Goal: Transaction & Acquisition: Purchase product/service

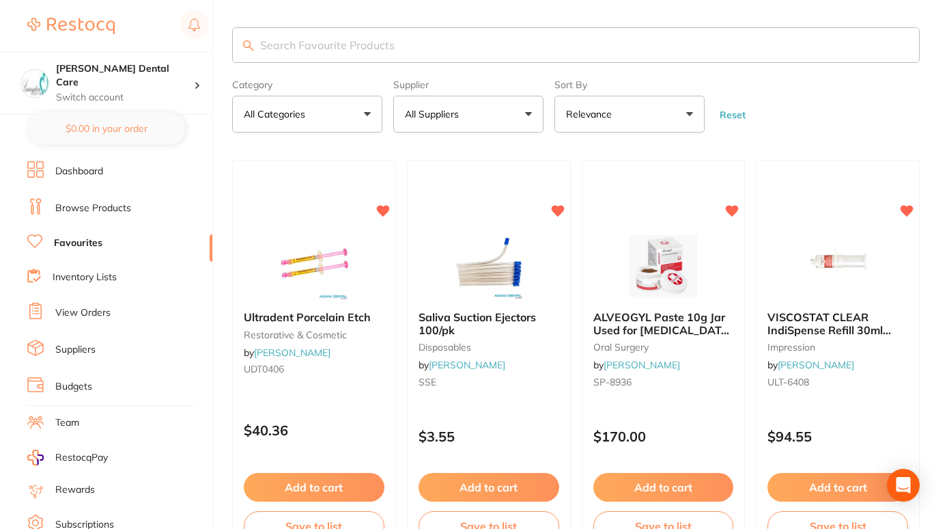
click at [393, 46] on input "search" at bounding box center [576, 45] width 688 height 36
type input "suction"
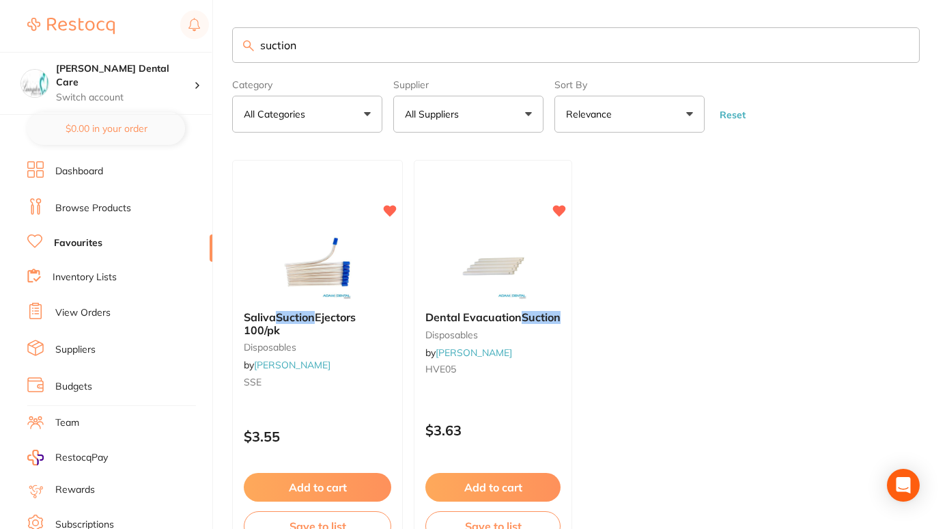
scroll to position [95, 0]
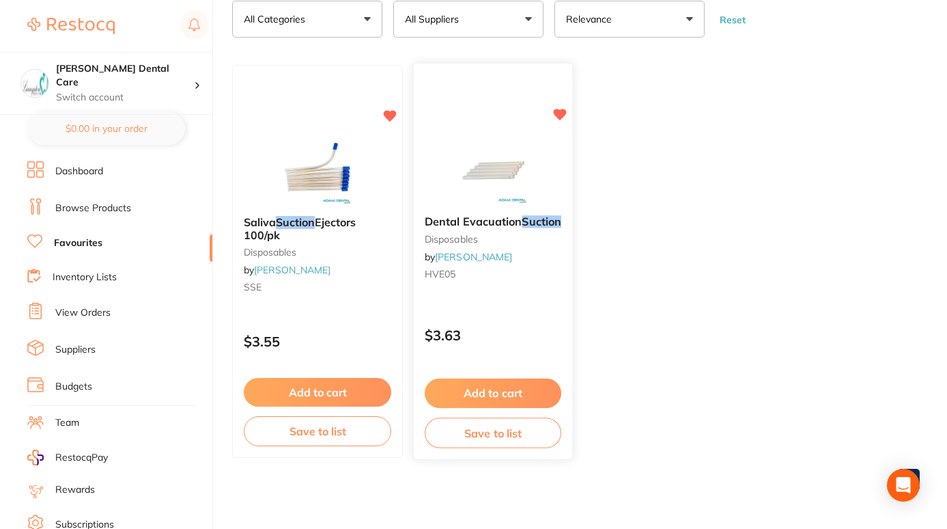
click at [492, 381] on button "Add to cart" at bounding box center [493, 392] width 137 height 29
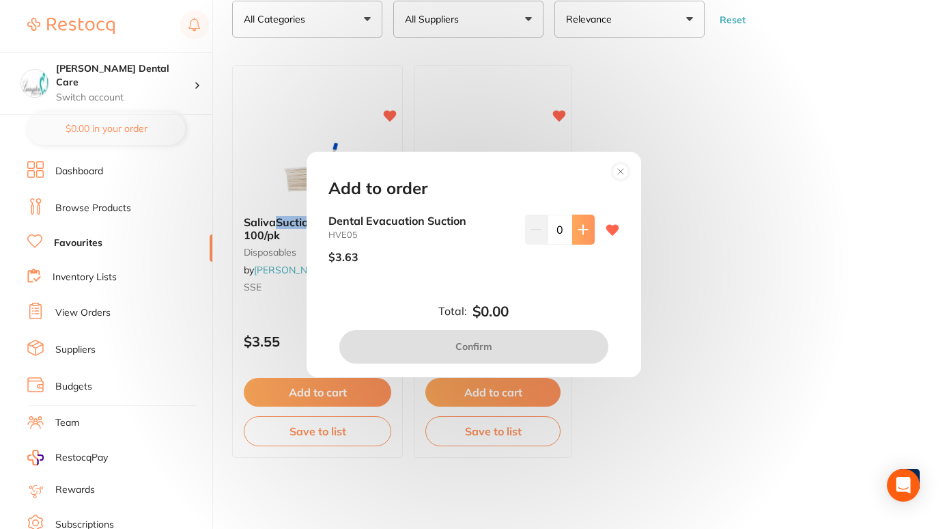
click at [585, 230] on icon at bounding box center [583, 229] width 11 height 11
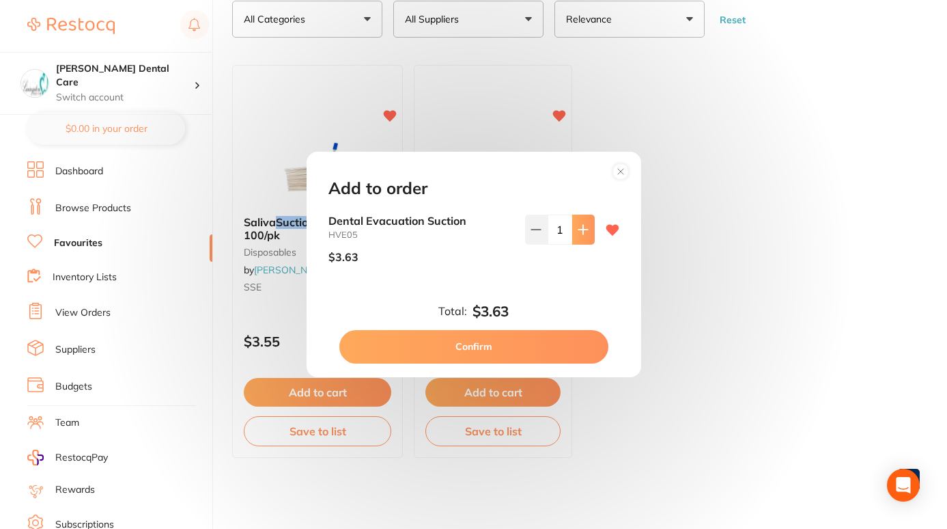
click at [585, 230] on icon at bounding box center [583, 229] width 11 height 11
type input "4"
click at [536, 343] on button "Confirm" at bounding box center [473, 346] width 269 height 33
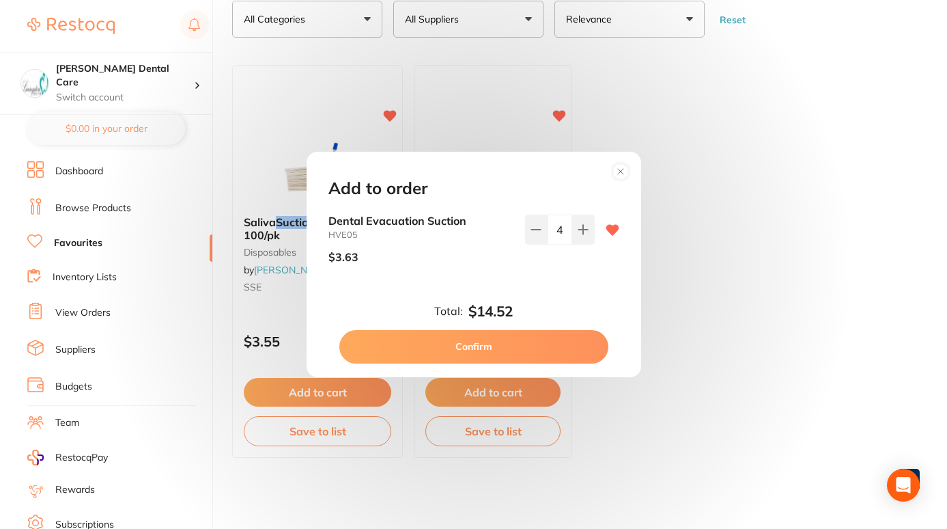
checkbox input "false"
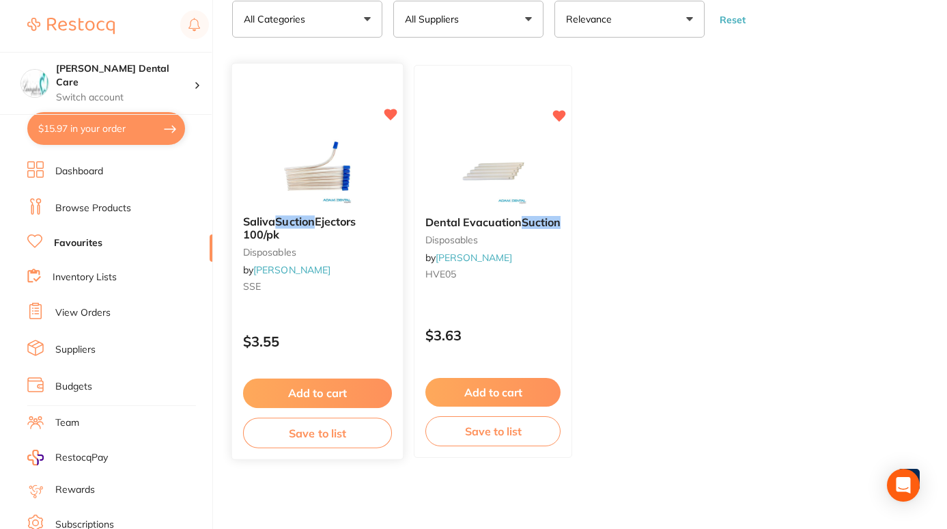
click at [342, 395] on button "Add to cart" at bounding box center [317, 392] width 149 height 29
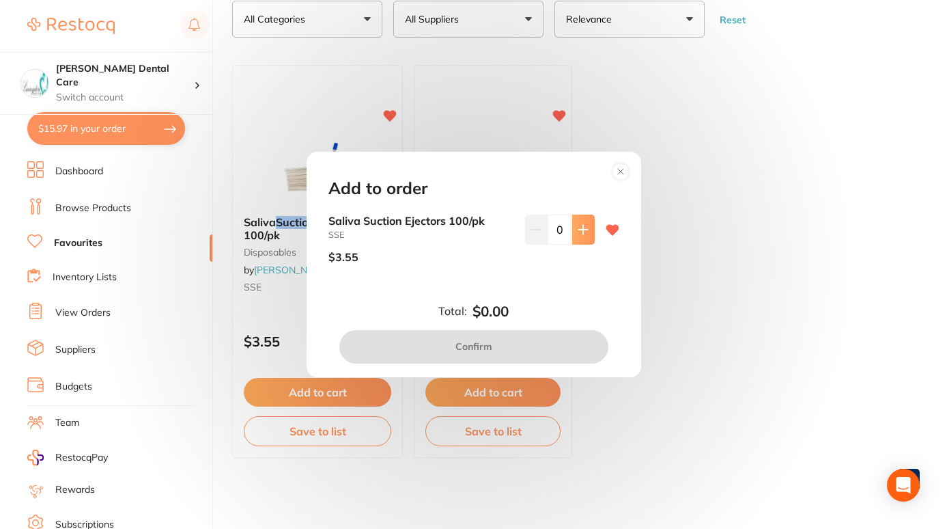
click at [585, 232] on icon at bounding box center [583, 229] width 11 height 11
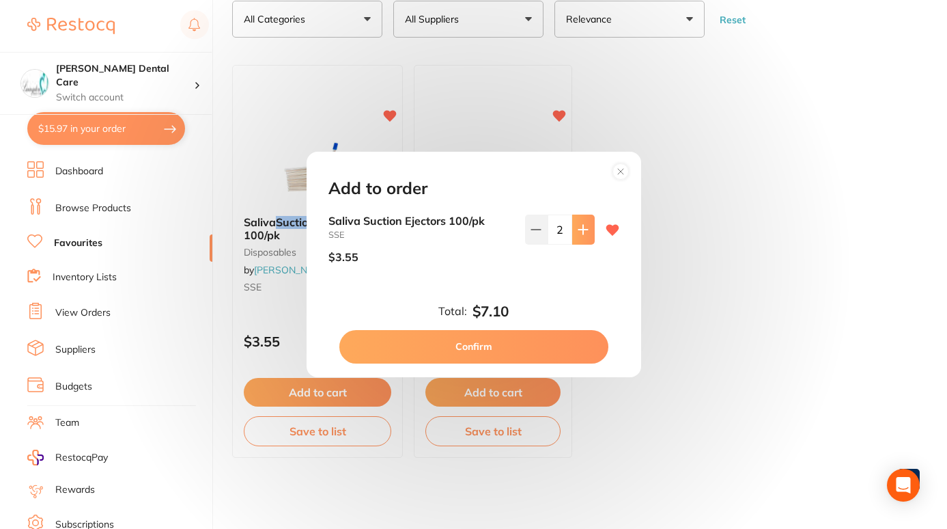
click at [585, 232] on icon at bounding box center [583, 229] width 11 height 11
type input "3"
click at [589, 348] on button "Confirm" at bounding box center [473, 346] width 269 height 33
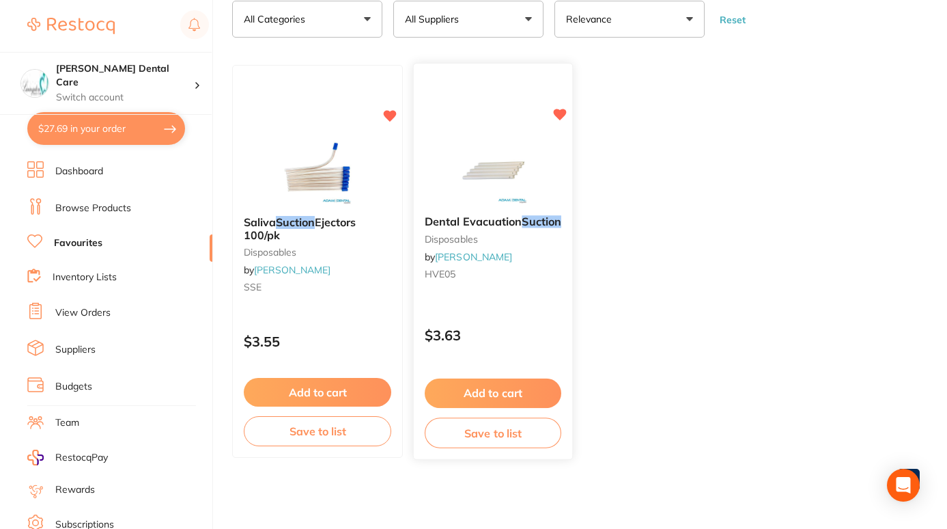
scroll to position [0, 0]
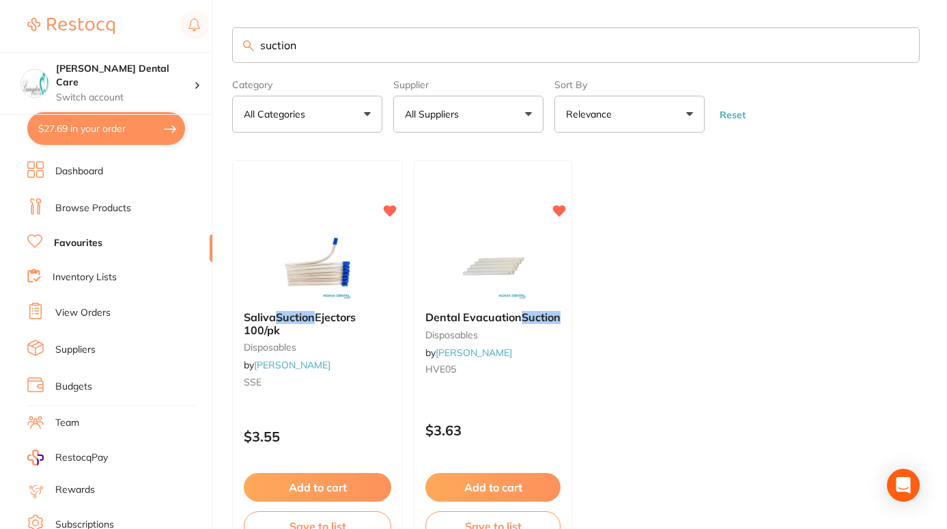
click at [374, 38] on input "suction" at bounding box center [576, 45] width 688 height 36
drag, startPoint x: 328, startPoint y: 43, endPoint x: 128, endPoint y: 62, distance: 200.3
click at [128, 62] on div "$27.69 Livingston Dental Care Switch account Livingston Dental Care $27.69 in y…" at bounding box center [473, 264] width 947 height 529
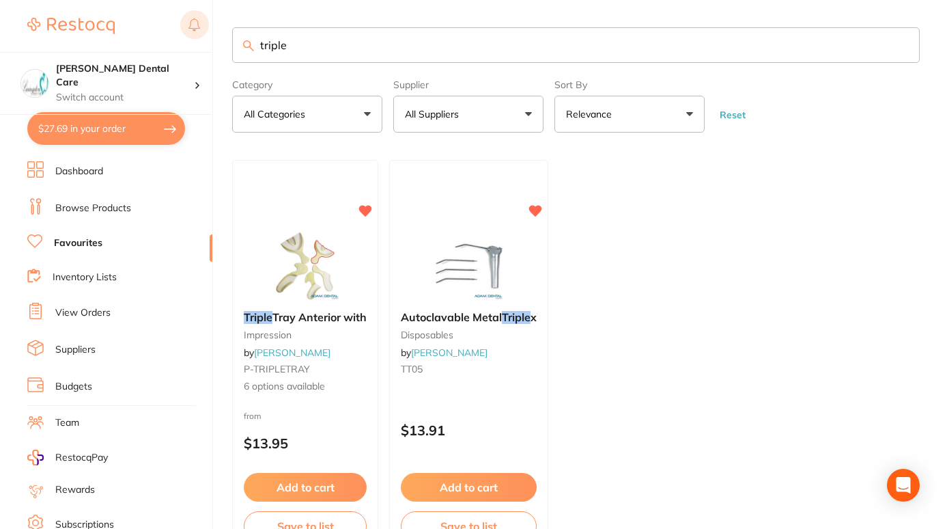
drag, startPoint x: 309, startPoint y: 43, endPoint x: 204, endPoint y: 33, distance: 105.7
click at [204, 33] on div "$27.69 Livingston Dental Care Switch account Livingston Dental Care $27.69 in y…" at bounding box center [473, 264] width 947 height 529
type input "triplex"
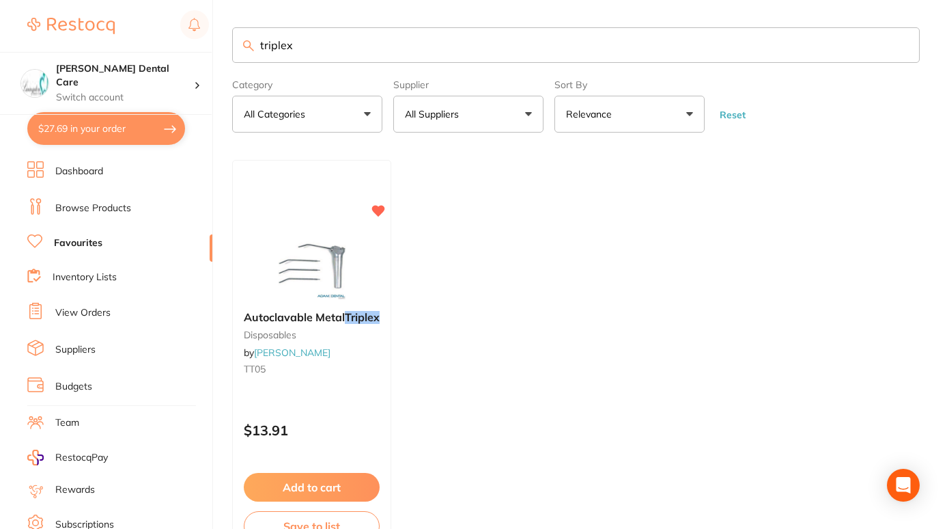
click at [904, 44] on input "triplex" at bounding box center [576, 45] width 688 height 36
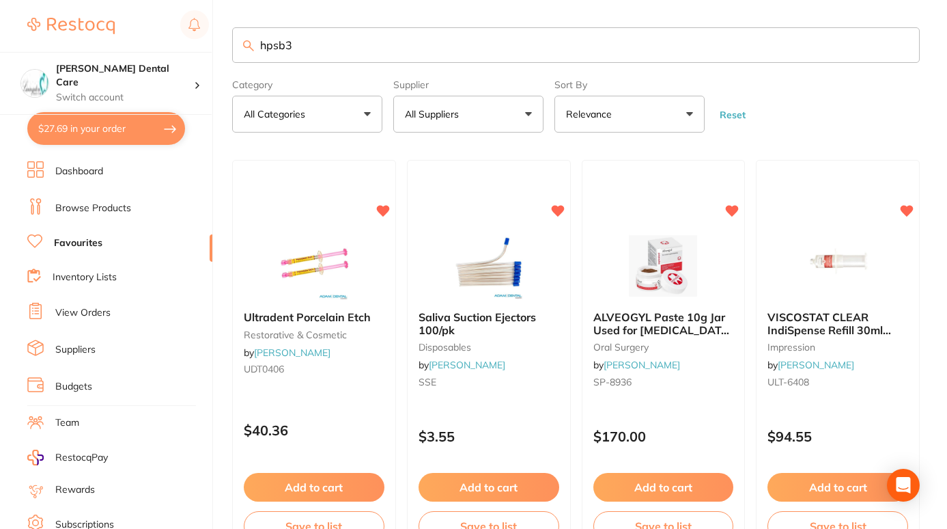
type input "hpsb3"
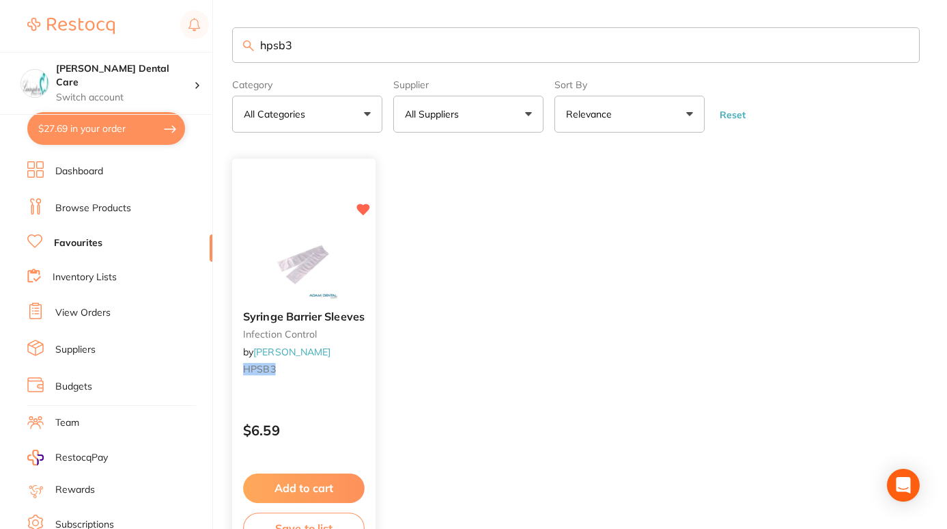
click at [325, 326] on div "Syringe Barrier Sleeves infection control by Adam Dental HPSB3" at bounding box center [303, 346] width 143 height 92
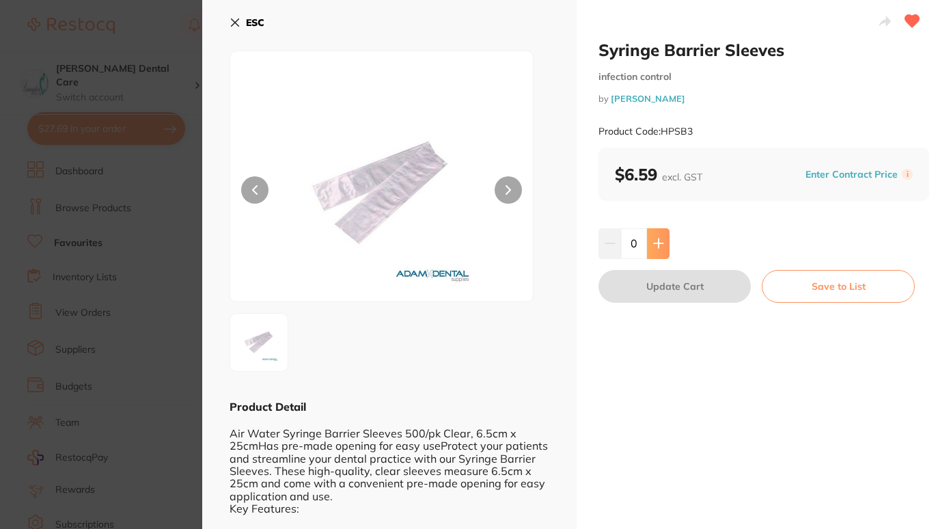
click at [662, 245] on button at bounding box center [658, 243] width 23 height 30
type input "1"
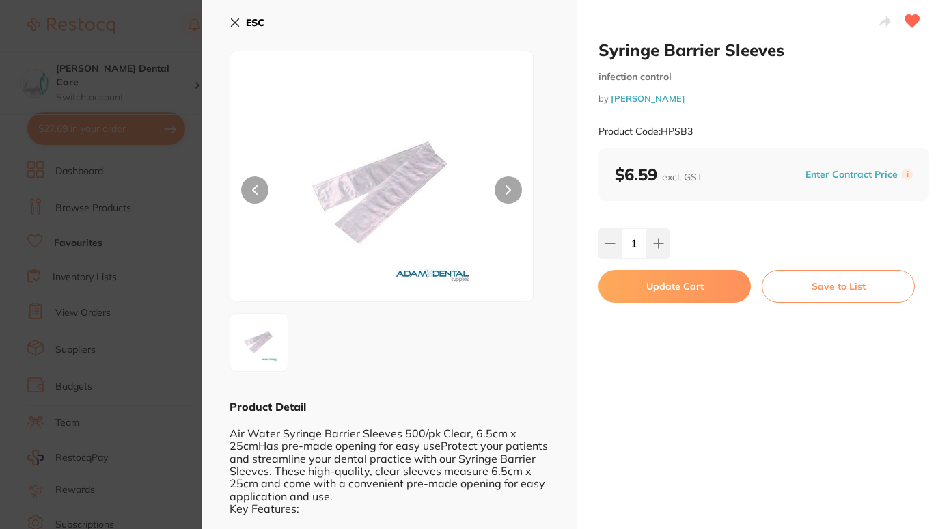
click at [668, 284] on button "Update Cart" at bounding box center [674, 286] width 152 height 33
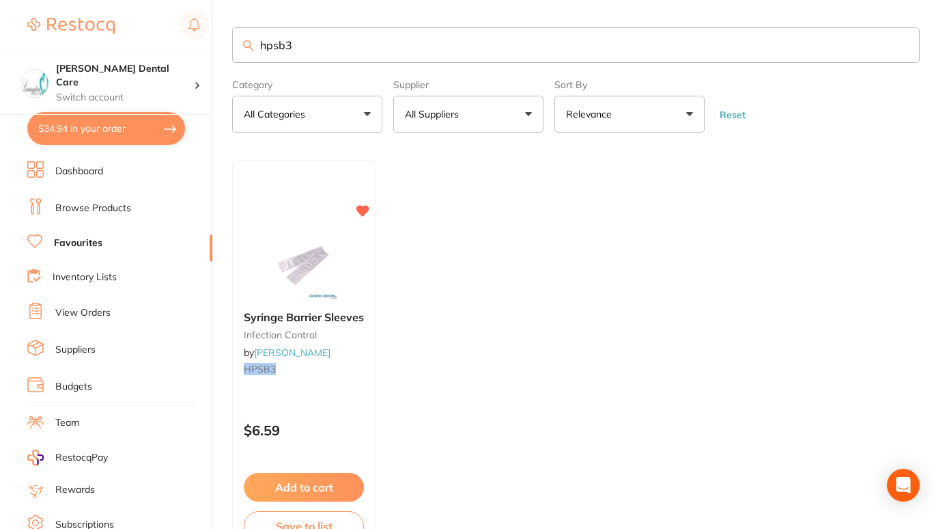
click at [314, 56] on input "hpsb3" at bounding box center [576, 45] width 688 height 36
type input "h"
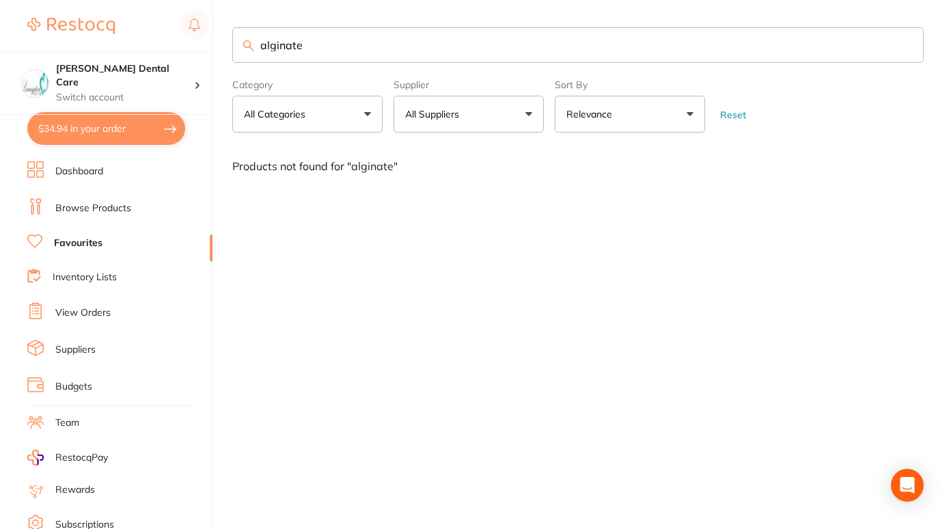
click at [323, 44] on input "alginate" at bounding box center [577, 45] width 691 height 36
type input "a"
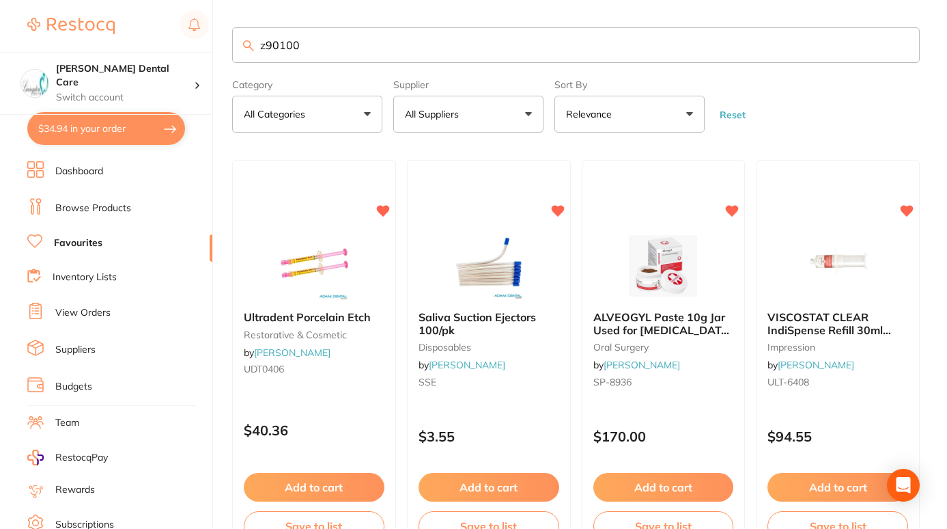
type input "z90100"
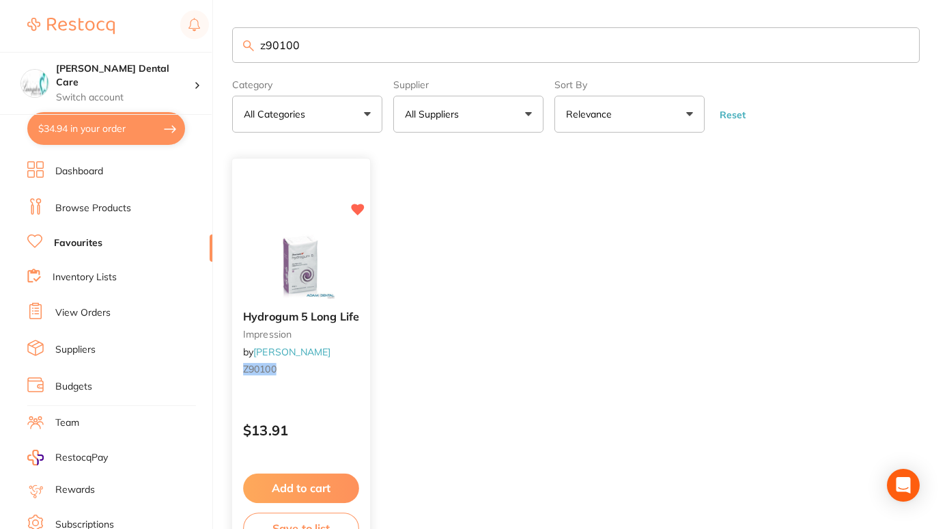
scroll to position [95, 0]
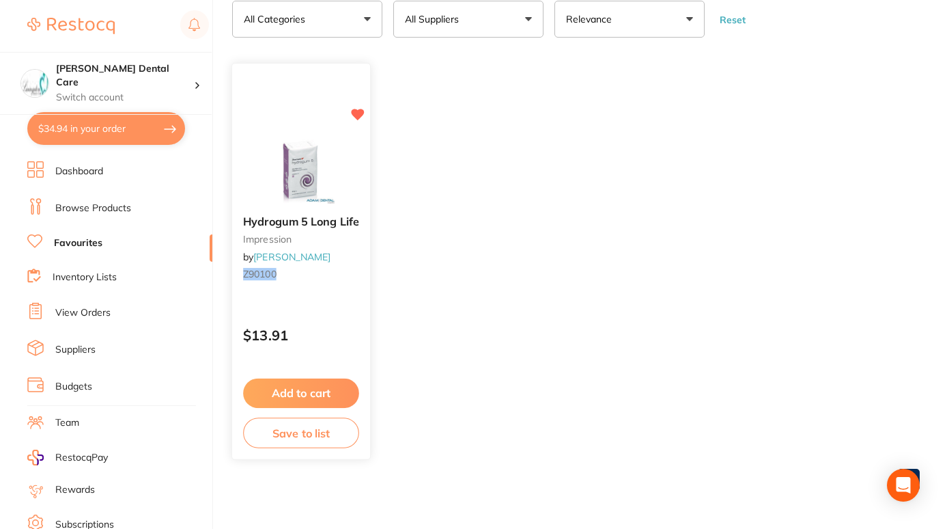
click at [337, 394] on button "Add to cart" at bounding box center [301, 392] width 116 height 29
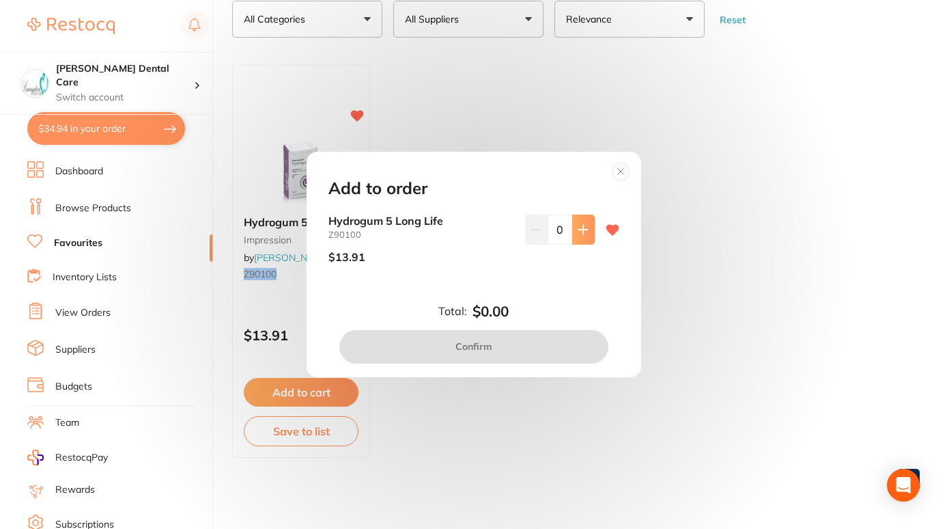
click at [583, 226] on icon at bounding box center [583, 229] width 11 height 11
type input "1"
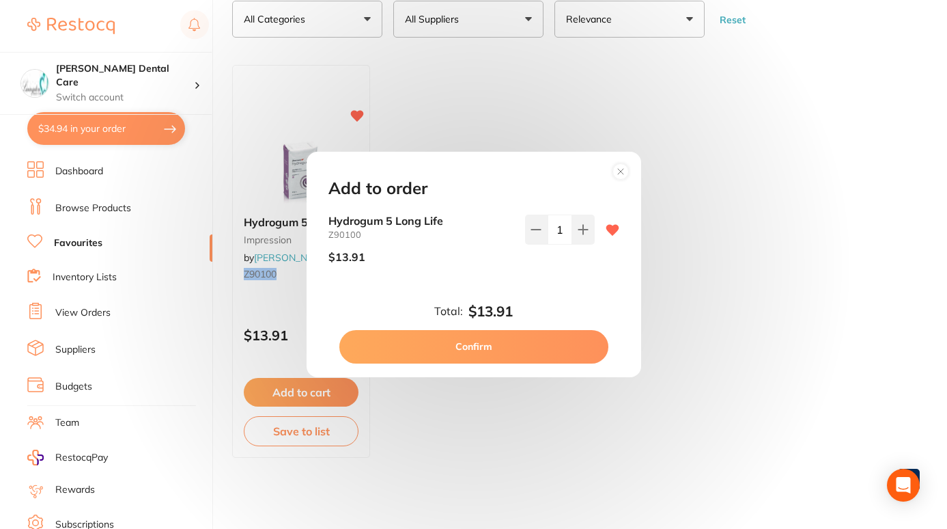
click at [546, 345] on button "Confirm" at bounding box center [473, 346] width 269 height 33
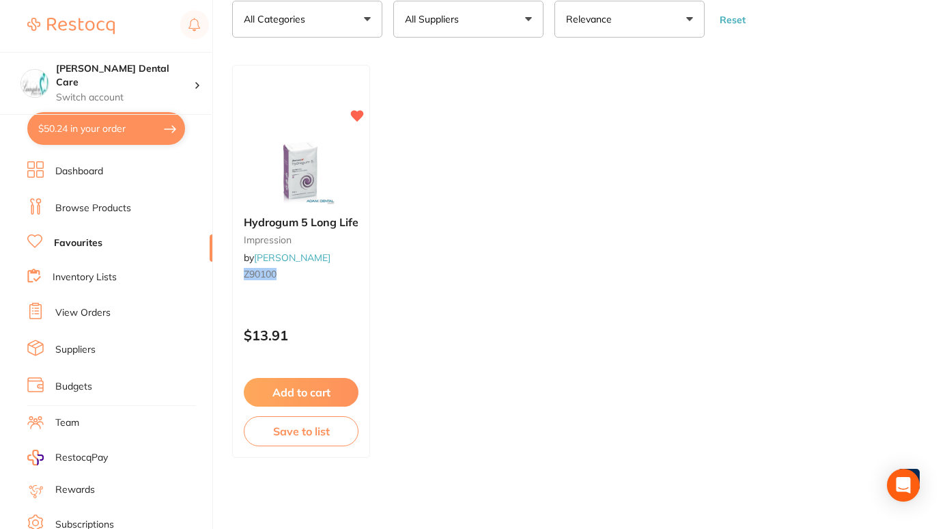
scroll to position [0, 0]
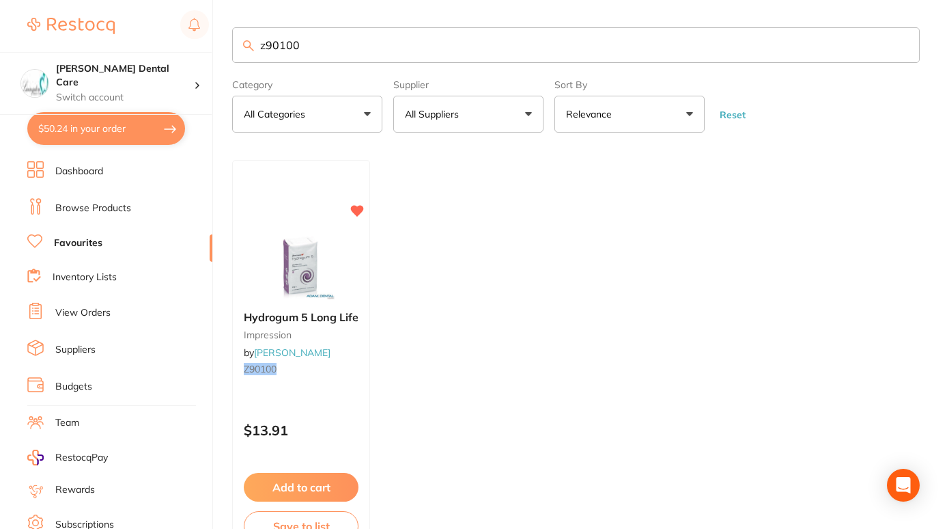
click at [508, 47] on input "z90100" at bounding box center [576, 45] width 688 height 36
type input "z"
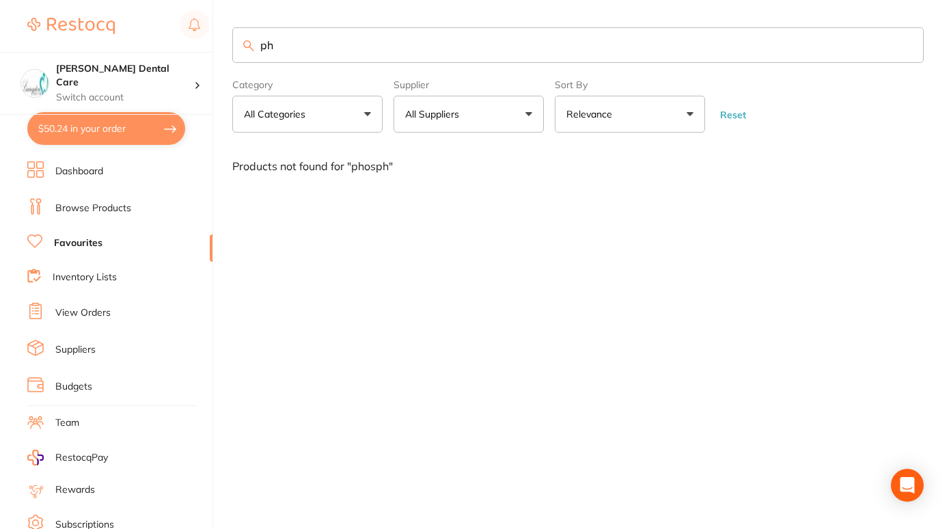
type input "p"
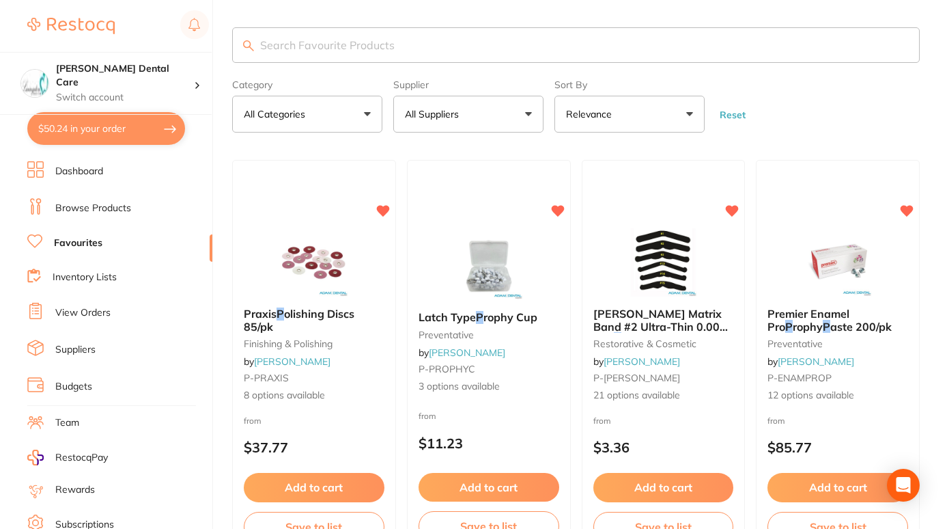
click at [76, 203] on link "Browse Products" at bounding box center [93, 208] width 76 height 14
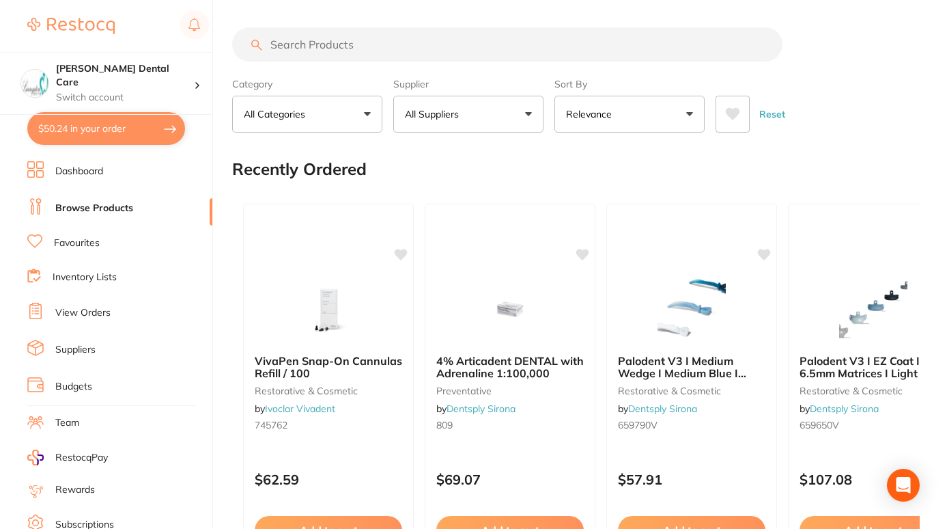
click at [572, 55] on input "search" at bounding box center [507, 44] width 550 height 34
click at [509, 109] on button "All Suppliers" at bounding box center [468, 114] width 150 height 37
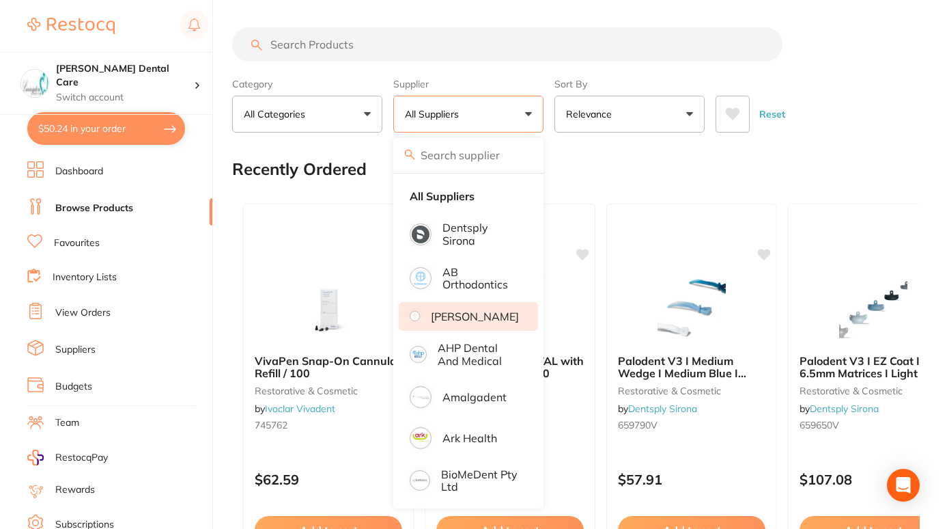
click at [472, 321] on p "[PERSON_NAME]" at bounding box center [475, 316] width 88 height 12
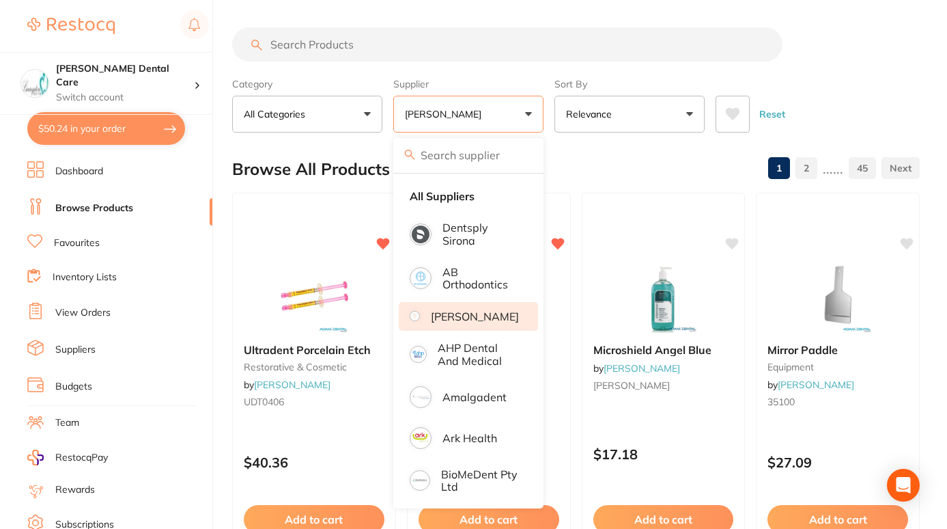
click at [397, 48] on input "search" at bounding box center [507, 44] width 550 height 34
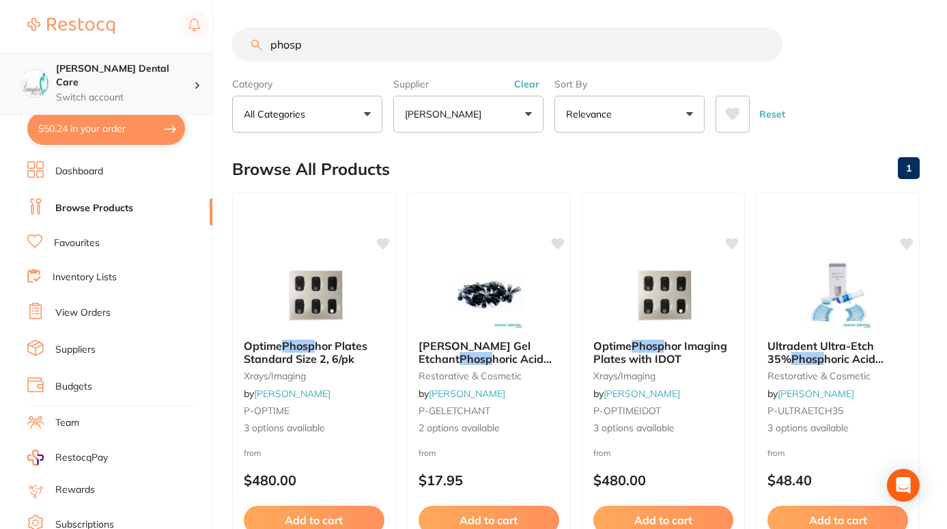
drag, startPoint x: 346, startPoint y: 46, endPoint x: 195, endPoint y: 60, distance: 152.2
click at [195, 60] on div "$50.24 Livingston Dental Care Switch account Livingston Dental Care $50.24 in y…" at bounding box center [473, 264] width 947 height 529
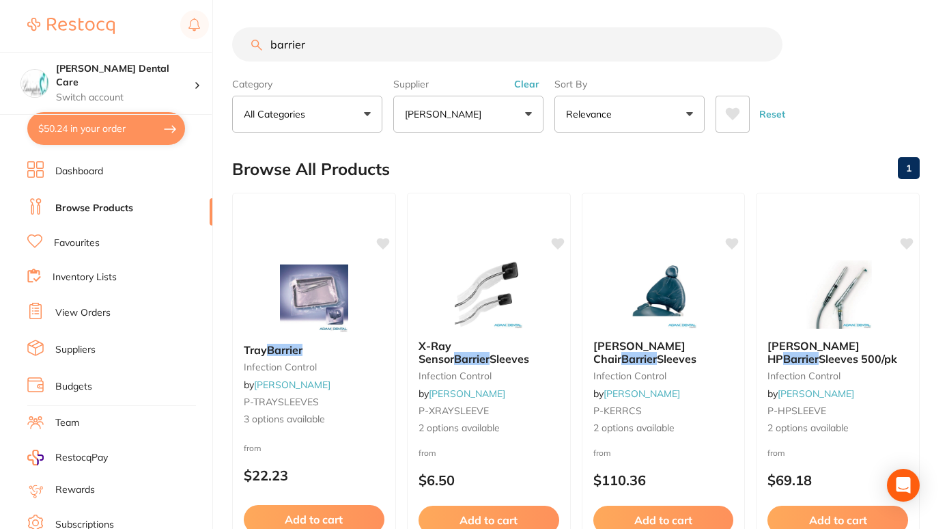
click at [443, 50] on input "barrier" at bounding box center [507, 44] width 550 height 34
type input "b"
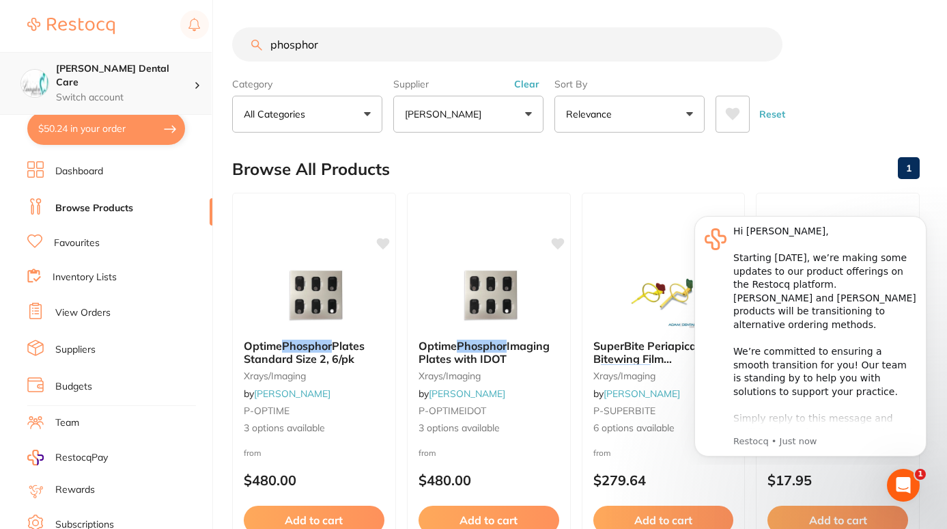
drag, startPoint x: 337, startPoint y: 40, endPoint x: 188, endPoint y: 72, distance: 152.8
click at [188, 72] on div "$50.24 Livingston Dental Care Switch account Livingston Dental Care $50.24 in y…" at bounding box center [473, 264] width 947 height 529
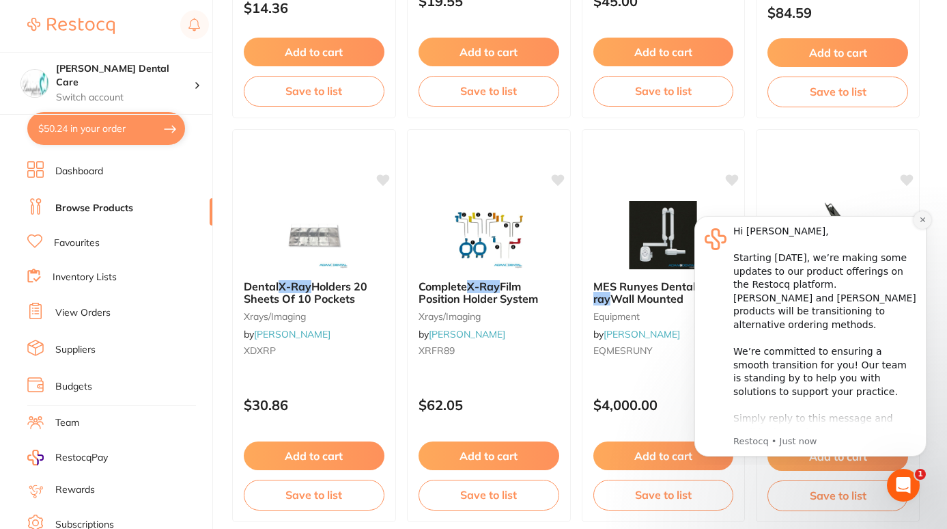
click at [925, 221] on icon "Dismiss notification" at bounding box center [923, 220] width 8 height 8
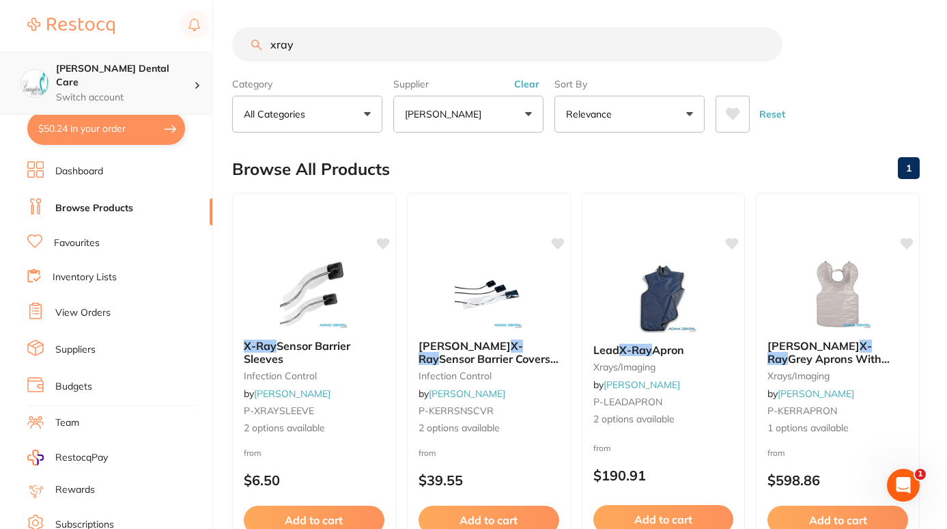
drag, startPoint x: 331, startPoint y: 45, endPoint x: 205, endPoint y: 57, distance: 126.2
click at [205, 57] on div "$50.24 Livingston Dental Care Switch account Livingston Dental Care $50.24 in y…" at bounding box center [473, 264] width 947 height 529
type input "film"
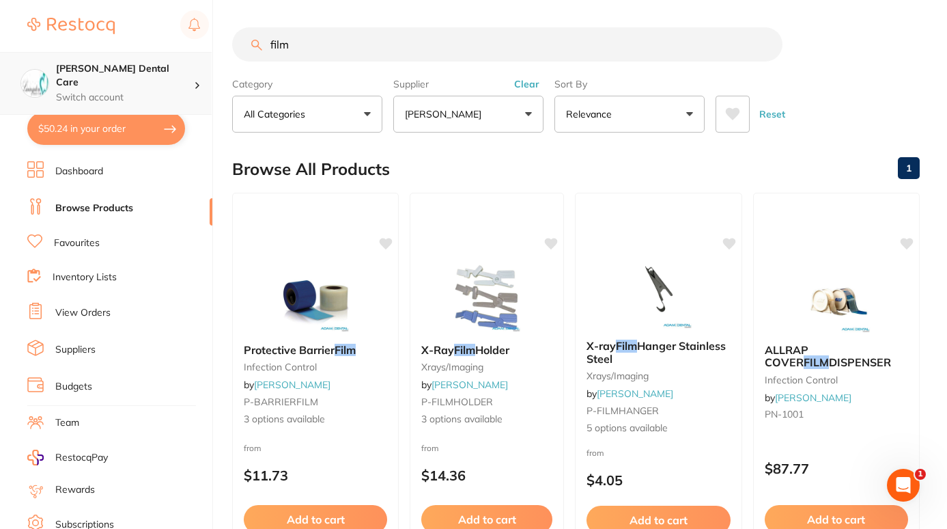
drag, startPoint x: 301, startPoint y: 48, endPoint x: 178, endPoint y: 68, distance: 124.4
click at [178, 68] on div "$50.24 Livingston Dental Care Switch account Livingston Dental Care $50.24 in y…" at bounding box center [473, 264] width 947 height 529
type input "plate barrier"
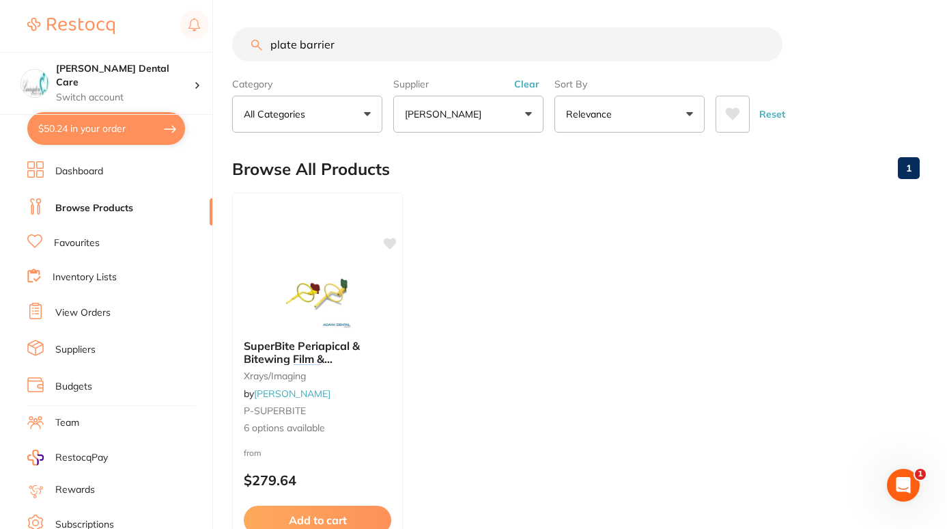
drag, startPoint x: 392, startPoint y: 31, endPoint x: 213, endPoint y: 62, distance: 181.5
click at [213, 62] on div "$50.24 Livingston Dental Care Switch account Livingston Dental Care $50.24 in y…" at bounding box center [473, 264] width 947 height 529
paste input "PS70102"
type input "PS70102"
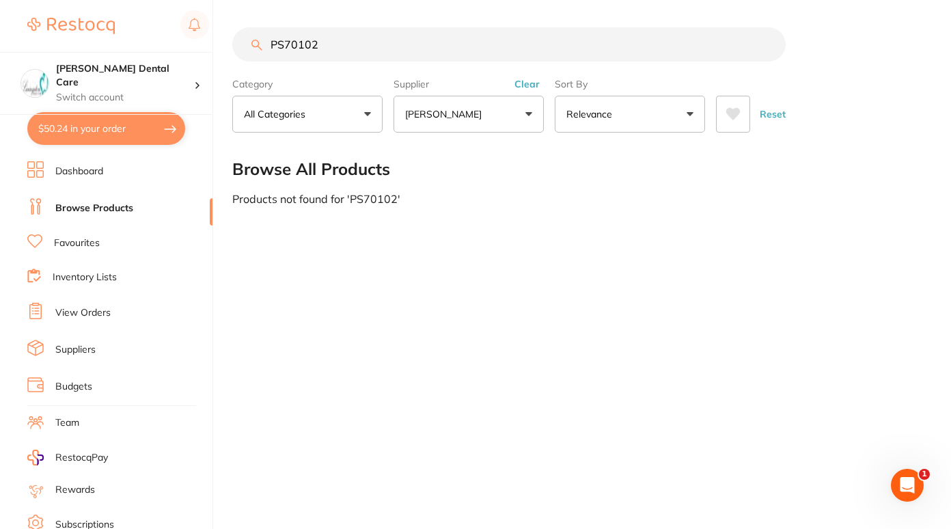
click at [524, 115] on button "[PERSON_NAME]" at bounding box center [468, 114] width 150 height 37
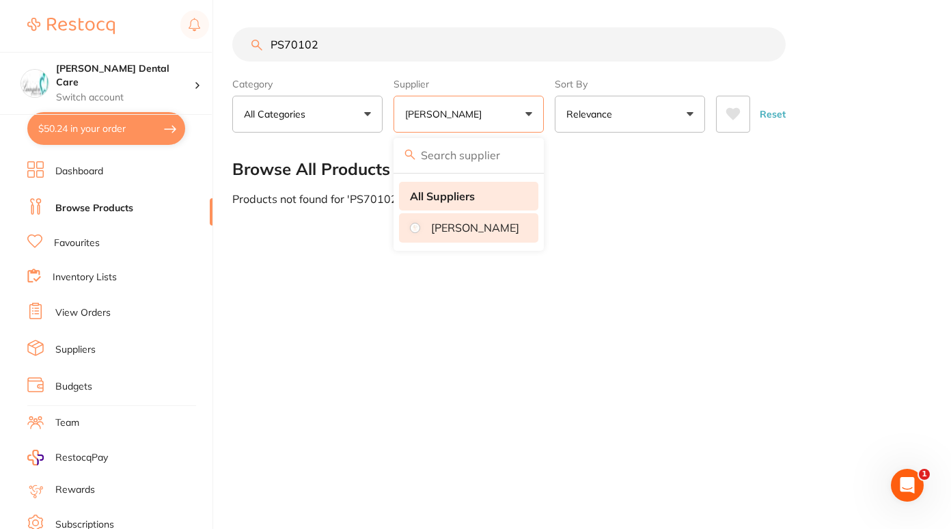
click at [429, 194] on strong "All Suppliers" at bounding box center [442, 196] width 65 height 12
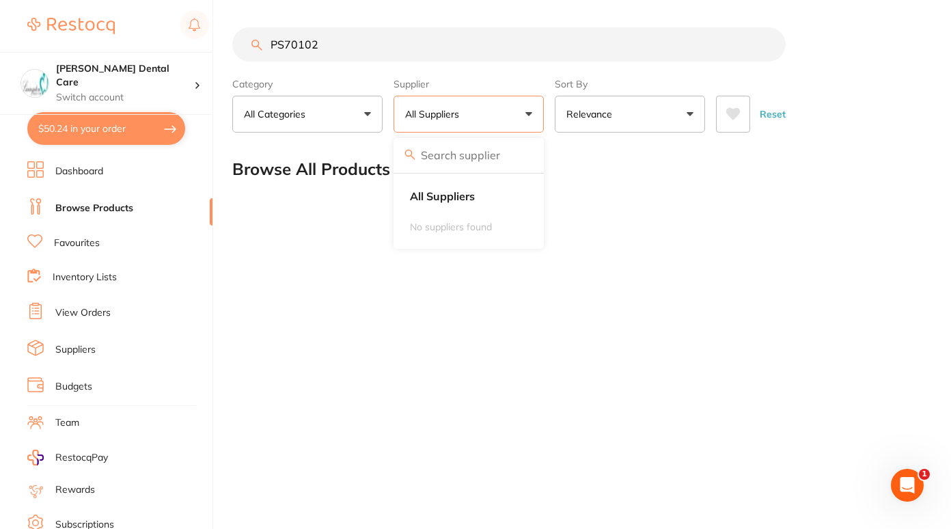
click at [664, 243] on div "PS70102 Category All Categories All Categories No categories found Clear Catego…" at bounding box center [591, 264] width 718 height 529
click at [255, 48] on div "PS70102" at bounding box center [577, 44] width 691 height 34
click at [257, 44] on div "PS70102" at bounding box center [577, 44] width 691 height 34
click at [335, 51] on input "PS70102" at bounding box center [508, 44] width 553 height 34
click at [339, 54] on input "PS70102" at bounding box center [508, 44] width 553 height 34
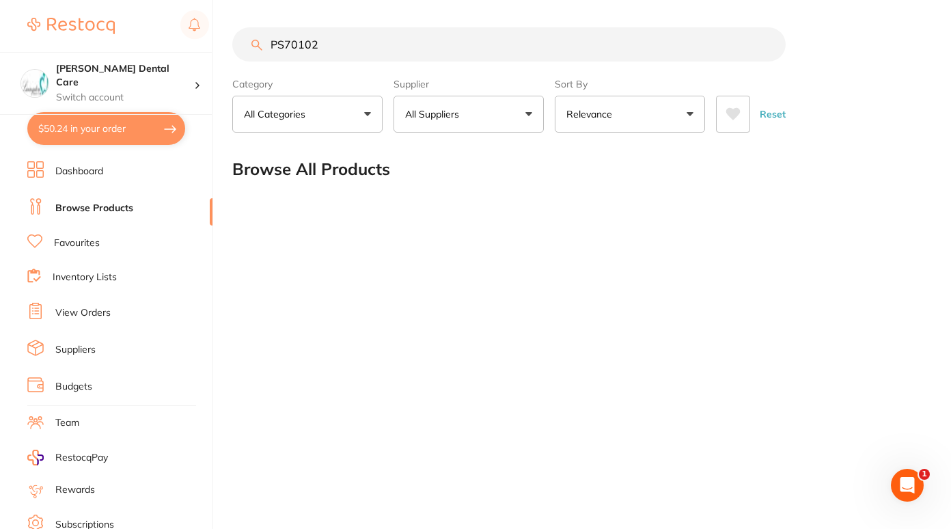
drag, startPoint x: 338, startPoint y: 35, endPoint x: 215, endPoint y: 55, distance: 124.5
click at [215, 55] on div "$50.24 Livingston Dental Care Switch account Livingston Dental Care $50.24 in y…" at bounding box center [475, 264] width 951 height 529
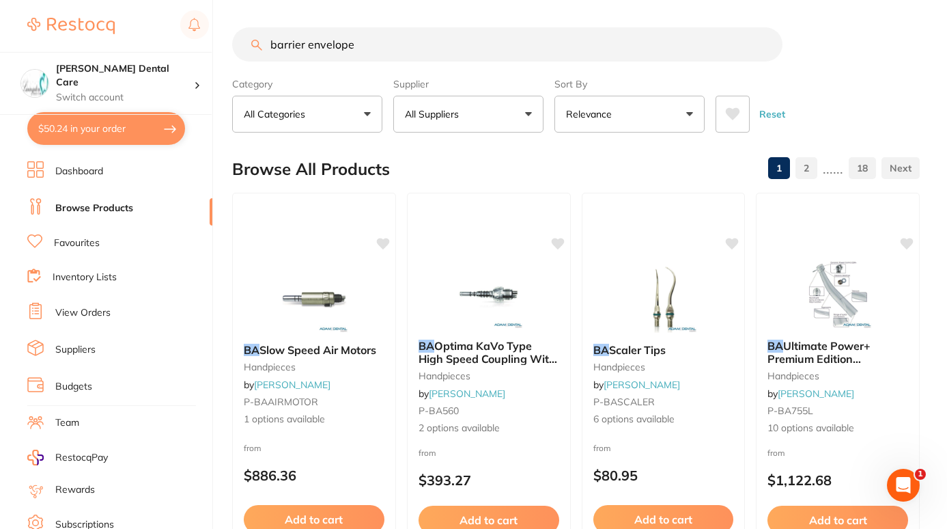
type input "barrier envelope"
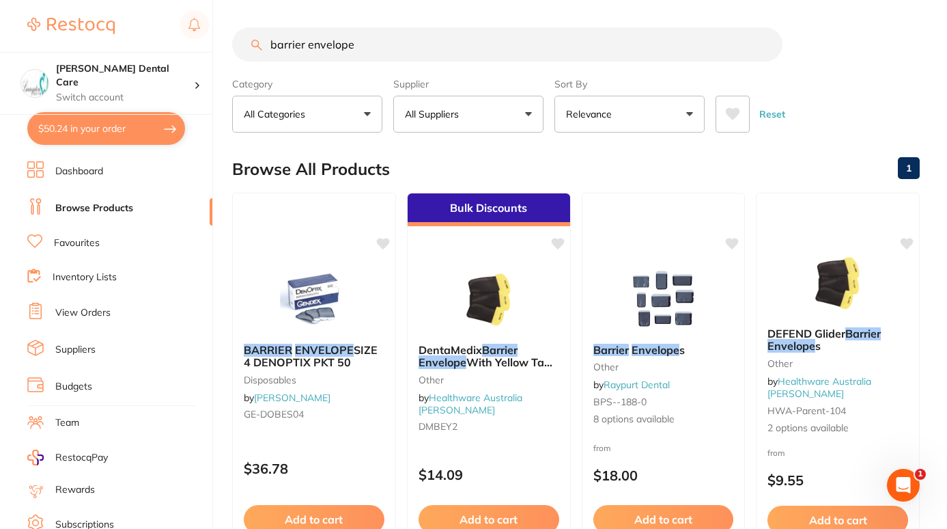
click at [98, 135] on button "$50.24 in your order" at bounding box center [106, 128] width 158 height 33
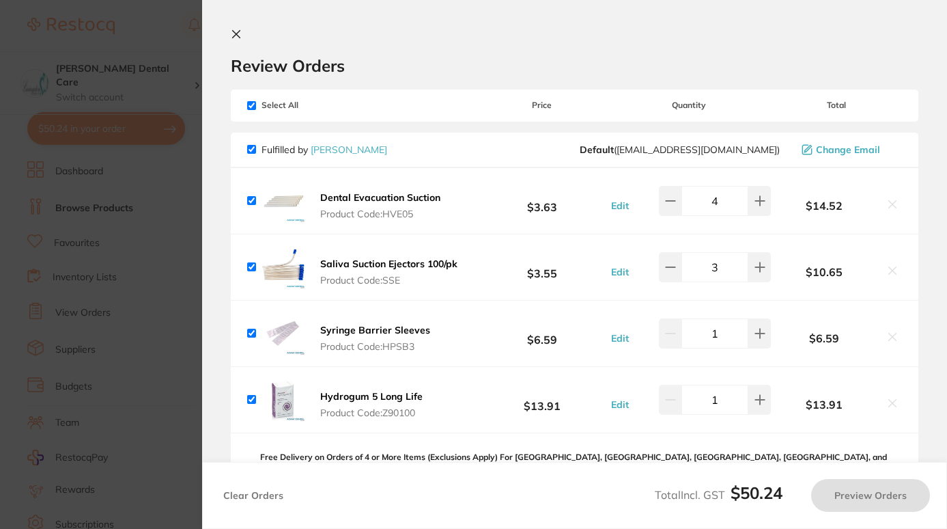
checkbox input "true"
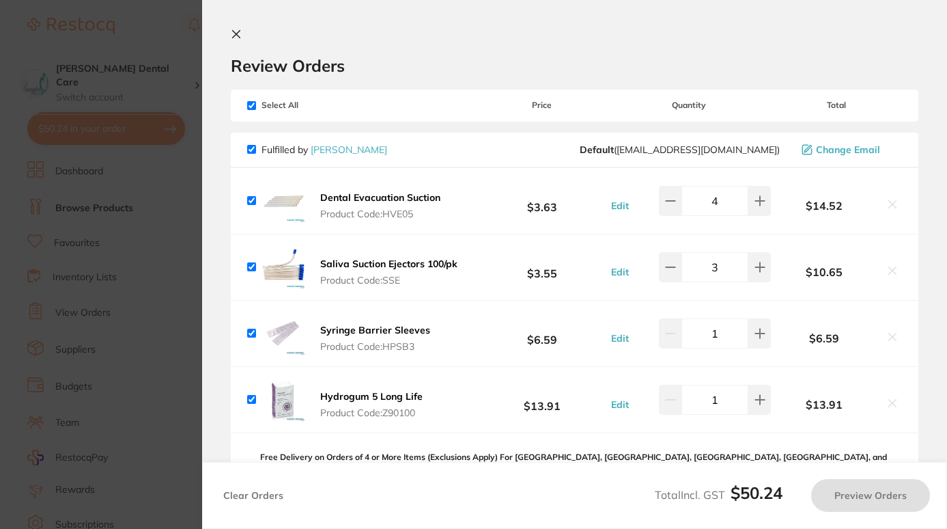
checkbox input "true"
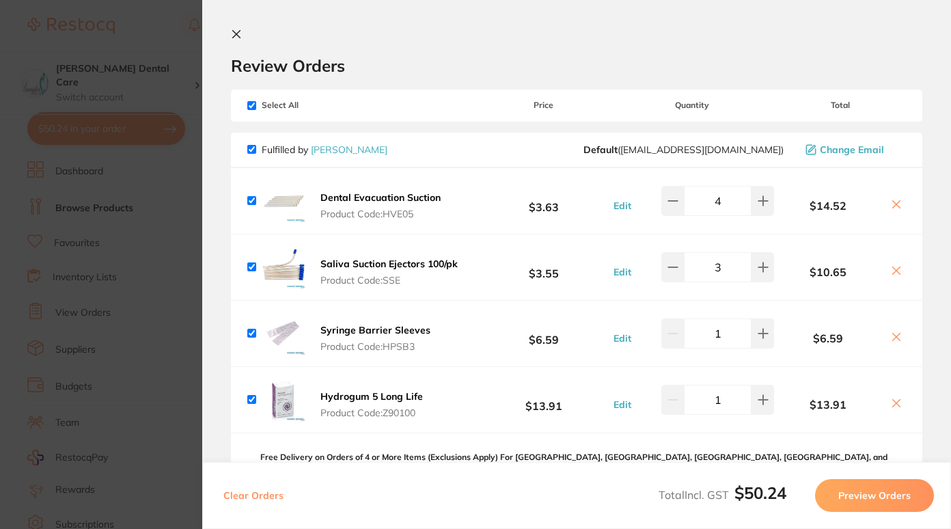
click at [238, 36] on icon at bounding box center [237, 35] width 8 height 8
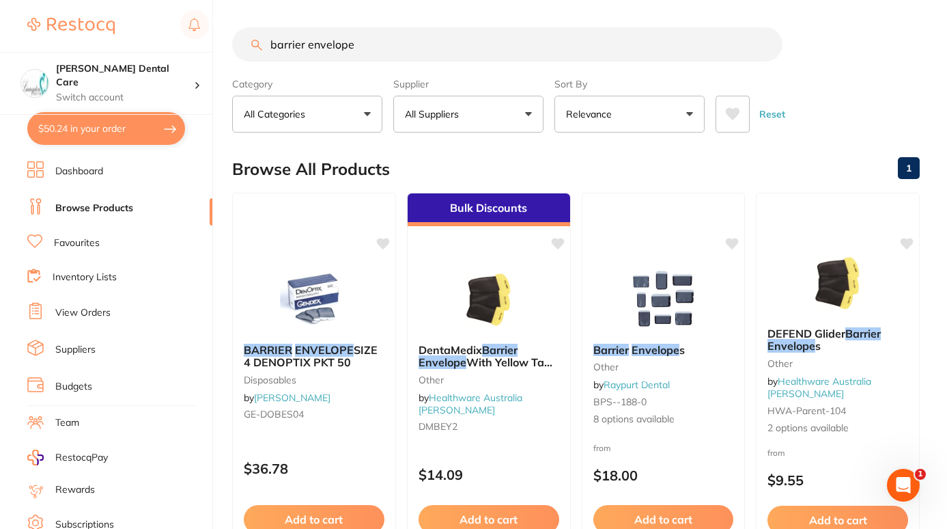
drag, startPoint x: 383, startPoint y: 18, endPoint x: 235, endPoint y: 7, distance: 148.6
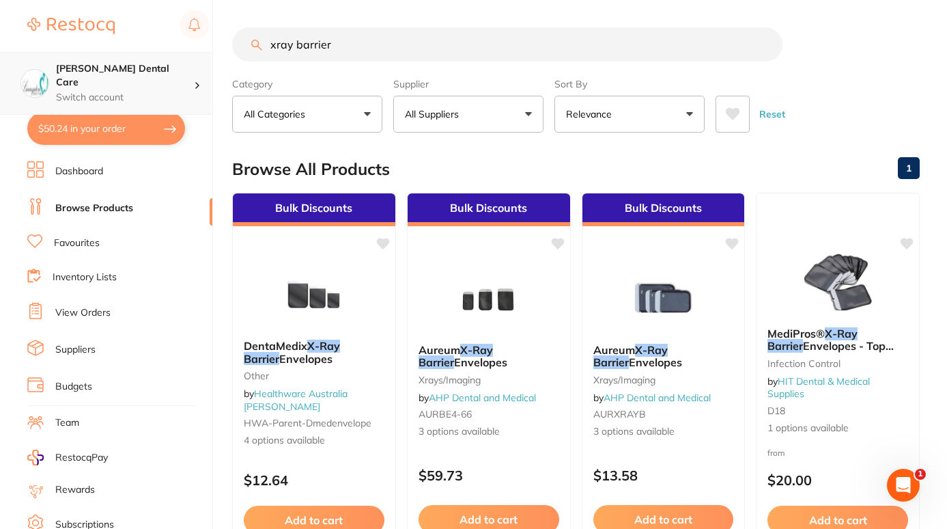
drag, startPoint x: 347, startPoint y: 43, endPoint x: 135, endPoint y: 66, distance: 213.7
click at [135, 66] on div "$50.24 Livingston Dental Care Switch account Livingston Dental Care $50.24 in y…" at bounding box center [473, 264] width 947 height 529
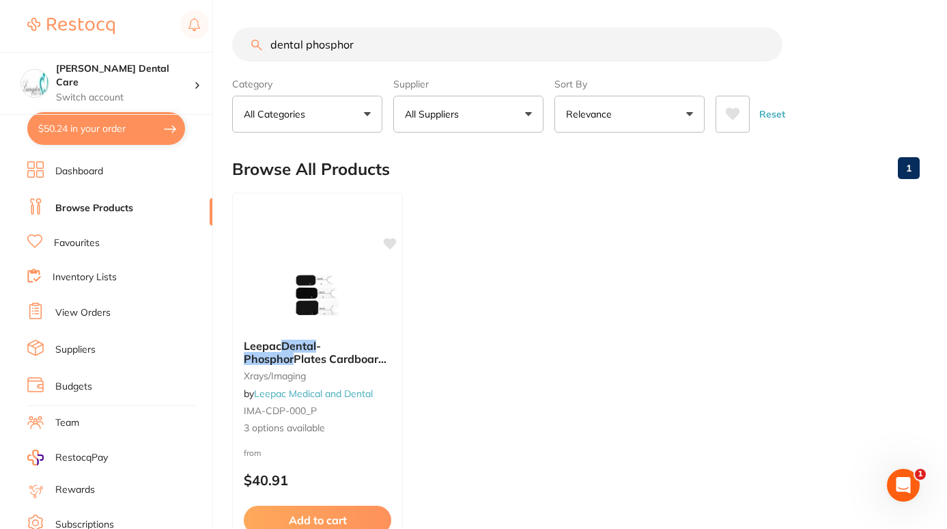
click at [402, 44] on input "dental phosphor" at bounding box center [507, 44] width 550 height 34
type input "d"
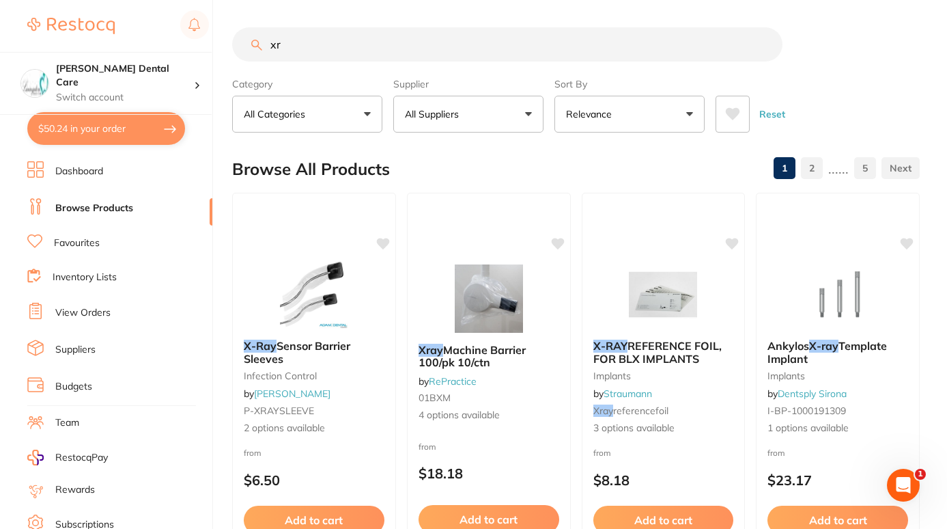
type input "x"
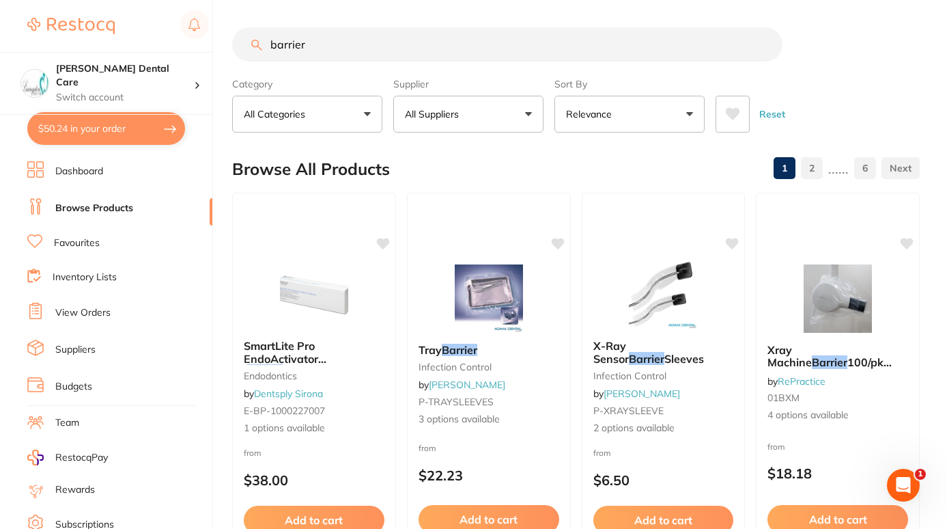
click at [453, 107] on button "All Suppliers" at bounding box center [468, 114] width 150 height 37
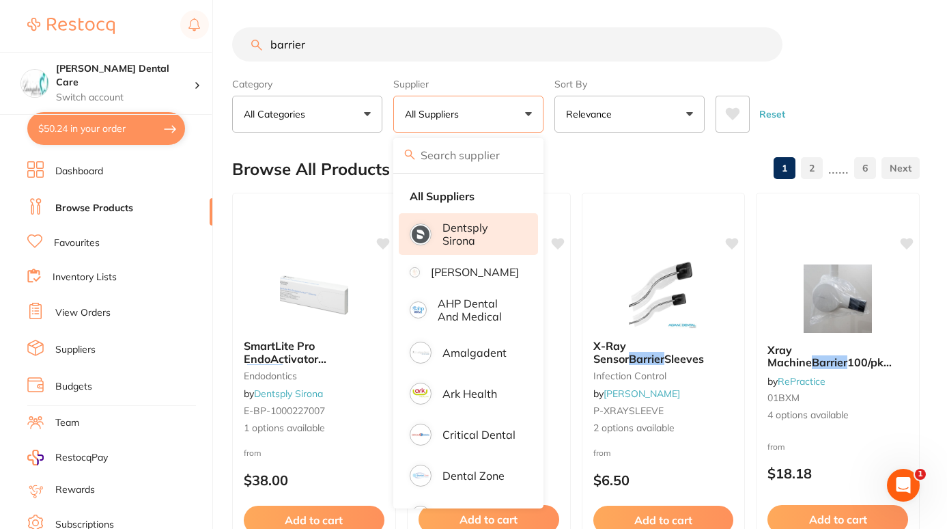
click at [425, 236] on img at bounding box center [421, 234] width 18 height 18
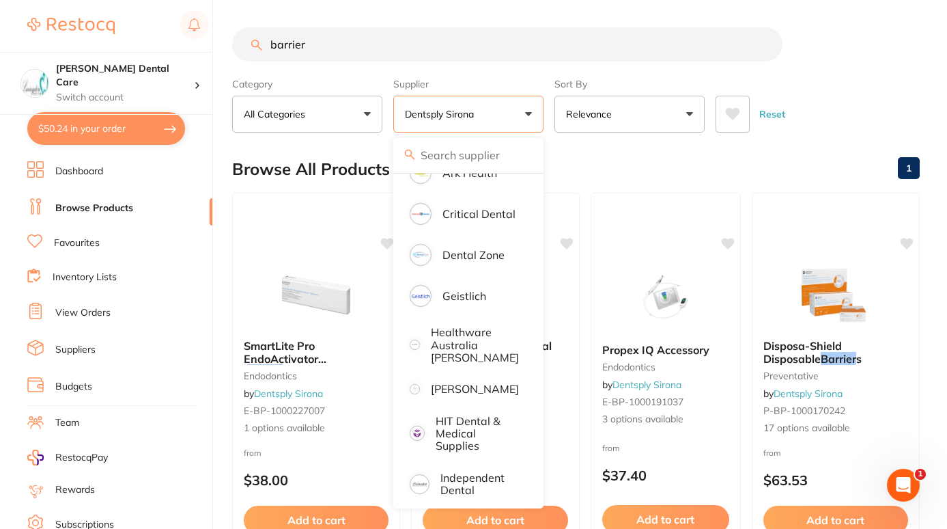
scroll to position [251, 0]
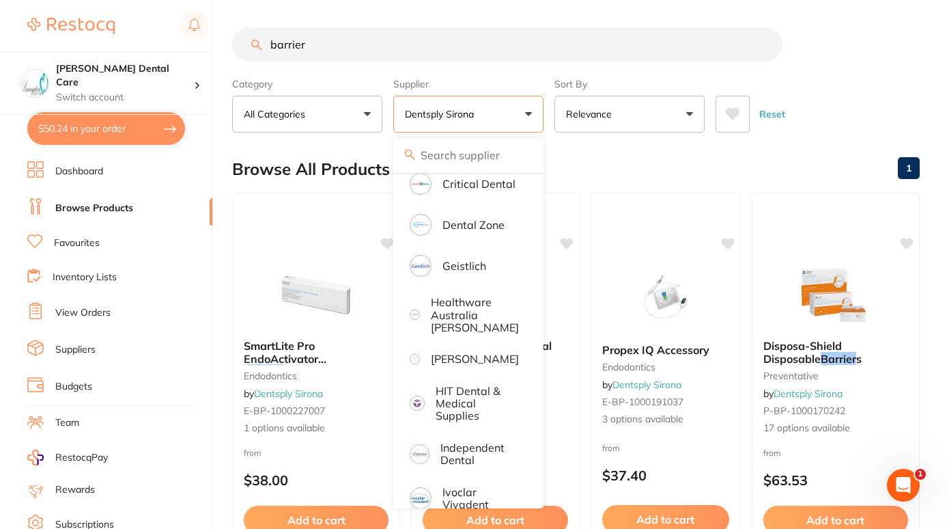
click at [453, 373] on li "[PERSON_NAME]" at bounding box center [468, 358] width 139 height 29
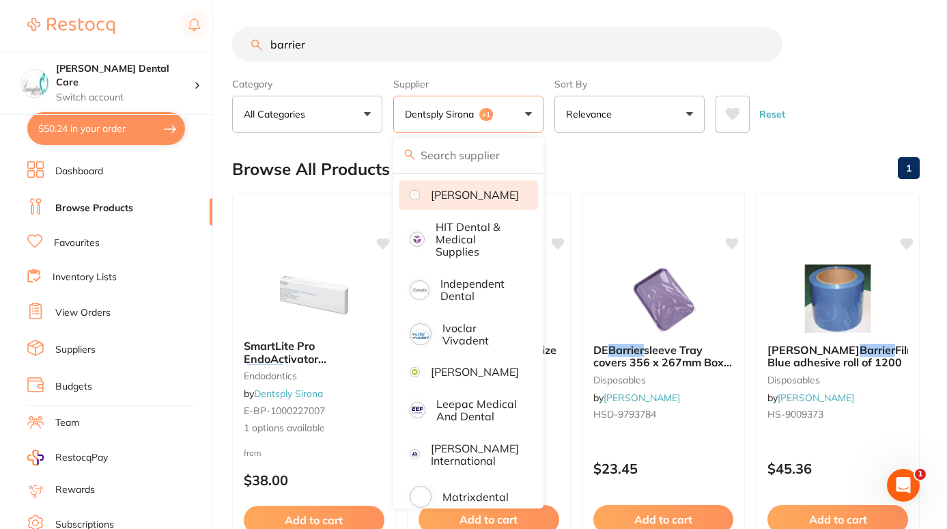
scroll to position [0, 0]
click at [466, 341] on p "Ivoclar Vivadent" at bounding box center [481, 334] width 76 height 25
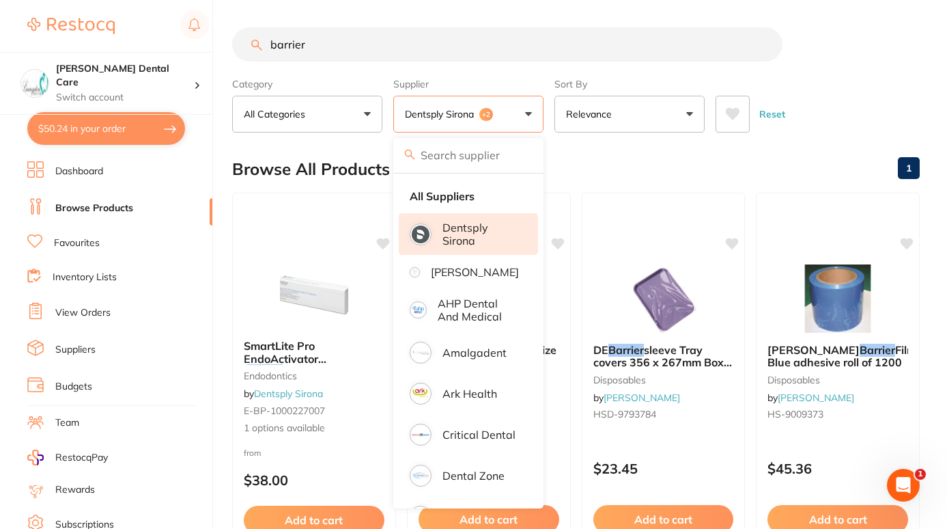
click at [835, 98] on div "Reset" at bounding box center [812, 109] width 193 height 48
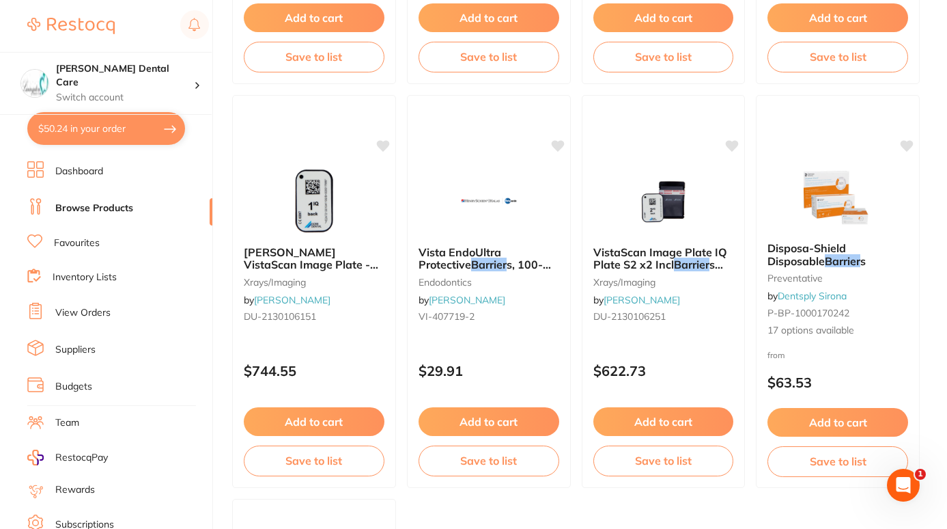
scroll to position [4539, 0]
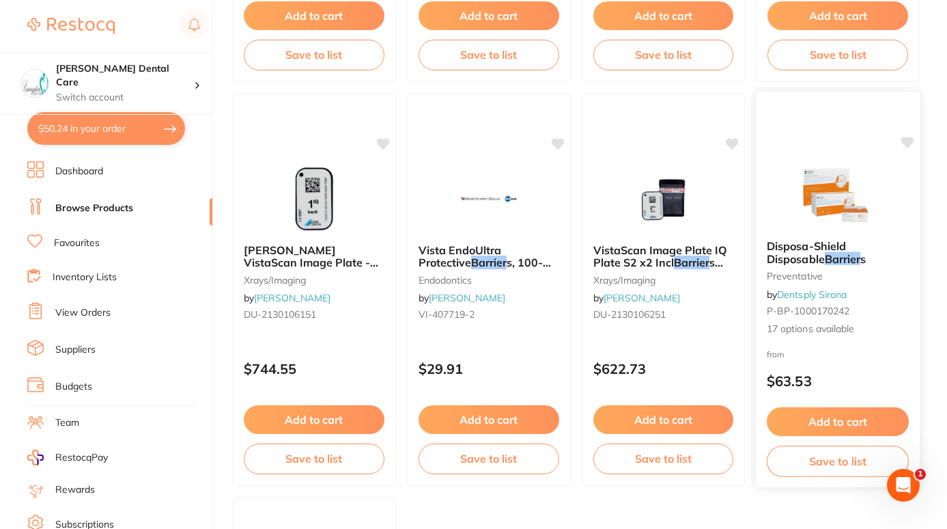
click at [811, 252] on span "Disposa-Shield Disposable" at bounding box center [806, 252] width 79 height 27
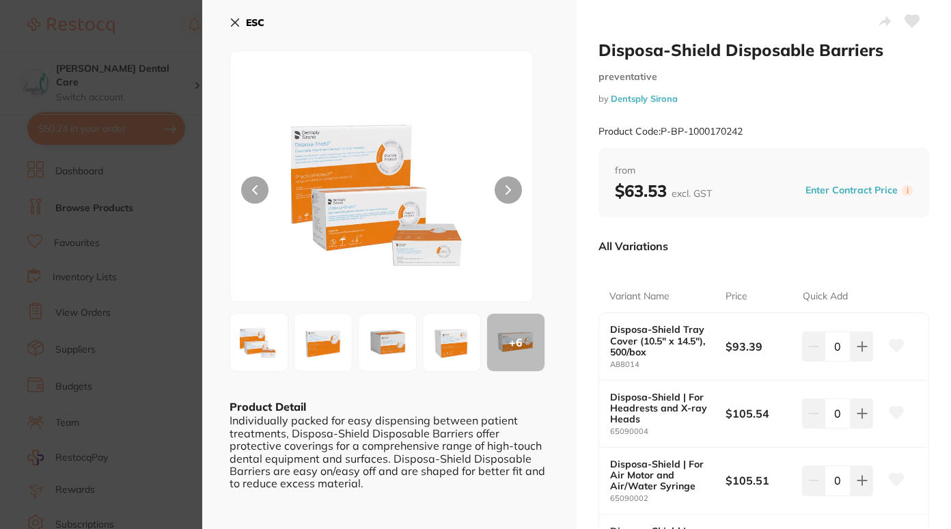
click at [236, 20] on icon at bounding box center [234, 22] width 11 height 11
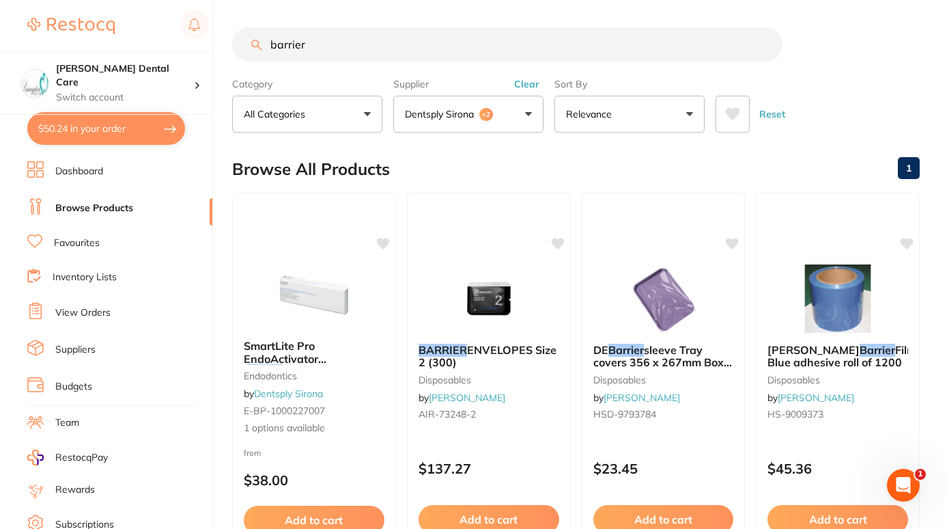
click at [527, 115] on button "Dentsply Sirona +2" at bounding box center [468, 114] width 150 height 37
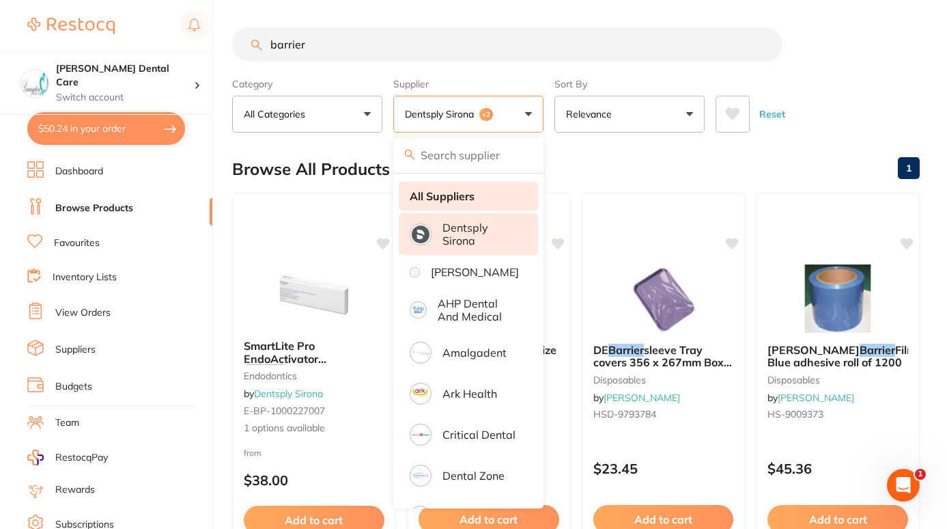
click at [422, 190] on strong "All Suppliers" at bounding box center [442, 196] width 65 height 12
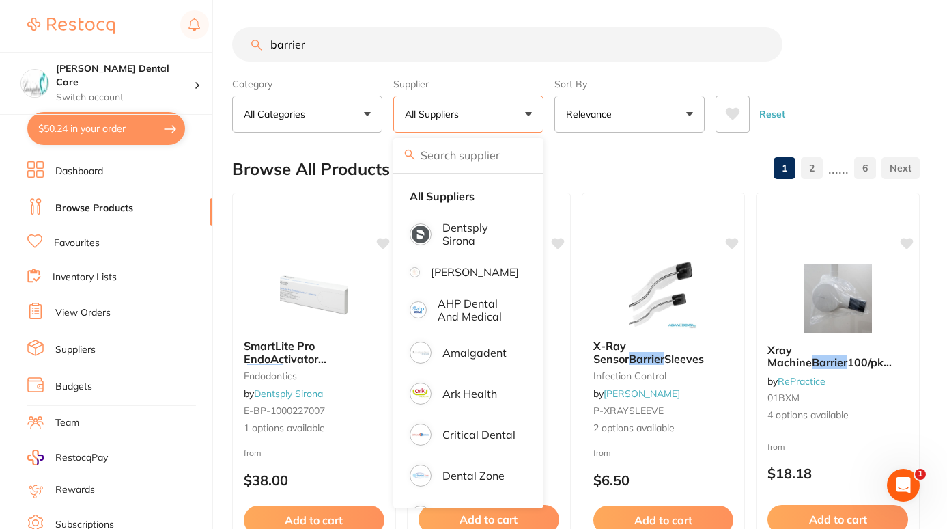
click at [305, 46] on input "barrier" at bounding box center [507, 44] width 550 height 34
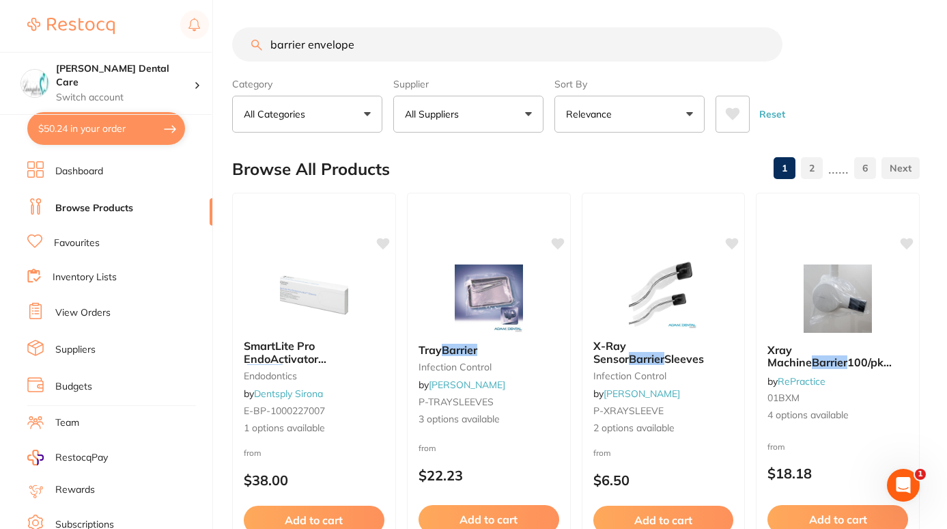
type input "barrier envelope"
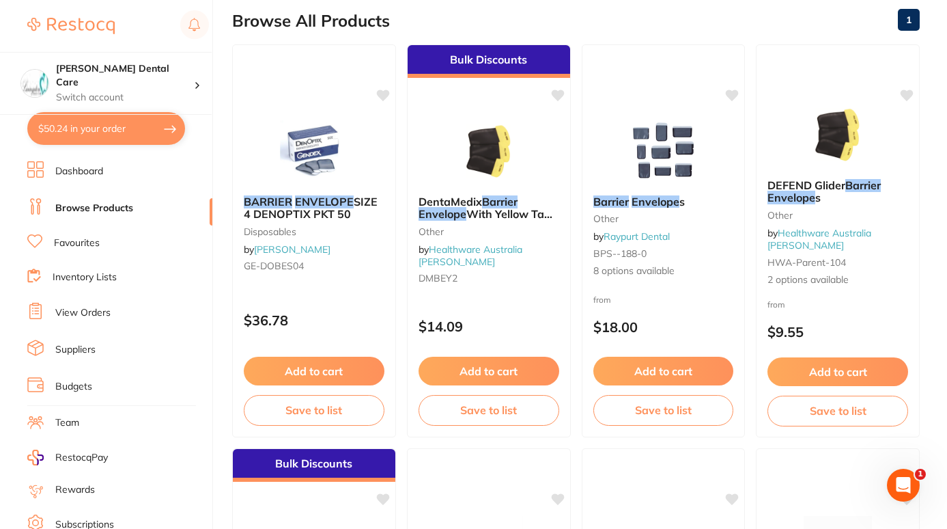
scroll to position [150, 0]
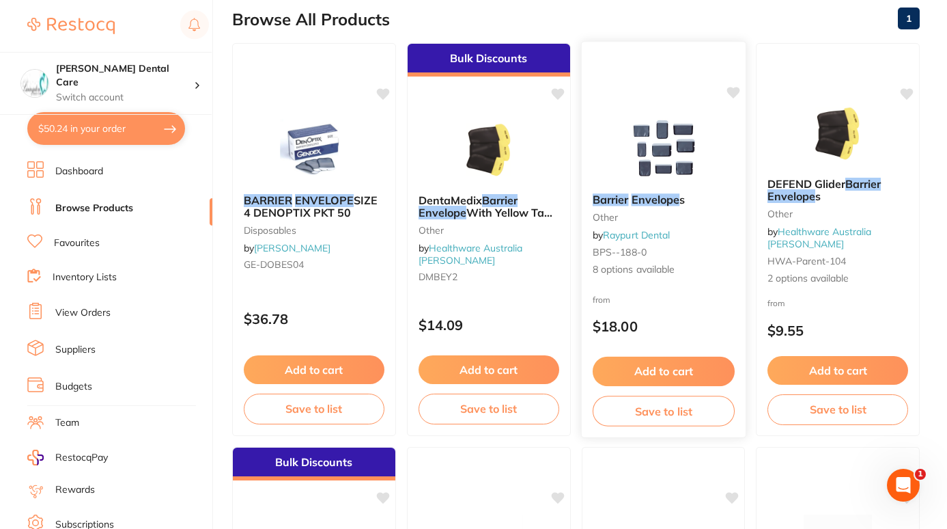
click at [679, 370] on button "Add to cart" at bounding box center [663, 370] width 142 height 29
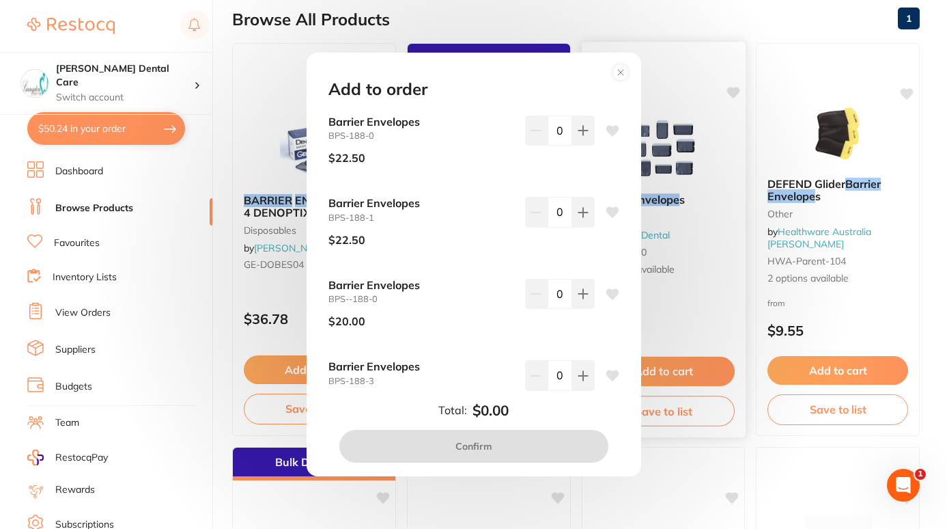
scroll to position [0, 0]
click at [625, 72] on circle at bounding box center [621, 73] width 16 height 16
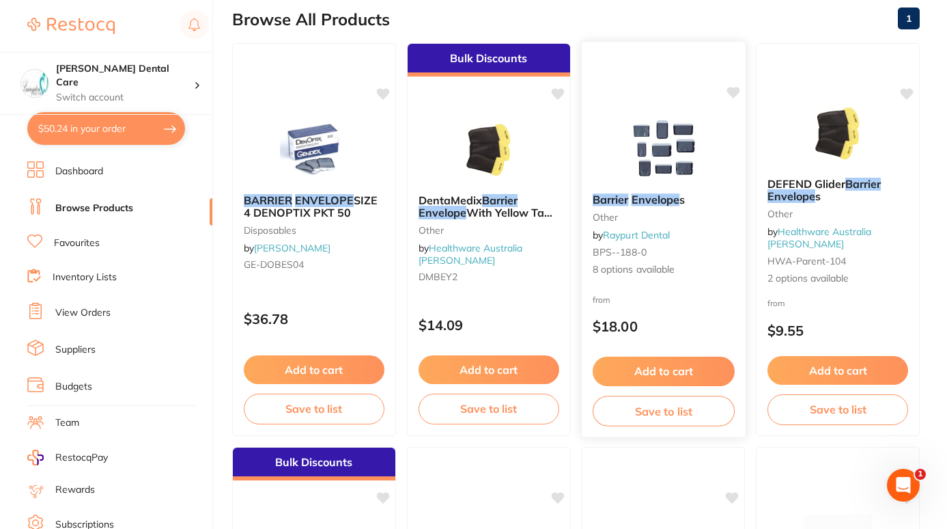
click at [621, 195] on em "Barrier" at bounding box center [610, 200] width 36 height 14
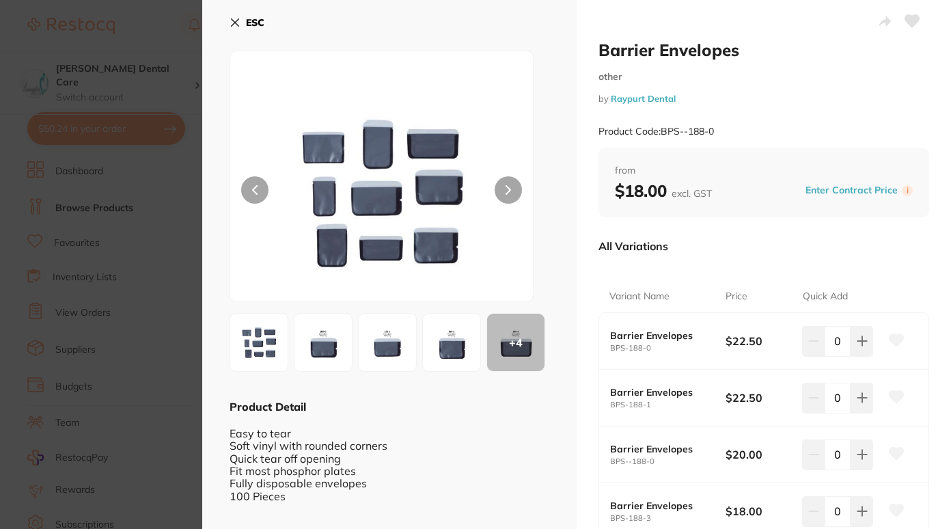
click at [510, 188] on button at bounding box center [507, 189] width 27 height 27
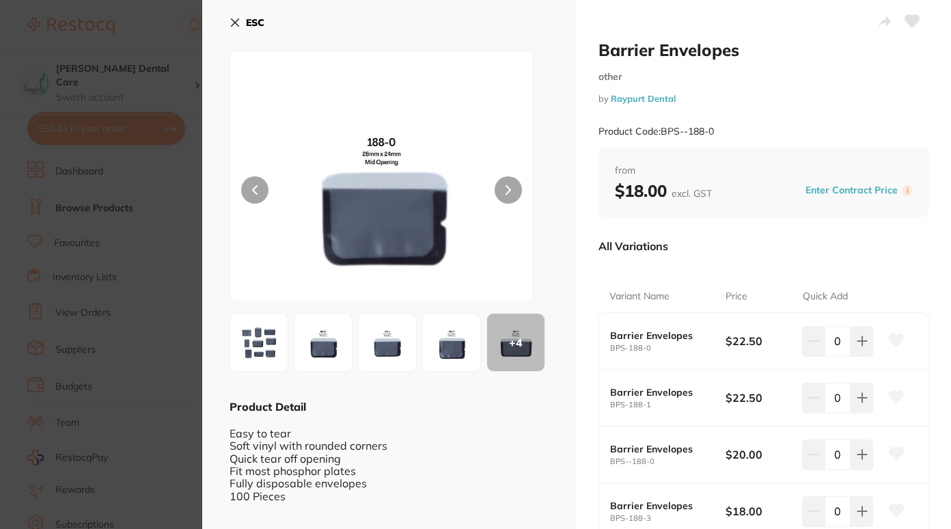
click at [510, 188] on button at bounding box center [507, 189] width 27 height 27
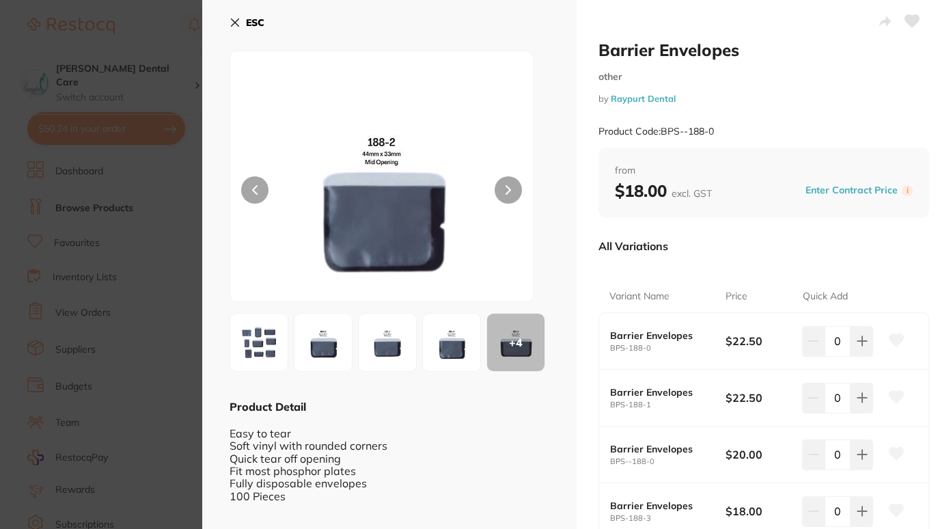
click at [510, 188] on button at bounding box center [507, 189] width 27 height 27
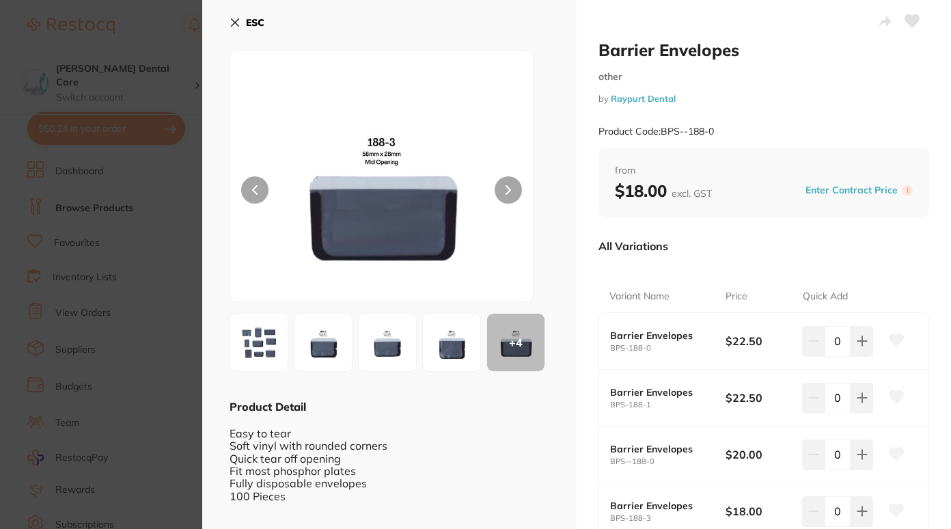
click at [510, 188] on button at bounding box center [507, 189] width 27 height 27
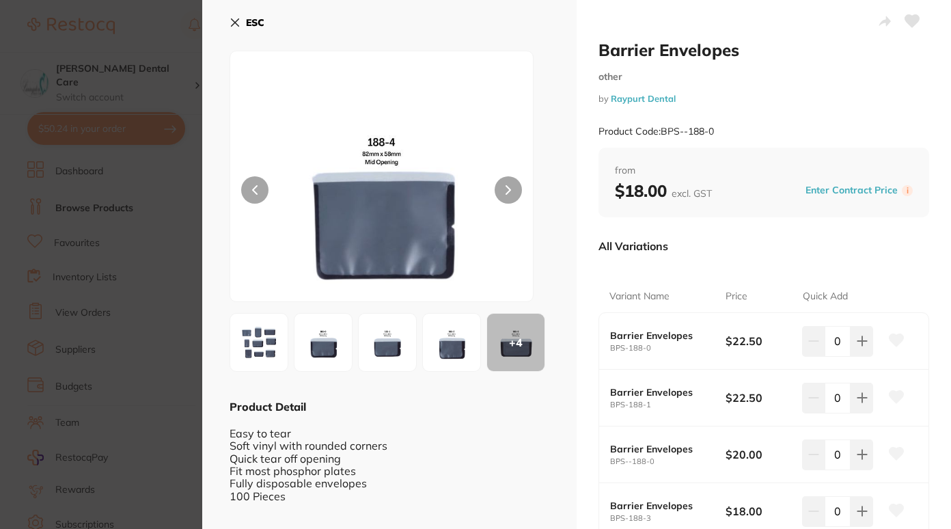
click at [510, 188] on button at bounding box center [507, 189] width 27 height 27
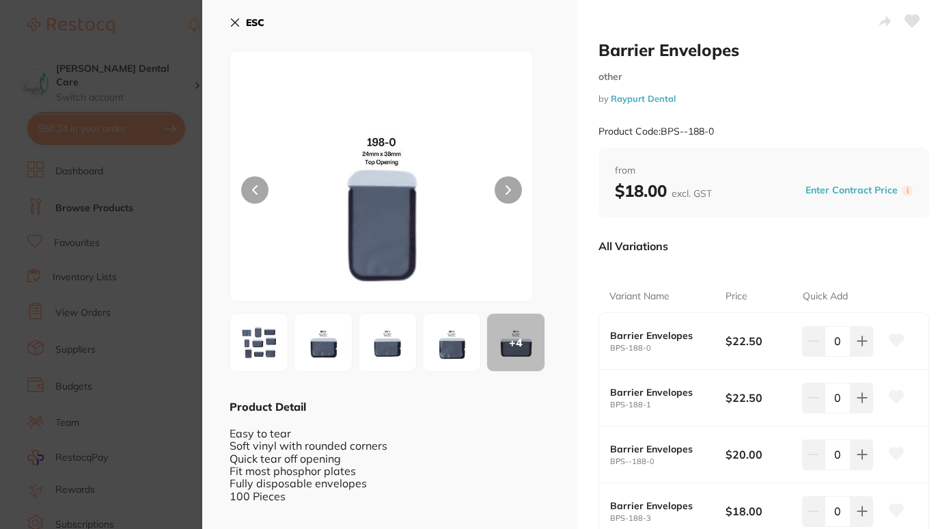
click at [510, 188] on button at bounding box center [507, 189] width 27 height 27
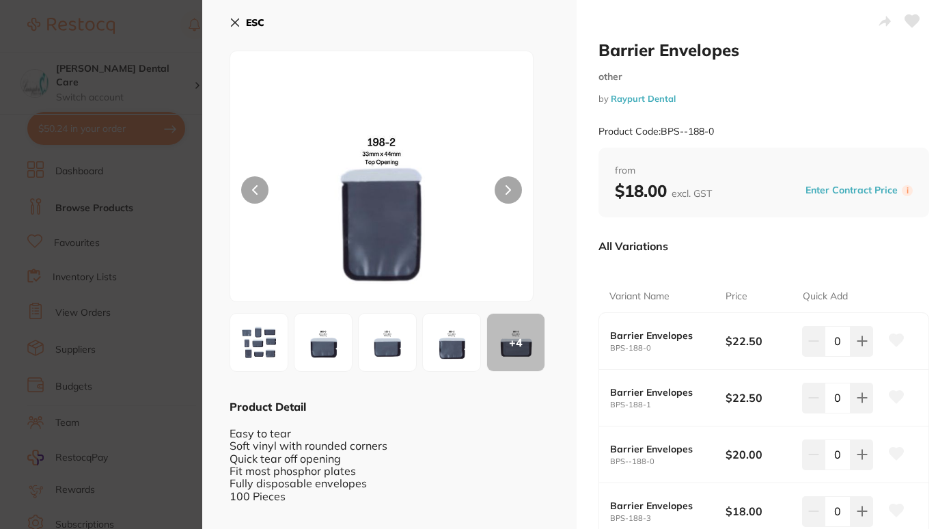
click at [510, 188] on button at bounding box center [507, 189] width 27 height 27
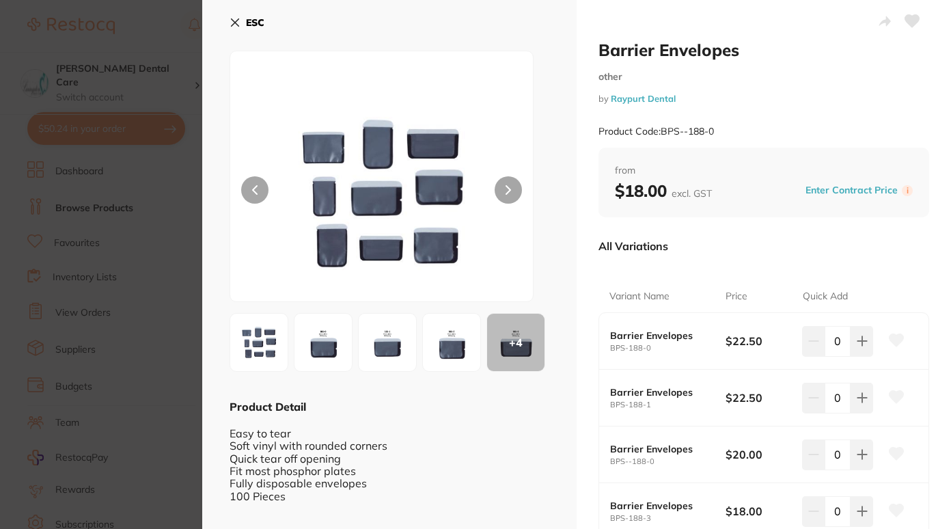
click at [257, 190] on icon at bounding box center [254, 190] width 5 height 10
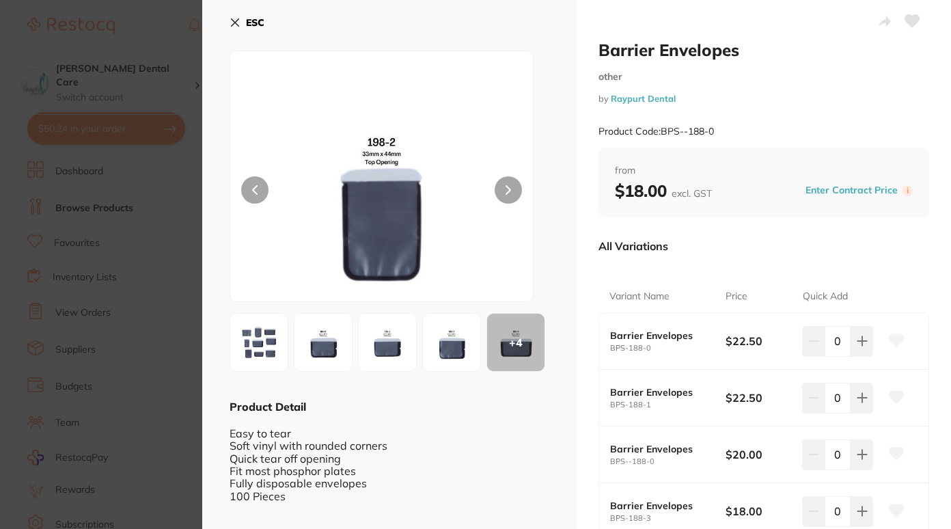
click at [237, 18] on icon at bounding box center [234, 22] width 11 height 11
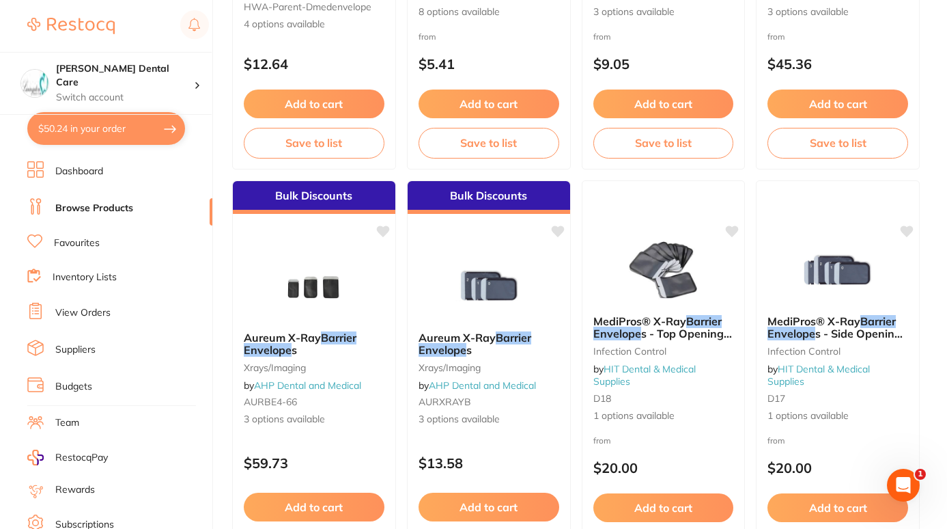
scroll to position [819, 0]
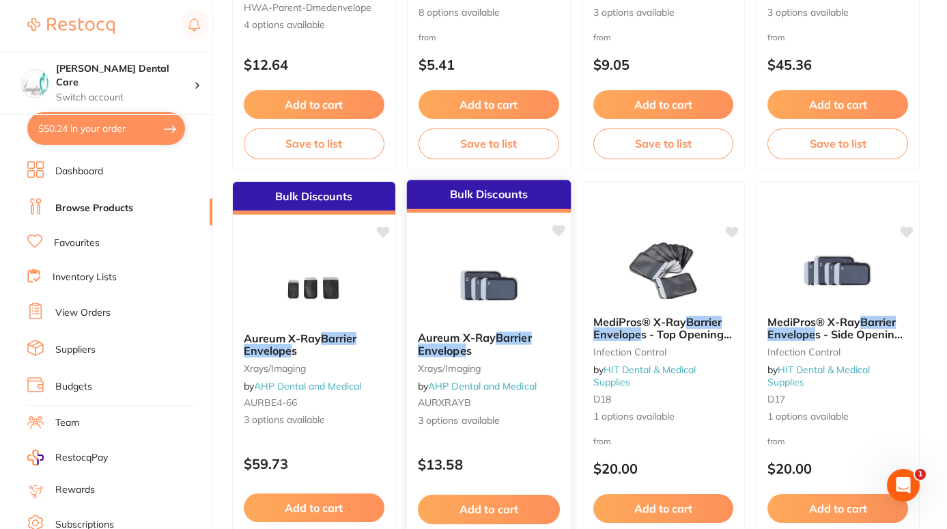
click at [505, 364] on small "xrays/imaging" at bounding box center [489, 367] width 142 height 11
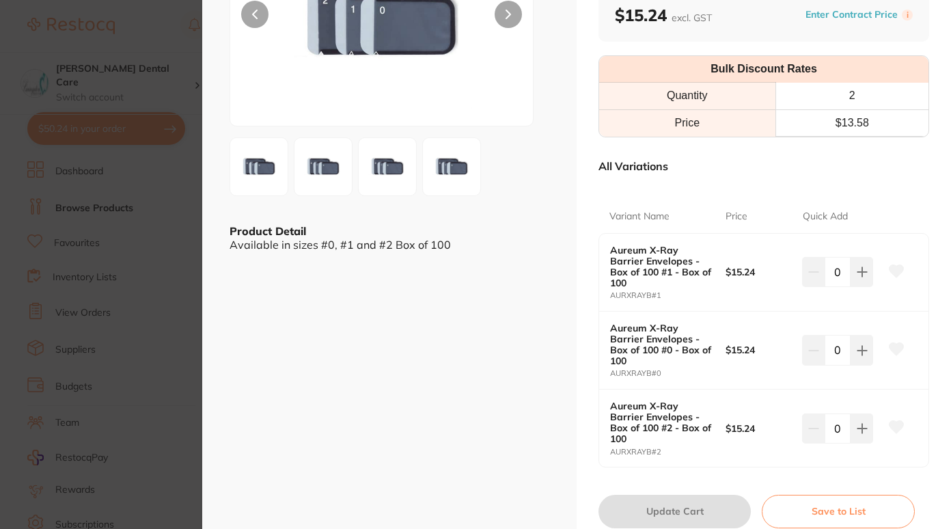
scroll to position [176, 0]
click at [856, 412] on button at bounding box center [861, 427] width 23 height 30
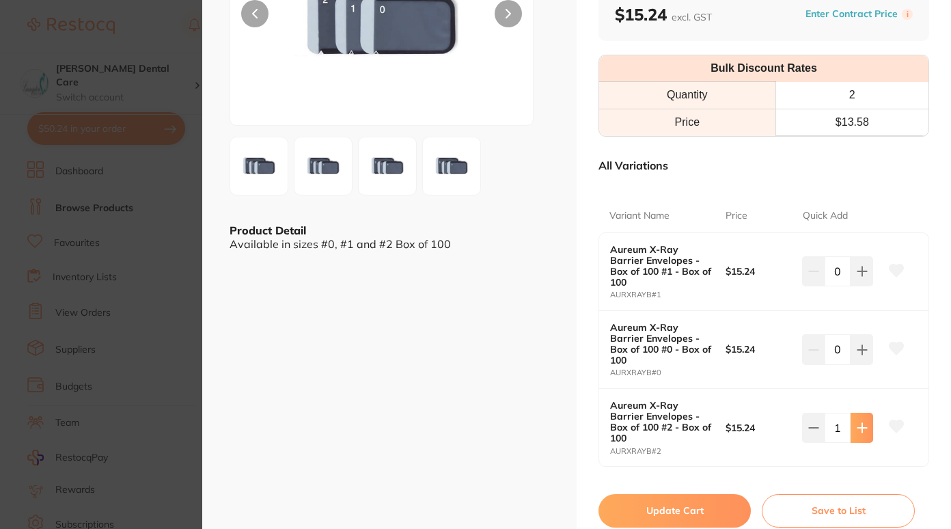
click at [856, 412] on button at bounding box center [861, 427] width 23 height 30
type input "4"
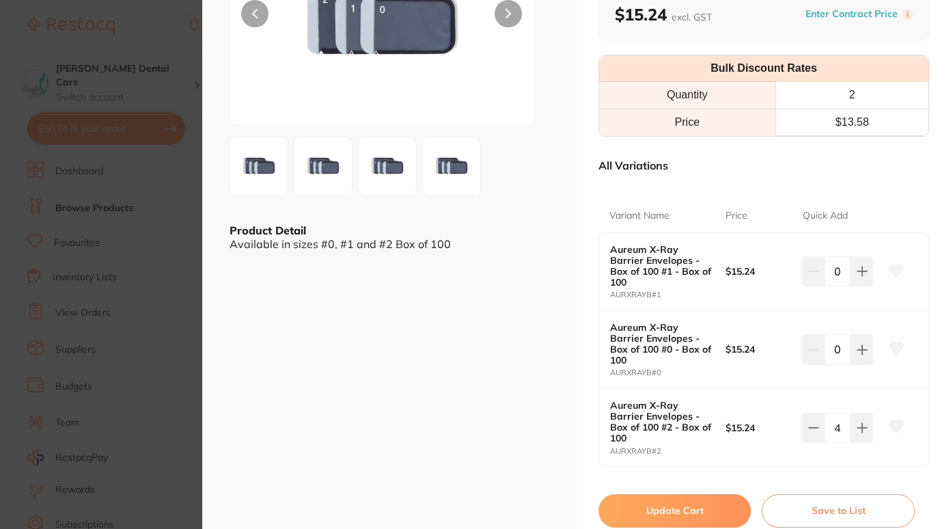
click at [670, 494] on button "Update Cart" at bounding box center [674, 510] width 152 height 33
checkbox input "false"
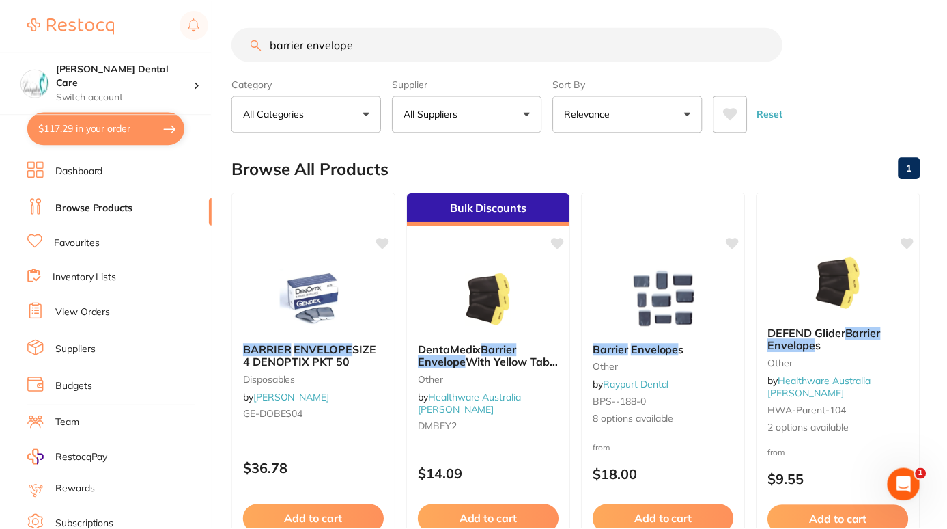
scroll to position [819, 0]
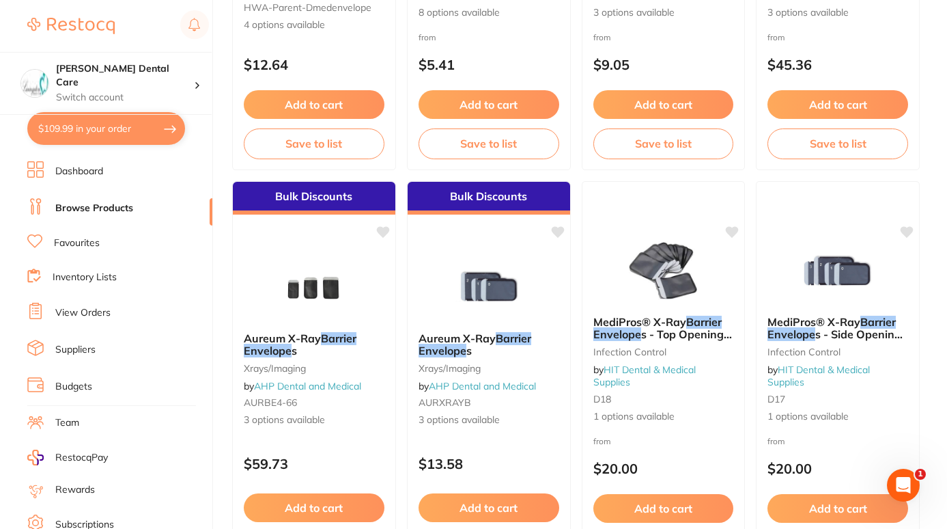
click at [93, 241] on link "Favourites" at bounding box center [77, 243] width 46 height 14
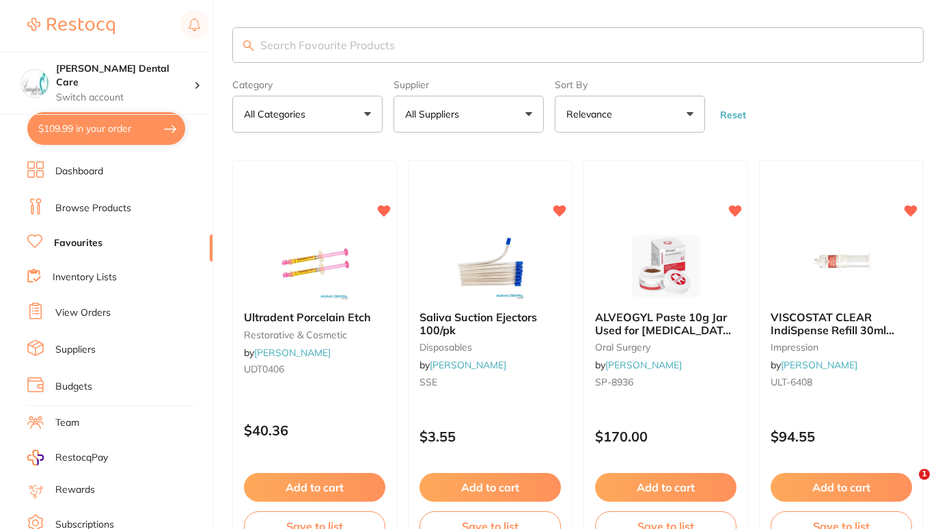
click at [292, 52] on input "search" at bounding box center [577, 45] width 691 height 36
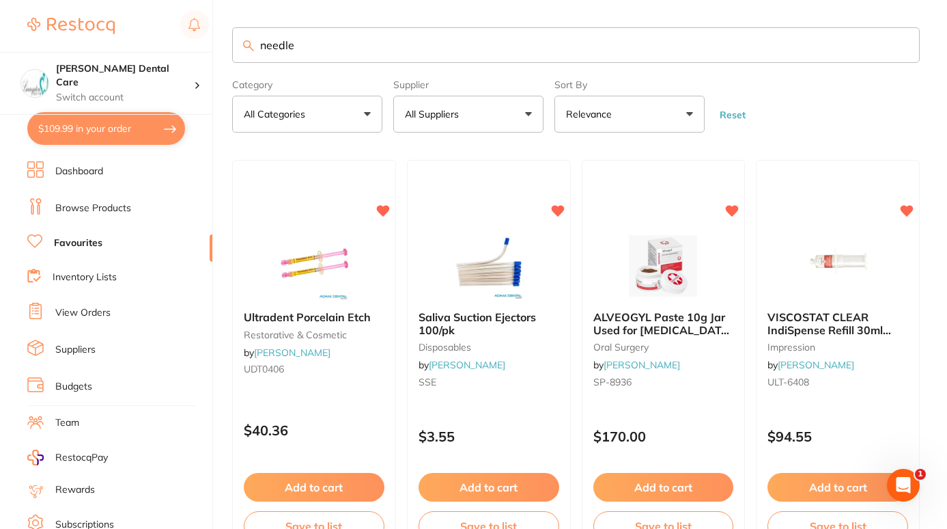
type input "needle"
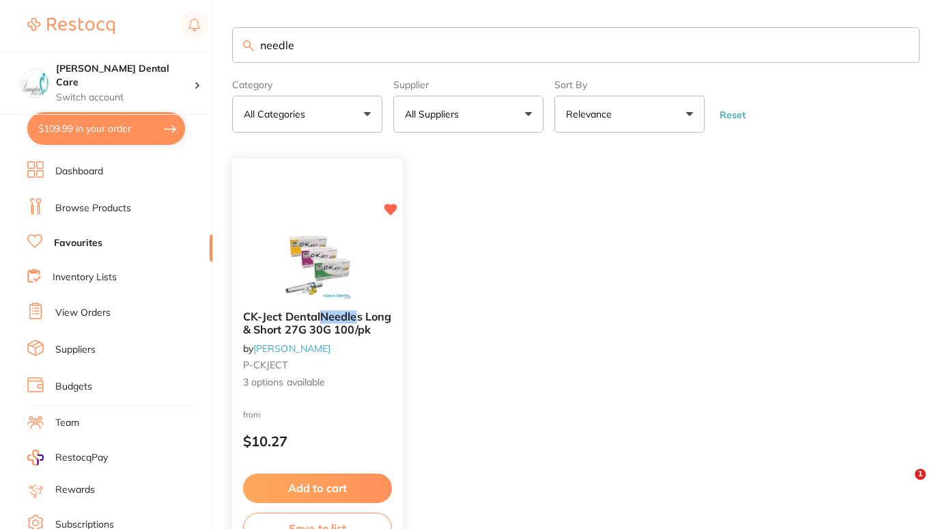
click at [329, 294] on img at bounding box center [316, 265] width 89 height 69
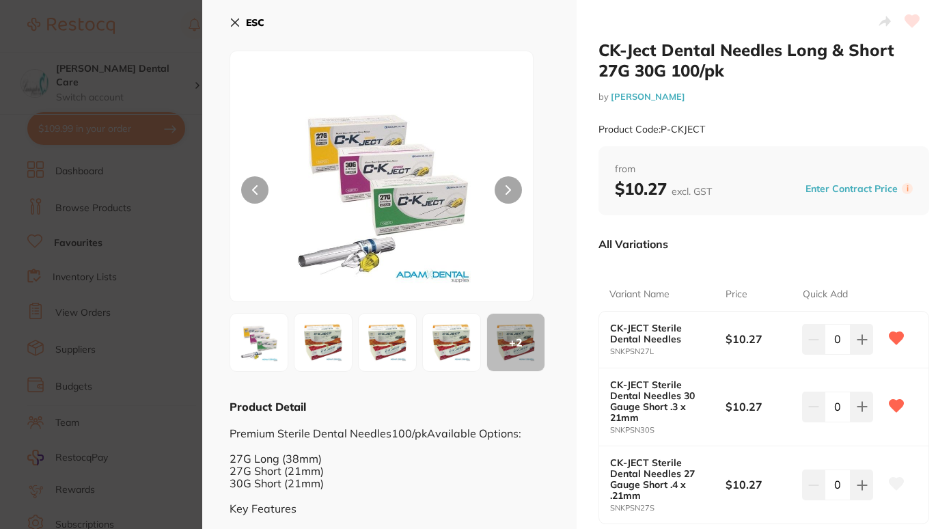
click at [506, 184] on button at bounding box center [507, 189] width 27 height 27
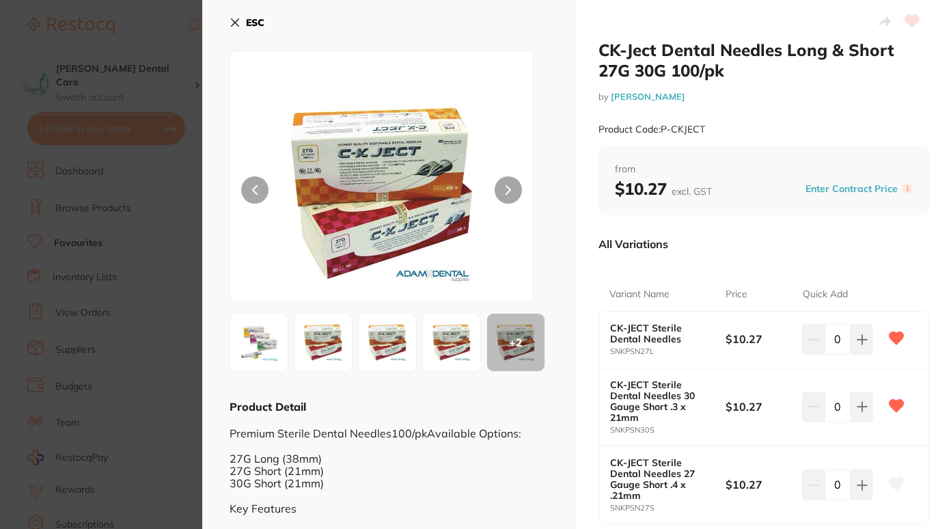
click at [506, 184] on button at bounding box center [507, 189] width 27 height 27
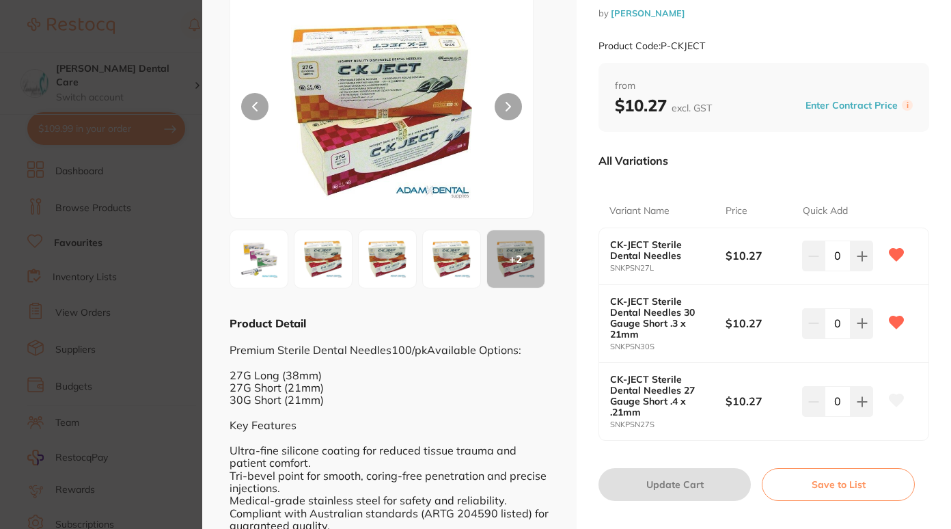
scroll to position [84, 0]
click at [856, 309] on button at bounding box center [861, 322] width 23 height 30
type input "1"
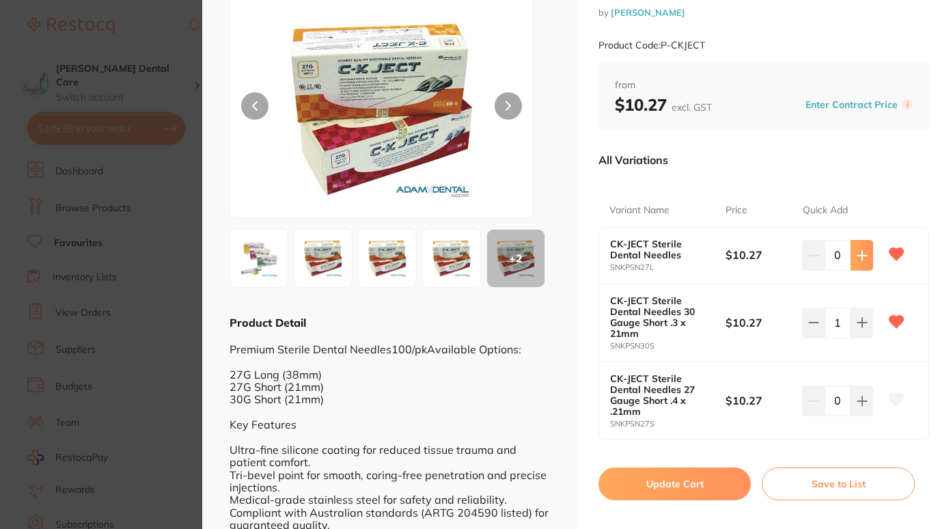
click at [860, 264] on button at bounding box center [861, 255] width 23 height 30
type input "1"
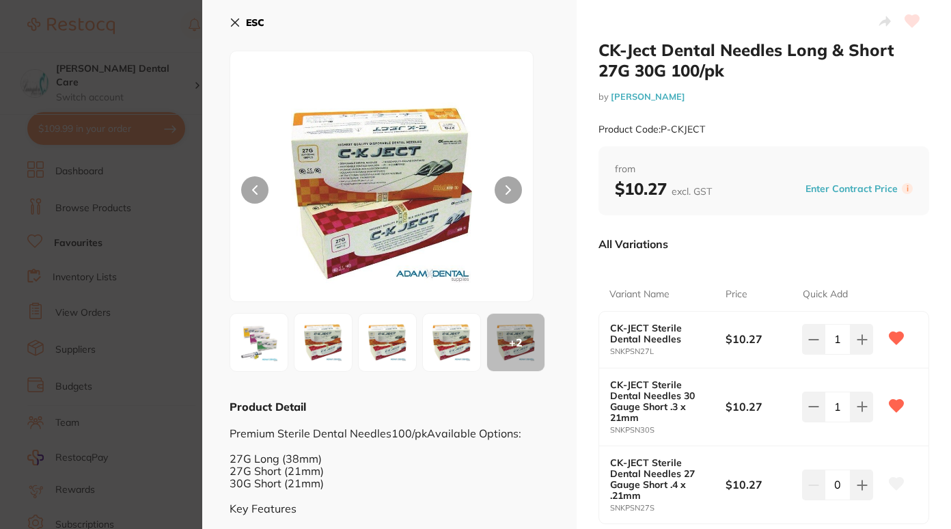
click at [241, 18] on button "ESC" at bounding box center [246, 22] width 35 height 23
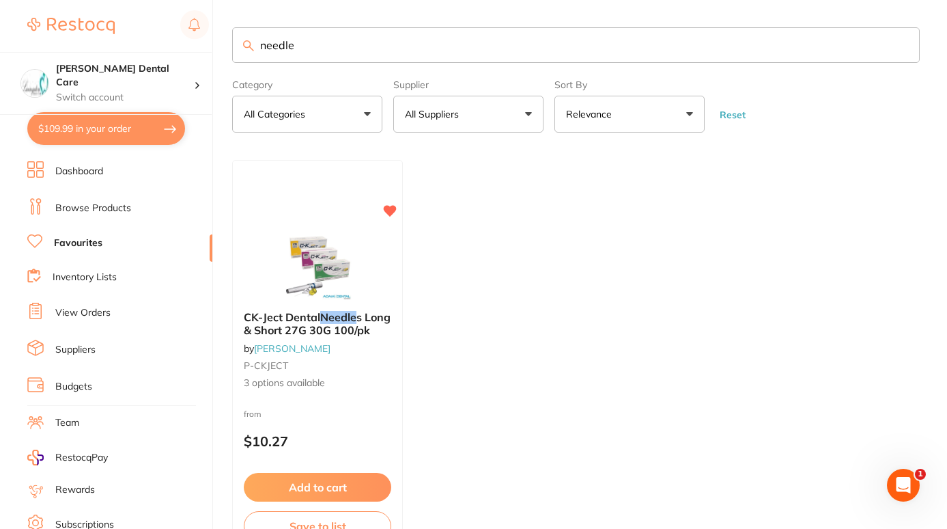
drag, startPoint x: 359, startPoint y: 55, endPoint x: 98, endPoint y: 115, distance: 267.9
click at [98, 115] on div "$109.99 Livingston Dental Care Switch account Livingston Dental Care $109.99 in…" at bounding box center [473, 264] width 947 height 529
type input "cotton rolls"
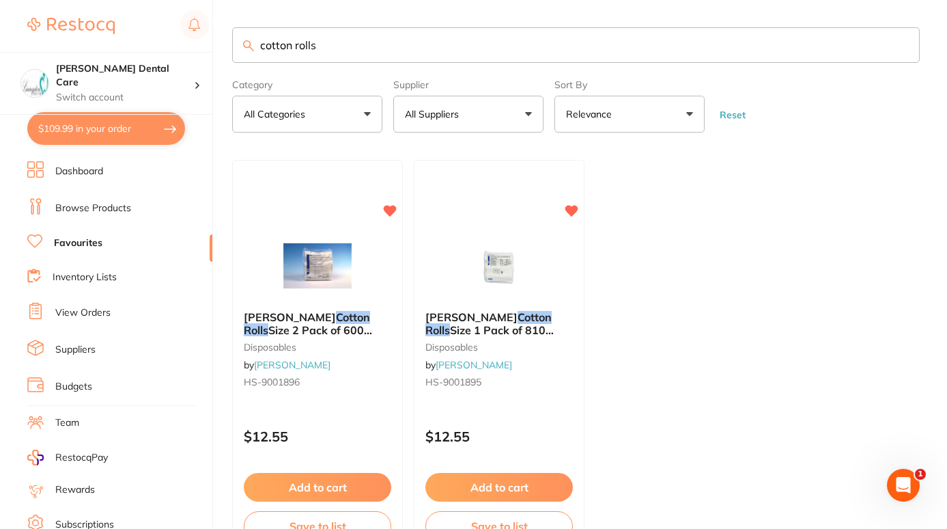
scroll to position [95, 0]
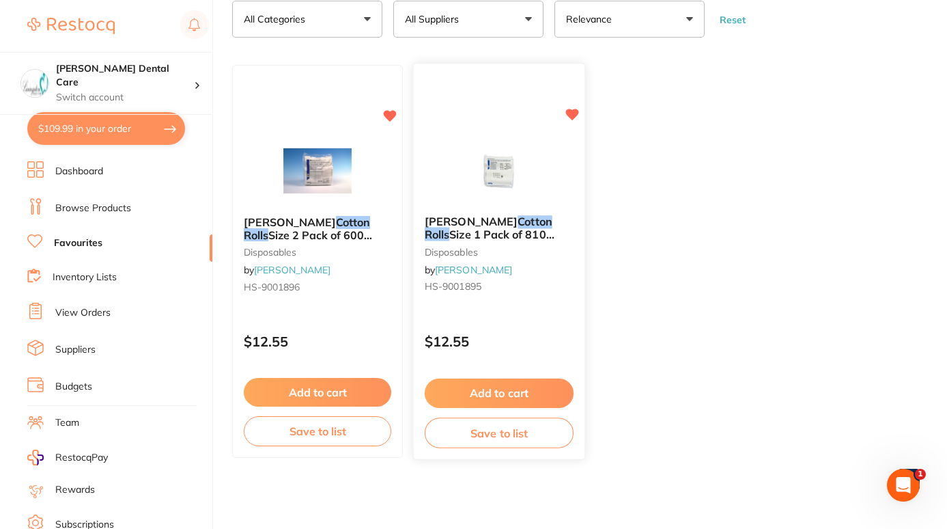
click at [477, 221] on span "Henry Schein" at bounding box center [471, 222] width 93 height 14
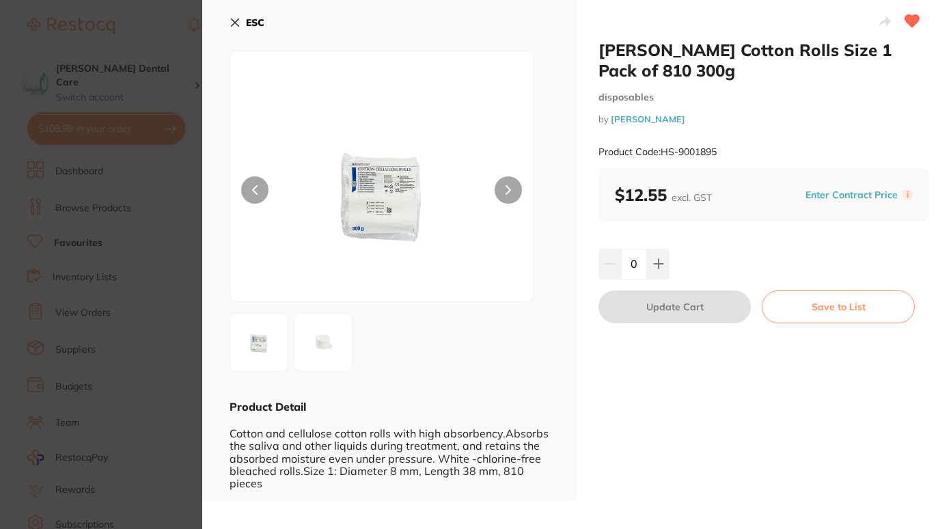
click at [239, 16] on button "ESC" at bounding box center [246, 22] width 35 height 23
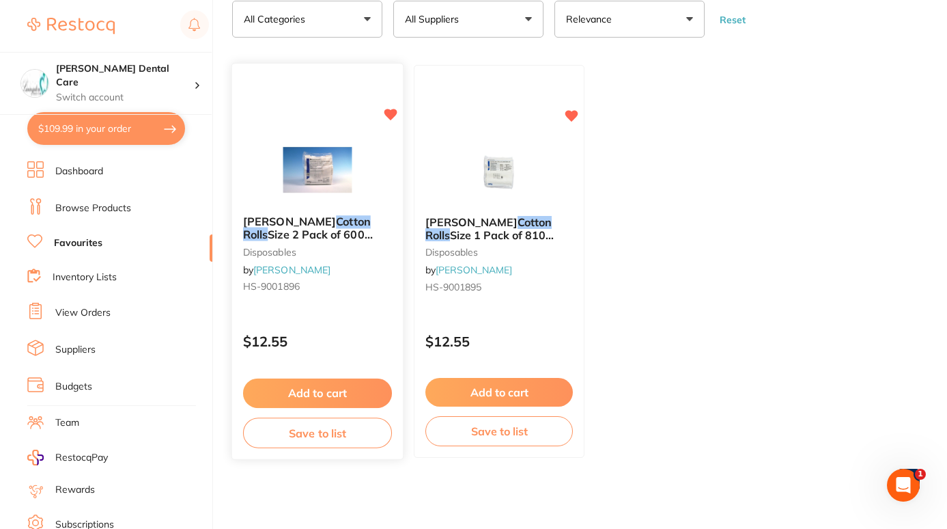
click at [320, 232] on span "Size 2 Pack of 600 300g" at bounding box center [308, 240] width 130 height 27
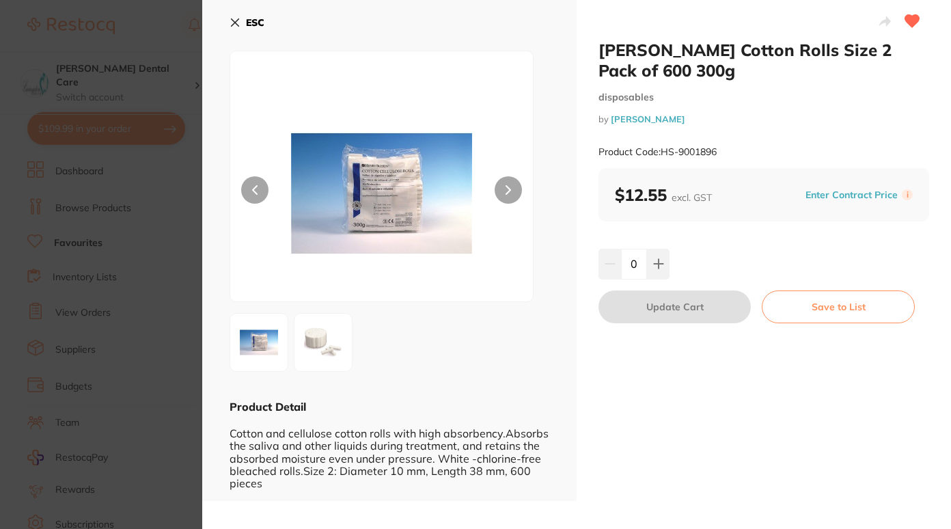
click at [232, 19] on icon at bounding box center [236, 23] width 8 height 8
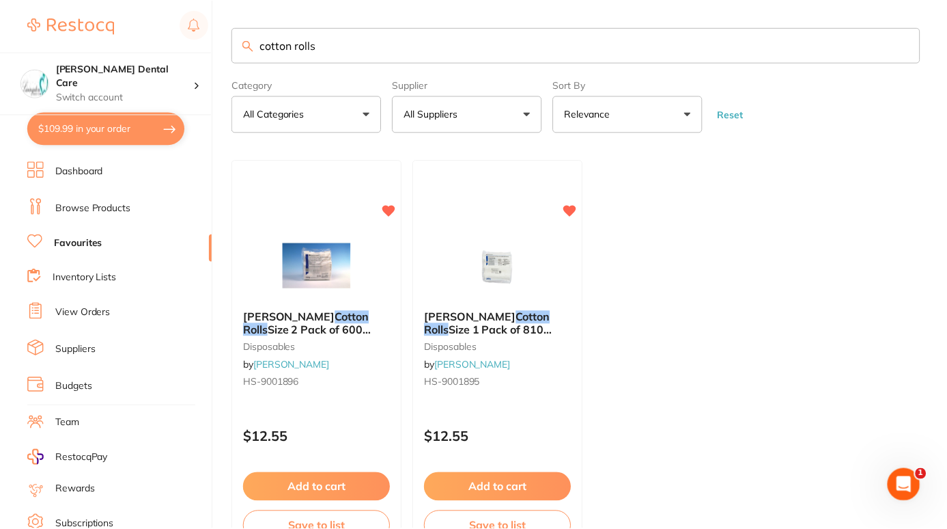
scroll to position [95, 0]
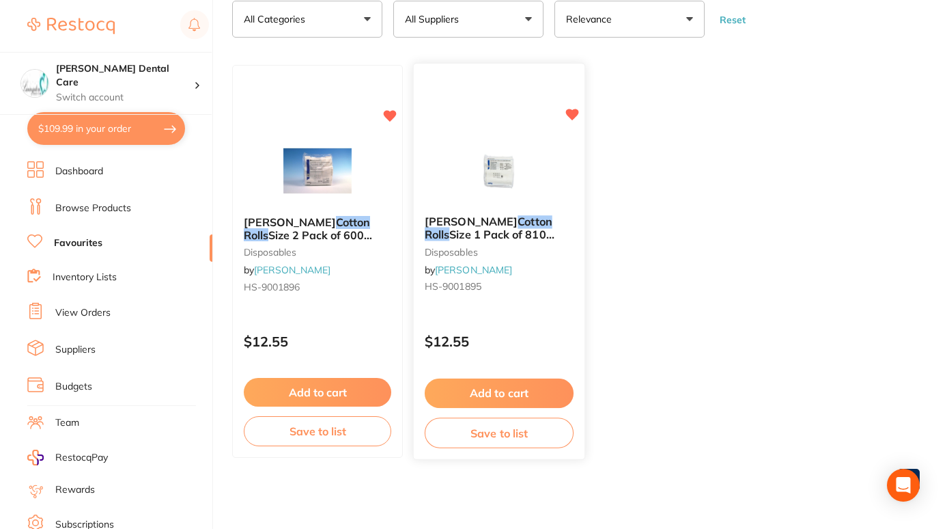
click at [503, 280] on div "Henry Schein Cotton Rolls Size 1 Pack of 810 300g disposables by Henry Schein H…" at bounding box center [499, 257] width 171 height 104
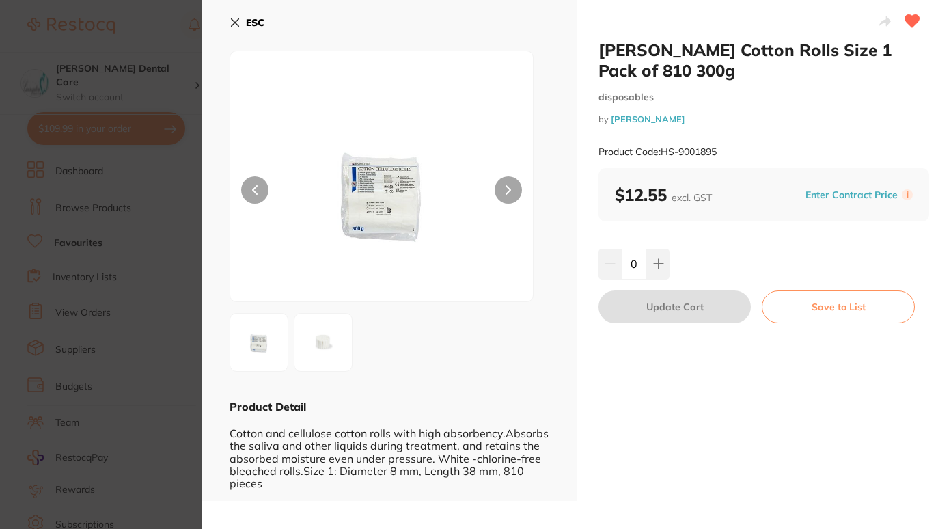
click at [234, 27] on icon at bounding box center [234, 22] width 11 height 11
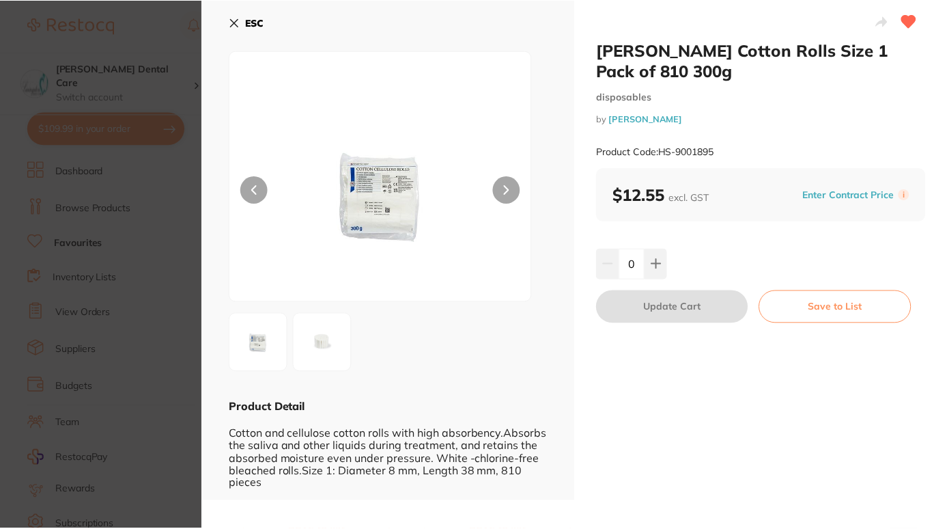
scroll to position [95, 0]
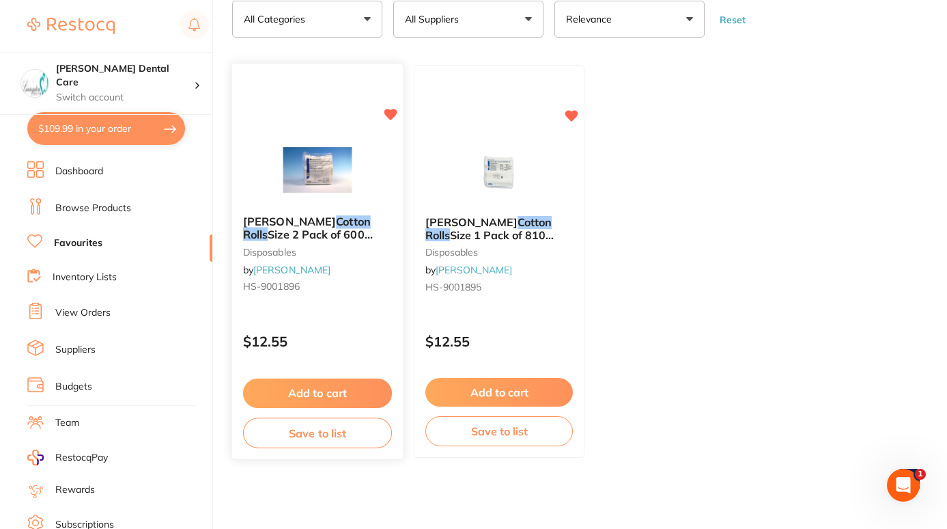
click at [335, 387] on button "Add to cart" at bounding box center [317, 392] width 149 height 29
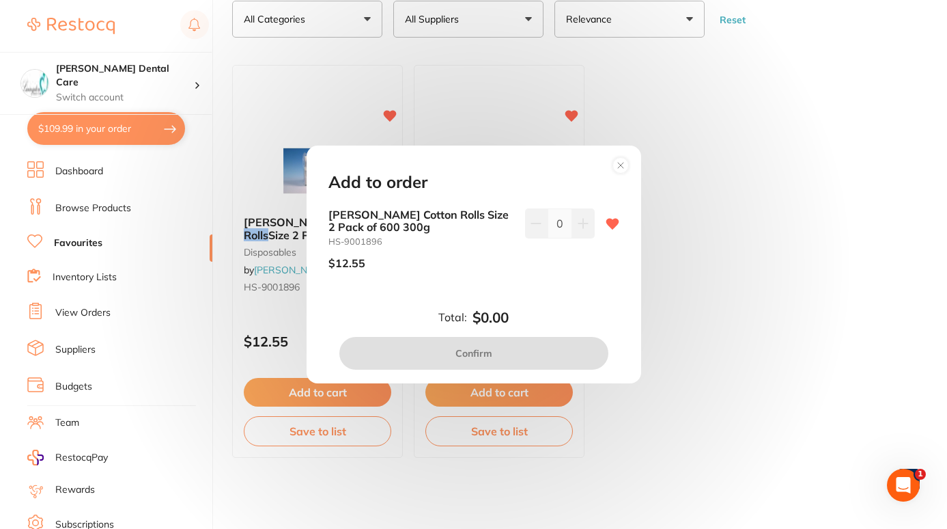
click at [617, 165] on circle at bounding box center [621, 166] width 16 height 16
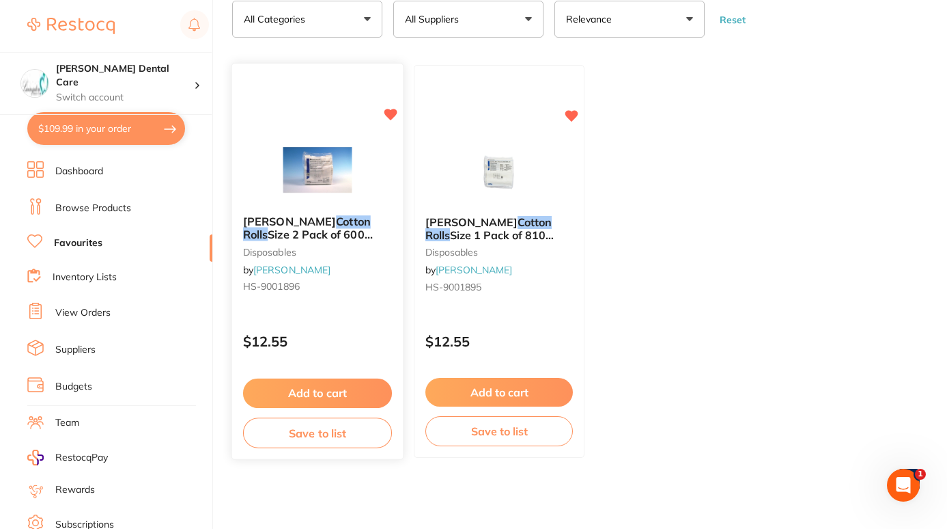
click at [316, 387] on button "Add to cart" at bounding box center [317, 392] width 149 height 29
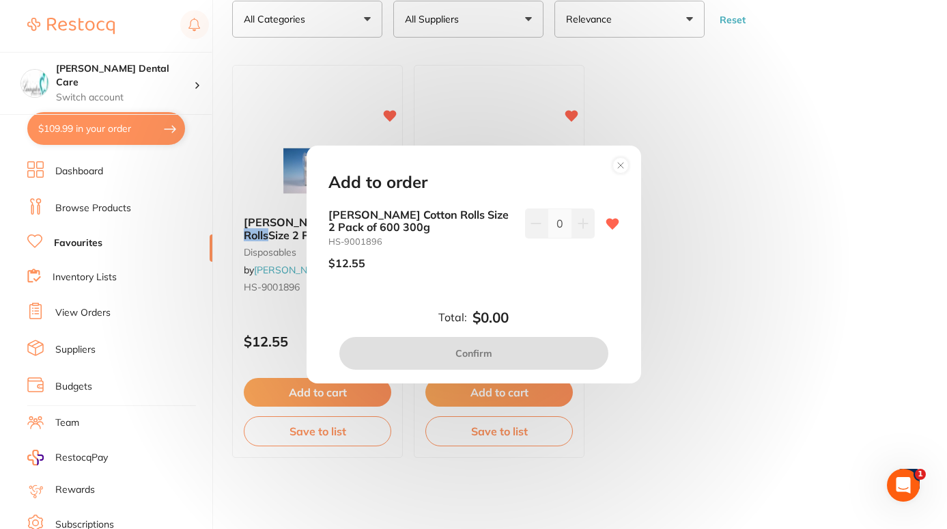
click at [608, 225] on icon at bounding box center [612, 223] width 13 height 11
click at [586, 227] on button at bounding box center [583, 223] width 23 height 30
type input "1"
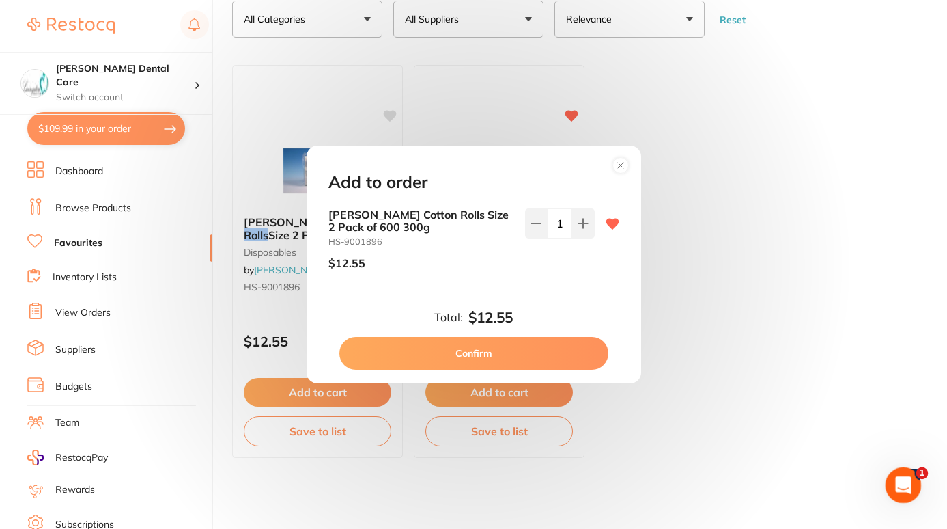
click at [910, 479] on icon "Open Intercom Messenger" at bounding box center [902, 483] width 23 height 23
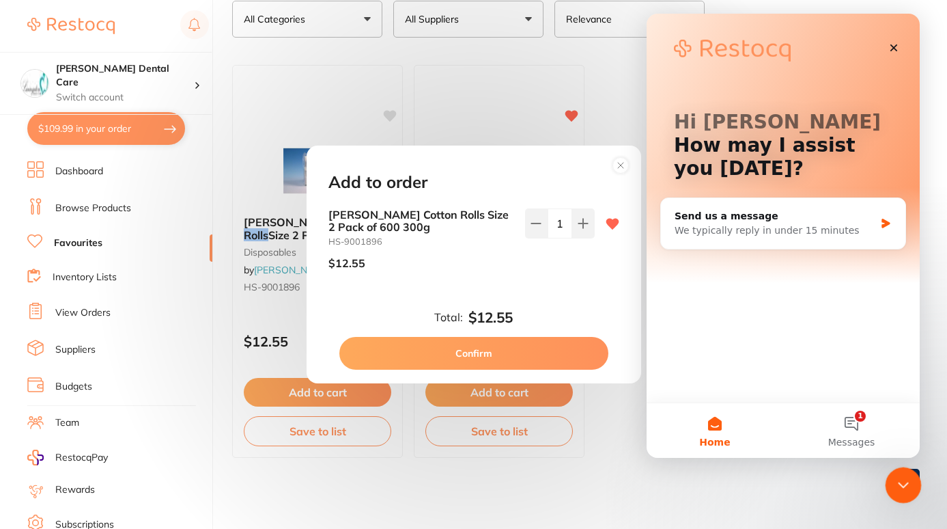
click at [910, 479] on div "Close Intercom Messenger" at bounding box center [901, 482] width 33 height 33
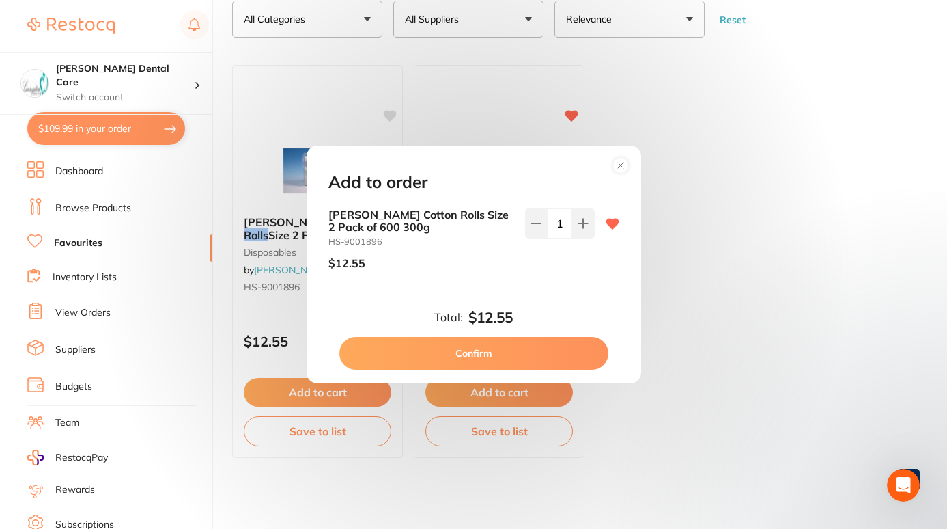
click at [521, 350] on button "Confirm" at bounding box center [473, 353] width 269 height 33
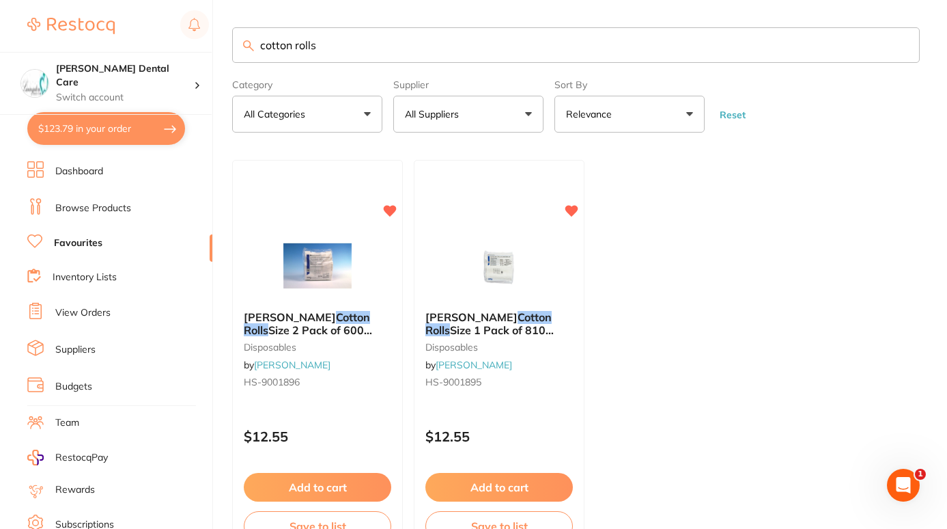
click at [100, 201] on link "Browse Products" at bounding box center [93, 208] width 76 height 14
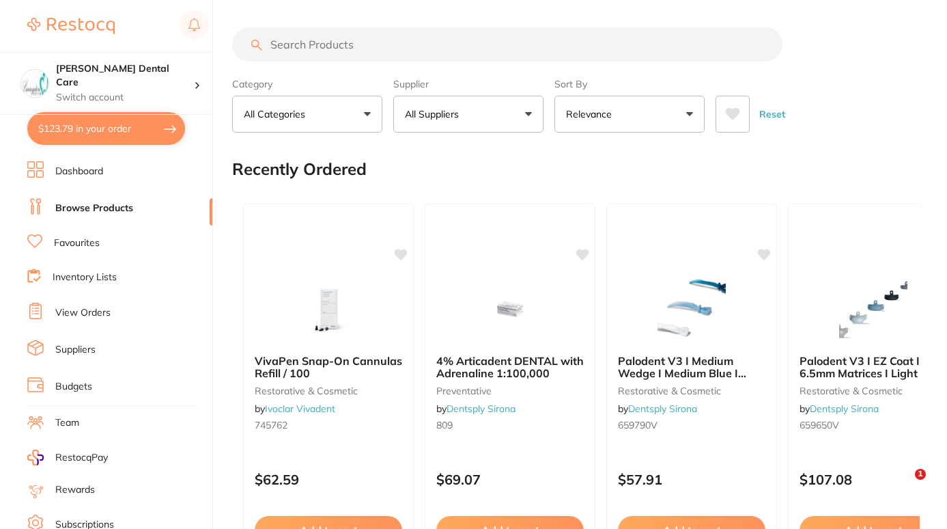
drag, startPoint x: 400, startPoint y: 51, endPoint x: 231, endPoint y: 72, distance: 170.0
click at [231, 72] on div "$123.79 Livingston Dental Care Switch account Livingston Dental Care $123.79 in…" at bounding box center [473, 264] width 947 height 529
type input "medicom gloves"
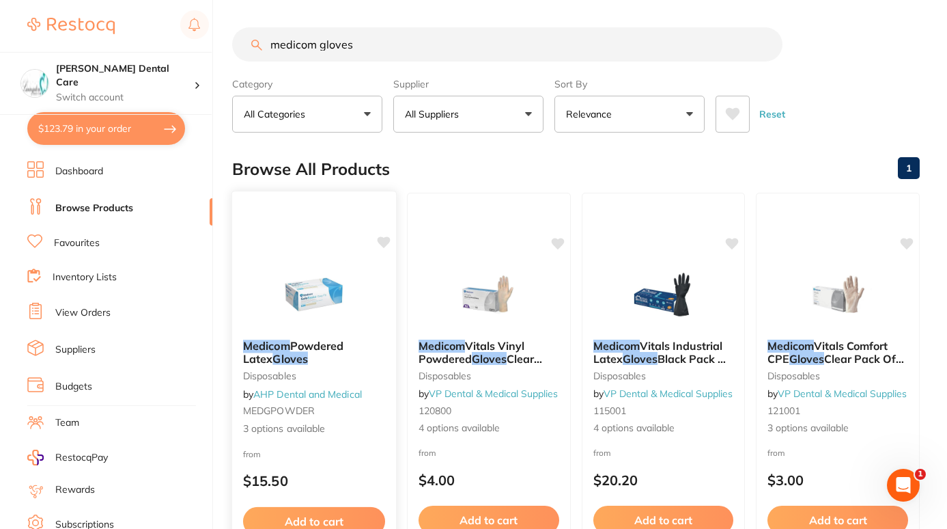
scroll to position [170, 0]
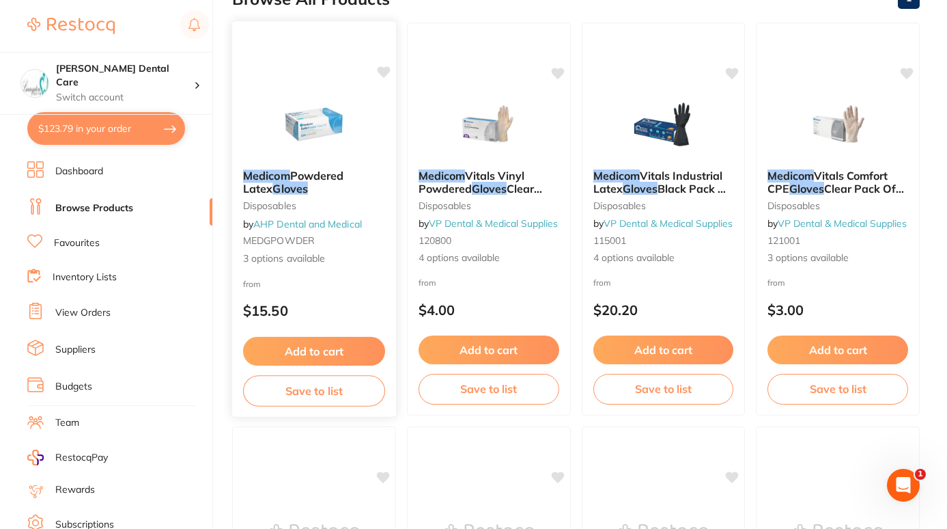
click at [325, 181] on span "Powdered Latex" at bounding box center [293, 182] width 100 height 27
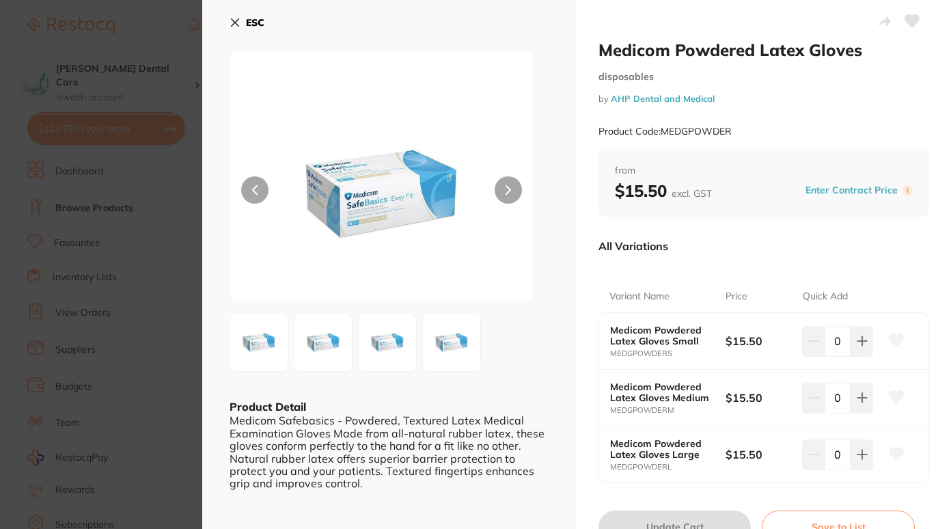
click at [236, 20] on icon at bounding box center [234, 22] width 11 height 11
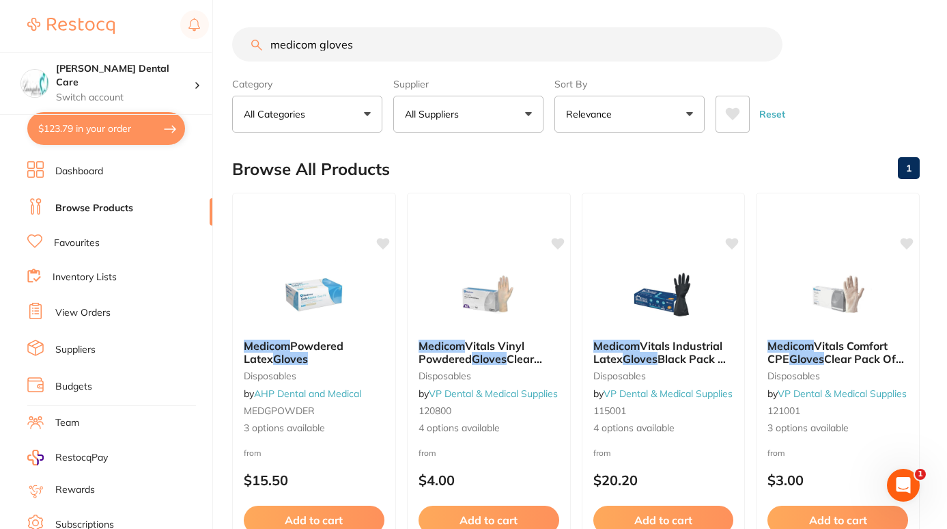
click at [382, 42] on input "medicom gloves" at bounding box center [507, 44] width 550 height 34
type input "m"
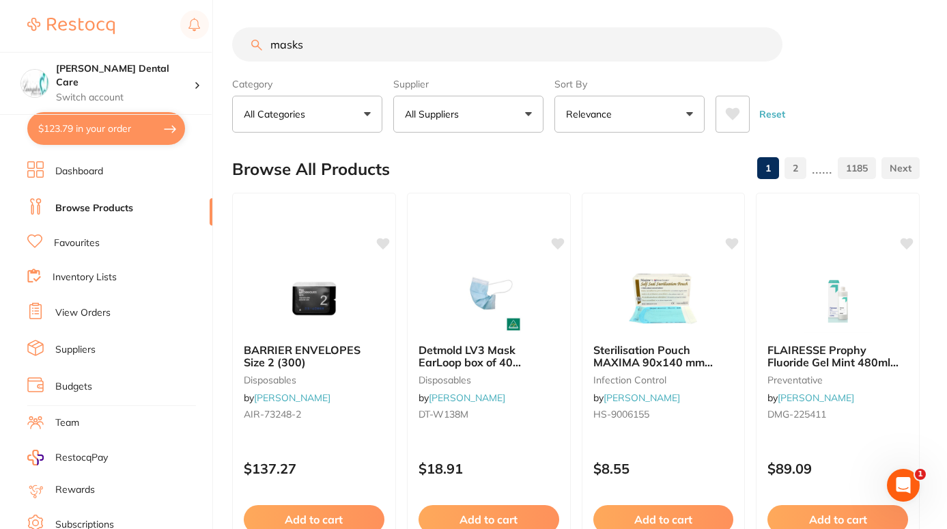
type input "masks"
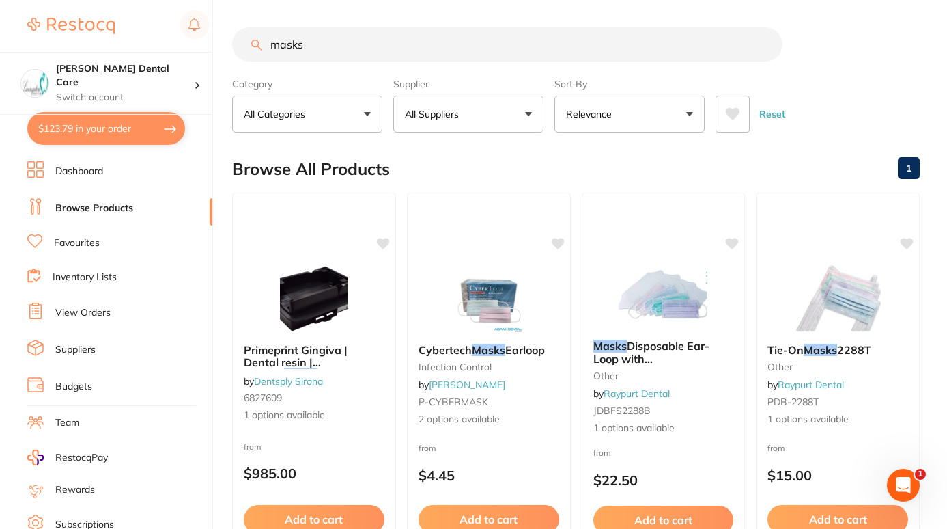
click at [76, 242] on link "Favourites" at bounding box center [77, 243] width 46 height 14
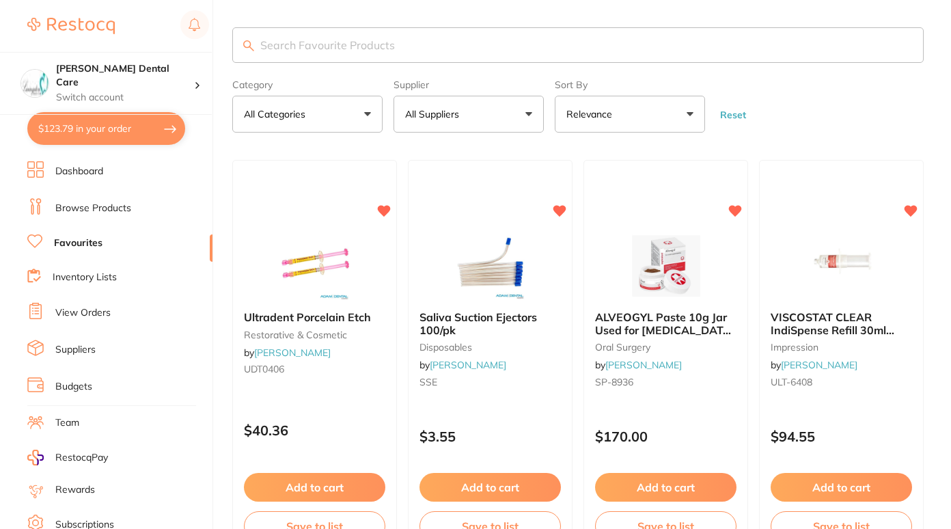
click at [378, 46] on input "search" at bounding box center [577, 45] width 691 height 36
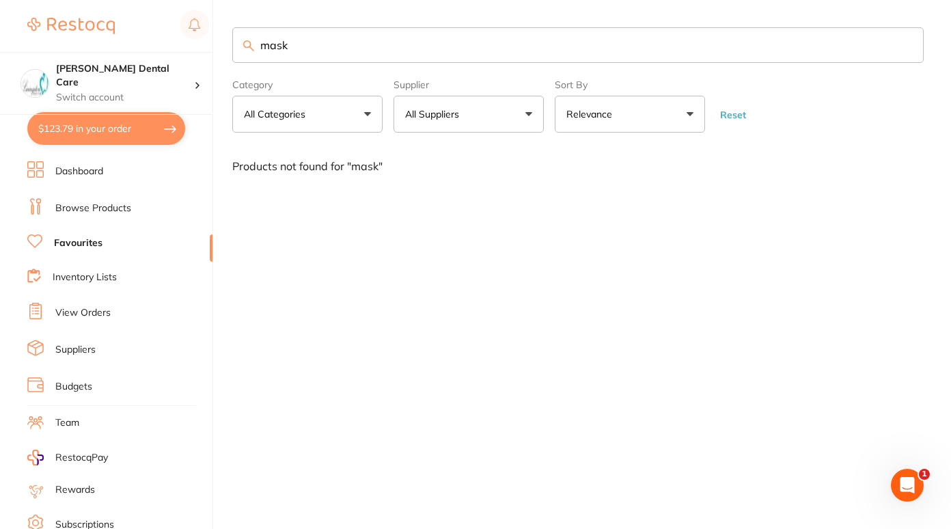
click at [399, 40] on input "mask" at bounding box center [577, 45] width 691 height 36
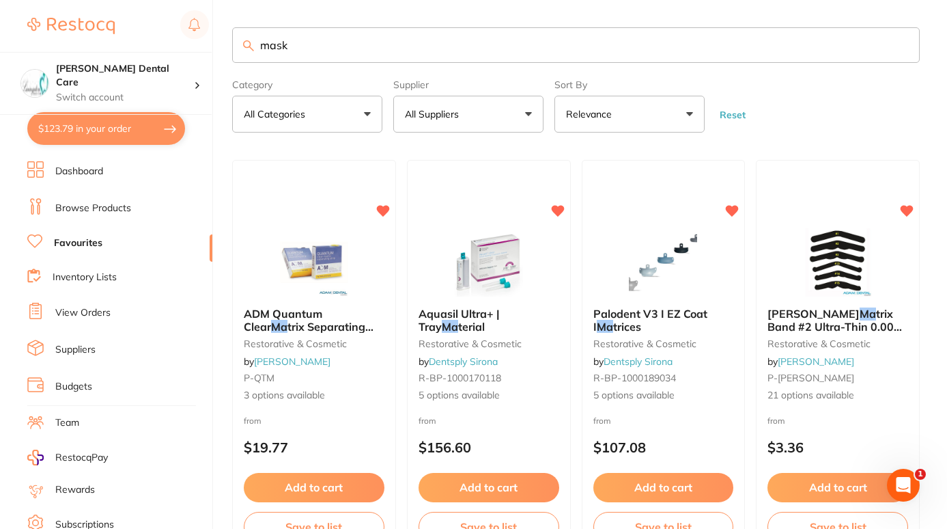
type input "mask"
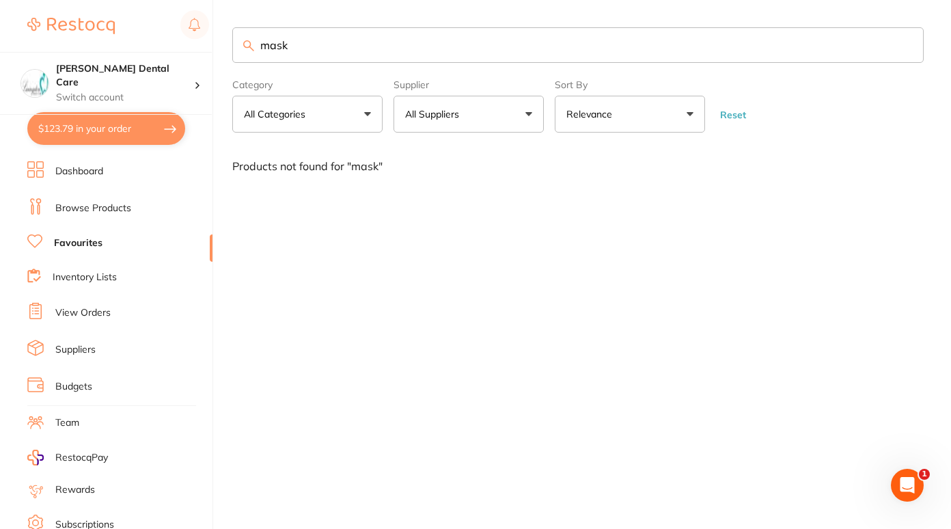
click at [77, 169] on link "Dashboard" at bounding box center [79, 172] width 48 height 14
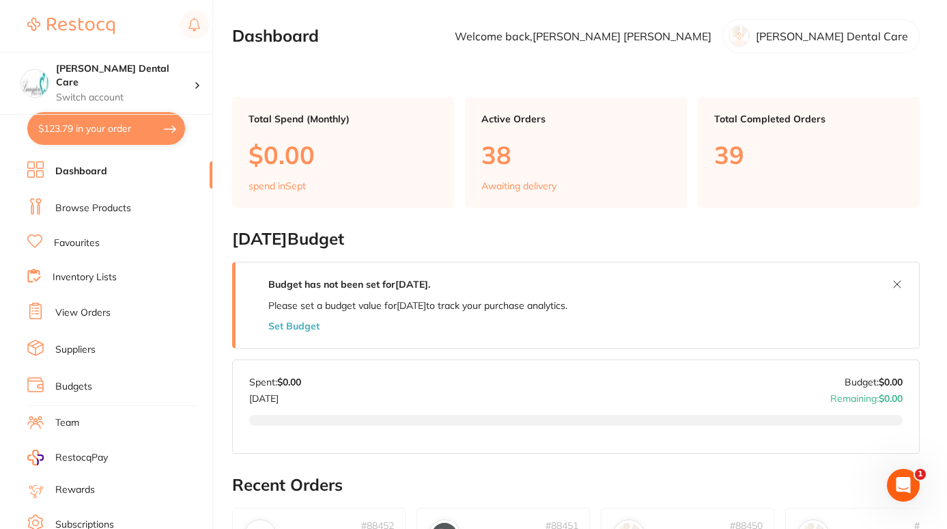
click at [78, 207] on link "Browse Products" at bounding box center [93, 208] width 76 height 14
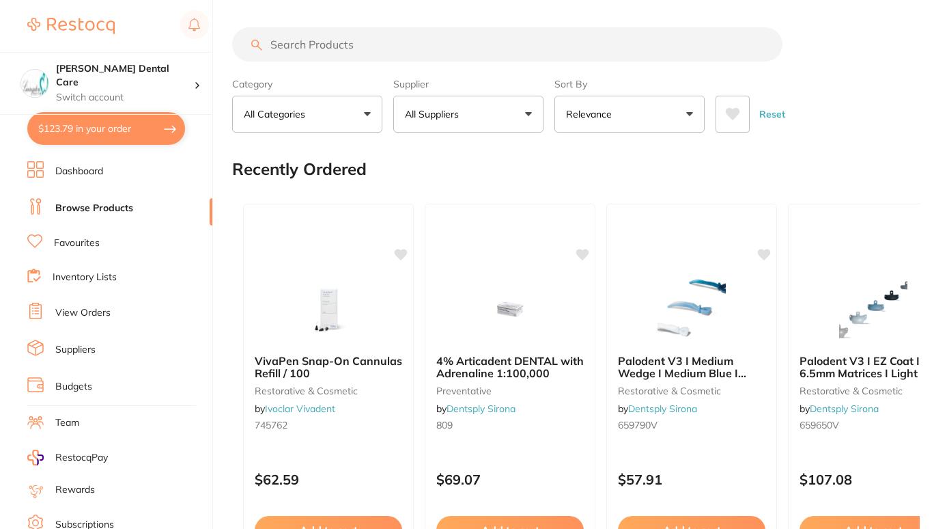
click at [433, 40] on input "search" at bounding box center [507, 44] width 550 height 34
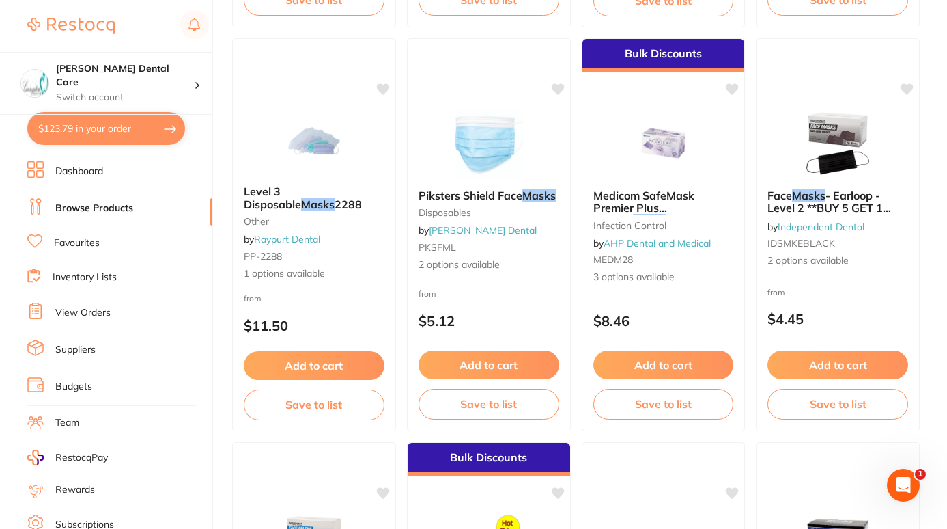
scroll to position [527, 0]
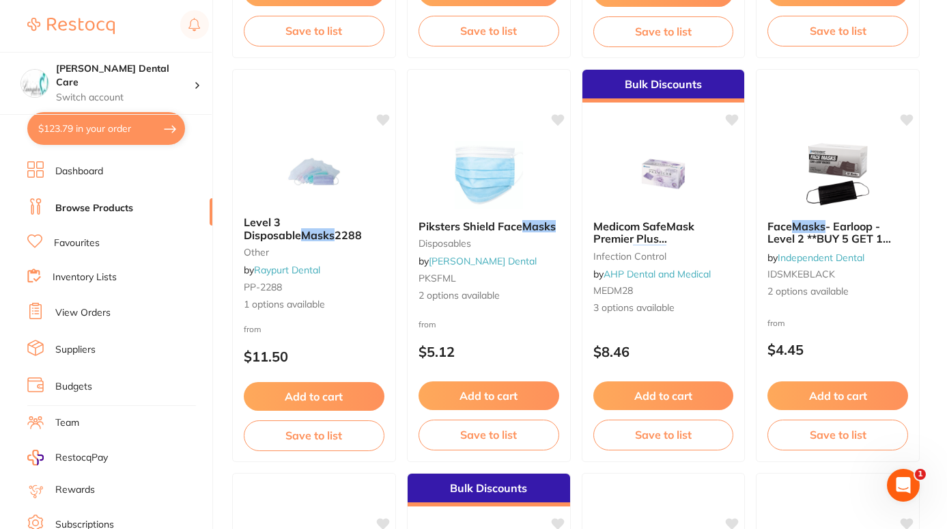
click at [117, 201] on link "Browse Products" at bounding box center [94, 208] width 78 height 14
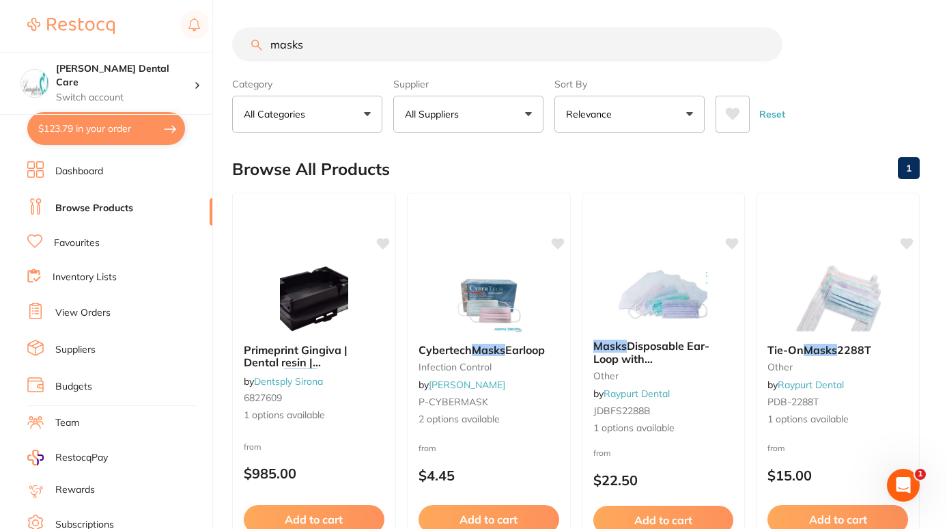
click at [317, 39] on input "masks" at bounding box center [507, 44] width 550 height 34
type input "m"
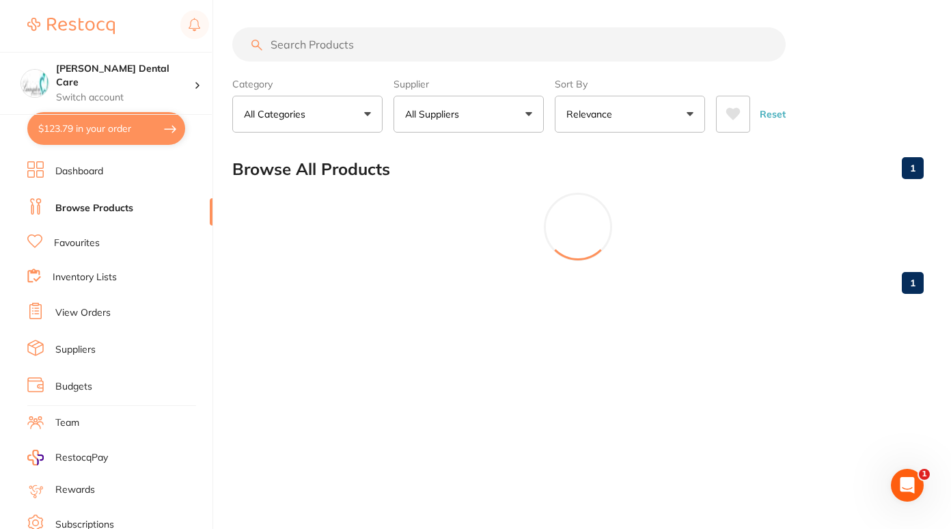
paste input "HS-988-2733"
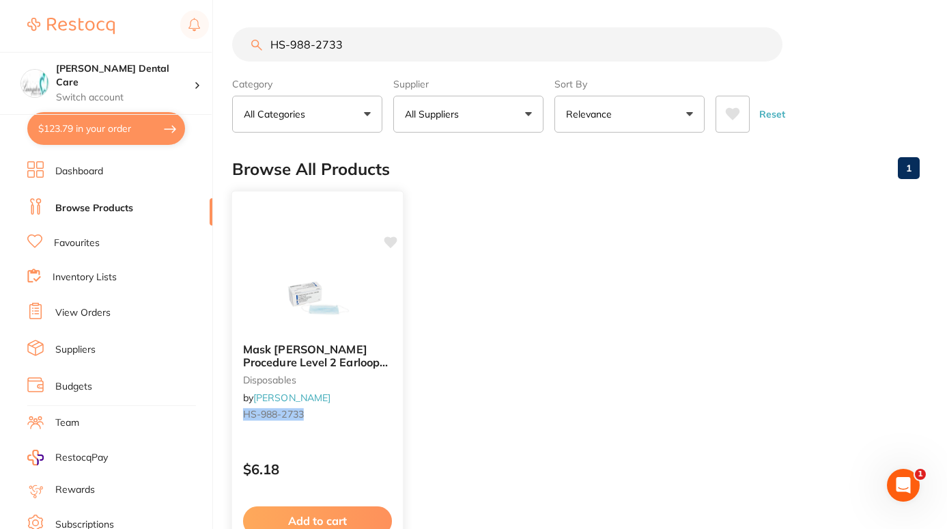
type input "HS-988-2733"
click at [333, 512] on button "Add to cart" at bounding box center [317, 520] width 149 height 29
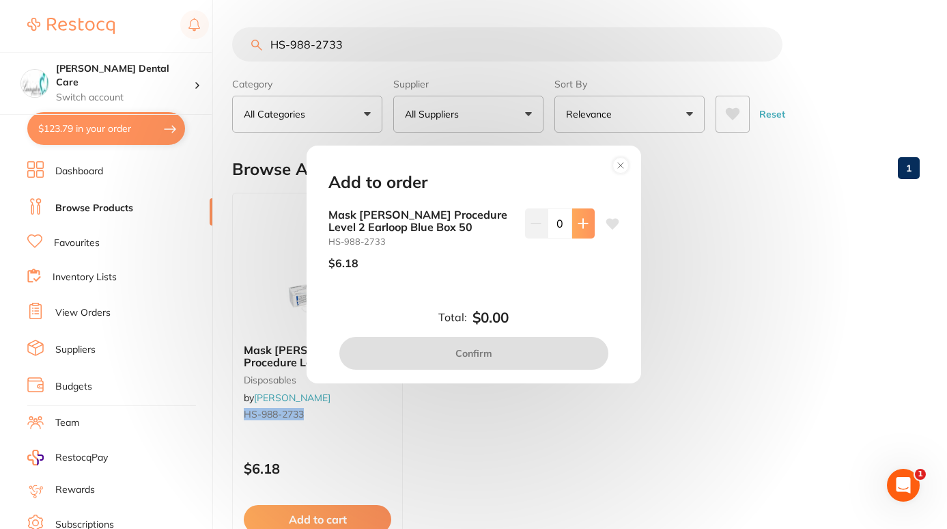
click at [586, 216] on button at bounding box center [583, 223] width 23 height 30
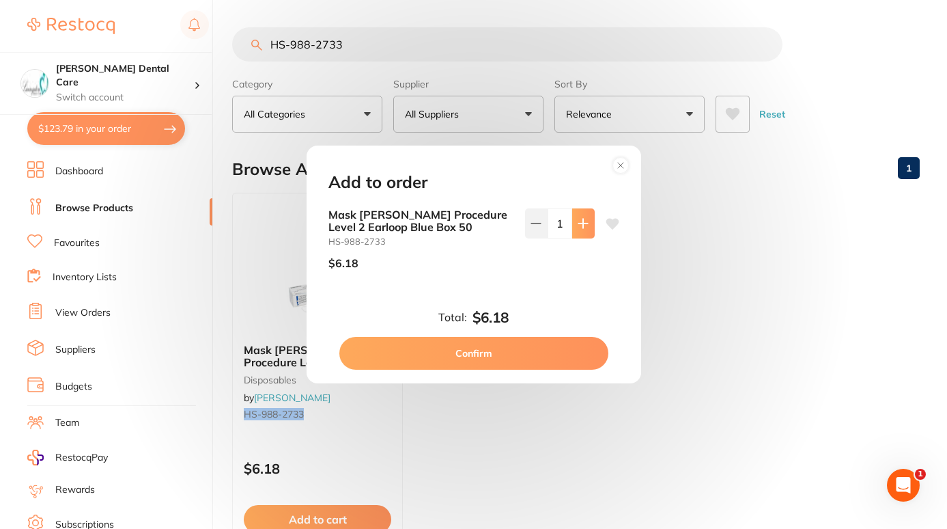
click at [586, 216] on button at bounding box center [583, 223] width 23 height 30
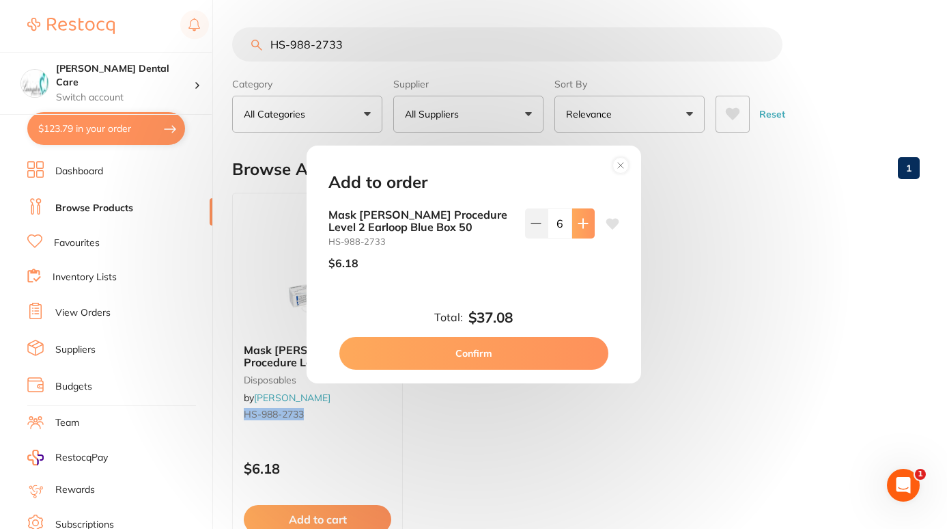
click at [586, 216] on button at bounding box center [583, 223] width 23 height 30
type input "7"
click at [479, 353] on button "Confirm" at bounding box center [473, 353] width 269 height 33
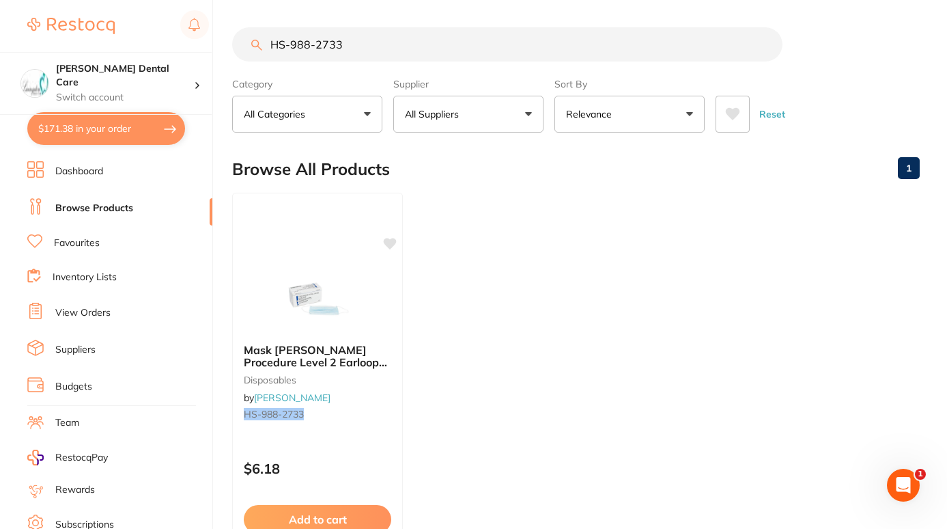
click at [414, 41] on input "HS-988-2733" at bounding box center [507, 44] width 550 height 34
drag, startPoint x: 389, startPoint y: 46, endPoint x: 118, endPoint y: 81, distance: 272.6
click at [118, 81] on div "$171.38 Livingston Dental Care Switch account Livingston Dental Care $171.38 in…" at bounding box center [473, 264] width 947 height 529
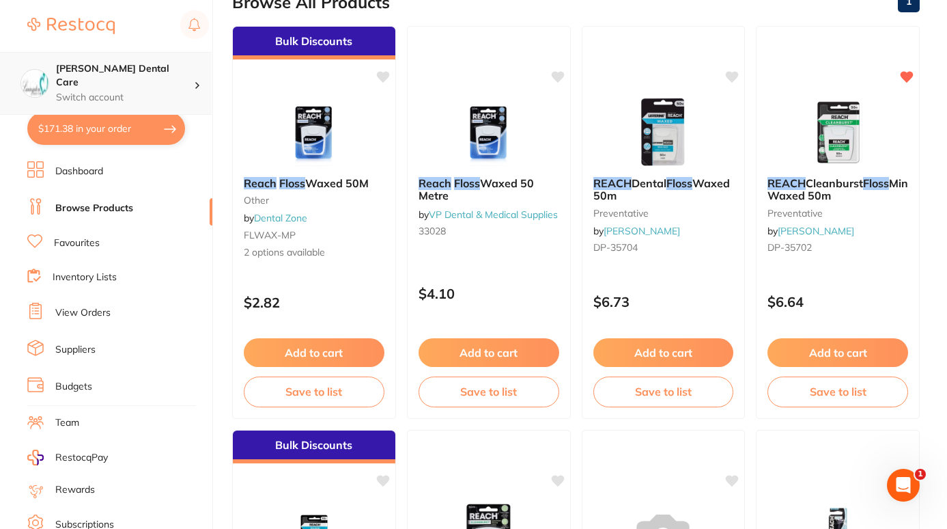
scroll to position [139, 0]
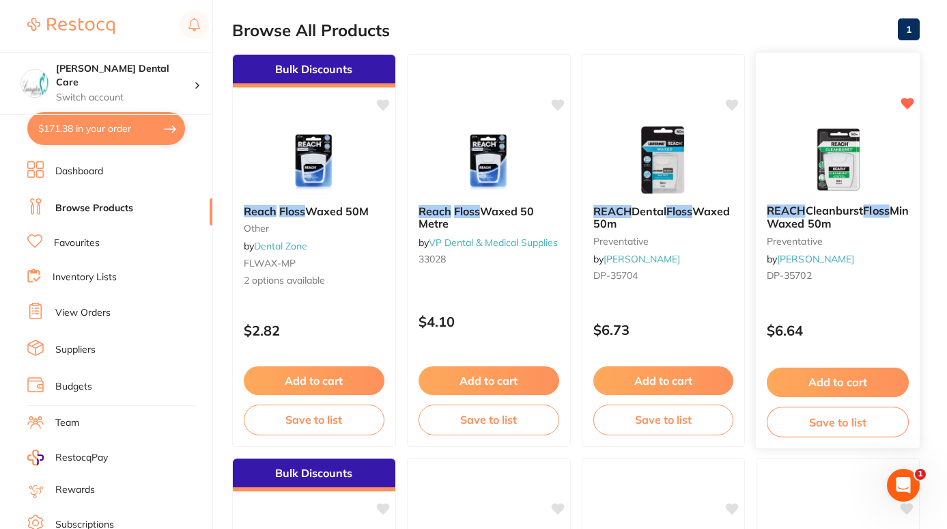
type input "reach floss"
click at [871, 377] on button "Add to cart" at bounding box center [838, 381] width 142 height 29
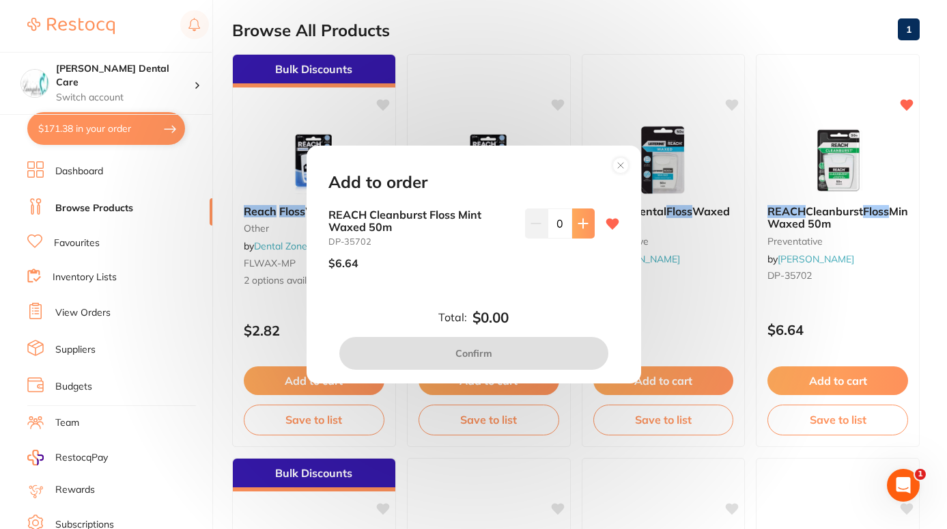
scroll to position [0, 0]
click at [578, 226] on icon at bounding box center [583, 223] width 11 height 11
type input "1"
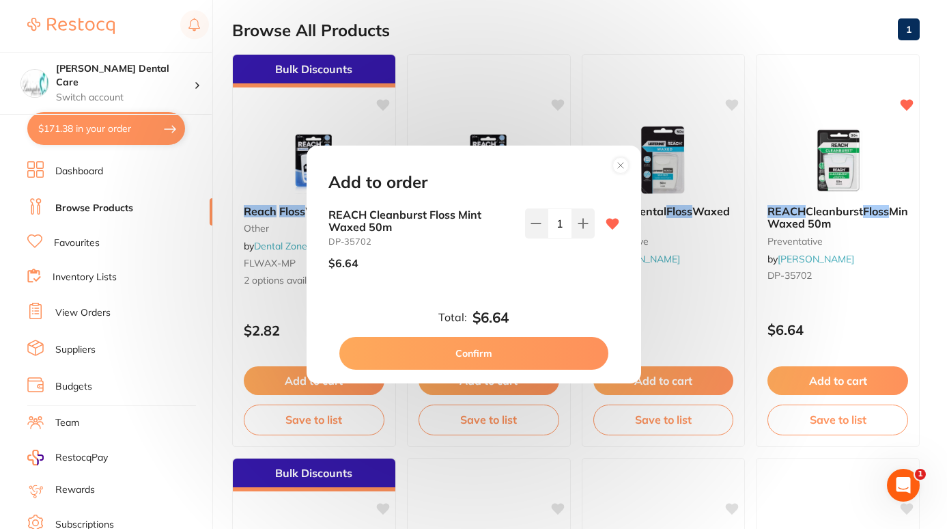
click at [510, 362] on button "Confirm" at bounding box center [473, 353] width 269 height 33
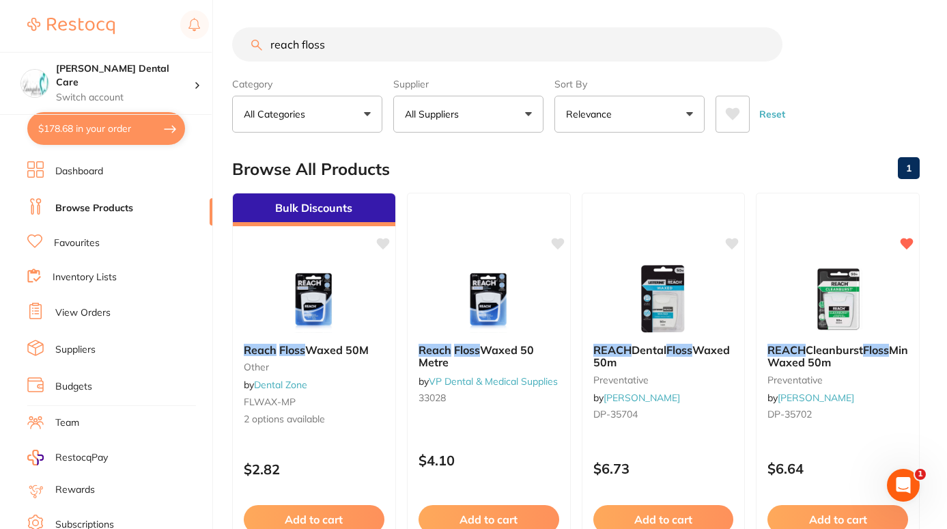
click at [91, 244] on link "Favourites" at bounding box center [77, 243] width 46 height 14
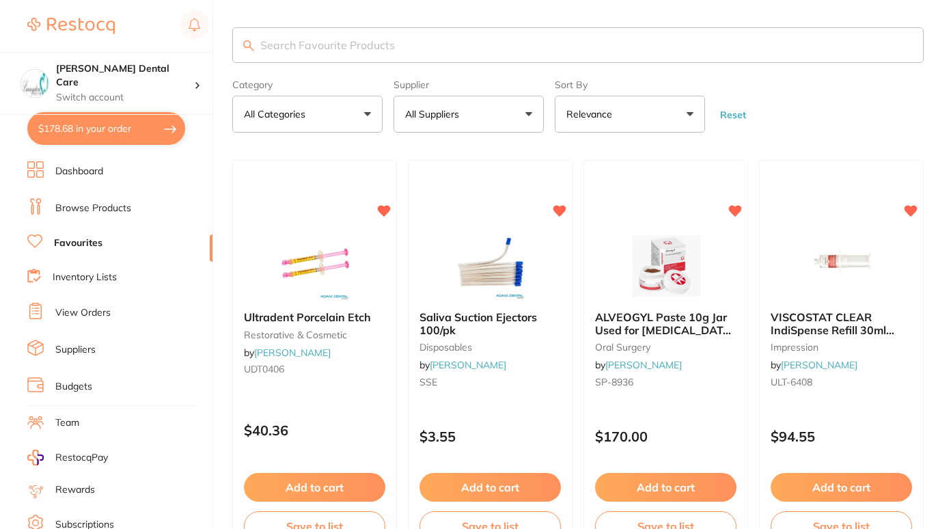
click at [333, 40] on input "search" at bounding box center [577, 45] width 691 height 36
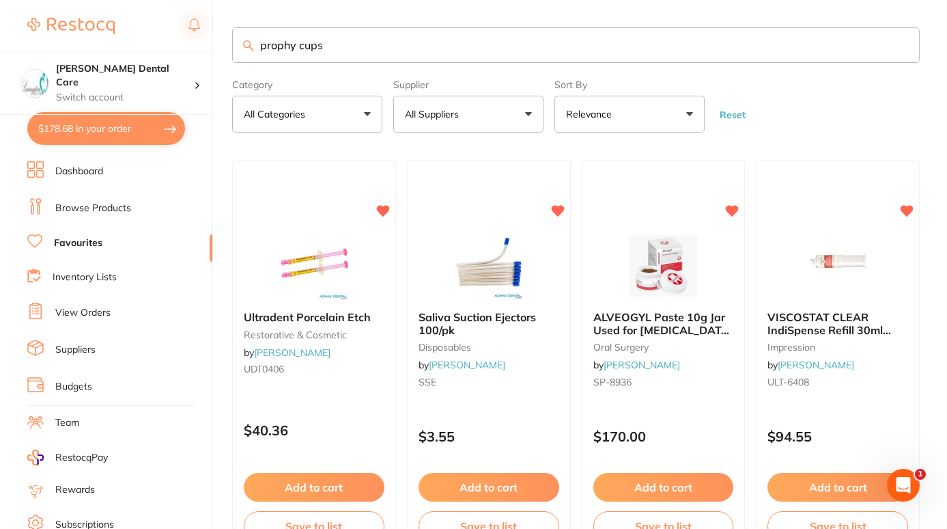
type input "prophy cups"
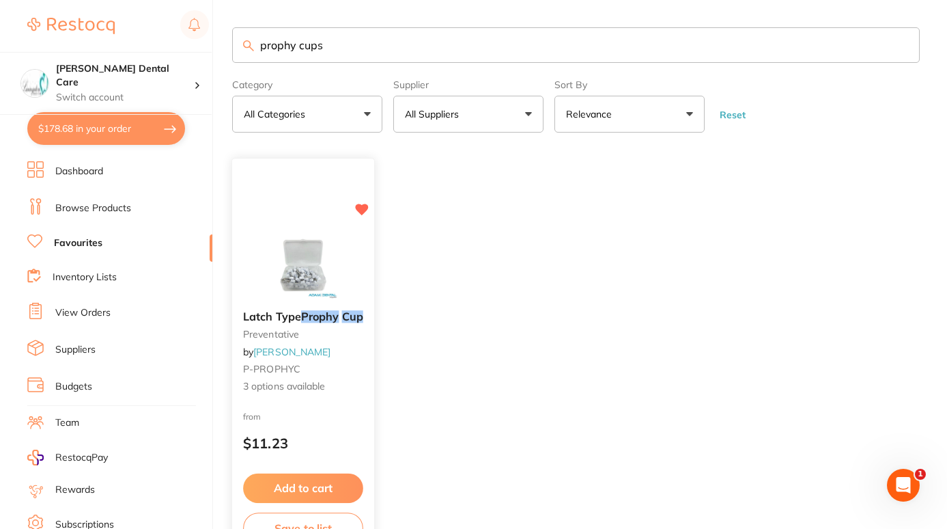
click at [260, 318] on span "Latch Type" at bounding box center [272, 317] width 58 height 14
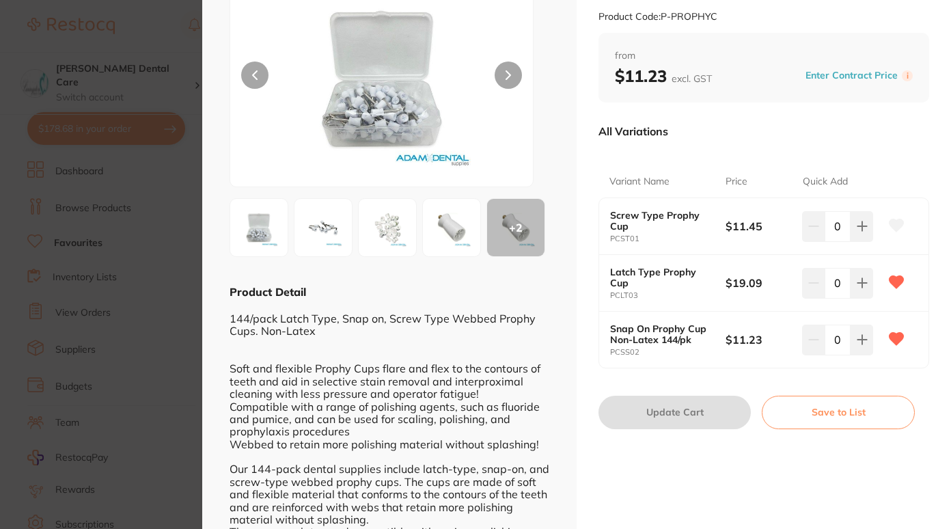
scroll to position [126, 0]
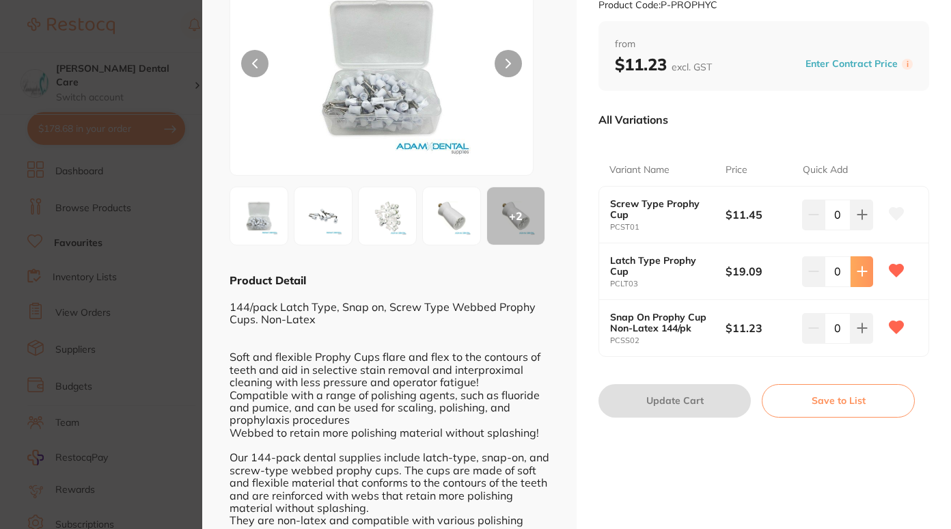
click at [863, 275] on icon at bounding box center [861, 271] width 11 height 11
type input "3"
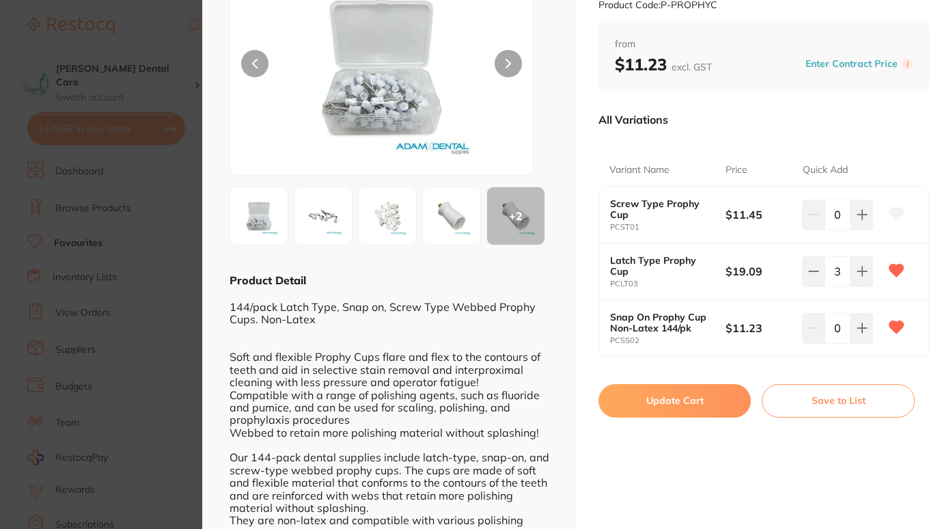
click at [653, 391] on button "Update Cart" at bounding box center [674, 400] width 152 height 33
checkbox input "false"
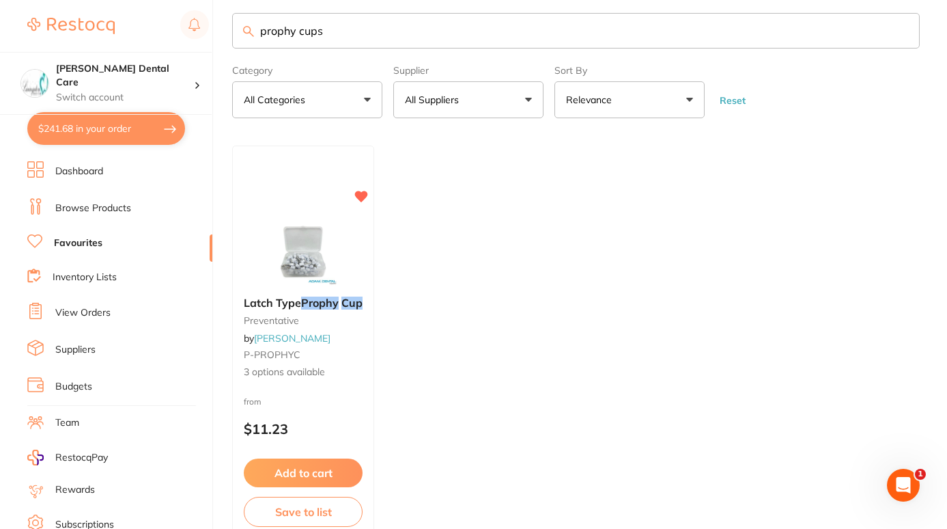
drag, startPoint x: 494, startPoint y: 27, endPoint x: 148, endPoint y: 48, distance: 346.9
click at [148, 48] on div "$241.68 Livingston Dental Care Switch account Livingston Dental Care $241.68 in…" at bounding box center [473, 250] width 947 height 529
type input "micro brush"
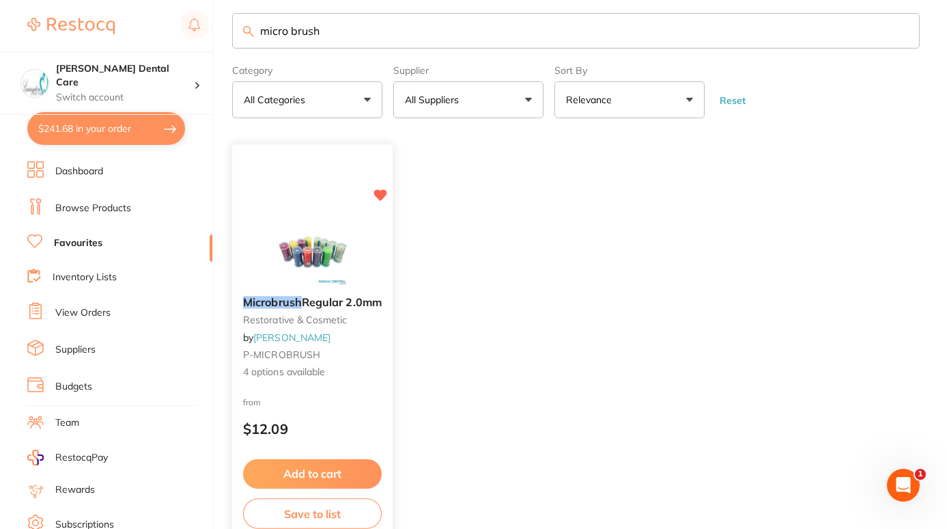
click at [297, 285] on img at bounding box center [312, 250] width 89 height 69
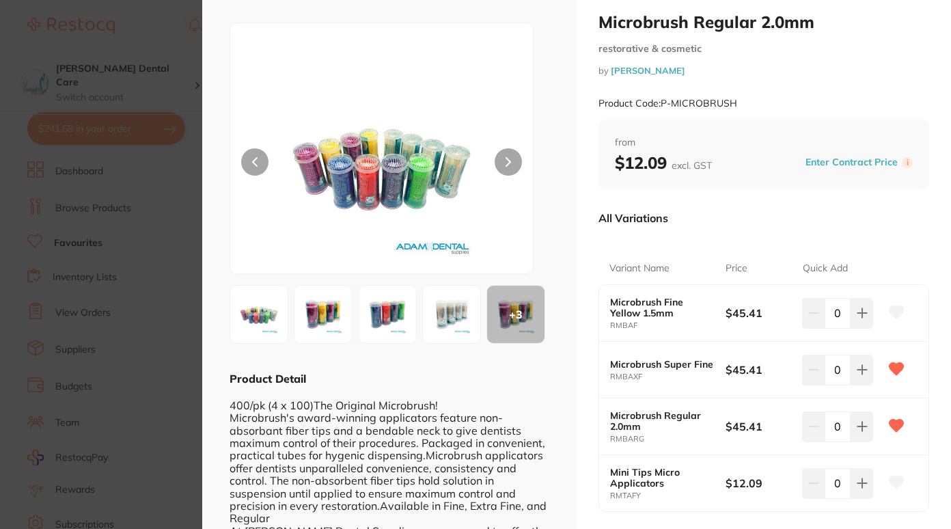
scroll to position [27, 0]
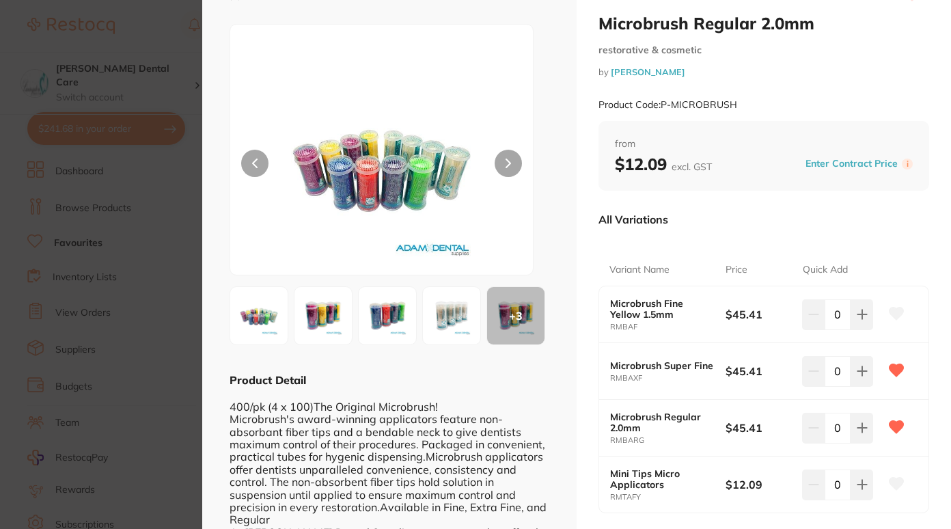
click at [505, 164] on icon at bounding box center [507, 163] width 5 height 10
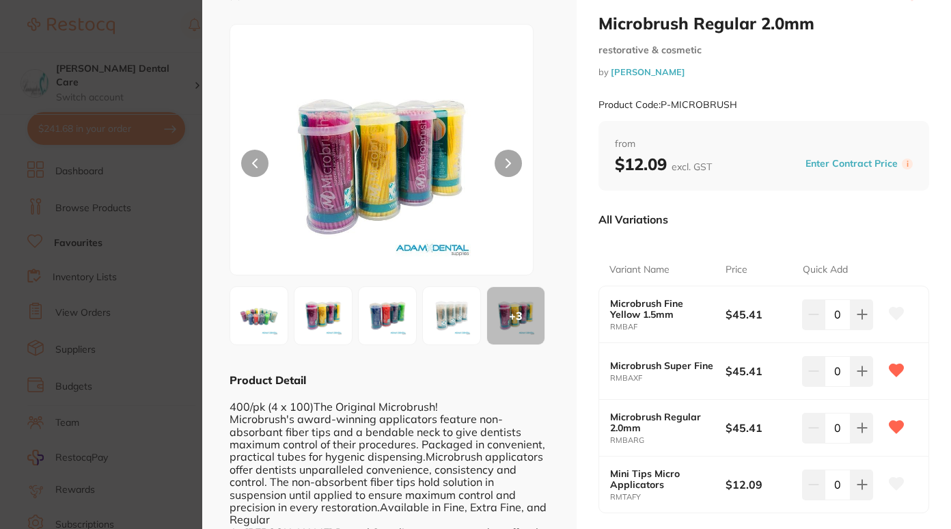
click at [247, 163] on button at bounding box center [254, 163] width 27 height 27
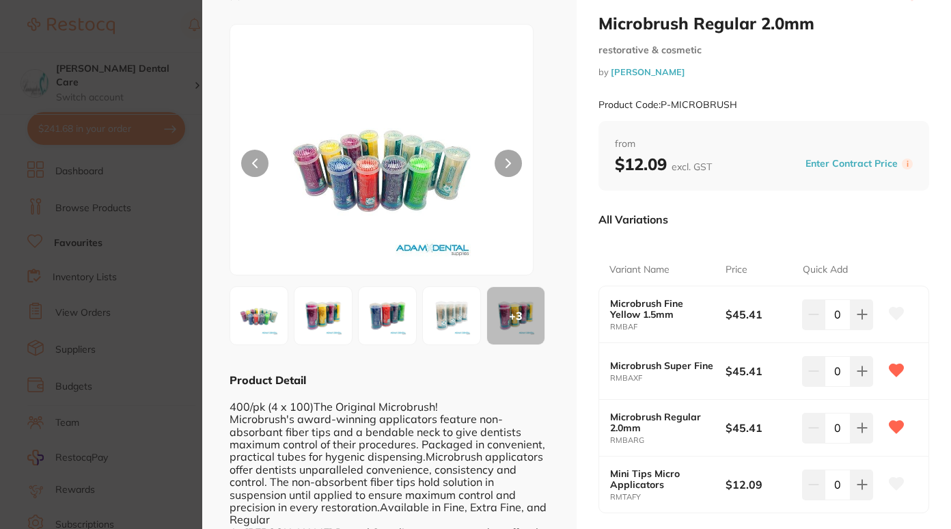
click at [315, 318] on img at bounding box center [322, 315] width 49 height 49
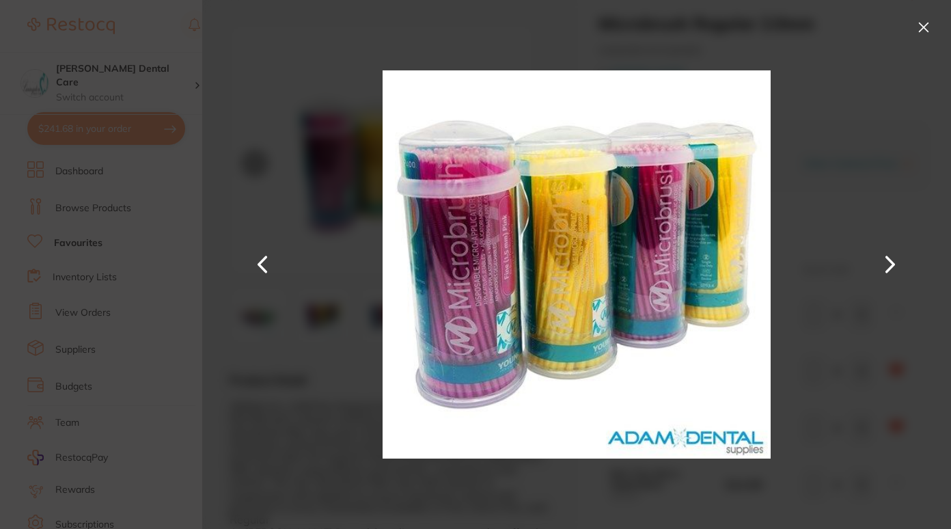
click at [928, 24] on button at bounding box center [923, 27] width 22 height 22
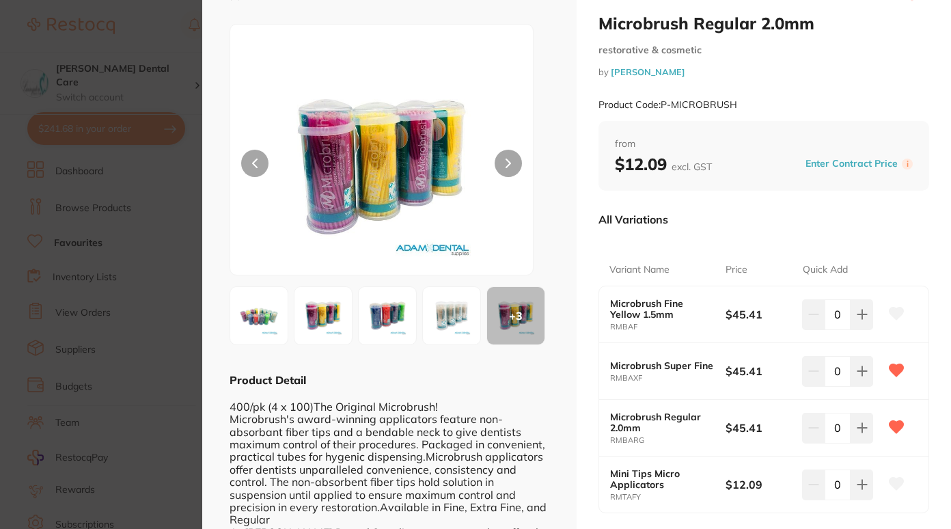
click at [893, 308] on icon at bounding box center [896, 313] width 14 height 12
click at [866, 312] on button at bounding box center [861, 314] width 23 height 30
type input "1"
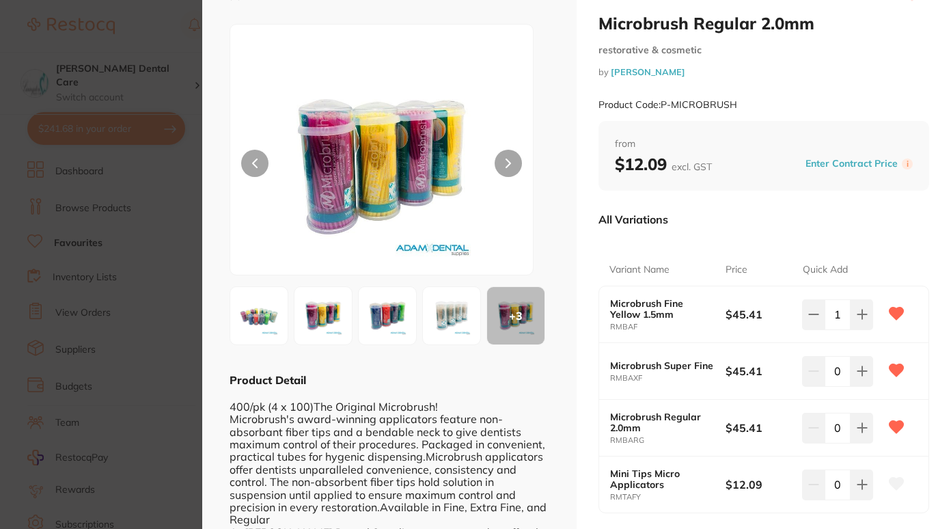
scroll to position [0, 0]
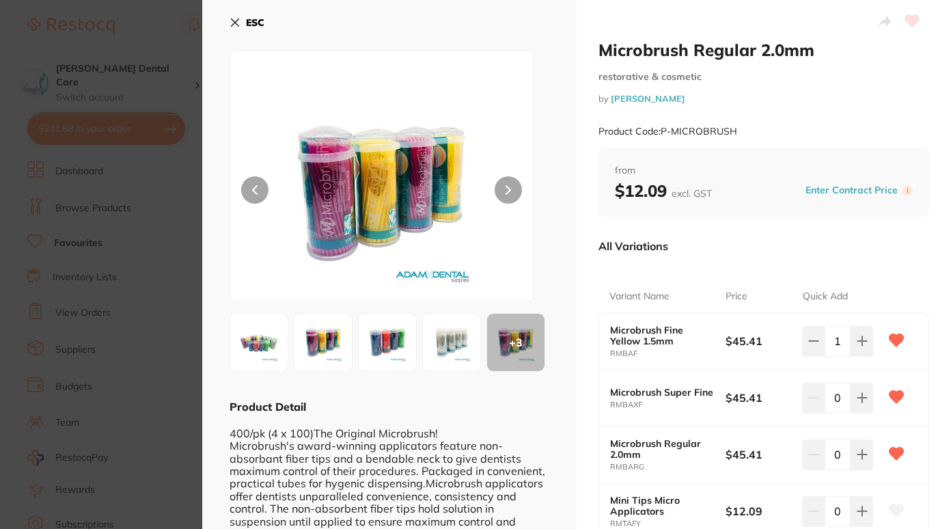
click at [249, 18] on b "ESC" at bounding box center [255, 22] width 18 height 12
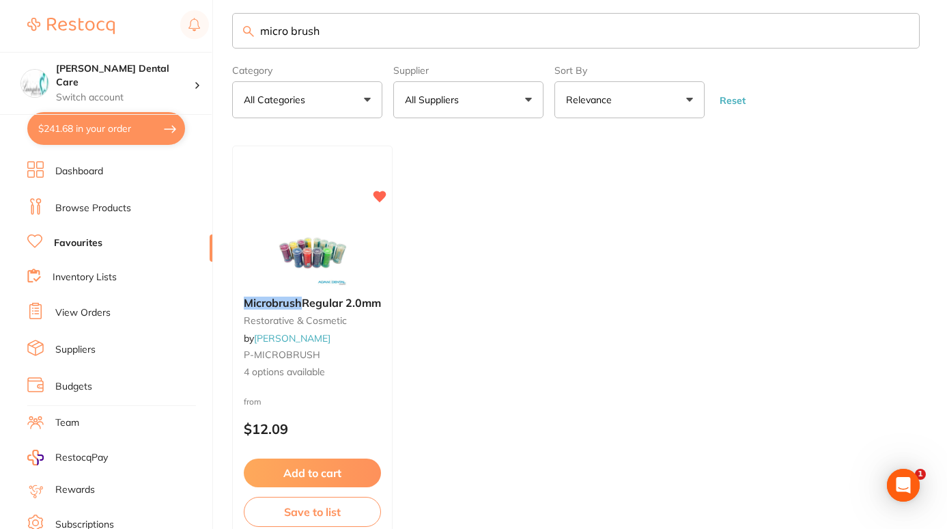
click at [96, 204] on link "Browse Products" at bounding box center [93, 208] width 76 height 14
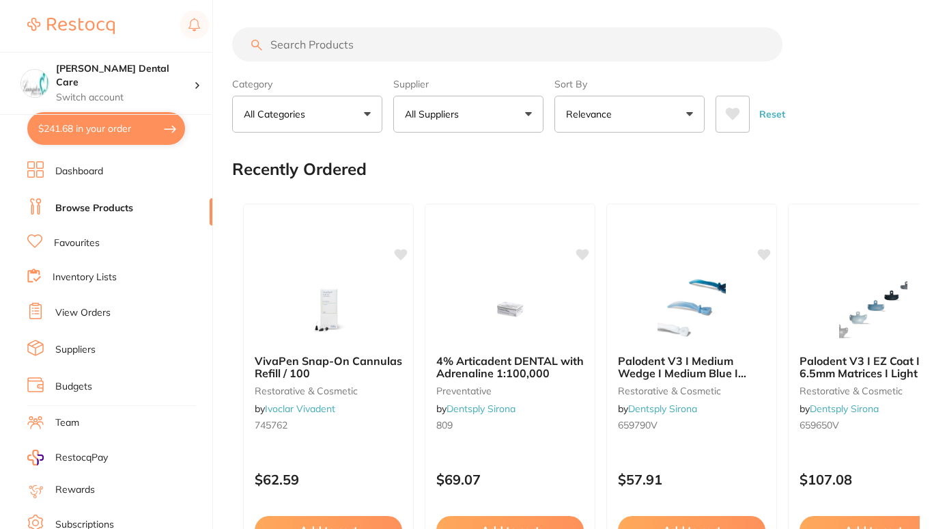
click at [316, 48] on input "search" at bounding box center [507, 44] width 550 height 34
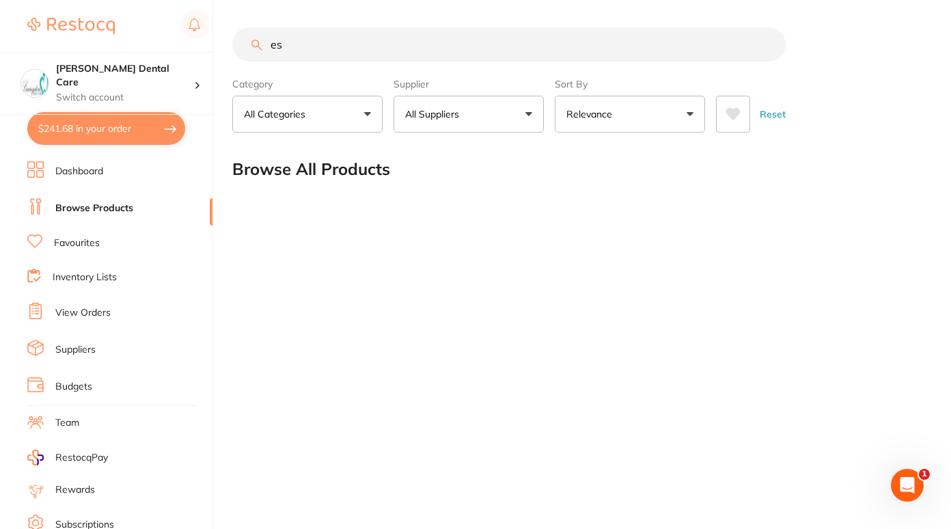
type input "e"
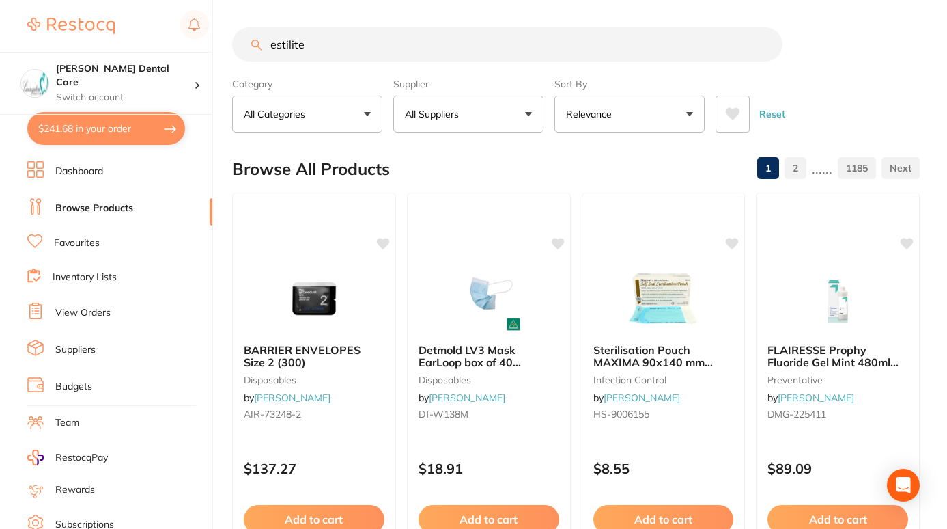
type input "estilite"
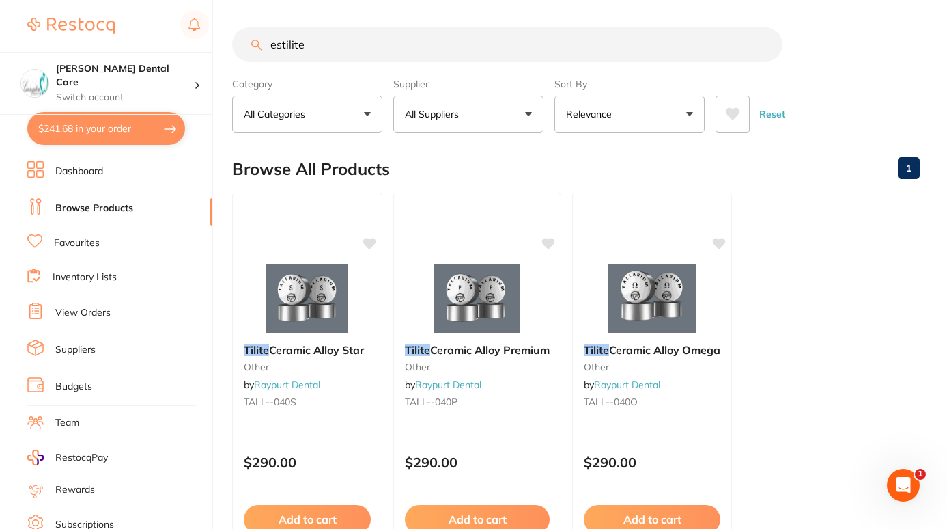
click at [767, 44] on input "estilite" at bounding box center [507, 44] width 550 height 34
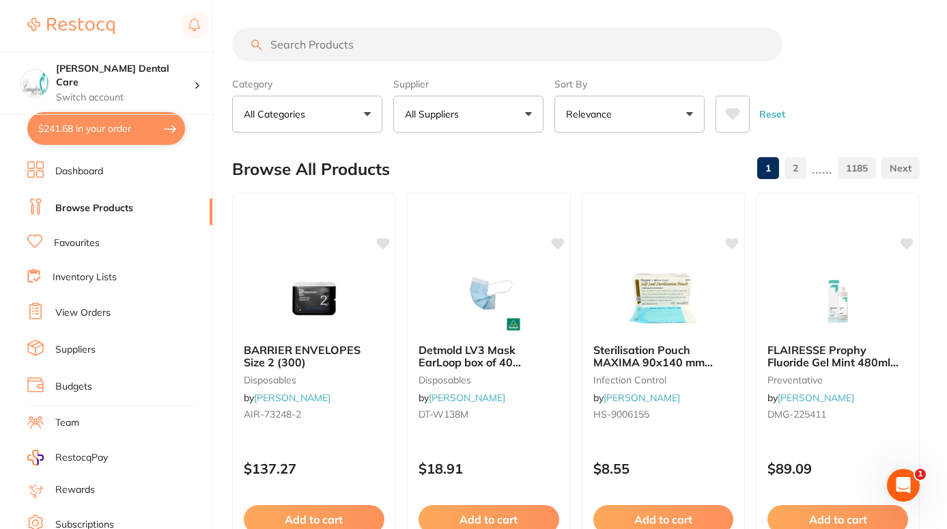
click at [343, 54] on input "search" at bounding box center [507, 44] width 550 height 34
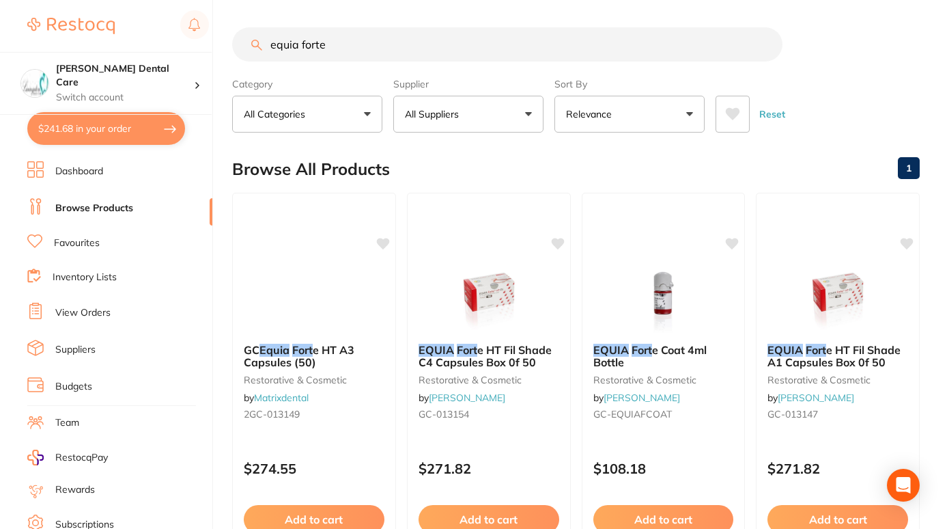
type input "equia forte"
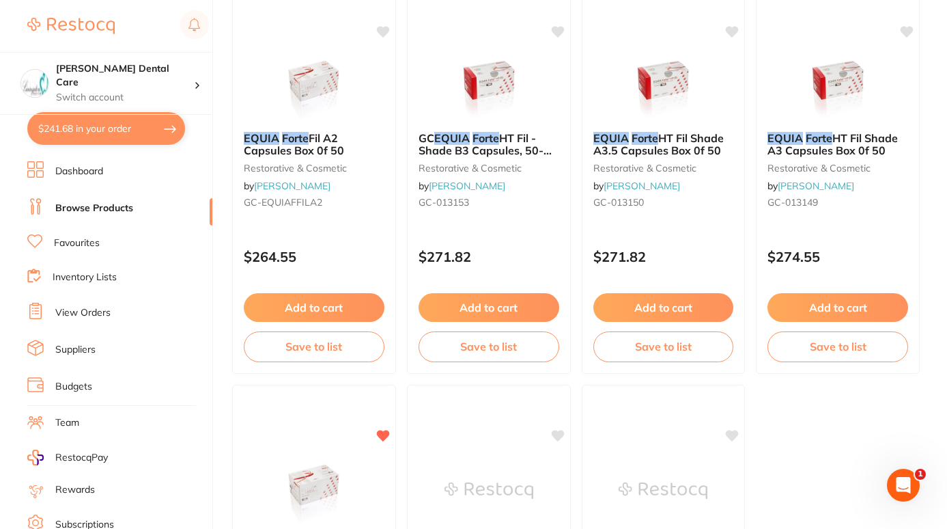
scroll to position [614, 0]
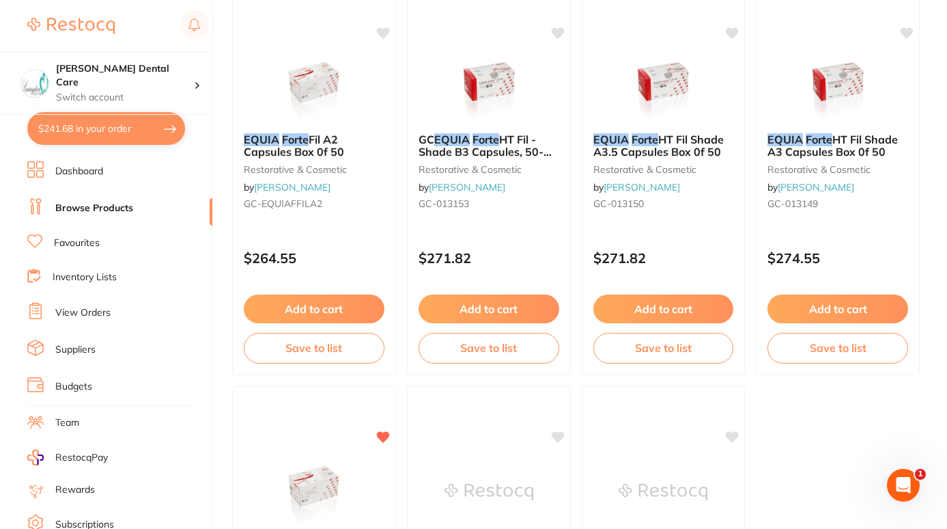
click at [309, 303] on button "Add to cart" at bounding box center [314, 308] width 141 height 29
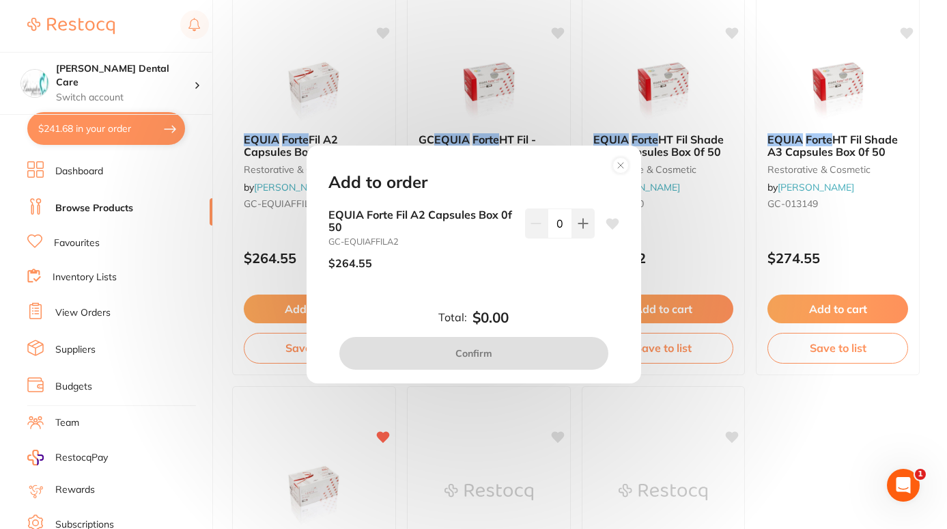
scroll to position [0, 0]
click at [585, 223] on button at bounding box center [583, 223] width 23 height 30
type input "1"
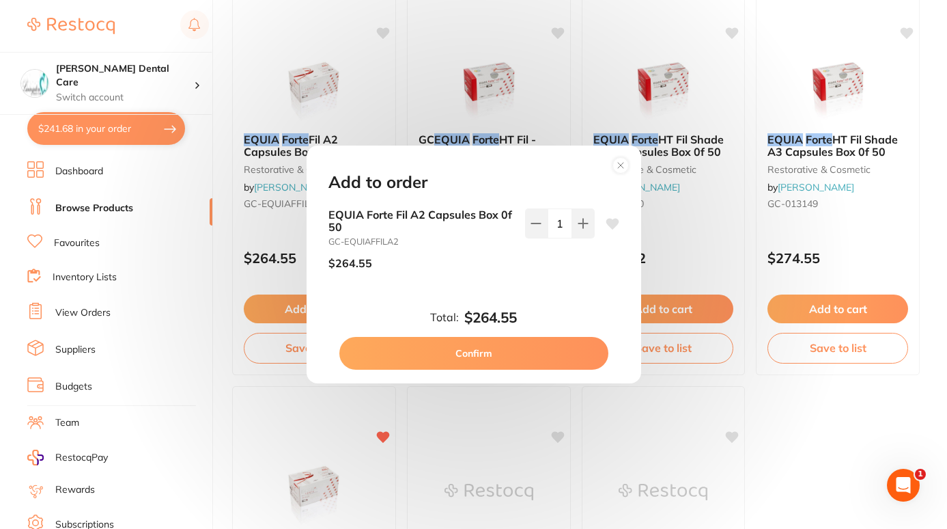
click at [514, 356] on button "Confirm" at bounding box center [473, 353] width 269 height 33
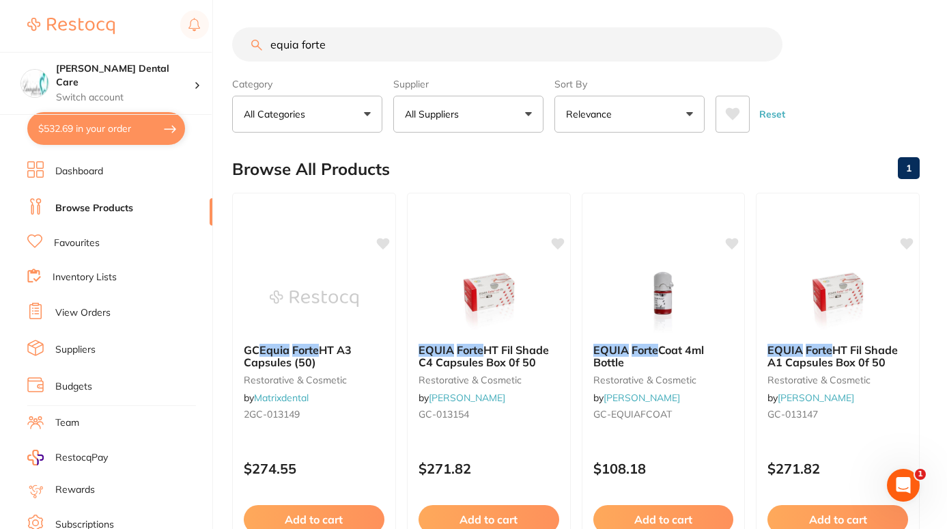
click at [98, 242] on link "Favourites" at bounding box center [77, 243] width 46 height 14
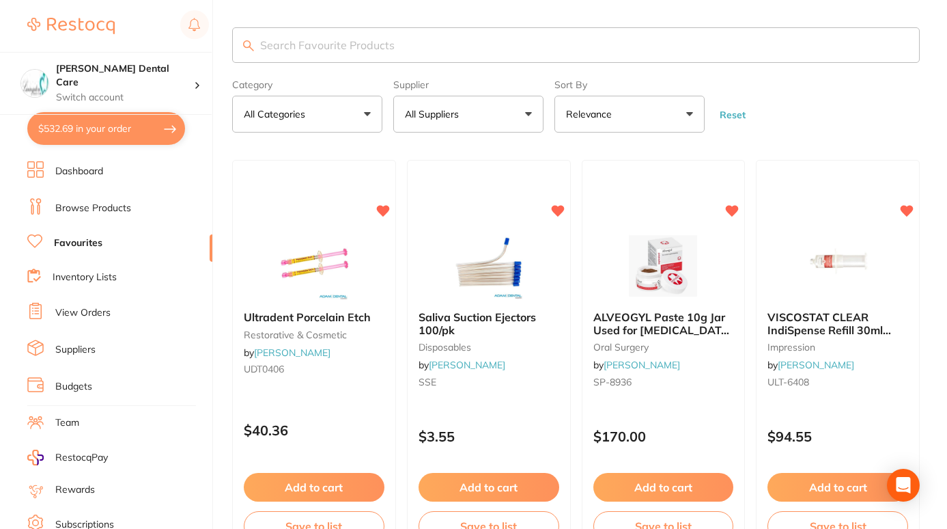
click at [319, 46] on input "search" at bounding box center [576, 45] width 688 height 36
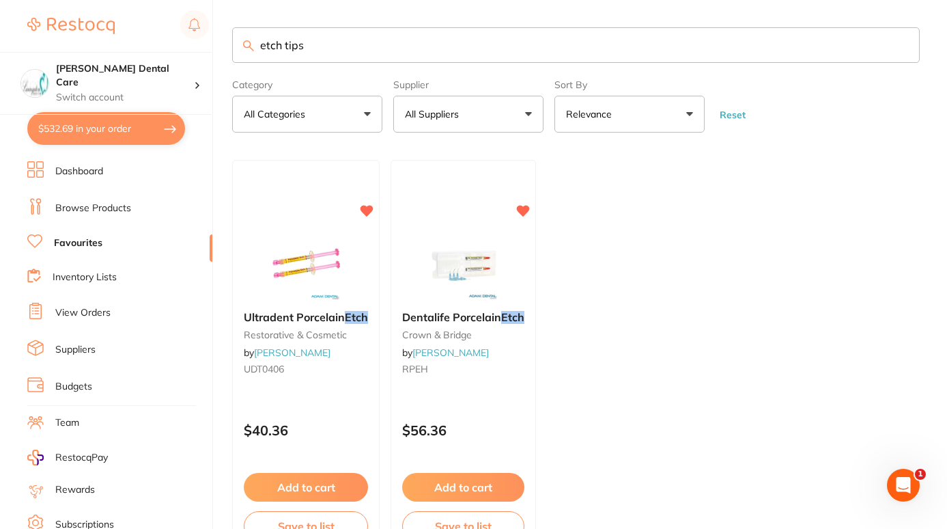
drag, startPoint x: 312, startPoint y: 44, endPoint x: 216, endPoint y: 65, distance: 98.6
click at [216, 65] on div "$532.69 Livingston Dental Care Switch account Livingston Dental Care $532.69 in…" at bounding box center [473, 264] width 947 height 529
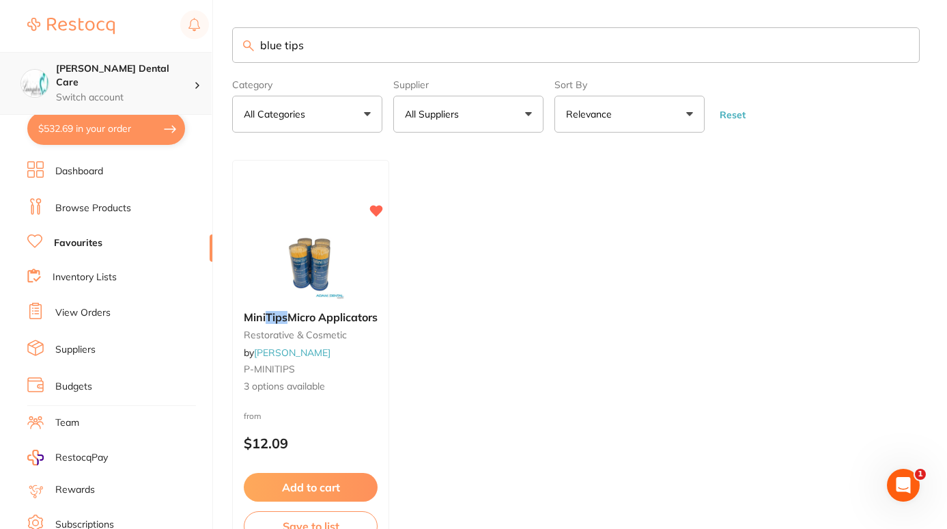
drag, startPoint x: 333, startPoint y: 42, endPoint x: 107, endPoint y: 89, distance: 230.1
click at [107, 89] on div "$532.69 Livingston Dental Care Switch account Livingston Dental Care $532.69 in…" at bounding box center [473, 264] width 947 height 529
type input "etch"
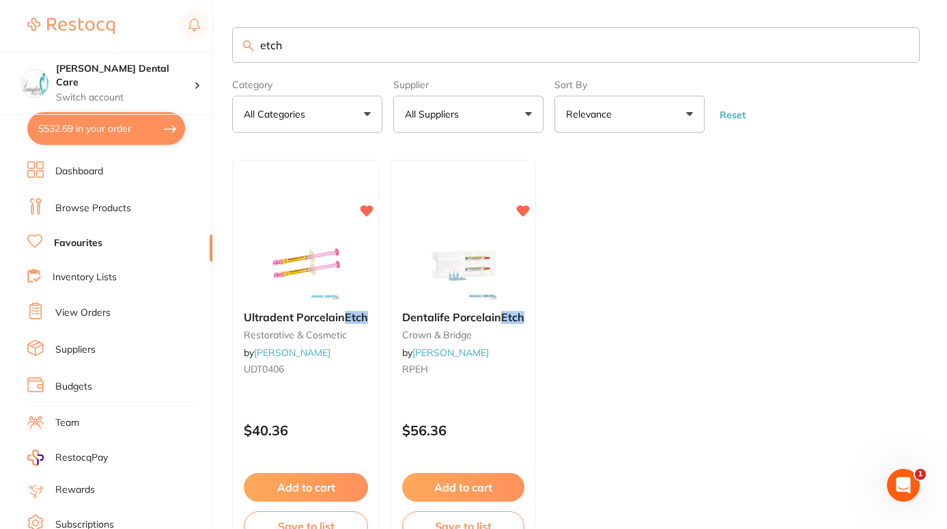
click at [76, 208] on link "Browse Products" at bounding box center [93, 208] width 76 height 14
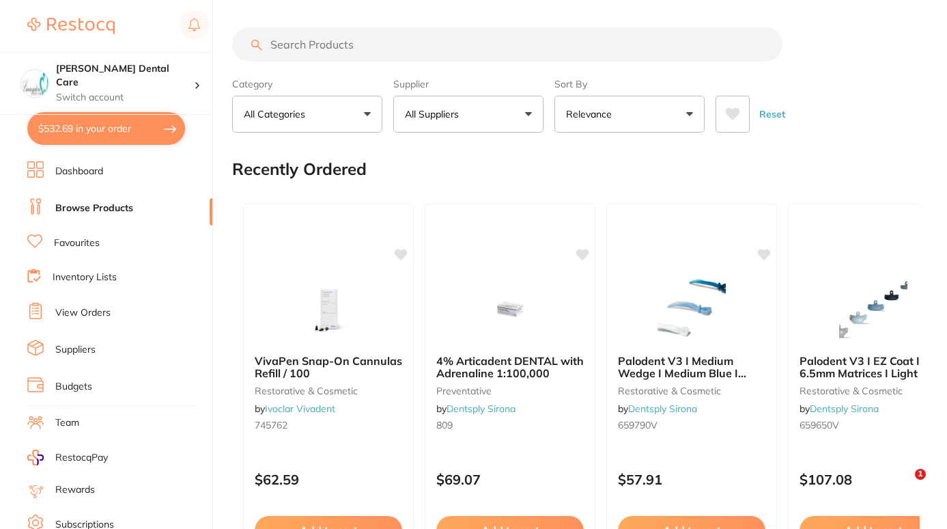
click at [363, 42] on input "search" at bounding box center [507, 44] width 550 height 34
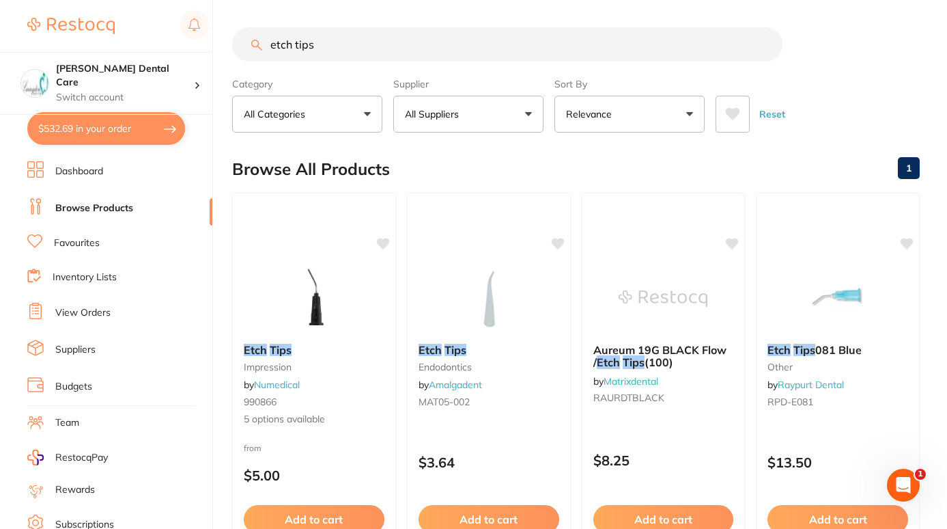
click at [495, 116] on button "All Suppliers" at bounding box center [468, 114] width 150 height 37
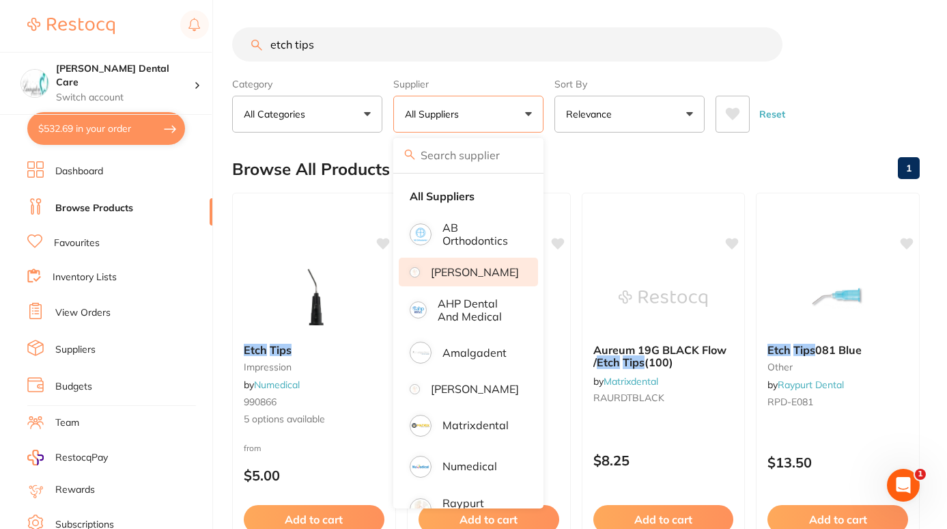
click at [453, 284] on li "[PERSON_NAME]" at bounding box center [468, 271] width 139 height 29
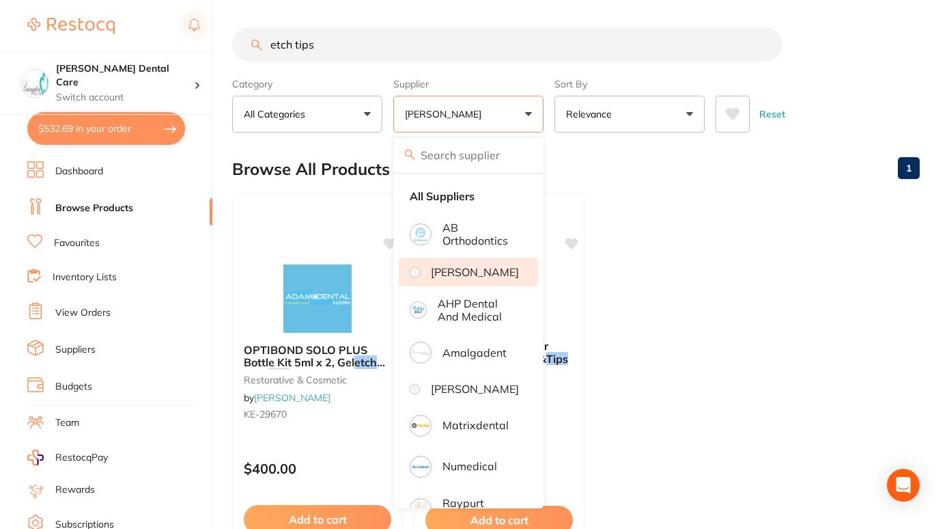
click at [656, 294] on ul "OPTIBOND SOLO PLUS Bottle Kit 5ml x 2, Gel etch 3g & 20 Tips restorative & cosm…" at bounding box center [576, 389] width 688 height 393
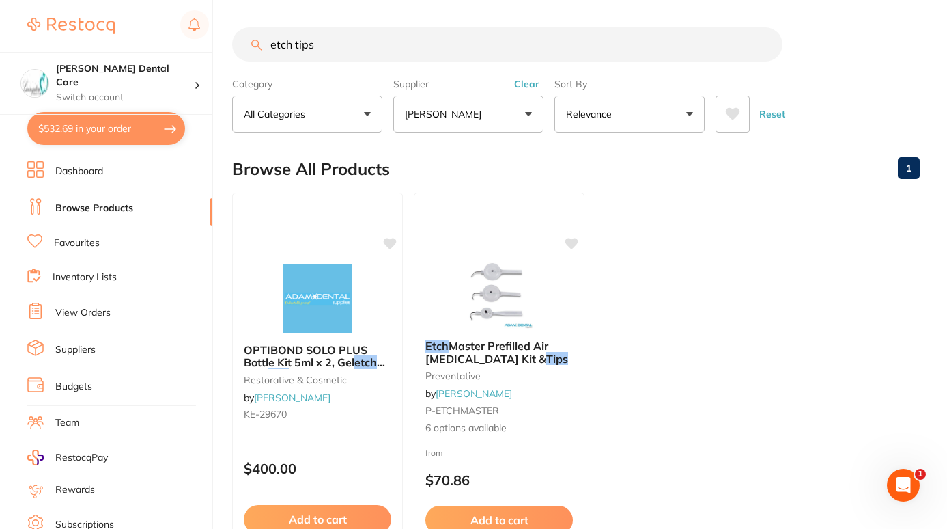
click at [328, 44] on input "etch tips" at bounding box center [507, 44] width 550 height 34
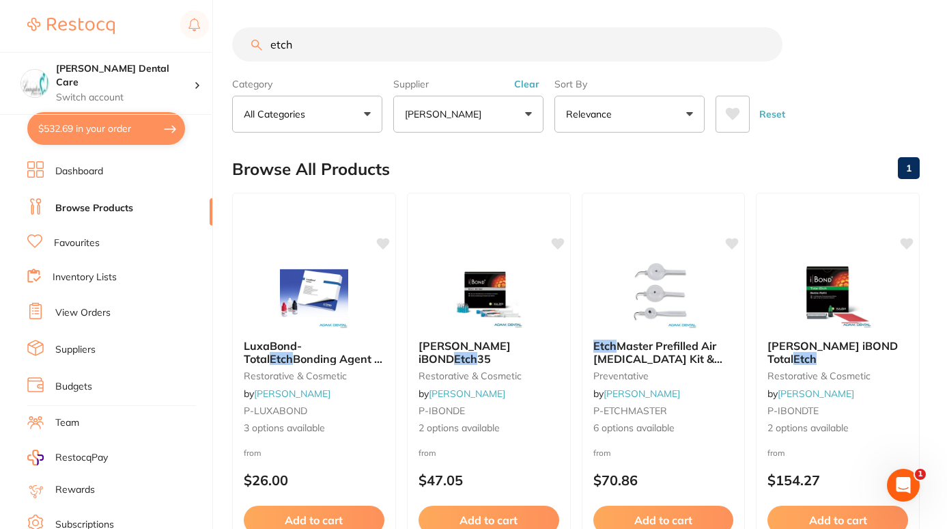
drag, startPoint x: 309, startPoint y: 55, endPoint x: 221, endPoint y: 67, distance: 88.9
click at [221, 67] on div "$532.69 Livingston Dental Care Switch account Livingston Dental Care $532.69 in…" at bounding box center [473, 264] width 947 height 529
type input "blue tips"
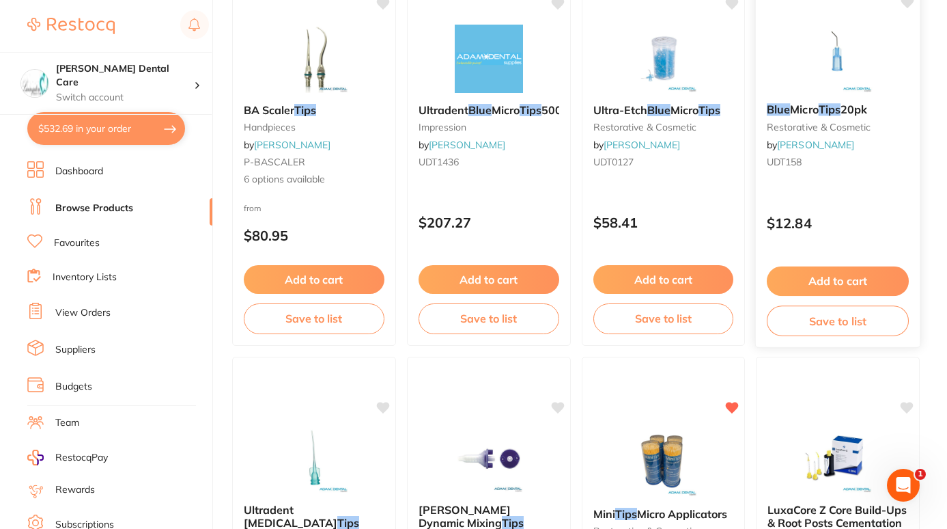
click at [843, 277] on button "Add to cart" at bounding box center [838, 280] width 142 height 29
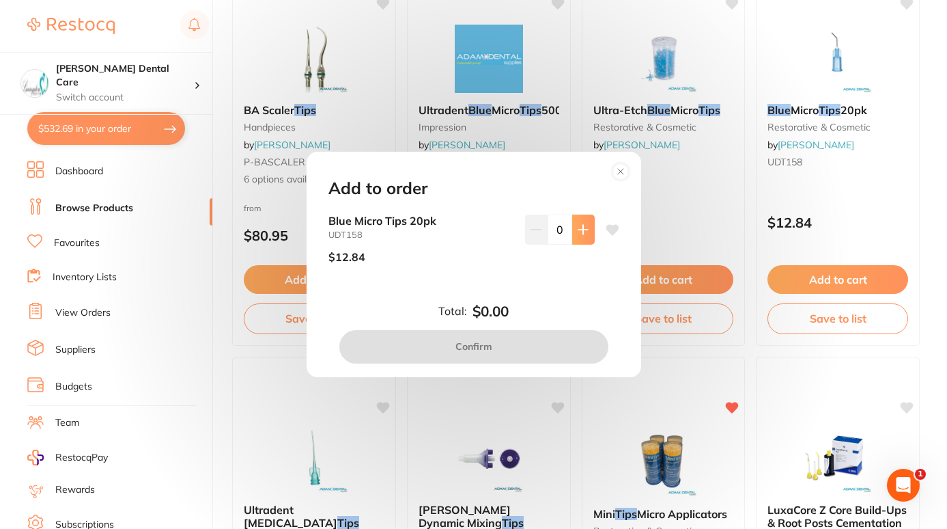
click at [584, 225] on icon at bounding box center [583, 229] width 11 height 11
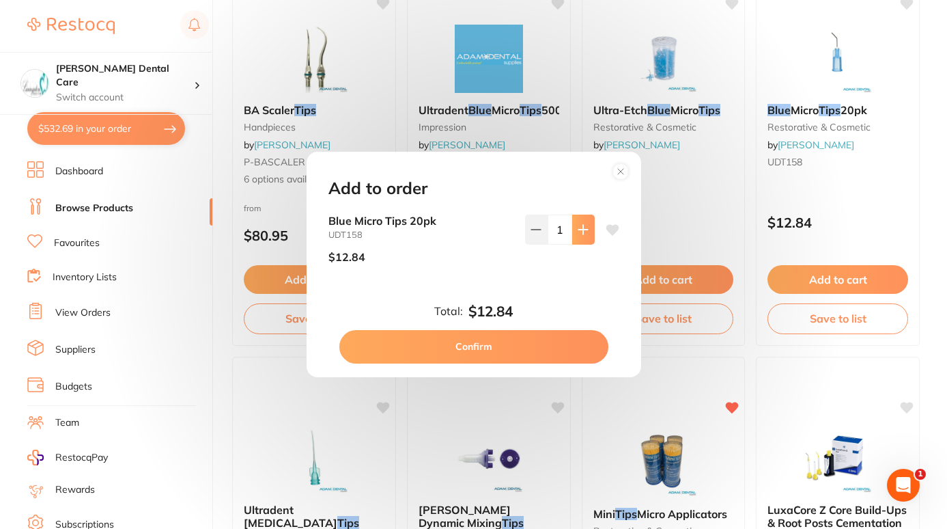
click at [584, 225] on icon at bounding box center [583, 229] width 11 height 11
type input "2"
click at [520, 350] on button "Confirm" at bounding box center [473, 346] width 269 height 33
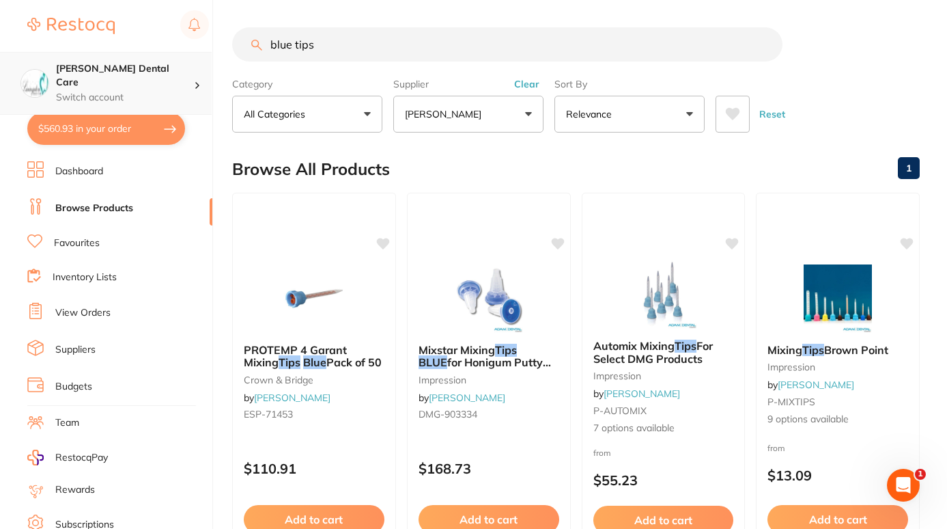
drag, startPoint x: 320, startPoint y: 37, endPoint x: 82, endPoint y: 55, distance: 239.0
click at [82, 55] on div "$560.93 Livingston Dental Care Switch account Livingston Dental Care $560.93 in…" at bounding box center [473, 264] width 947 height 529
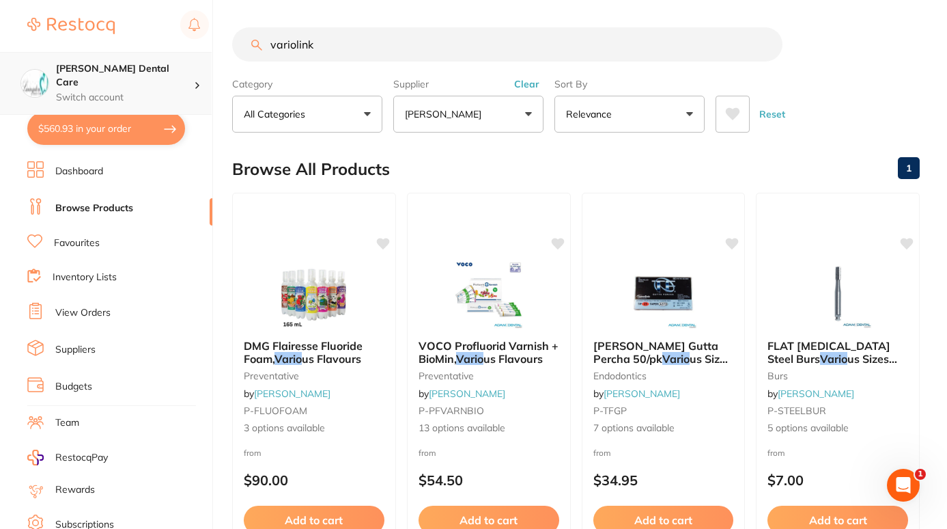
type input "variolink"
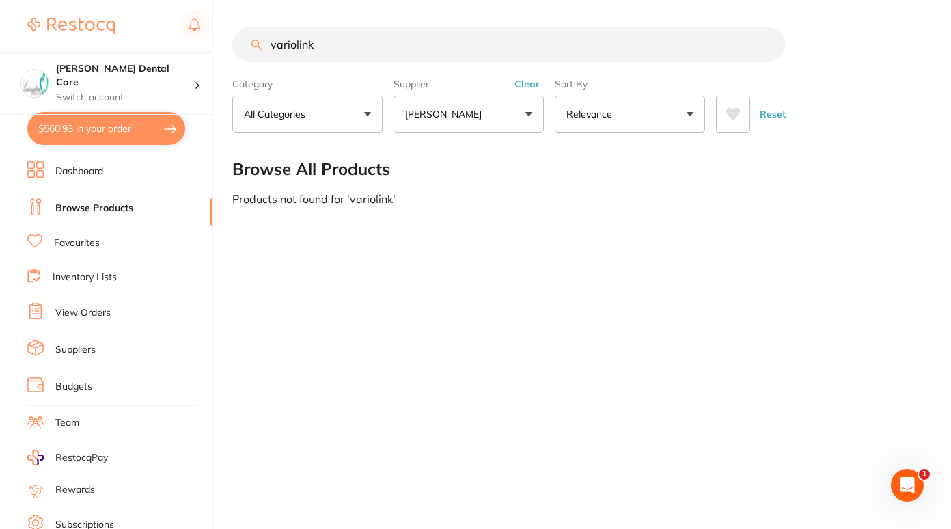
click at [533, 111] on button "[PERSON_NAME]" at bounding box center [468, 114] width 150 height 37
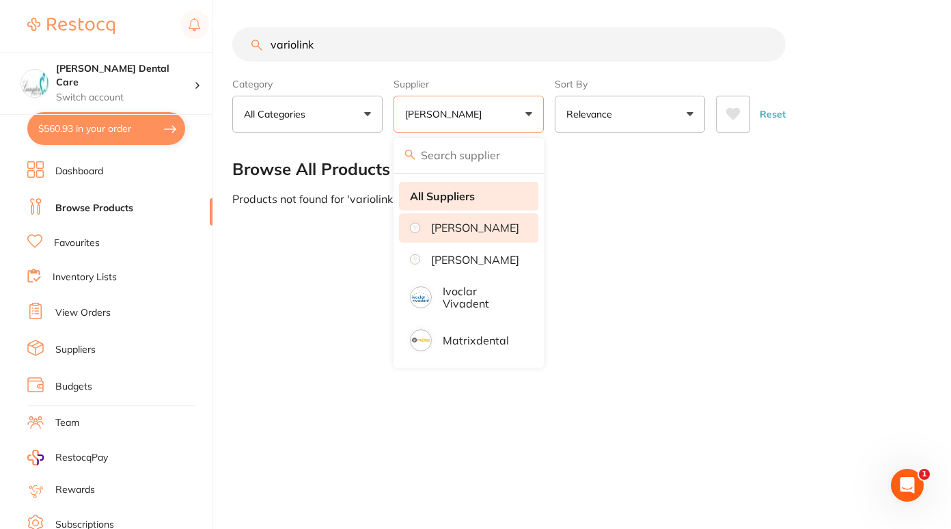
click at [445, 190] on strong "All Suppliers" at bounding box center [442, 196] width 65 height 12
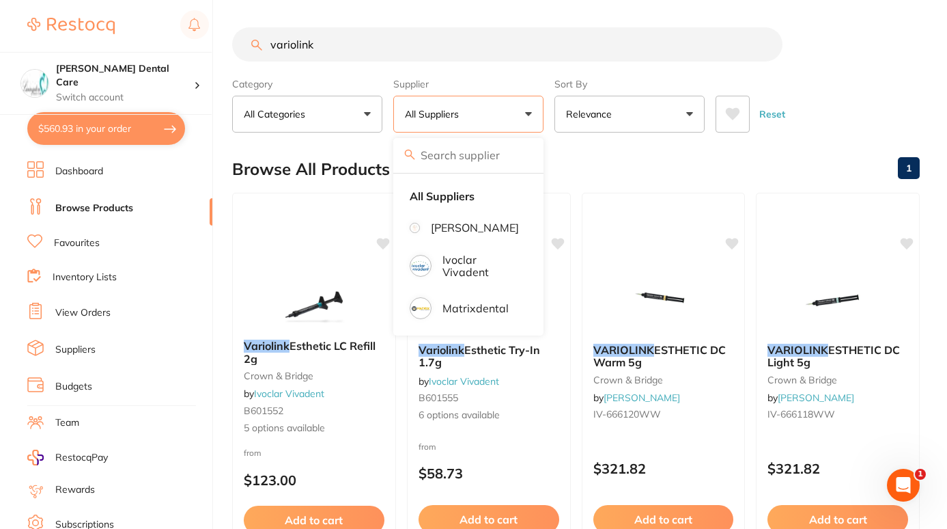
click at [779, 165] on div "Browse All Products 1" at bounding box center [576, 169] width 688 height 46
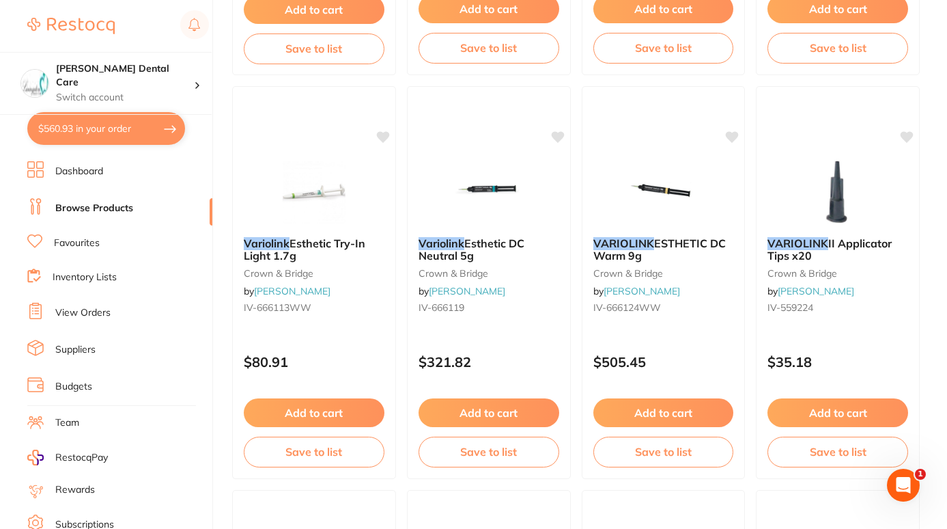
scroll to position [511, 0]
click at [499, 404] on button "Add to cart" at bounding box center [489, 413] width 142 height 29
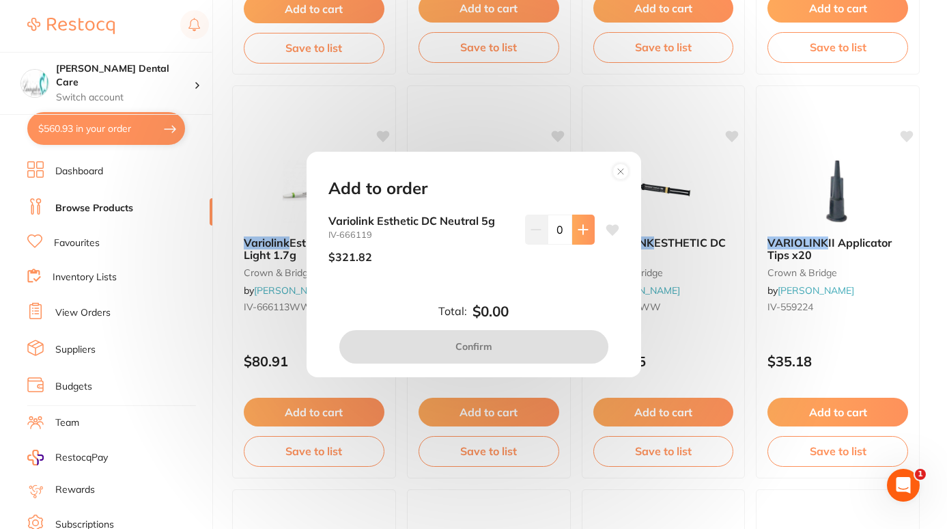
scroll to position [0, 0]
click at [576, 236] on button at bounding box center [583, 229] width 23 height 30
type input "1"
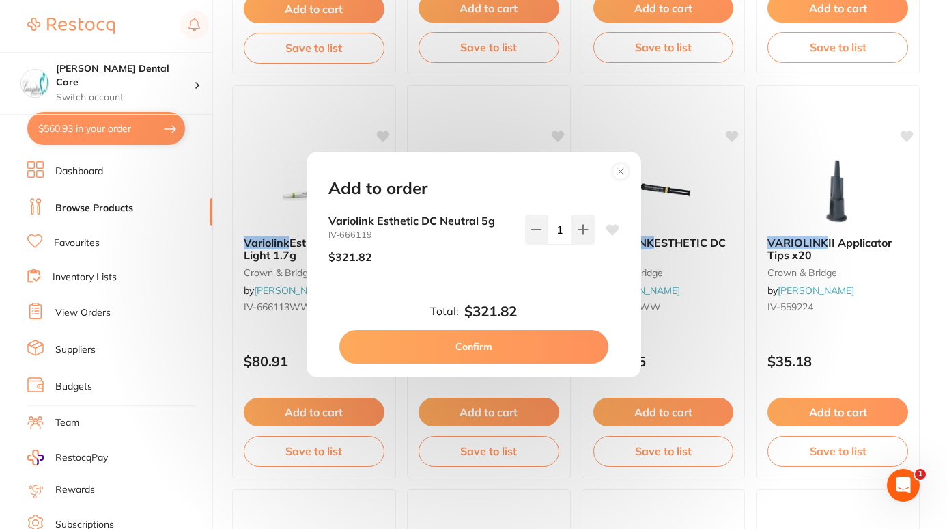
click at [527, 343] on button "Confirm" at bounding box center [473, 346] width 269 height 33
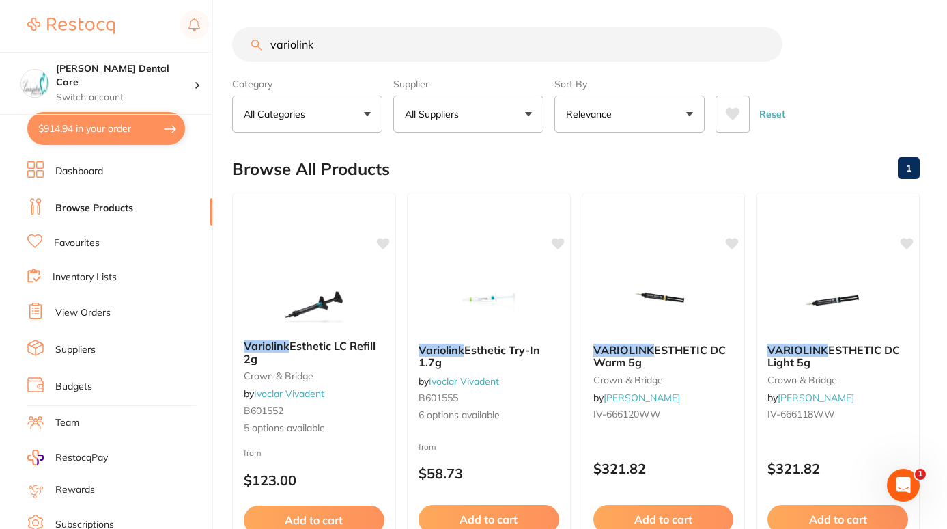
click at [456, 48] on input "variolink" at bounding box center [507, 44] width 550 height 34
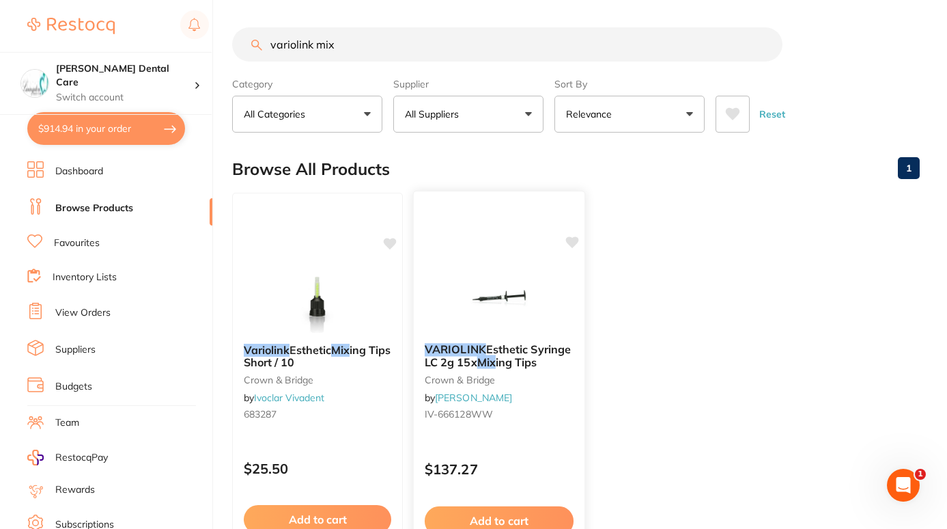
type input "variolink mix"
click at [512, 364] on span "ing Tips" at bounding box center [517, 362] width 42 height 14
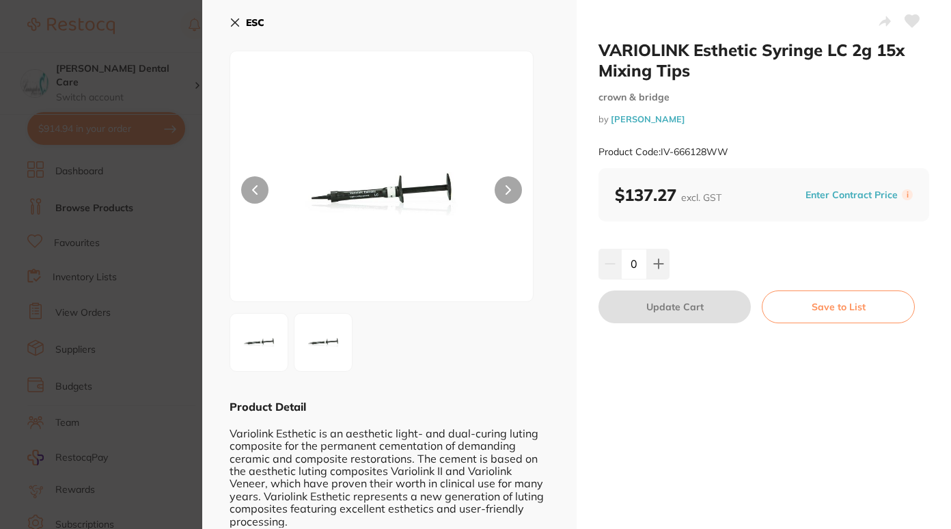
click at [233, 21] on icon at bounding box center [236, 23] width 8 height 8
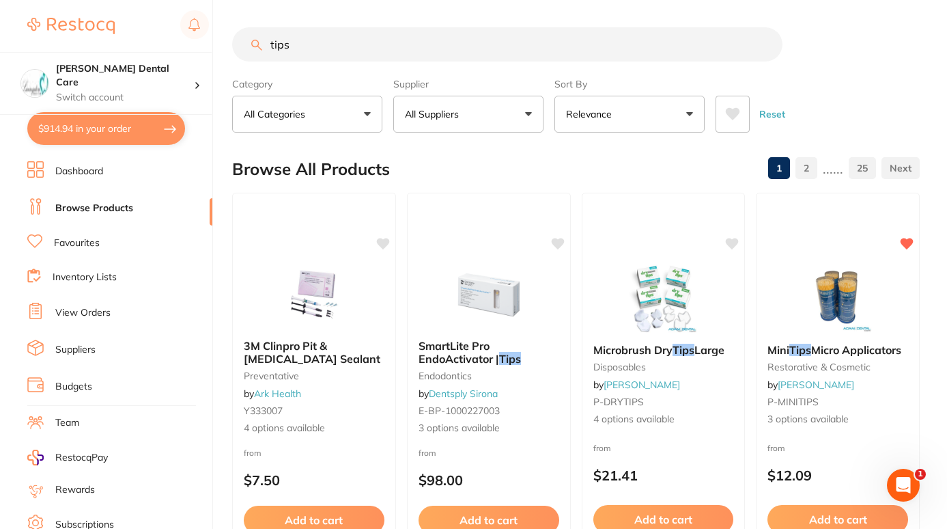
type input "tips"
click at [507, 117] on button "All Suppliers" at bounding box center [468, 114] width 150 height 37
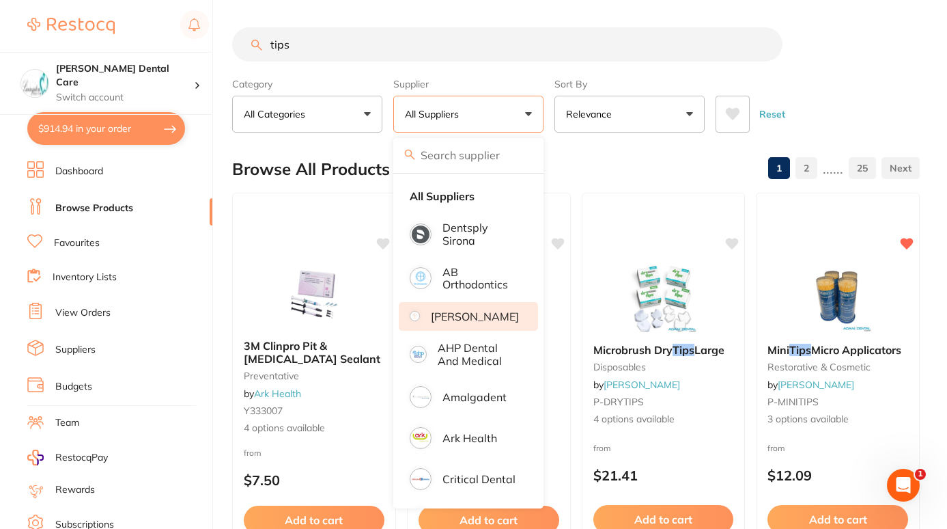
click at [456, 311] on li "[PERSON_NAME]" at bounding box center [468, 316] width 139 height 29
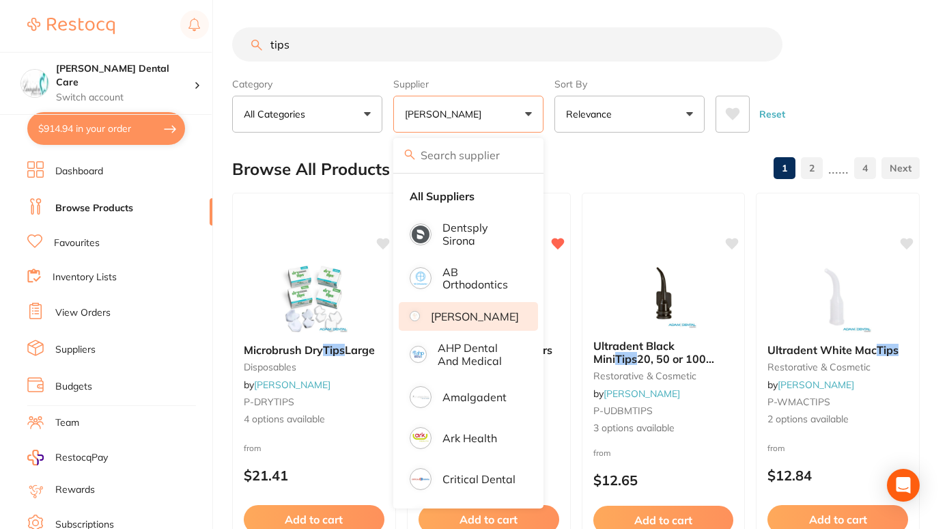
click at [856, 95] on div "Reset" at bounding box center [812, 109] width 193 height 48
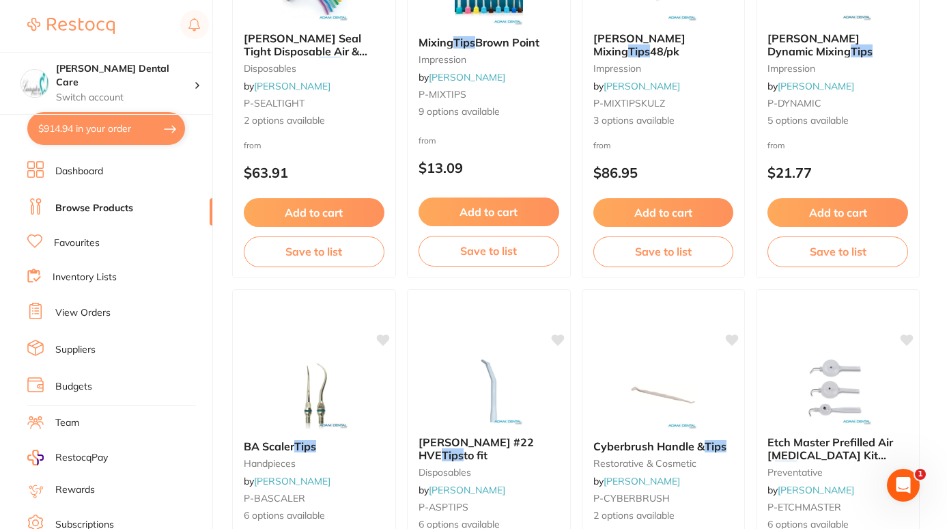
scroll to position [2325, 0]
click at [494, 50] on div "Mixing Tips Brown Point impression by Adam Dental P-MIXTIPS 9 options available" at bounding box center [489, 77] width 164 height 105
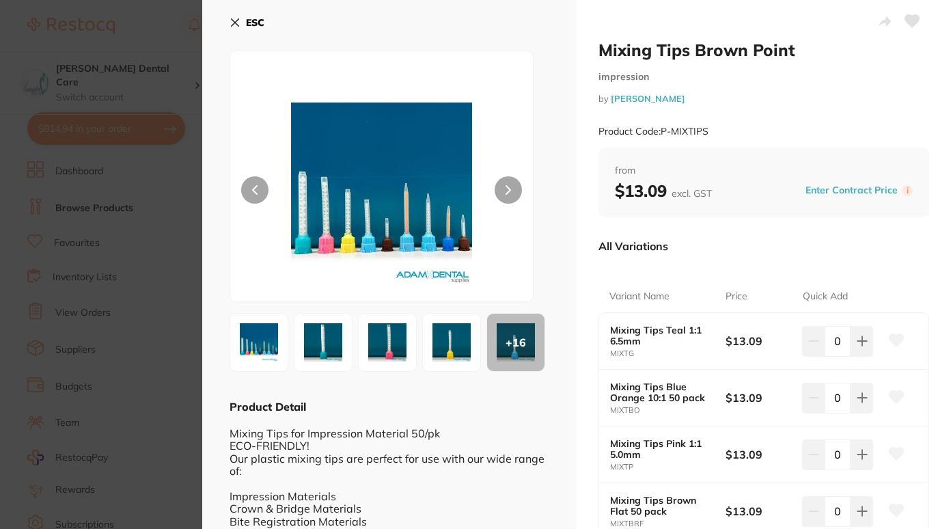
click at [229, 22] on icon at bounding box center [234, 22] width 11 height 11
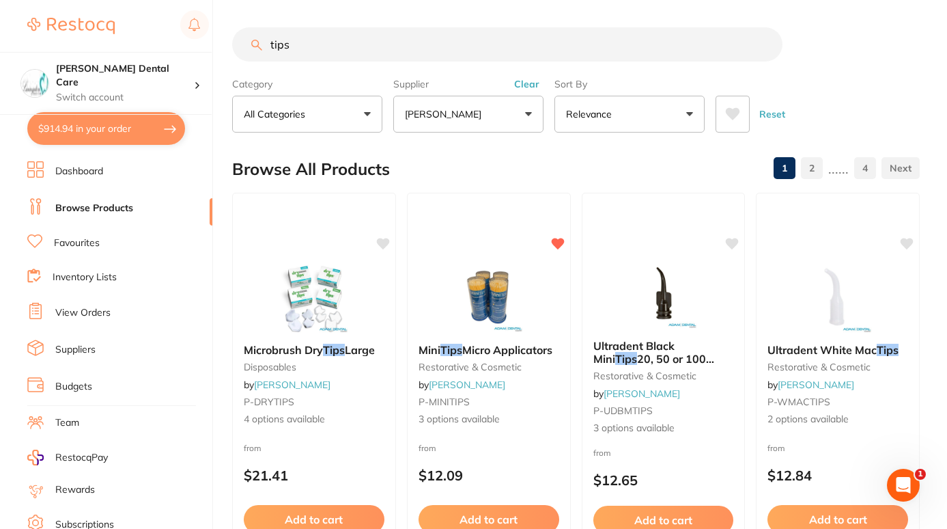
drag, startPoint x: 337, startPoint y: 50, endPoint x: 232, endPoint y: 59, distance: 105.6
click at [232, 59] on div "tips" at bounding box center [576, 44] width 688 height 34
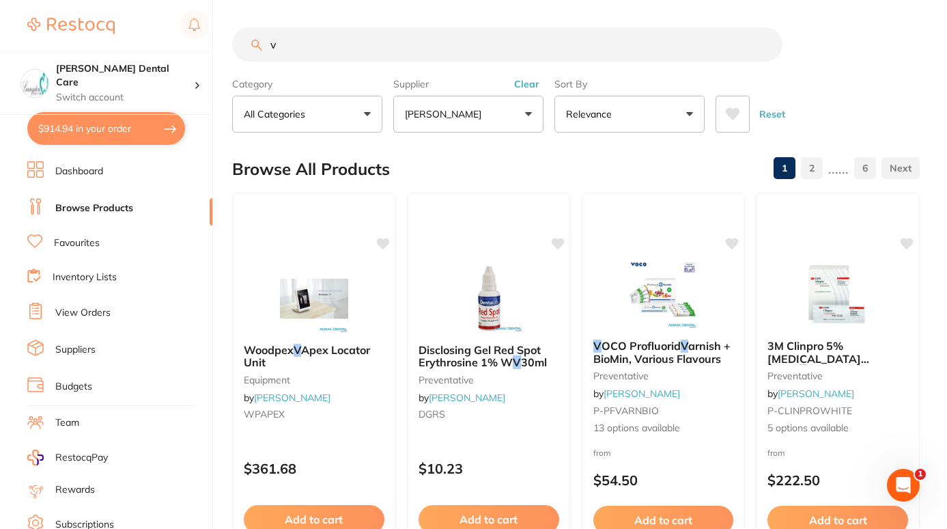
click at [521, 115] on button "[PERSON_NAME]" at bounding box center [468, 114] width 150 height 37
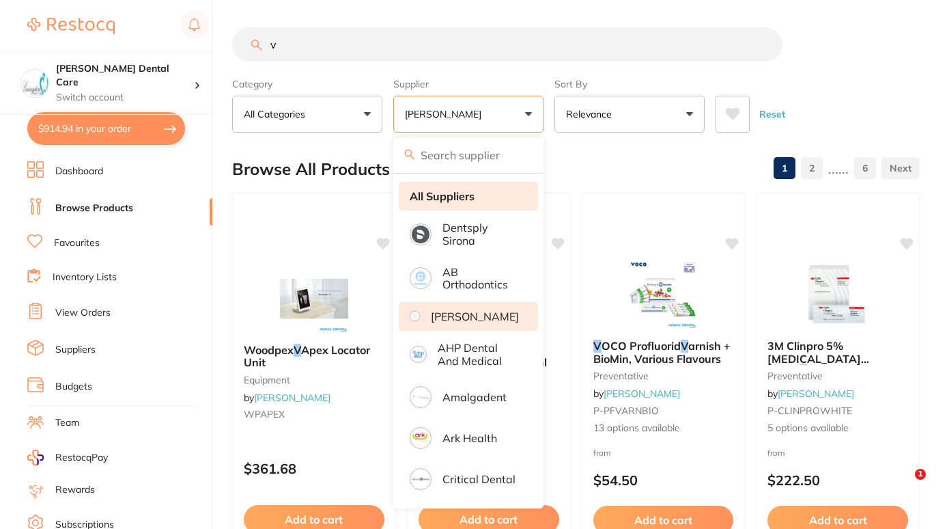
click at [455, 201] on strong "All Suppliers" at bounding box center [442, 196] width 65 height 12
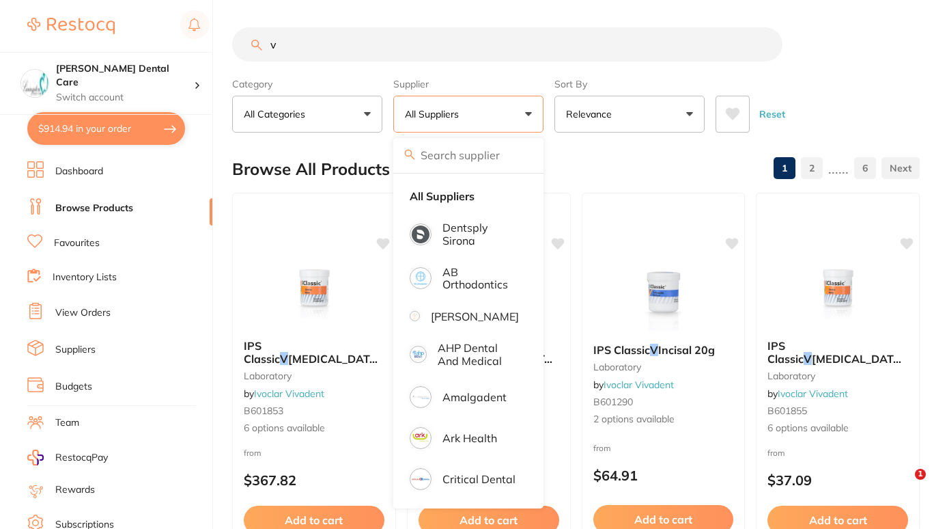
click at [356, 48] on input "v" at bounding box center [507, 44] width 550 height 34
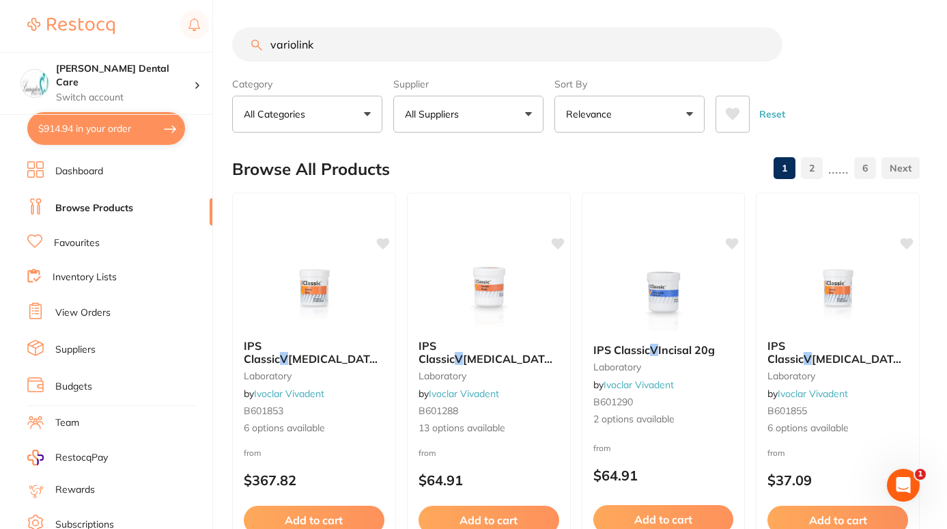
type input "variolink"
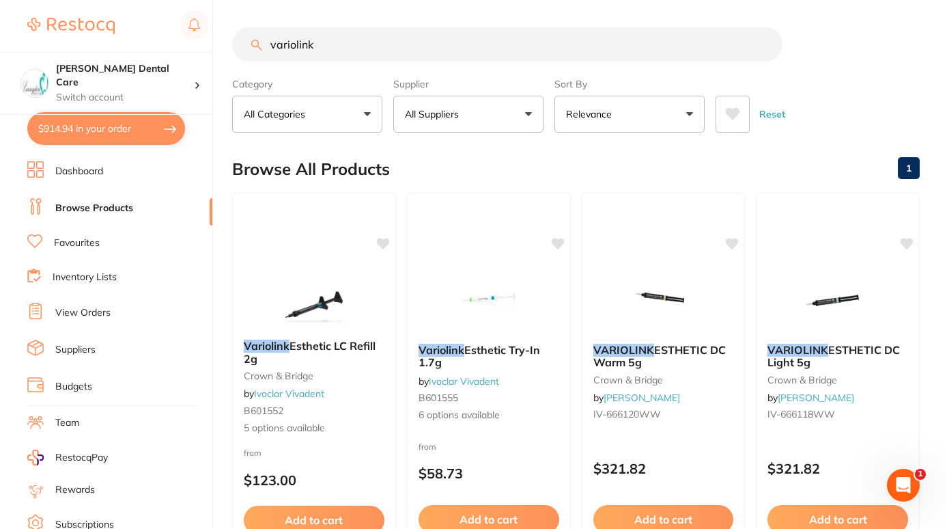
click at [765, 42] on input "variolink" at bounding box center [507, 44] width 550 height 34
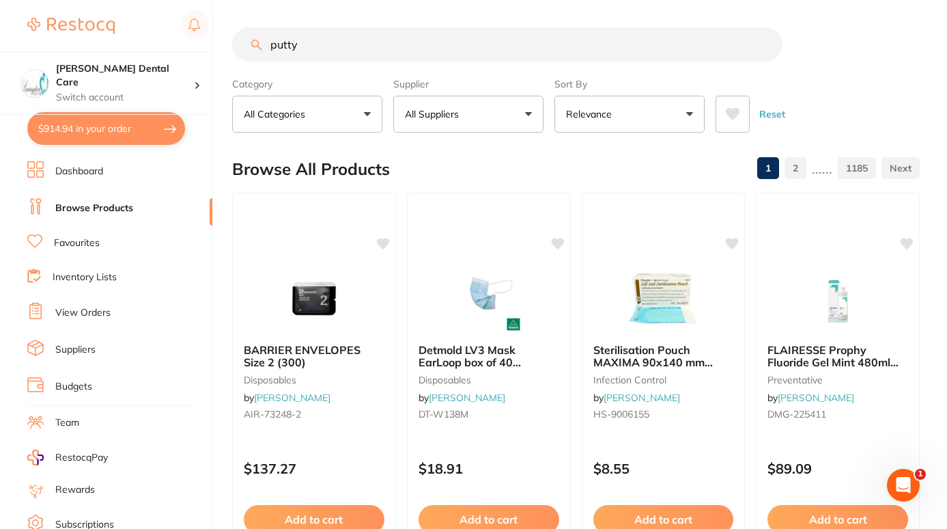
type input "putty"
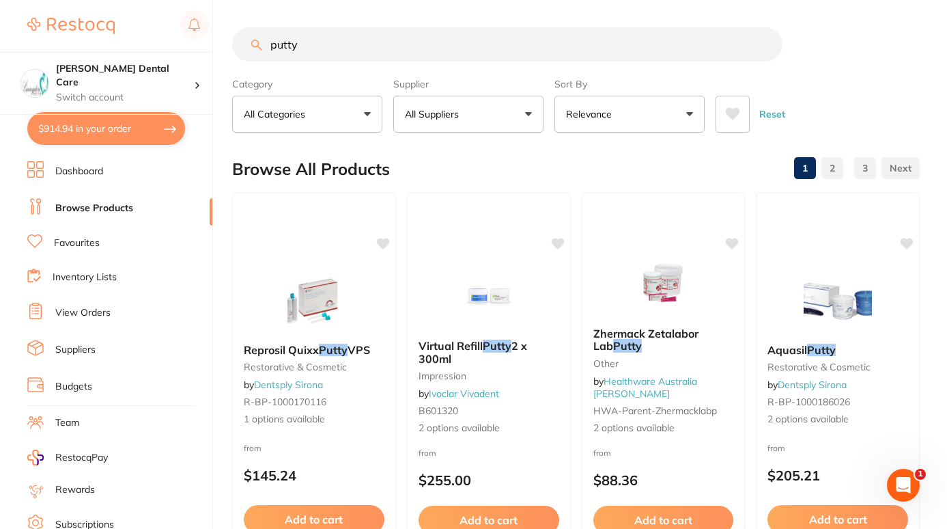
click at [76, 247] on link "Favourites" at bounding box center [77, 243] width 46 height 14
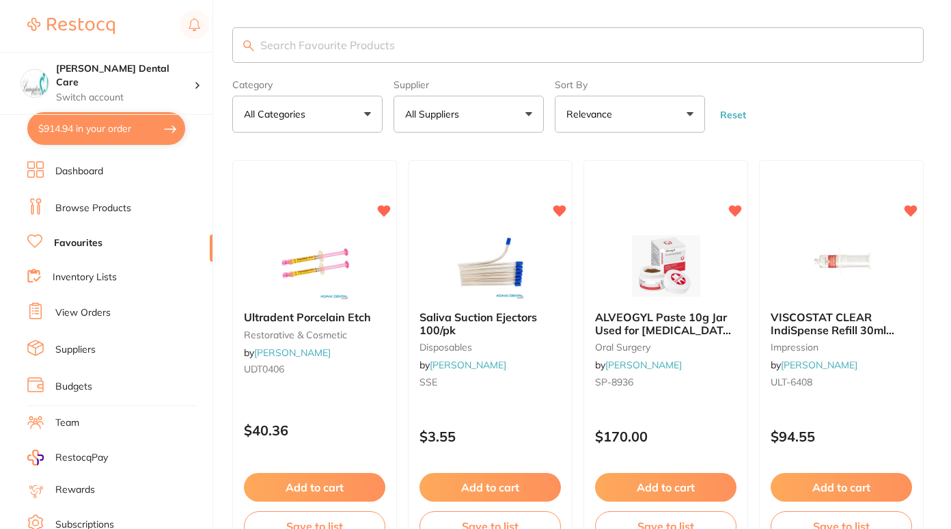
click at [339, 46] on input "search" at bounding box center [577, 45] width 691 height 36
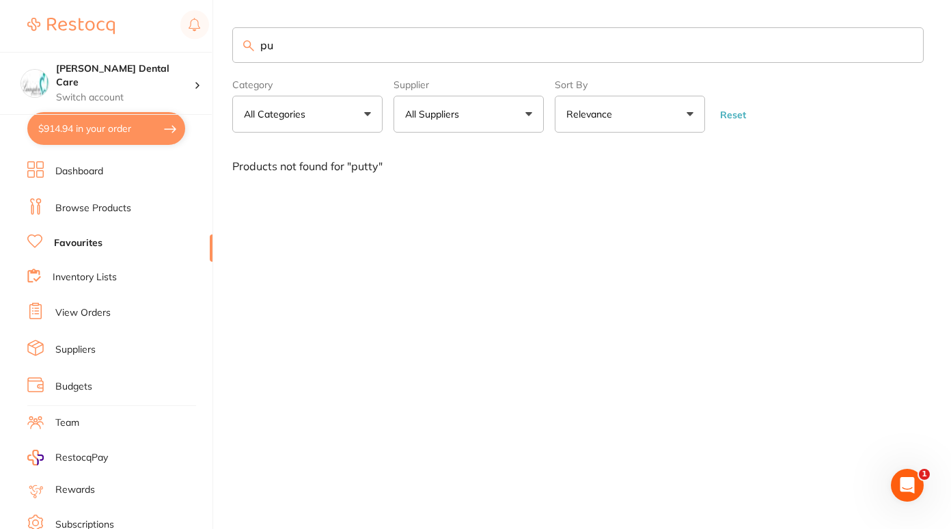
type input "p"
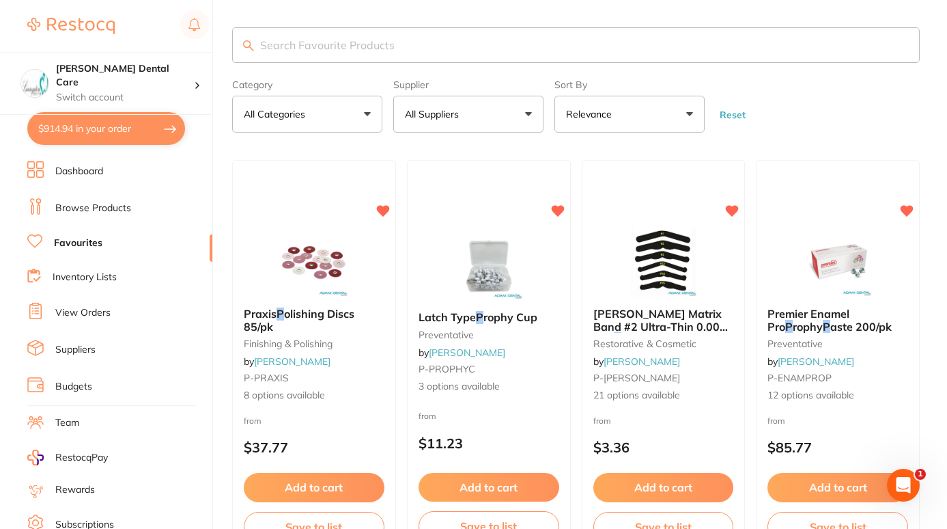
click at [267, 31] on input "search" at bounding box center [576, 45] width 688 height 36
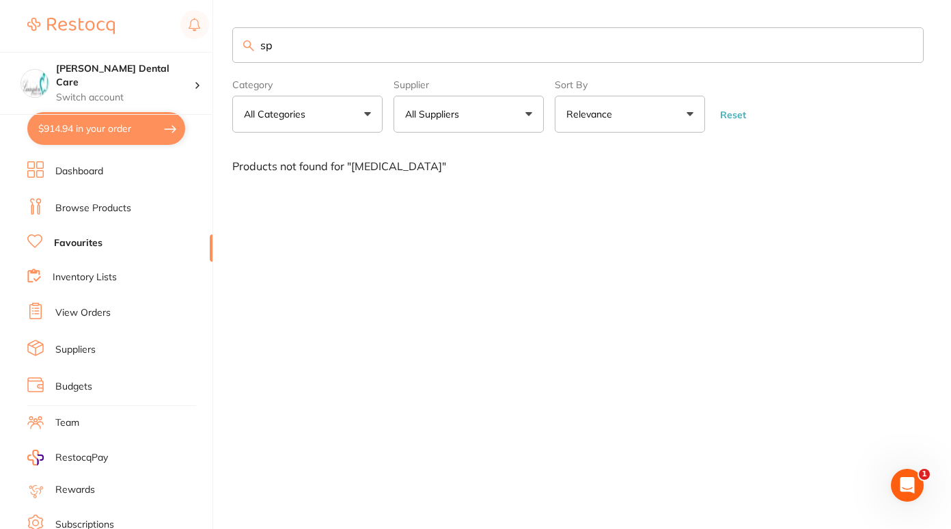
type input "s"
drag, startPoint x: 311, startPoint y: 38, endPoint x: 67, endPoint y: 73, distance: 247.0
click at [67, 73] on div "$914.94 Livingston Dental Care Switch account Livingston Dental Care $914.94 in…" at bounding box center [475, 264] width 951 height 529
click at [362, 41] on input "retainer" at bounding box center [577, 45] width 691 height 36
type input "r"
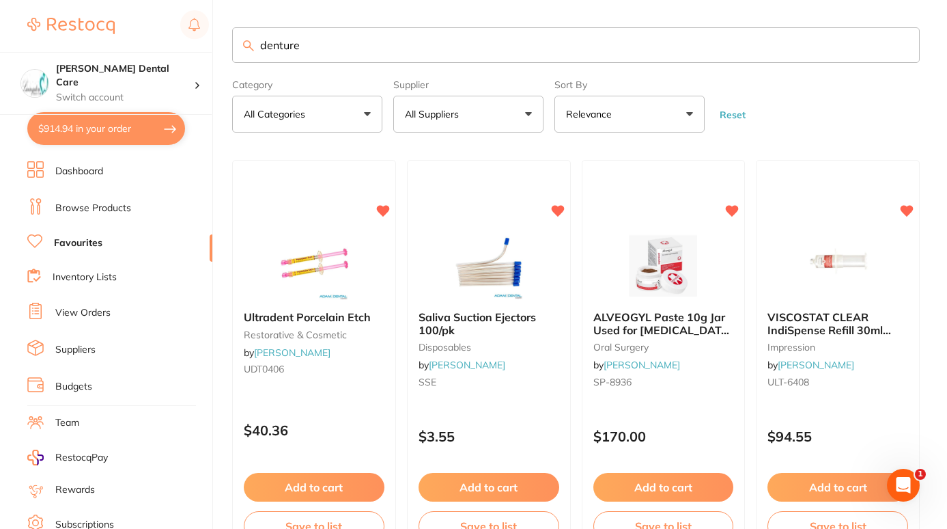
type input "denture"
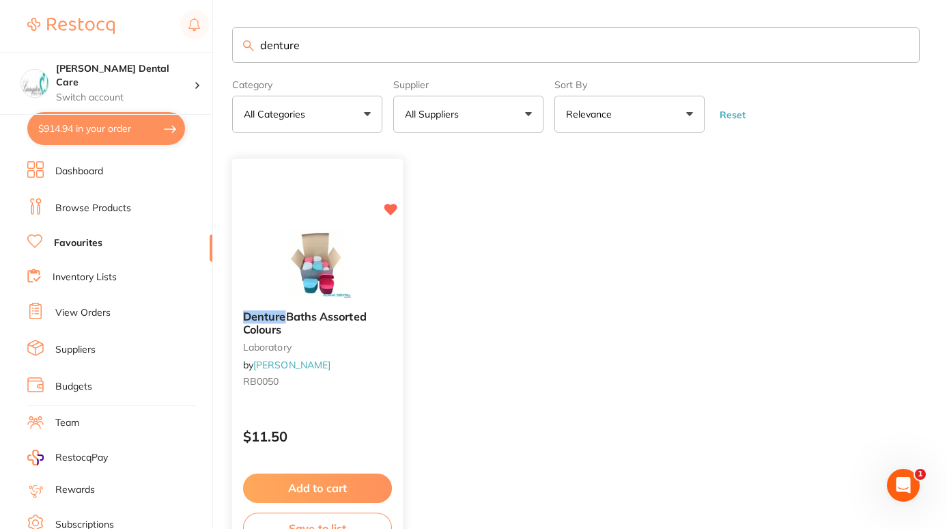
click at [290, 350] on small "laboratory" at bounding box center [317, 346] width 149 height 11
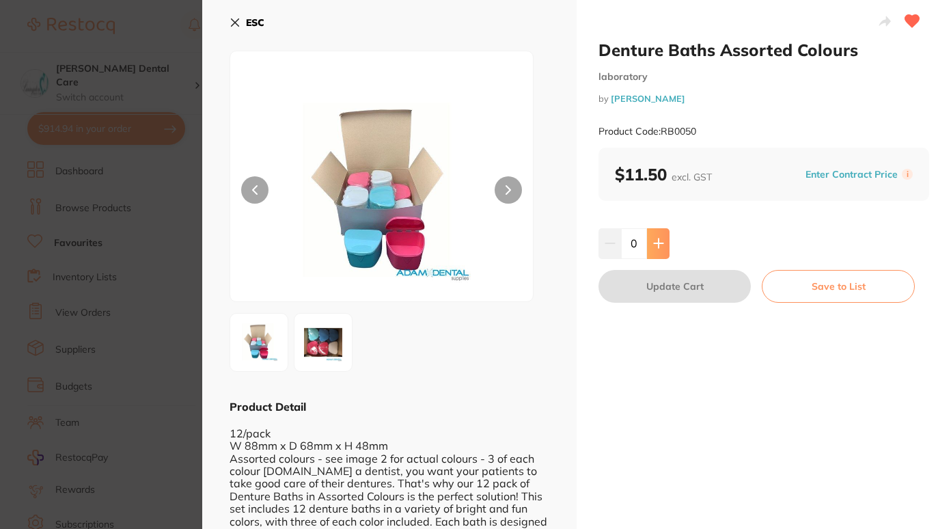
click at [660, 239] on icon at bounding box center [658, 243] width 11 height 11
type input "1"
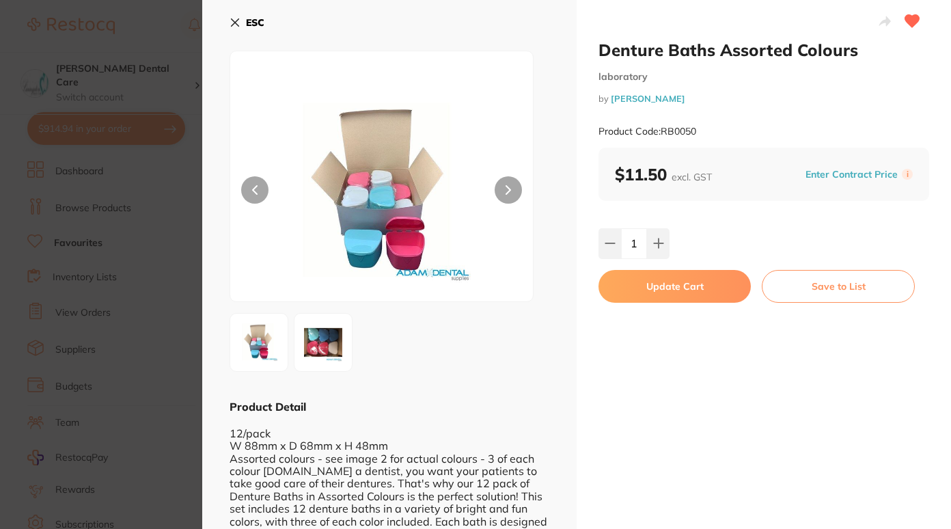
click at [675, 286] on button "Update Cart" at bounding box center [674, 286] width 152 height 33
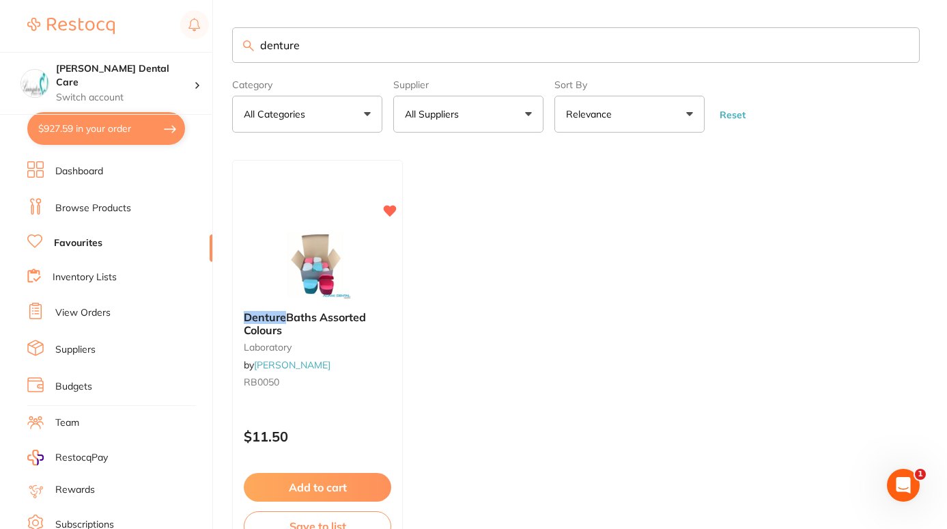
click at [374, 39] on input "denture" at bounding box center [576, 45] width 688 height 36
type input "d"
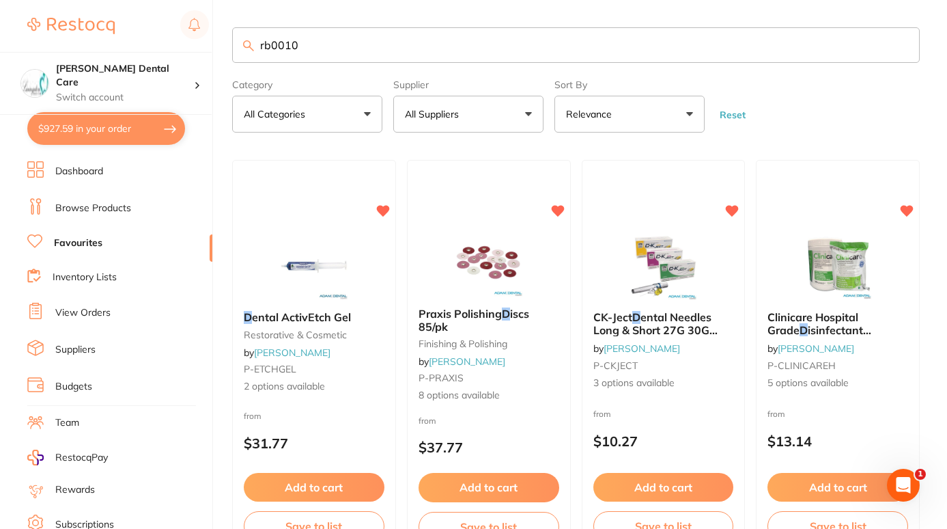
type input "rb0010"
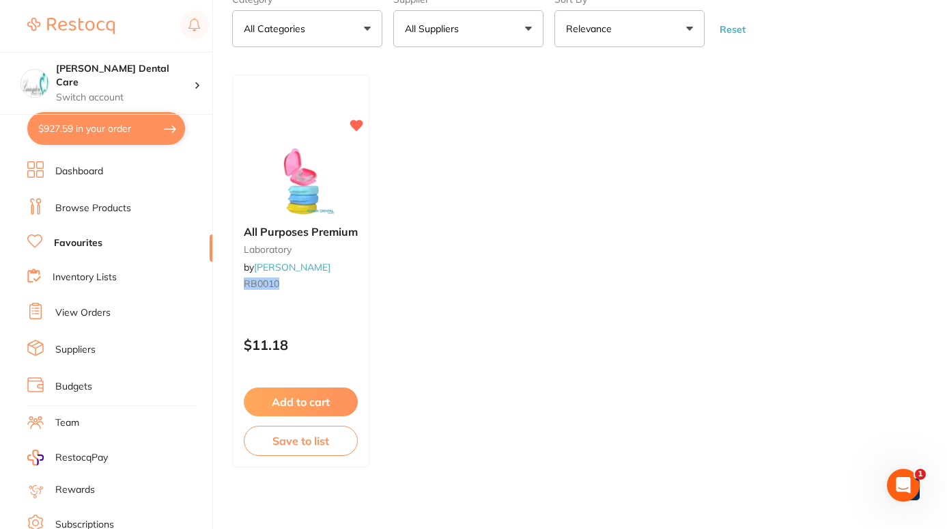
scroll to position [87, 0]
click at [310, 395] on button "Add to cart" at bounding box center [300, 401] width 115 height 29
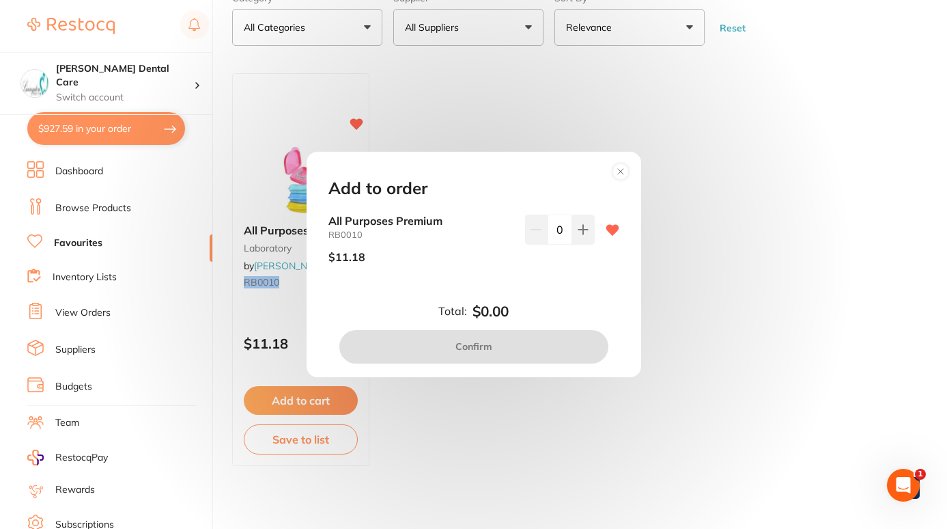
scroll to position [0, 0]
click at [573, 217] on button at bounding box center [583, 229] width 23 height 30
type input "1"
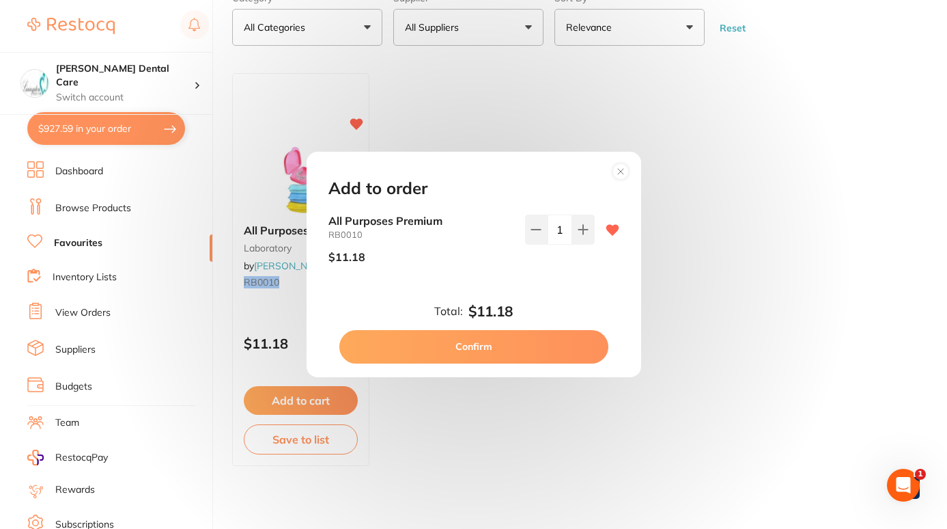
click at [527, 345] on button "Confirm" at bounding box center [473, 346] width 269 height 33
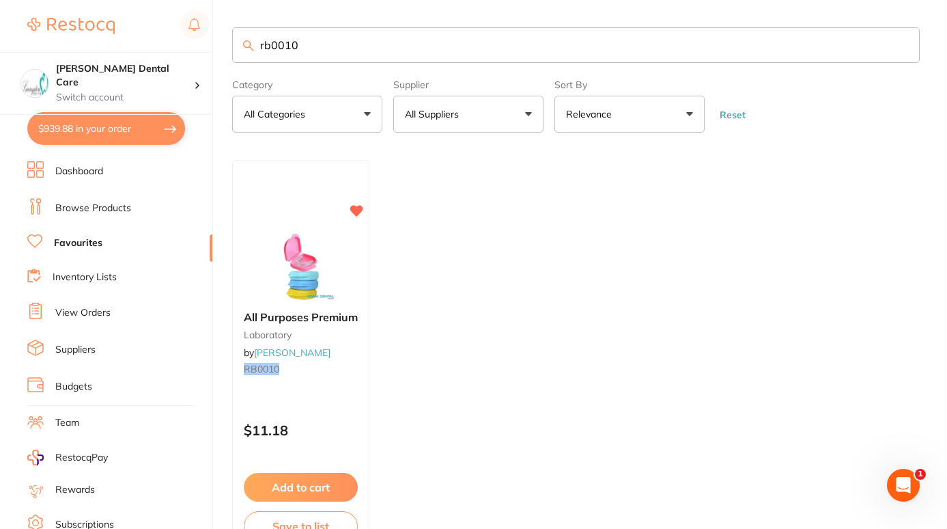
click at [318, 28] on input "rb0010" at bounding box center [576, 45] width 688 height 36
type input "r"
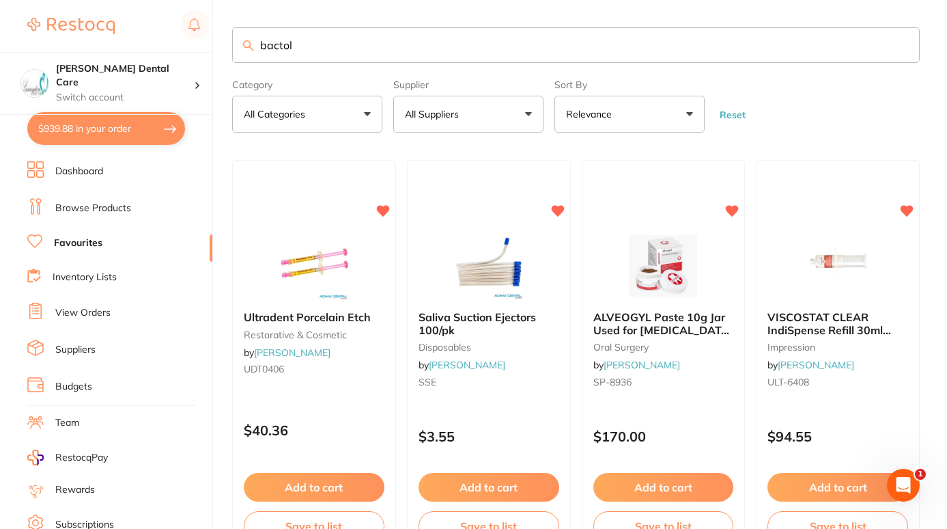
type input "bactol"
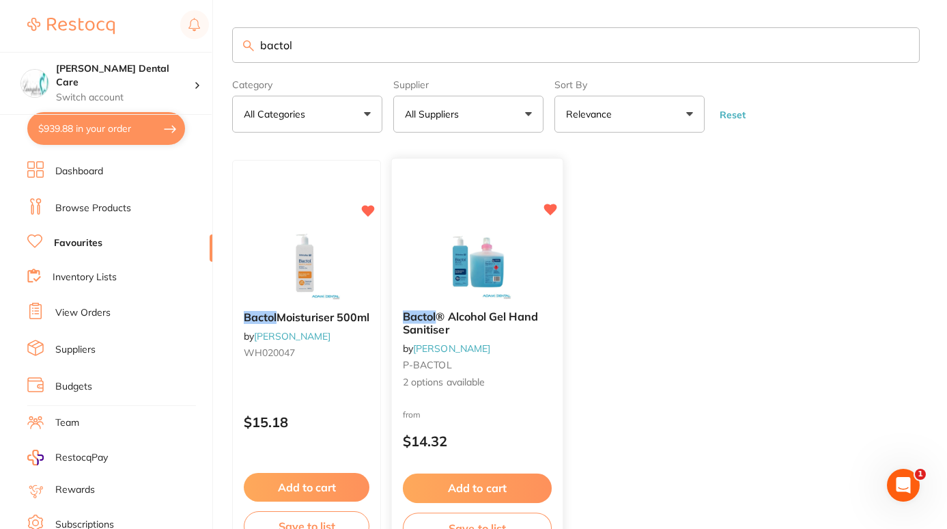
click at [466, 320] on span "® Alcohol Gel Hand Sanitiser" at bounding box center [470, 323] width 135 height 27
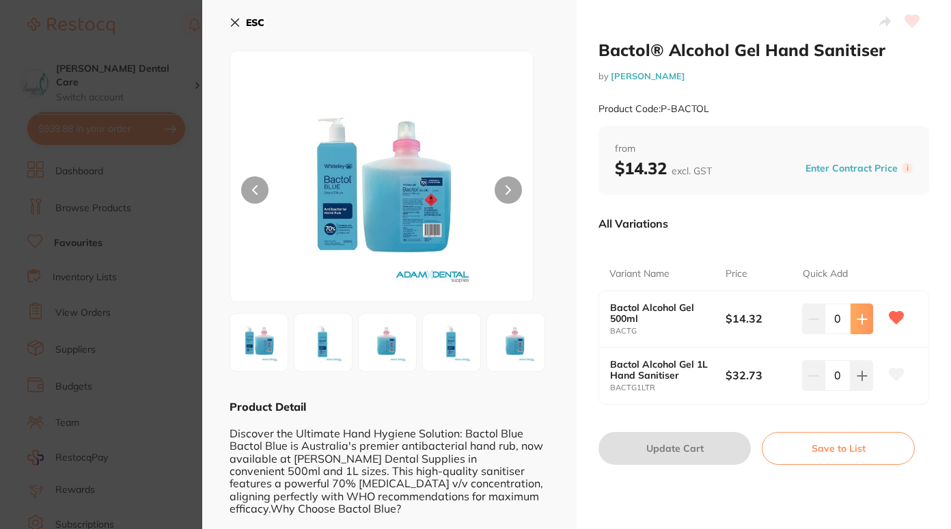
click at [857, 319] on icon at bounding box center [861, 318] width 9 height 9
type input "2"
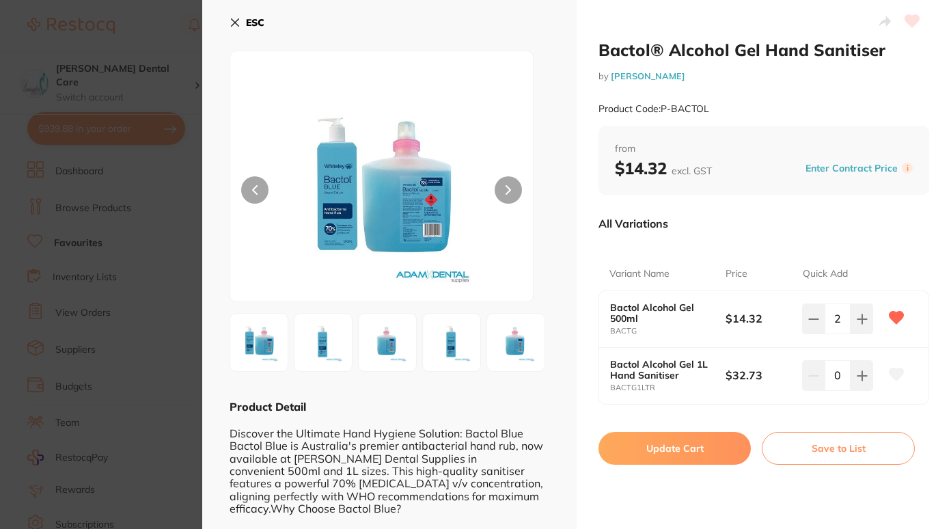
click at [704, 447] on button "Update Cart" at bounding box center [674, 448] width 152 height 33
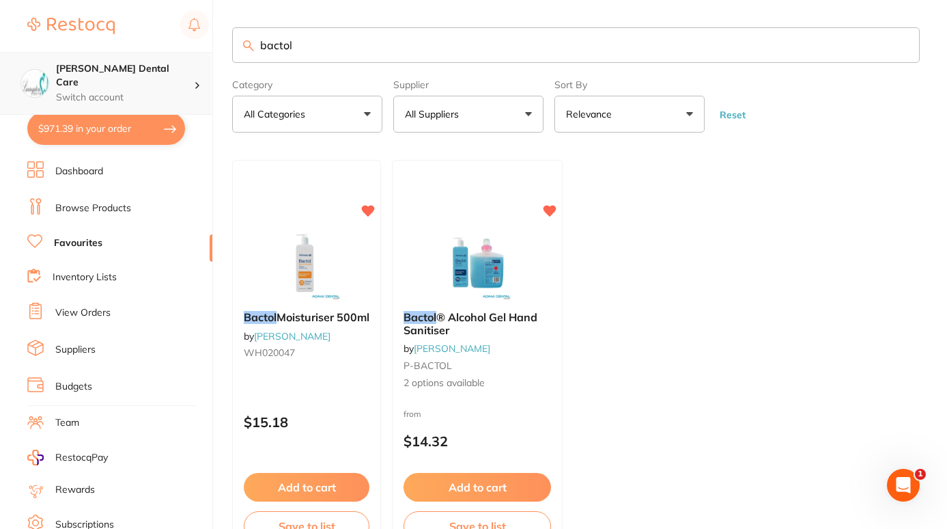
drag, startPoint x: 352, startPoint y: 55, endPoint x: 205, endPoint y: 67, distance: 148.0
click at [205, 67] on div "$971.39 Livingston Dental Care Switch account Livingston Dental Care $971.39 in…" at bounding box center [473, 264] width 947 height 529
click at [107, 199] on li "Browse Products" at bounding box center [119, 208] width 185 height 20
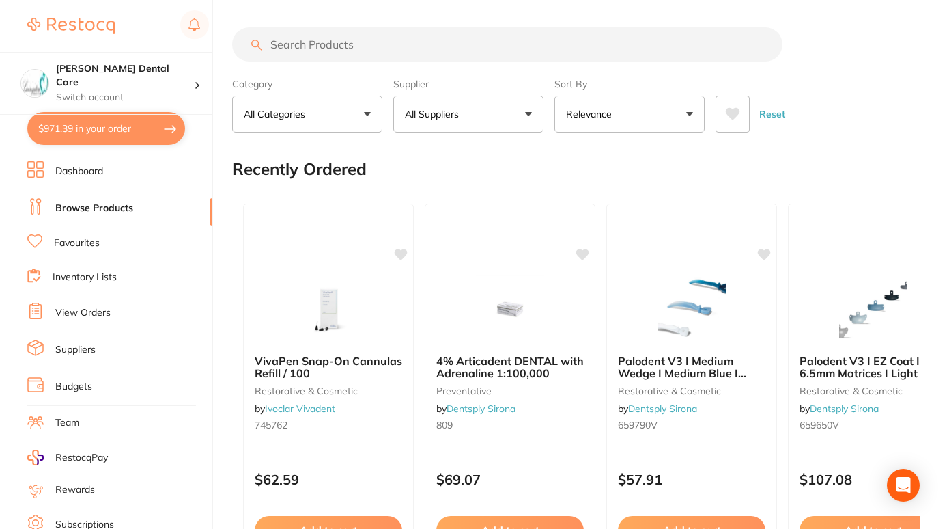
click at [353, 49] on input "search" at bounding box center [507, 44] width 550 height 34
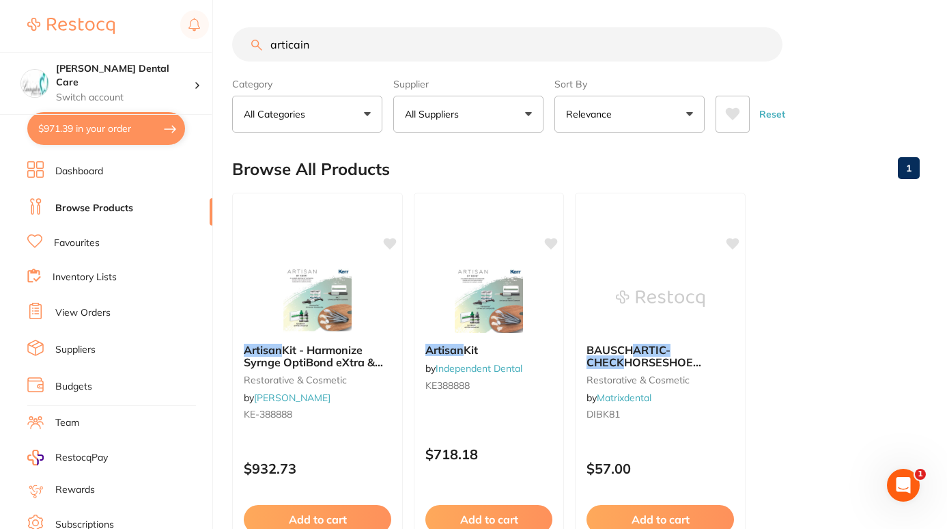
type input "articaine"
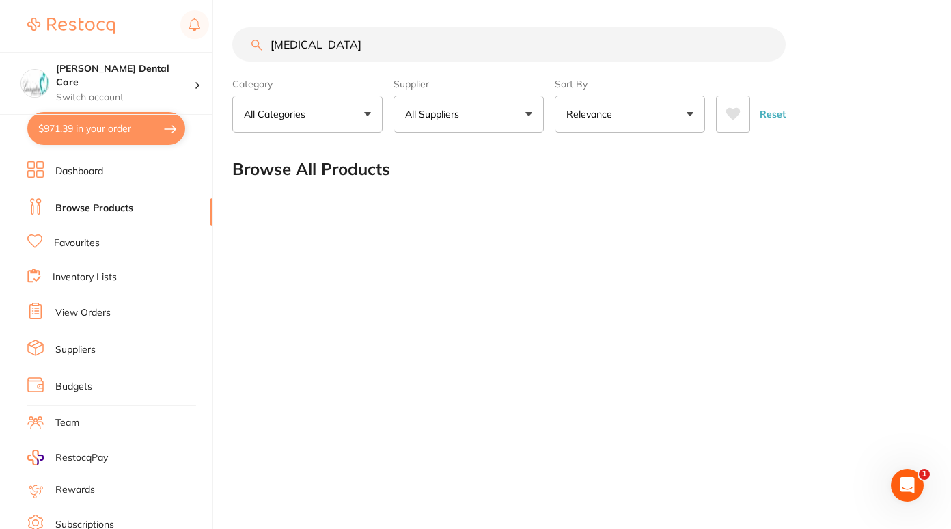
drag, startPoint x: 338, startPoint y: 60, endPoint x: 259, endPoint y: 52, distance: 79.6
click at [259, 52] on input "articaine" at bounding box center [508, 44] width 553 height 34
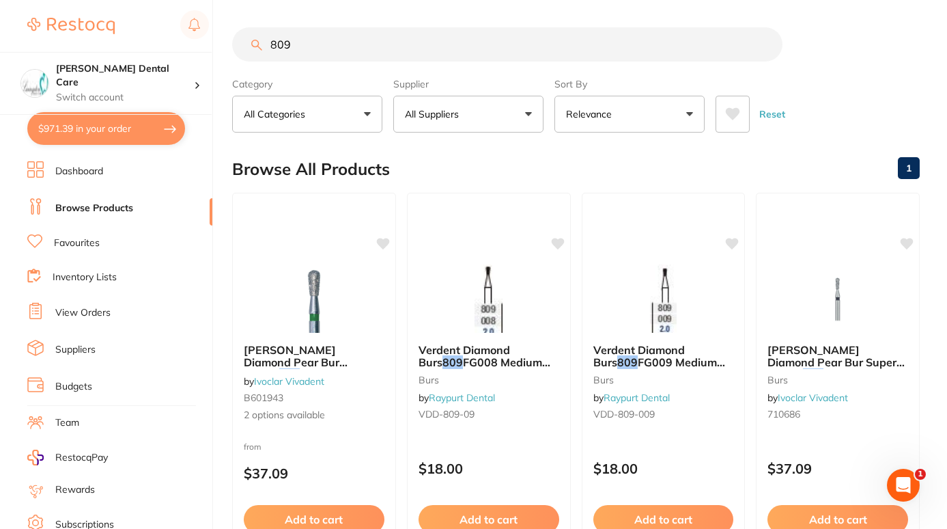
type input "809"
drag, startPoint x: 315, startPoint y: 43, endPoint x: 184, endPoint y: 66, distance: 132.5
click at [184, 66] on div "$971.39 Livingston Dental Care Switch account Livingston Dental Care $971.39 in…" at bounding box center [473, 264] width 947 height 529
type input "kfiles"
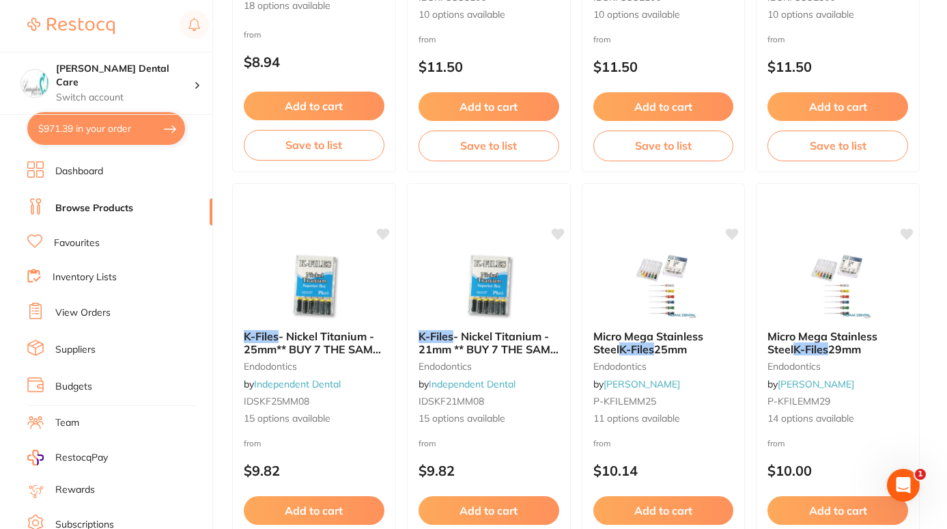
scroll to position [1221, 0]
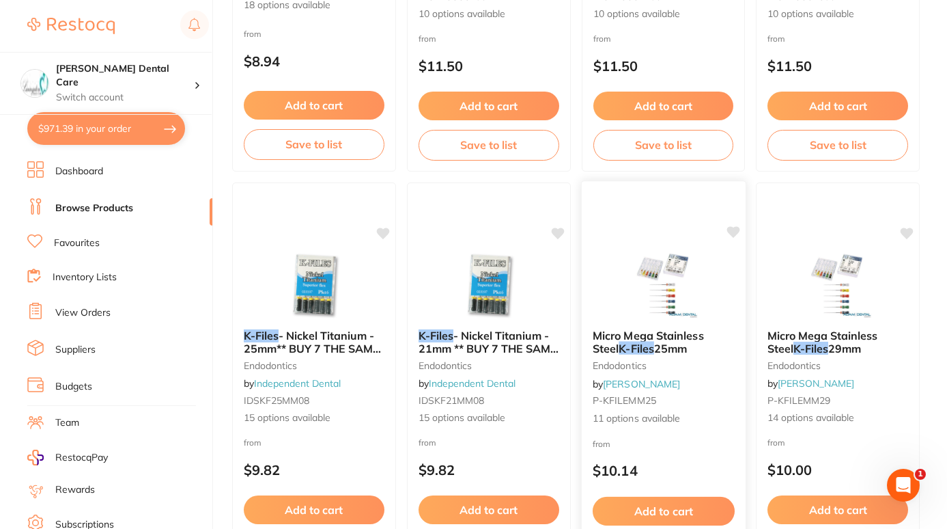
click at [678, 318] on div "Micro Mega Stainless Steel K-Files 25mm endodontics by Adam Dental P-KFILEMM25 …" at bounding box center [663, 377] width 164 height 118
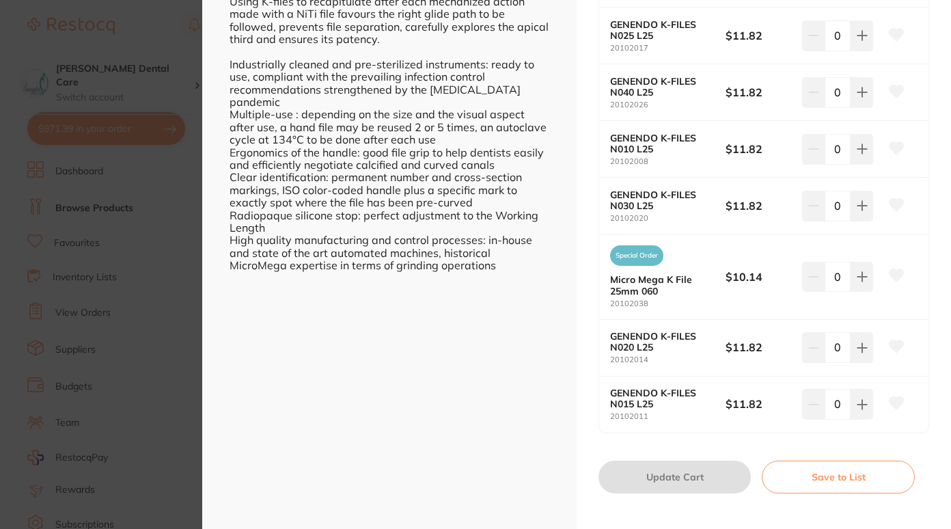
scroll to position [544, 0]
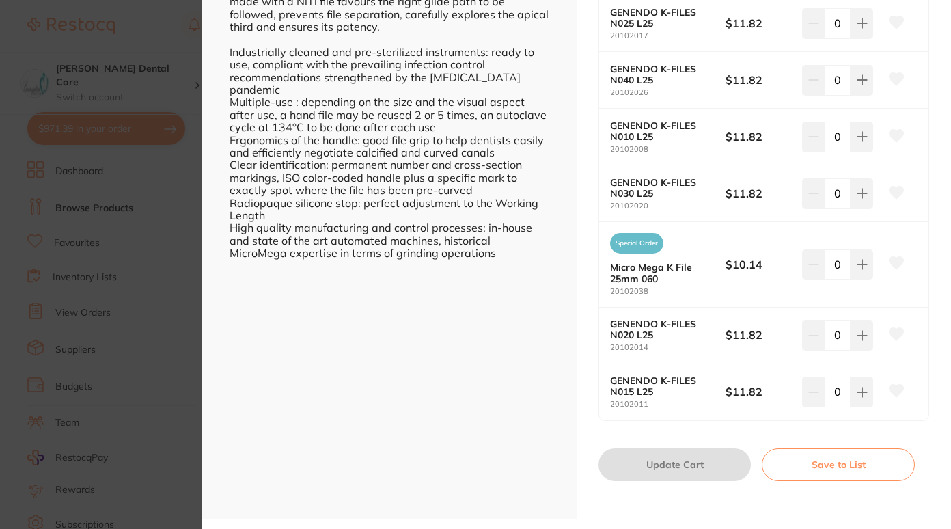
click at [724, 229] on div "Special Order Micro Mega K File 25mm 060 20102038 $10.14 0" at bounding box center [763, 264] width 329 height 85
click at [862, 393] on icon at bounding box center [861, 392] width 11 height 11
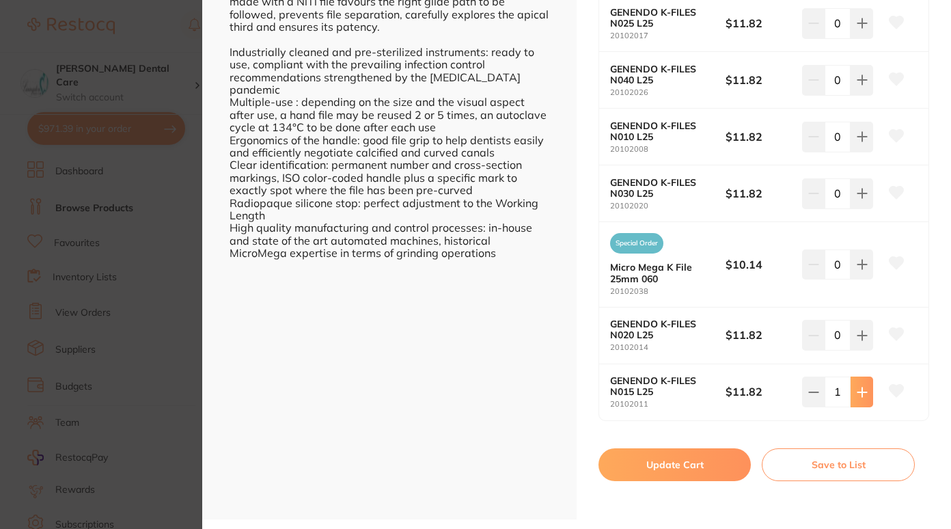
click at [862, 393] on icon at bounding box center [861, 392] width 11 height 11
type input "2"
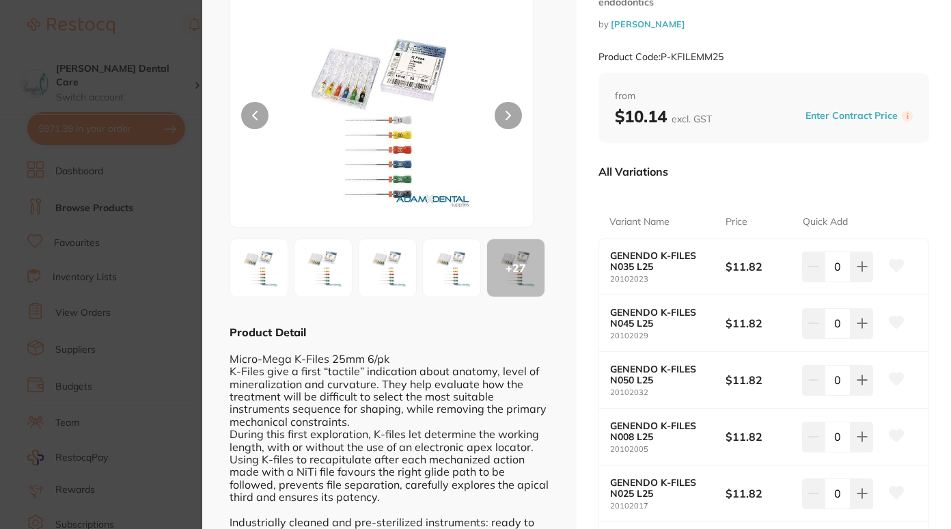
scroll to position [0, 0]
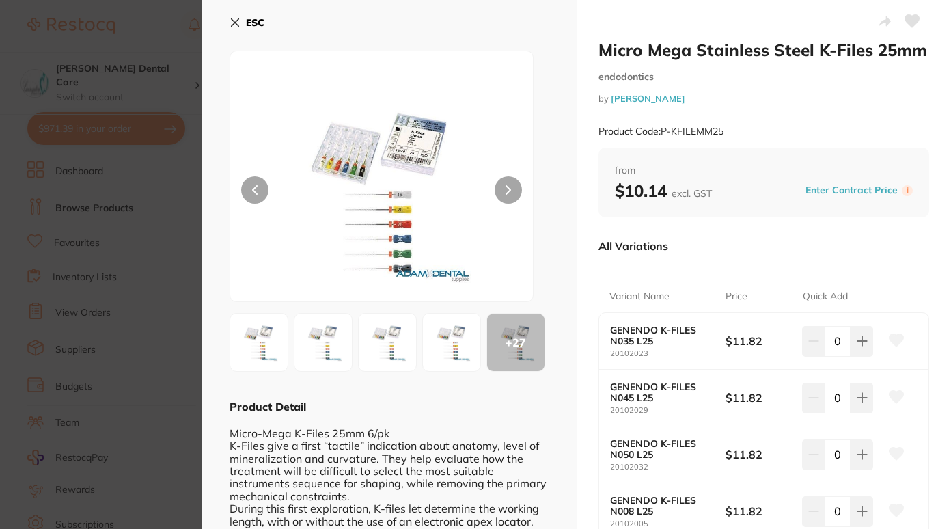
click at [242, 20] on button "ESC" at bounding box center [246, 22] width 35 height 23
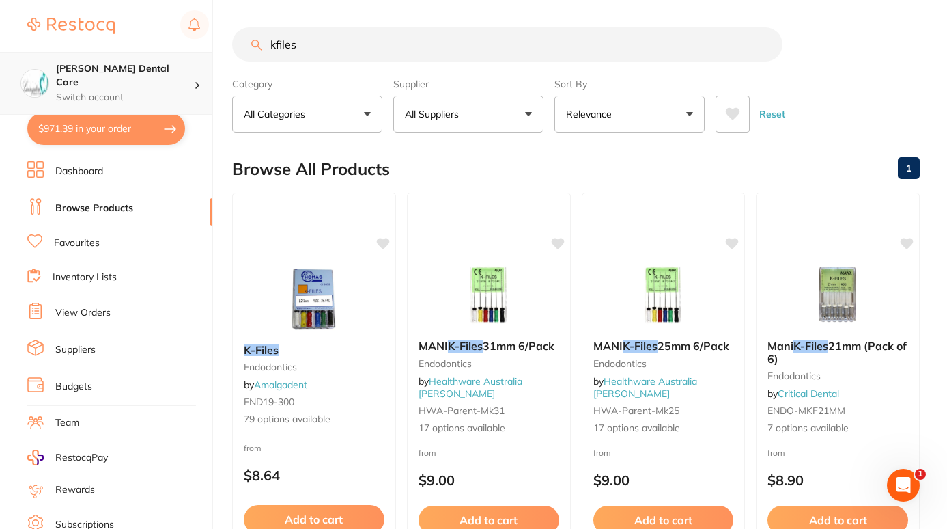
drag, startPoint x: 308, startPoint y: 42, endPoint x: 106, endPoint y: 72, distance: 204.3
click at [106, 72] on div "$971.39 Livingston Dental Care Switch account Livingston Dental Care $971.39 in…" at bounding box center [473, 264] width 947 height 529
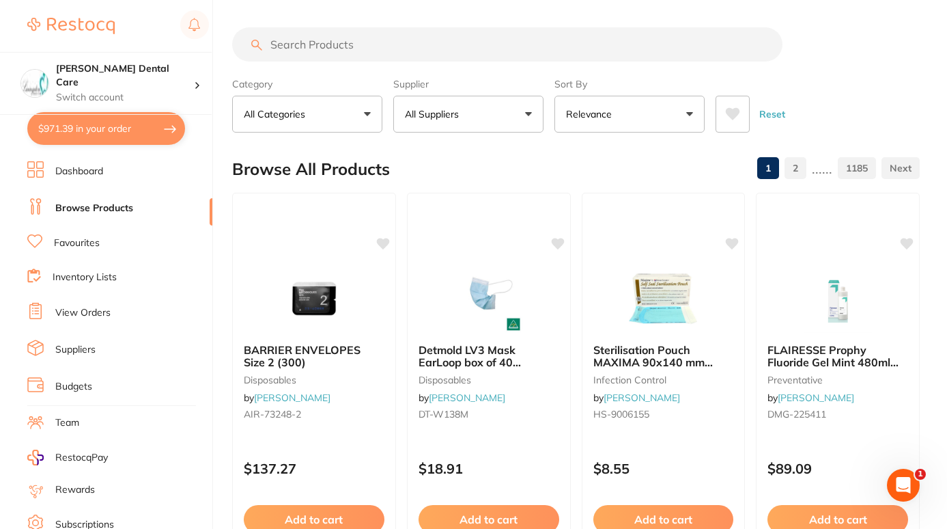
click at [297, 45] on input "search" at bounding box center [507, 44] width 550 height 34
type input "wipes"
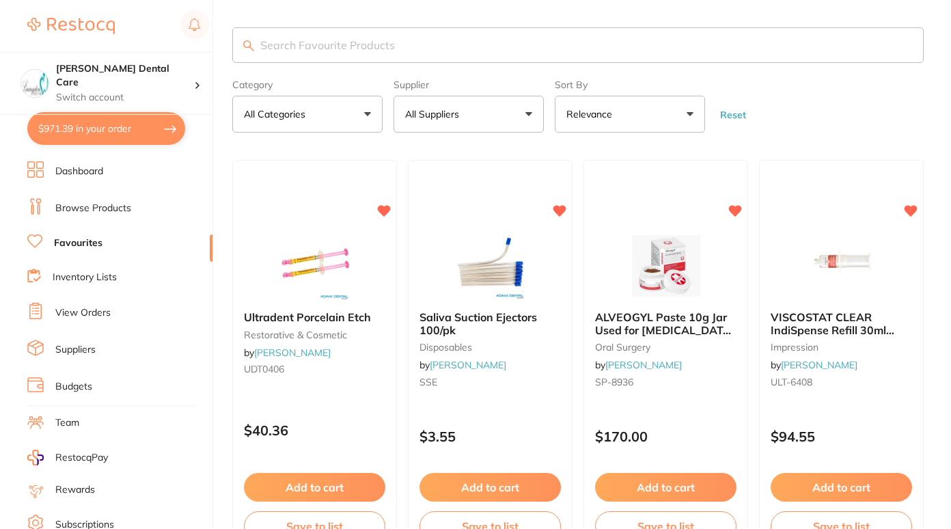
click at [510, 111] on button "All Suppliers" at bounding box center [468, 114] width 150 height 37
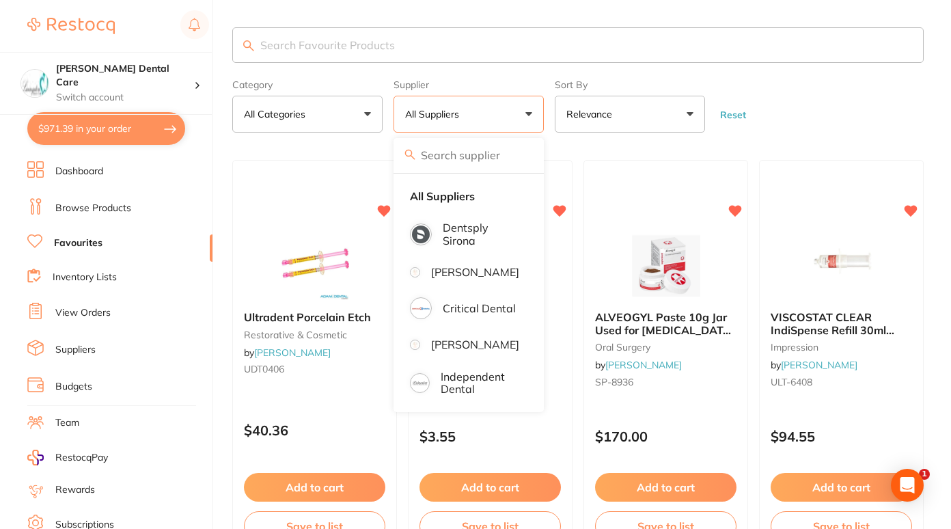
click at [485, 274] on p "[PERSON_NAME]" at bounding box center [475, 272] width 88 height 12
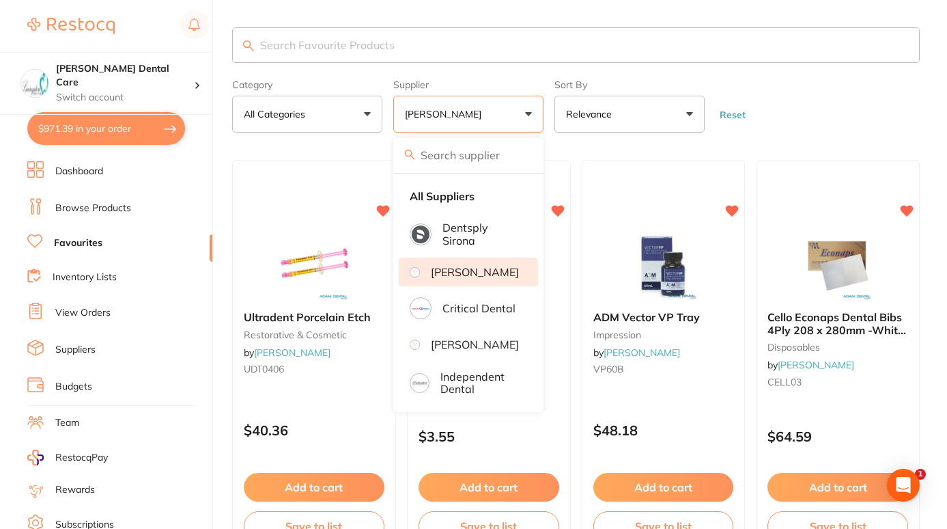
click at [352, 45] on input "search" at bounding box center [576, 45] width 688 height 36
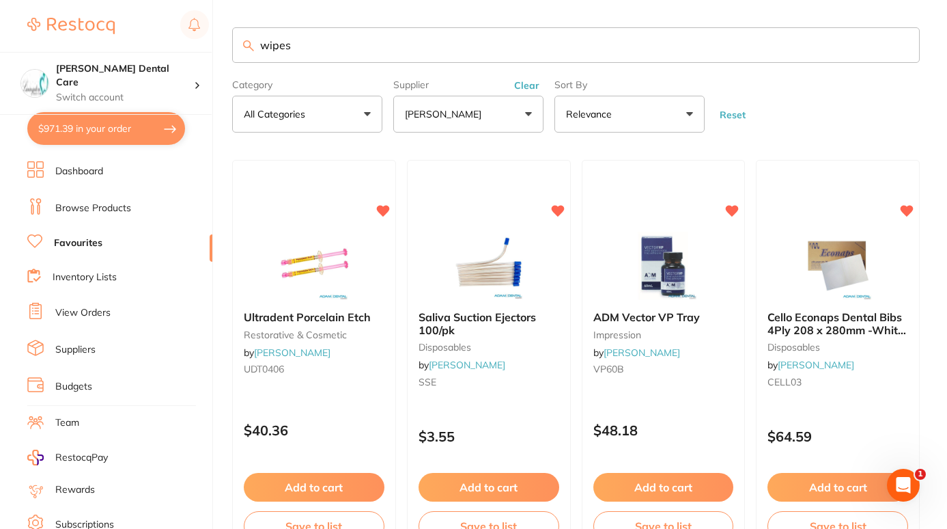
type input "wipes"
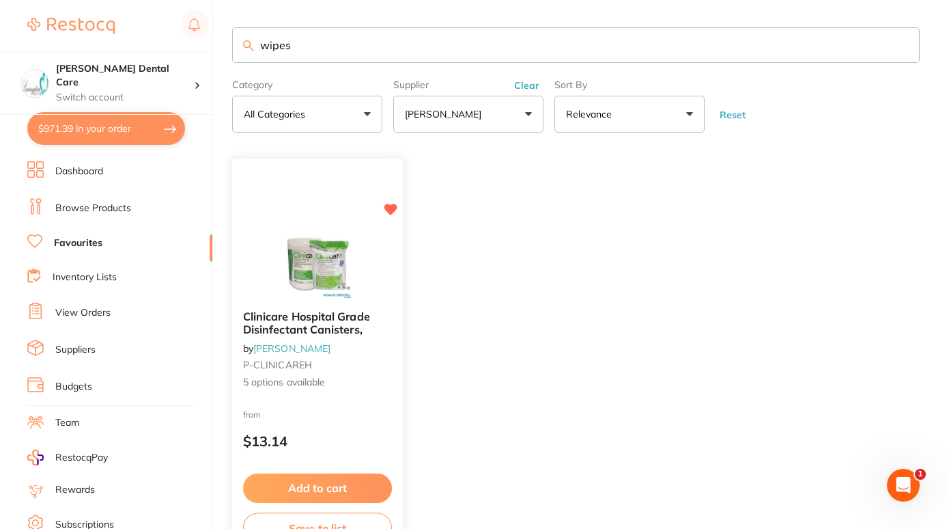
click at [341, 332] on span "Clinicare Hospital Grade Disinfectant Canisters," at bounding box center [306, 323] width 127 height 27
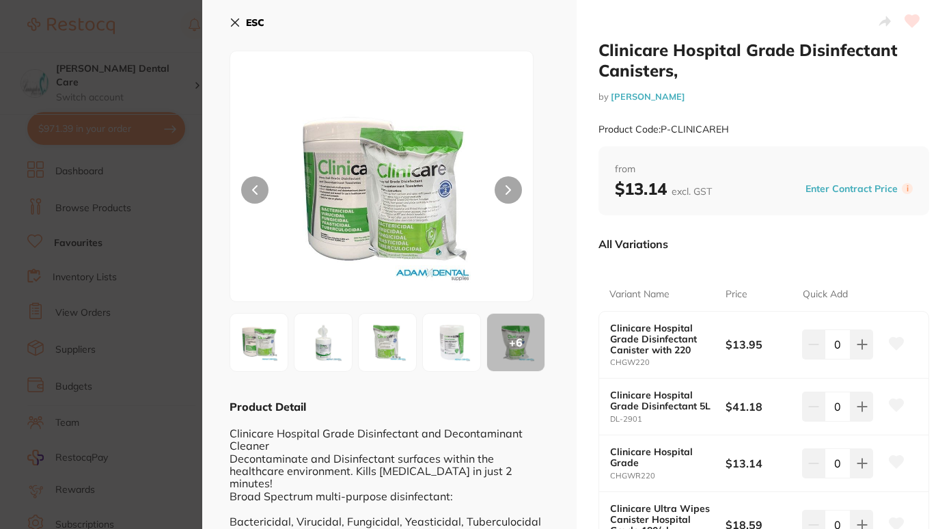
scroll to position [296, 0]
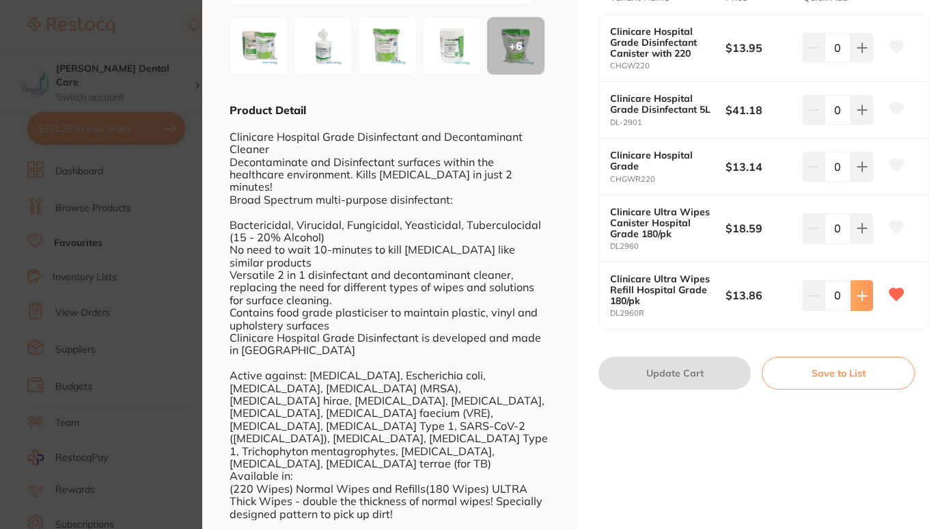
click at [858, 291] on icon at bounding box center [861, 295] width 9 height 9
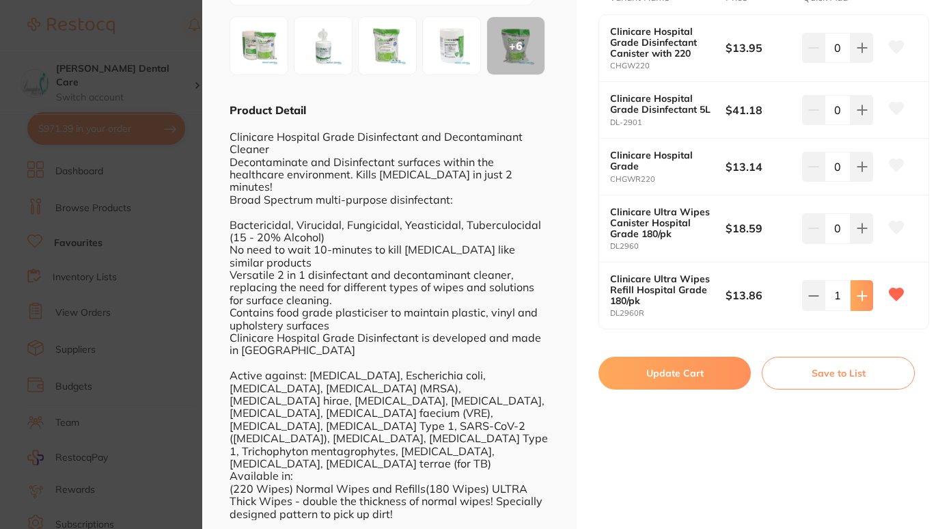
click at [858, 291] on icon at bounding box center [861, 295] width 9 height 9
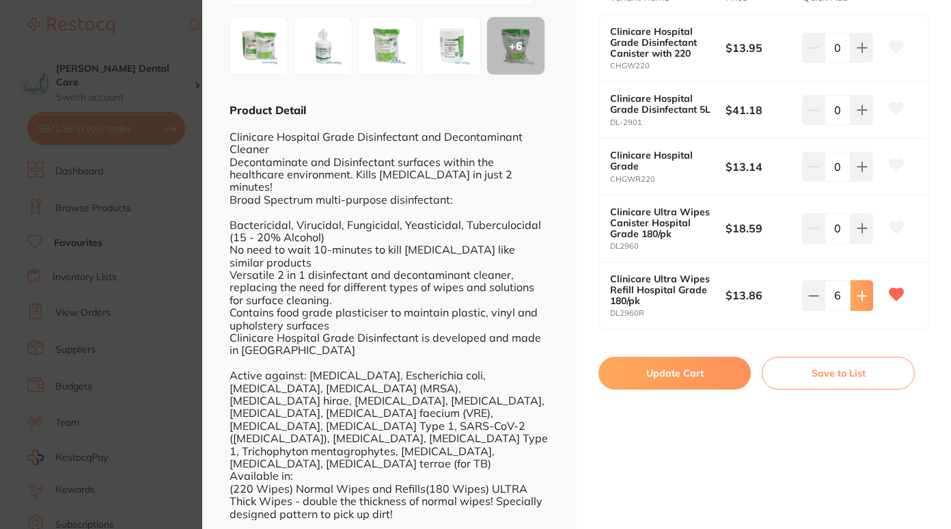
click at [858, 291] on icon at bounding box center [861, 295] width 9 height 9
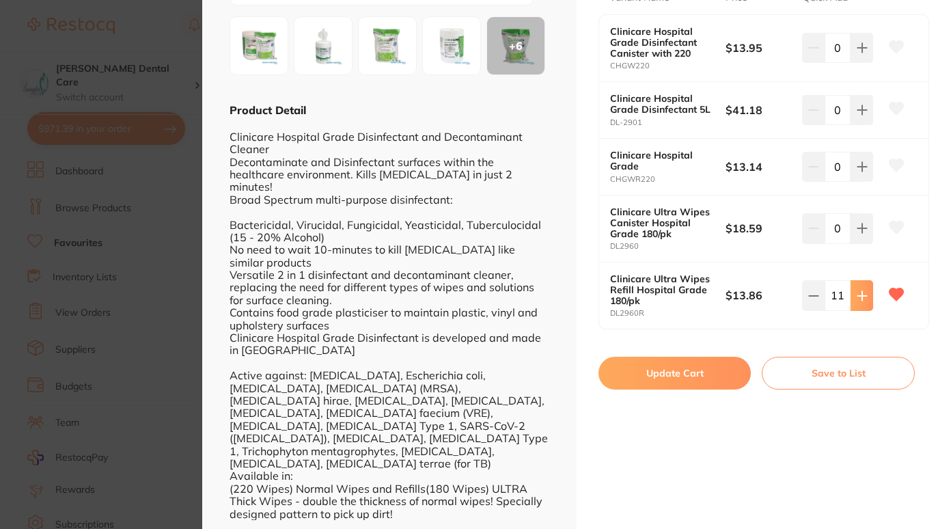
click at [858, 291] on icon at bounding box center [861, 295] width 9 height 9
type input "13"
click at [710, 362] on button "Update Cart" at bounding box center [674, 372] width 152 height 33
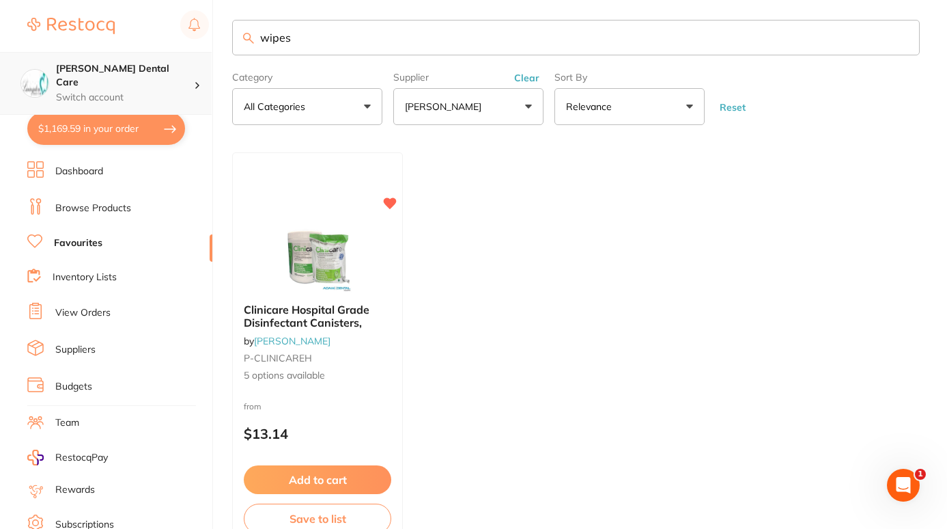
drag, startPoint x: 326, startPoint y: 36, endPoint x: 79, endPoint y: 79, distance: 250.9
click at [79, 79] on div "$1,169.59 Livingston Dental Care Switch account Livingston Dental Care $1,169.5…" at bounding box center [473, 256] width 947 height 529
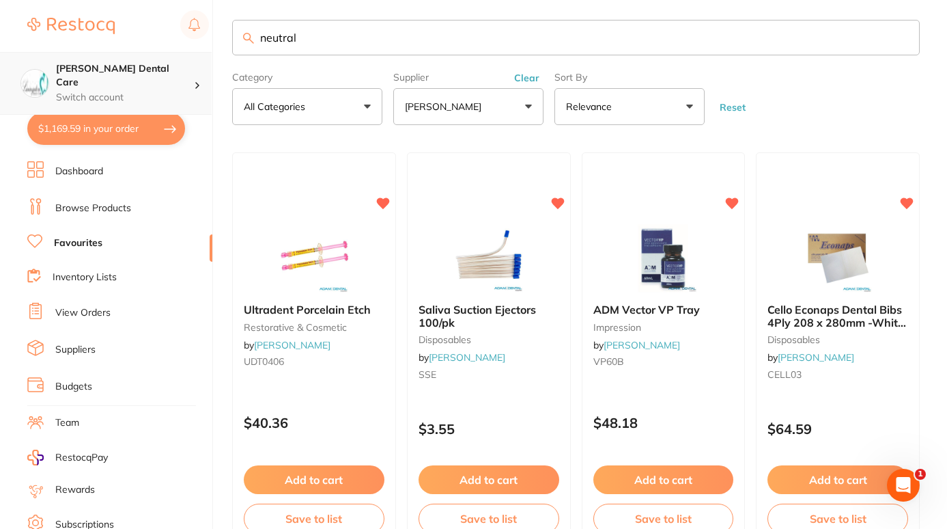
type input "neutral"
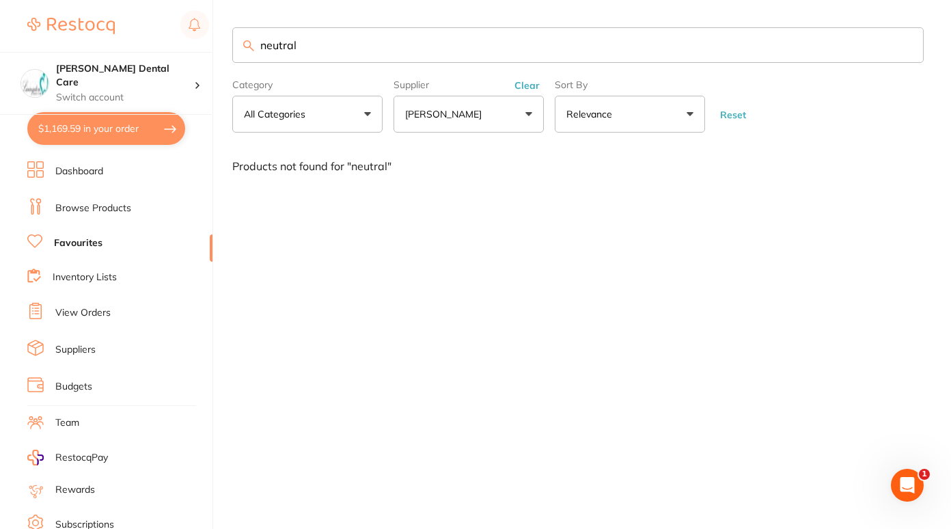
click at [85, 211] on link "Browse Products" at bounding box center [93, 208] width 76 height 14
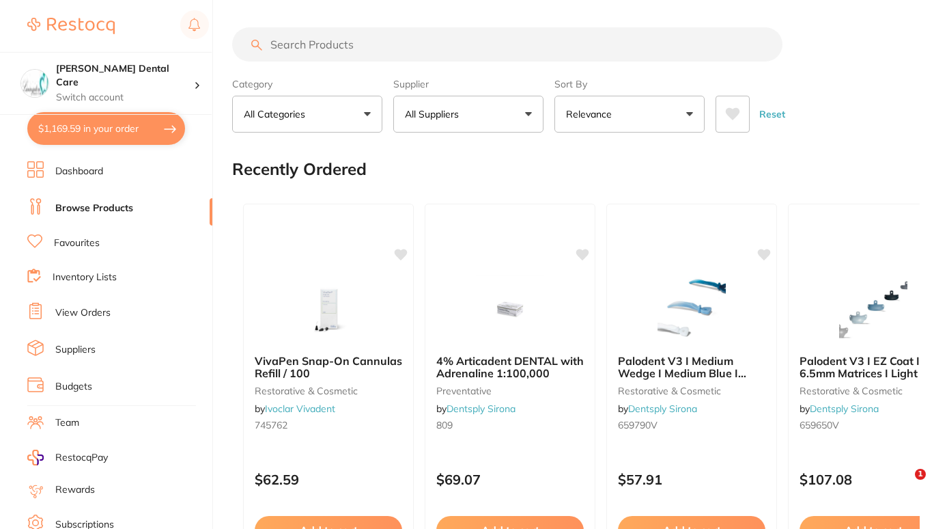
click at [384, 50] on input "search" at bounding box center [507, 44] width 550 height 34
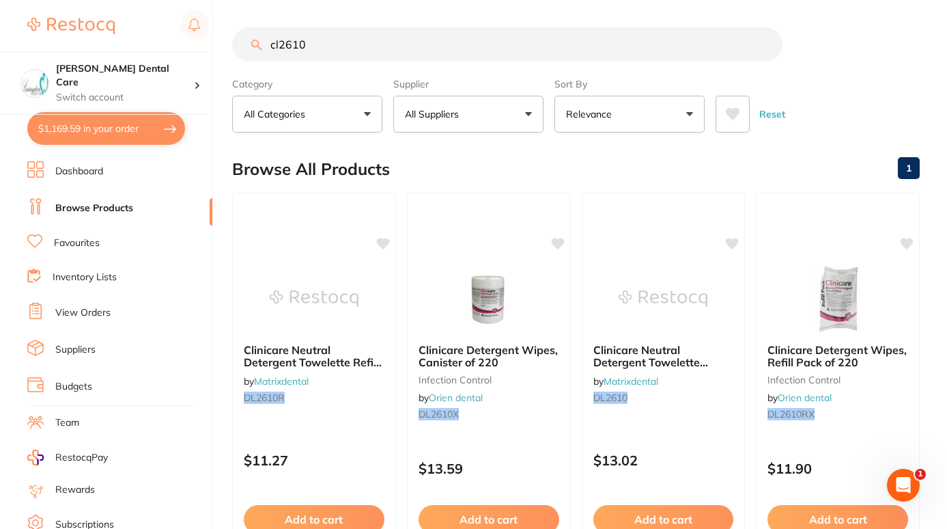
click at [273, 46] on input "cl2610" at bounding box center [507, 44] width 550 height 34
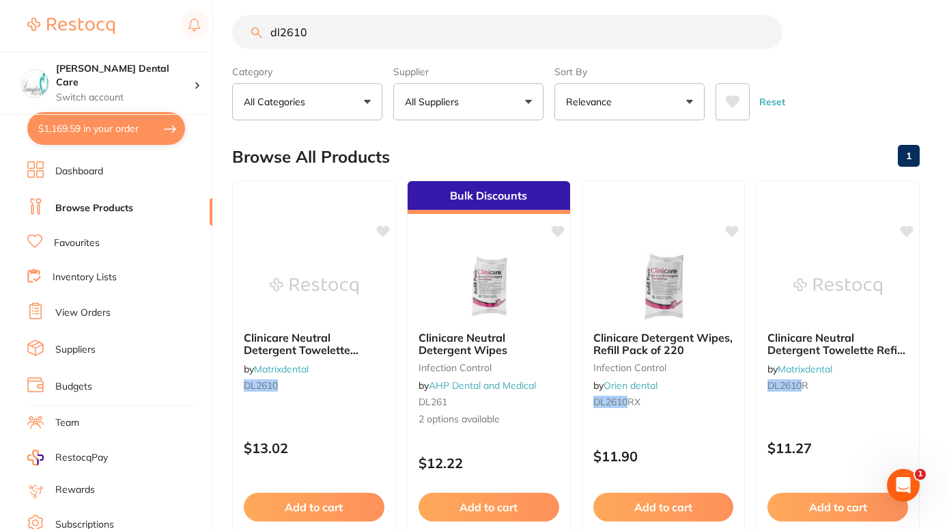
drag, startPoint x: 328, startPoint y: 26, endPoint x: -3, endPoint y: 145, distance: 351.5
click at [0, 145] on html "$1,169.59 Livingston Dental Care Switch account Livingston Dental Care $1,169.5…" at bounding box center [473, 252] width 947 height 529
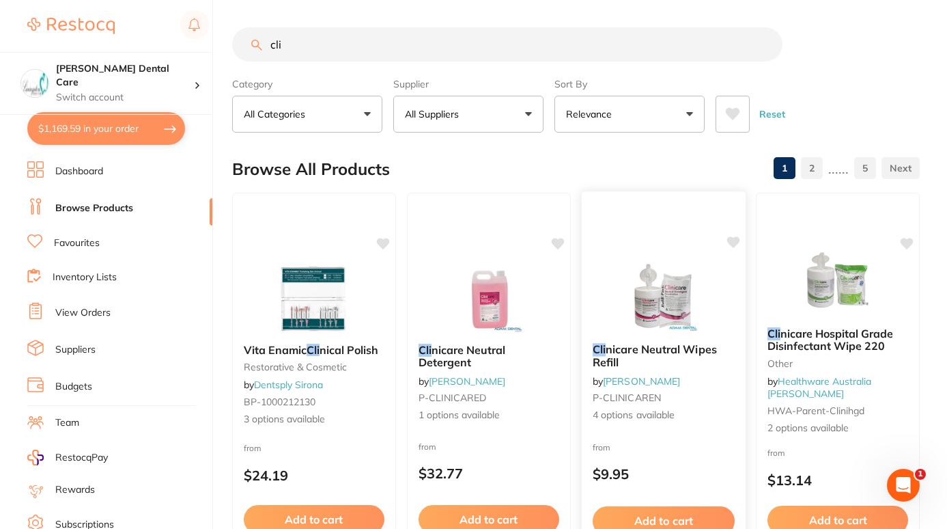
type input "cli"
click at [649, 352] on span "nicare Neutral Wipes Refill" at bounding box center [654, 355] width 124 height 27
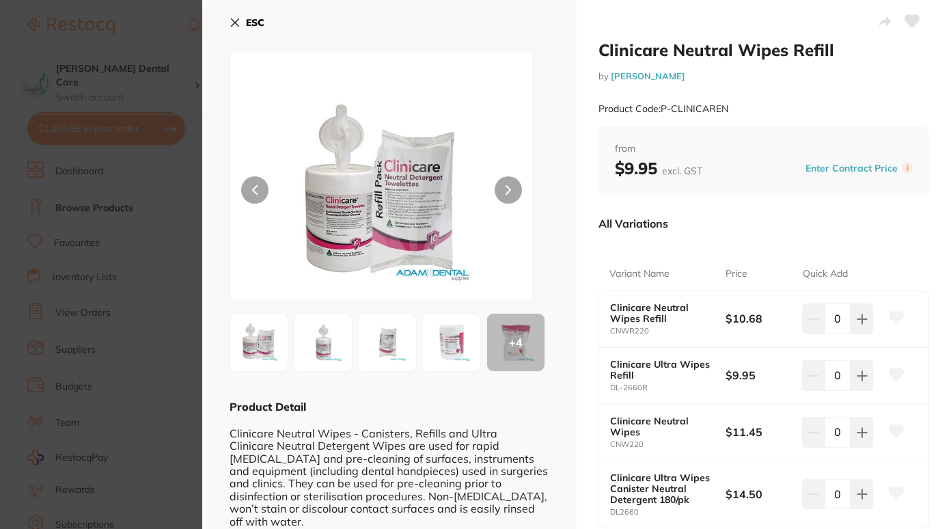
scroll to position [221, 0]
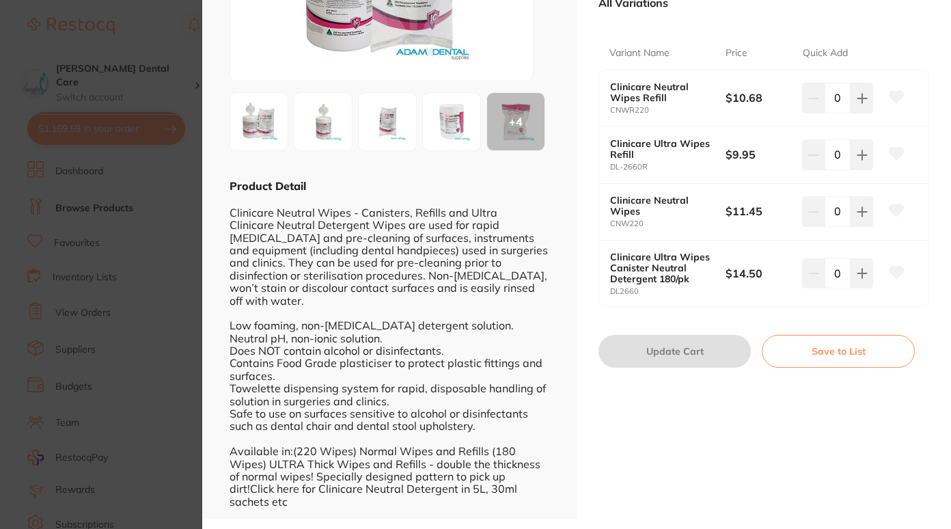
scroll to position [102, 0]
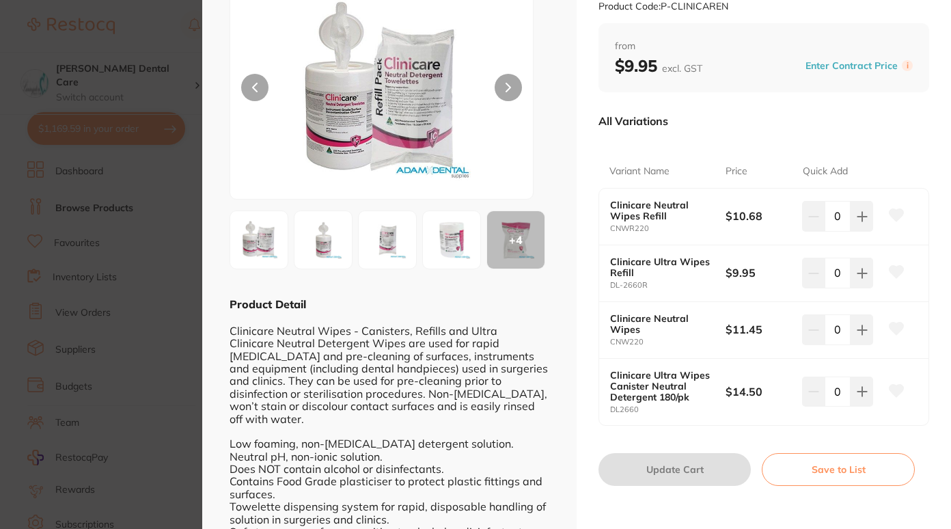
click at [509, 85] on button at bounding box center [507, 87] width 27 height 27
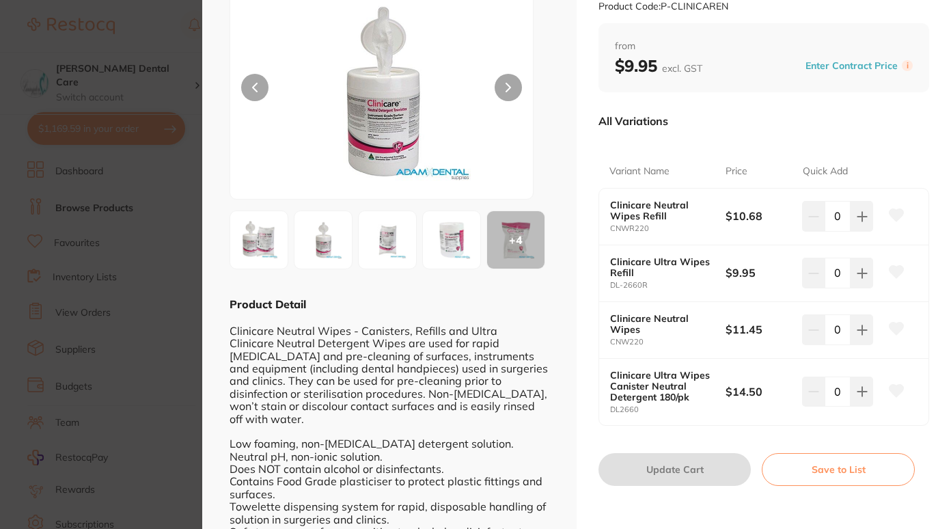
click at [509, 85] on button at bounding box center [507, 87] width 27 height 27
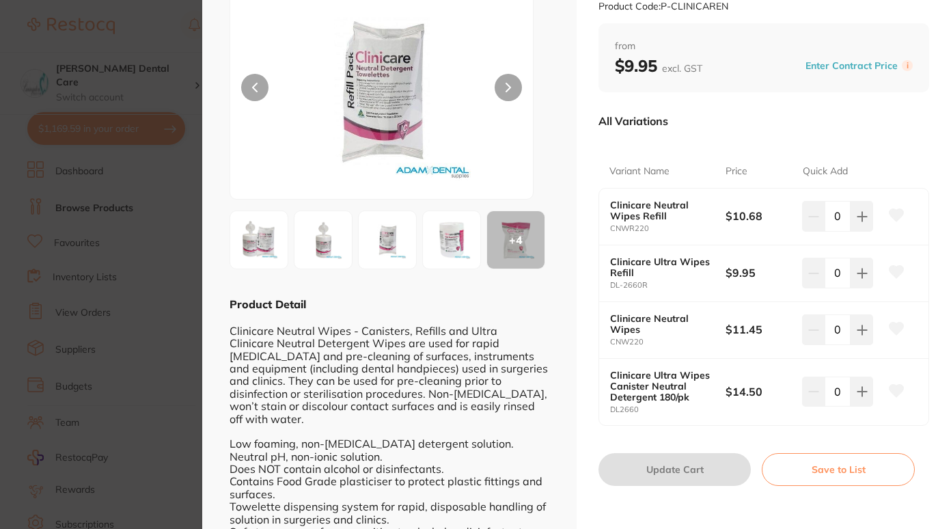
click at [509, 85] on button at bounding box center [507, 87] width 27 height 27
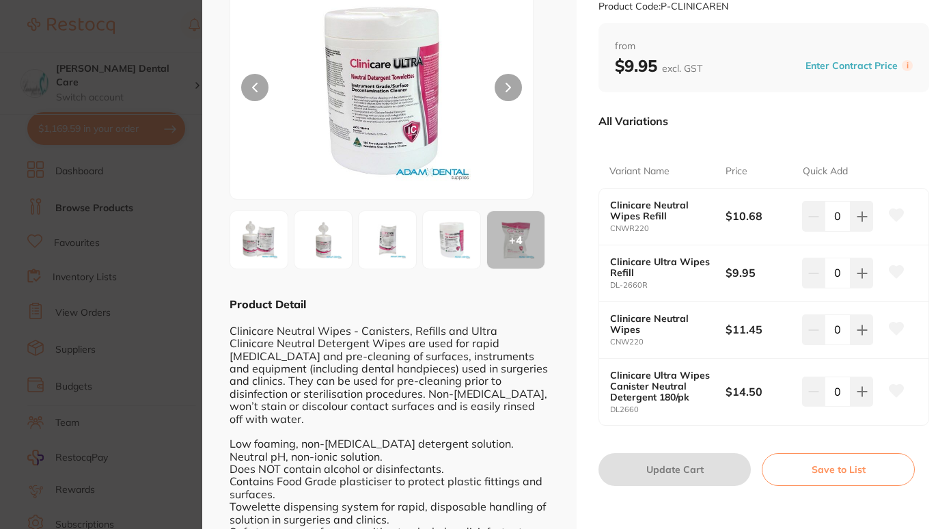
click at [509, 85] on button at bounding box center [507, 87] width 27 height 27
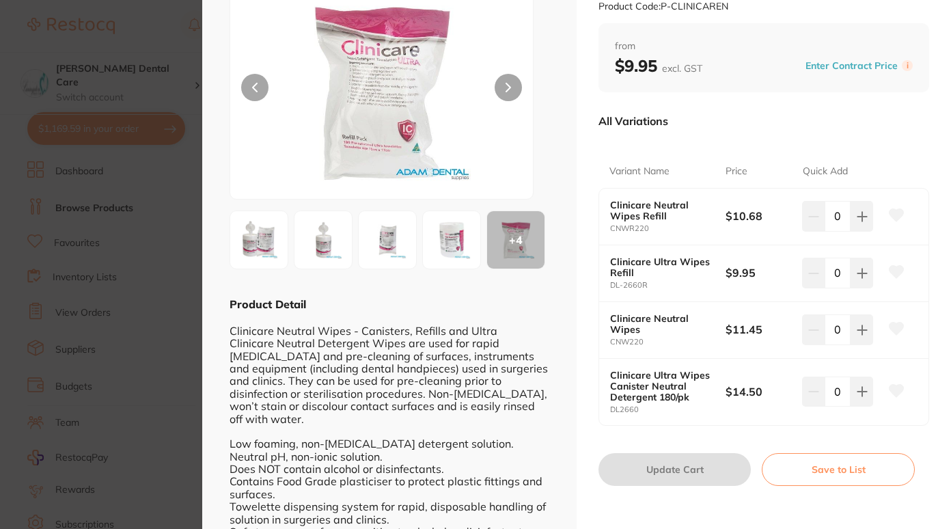
click at [509, 85] on button at bounding box center [507, 87] width 27 height 27
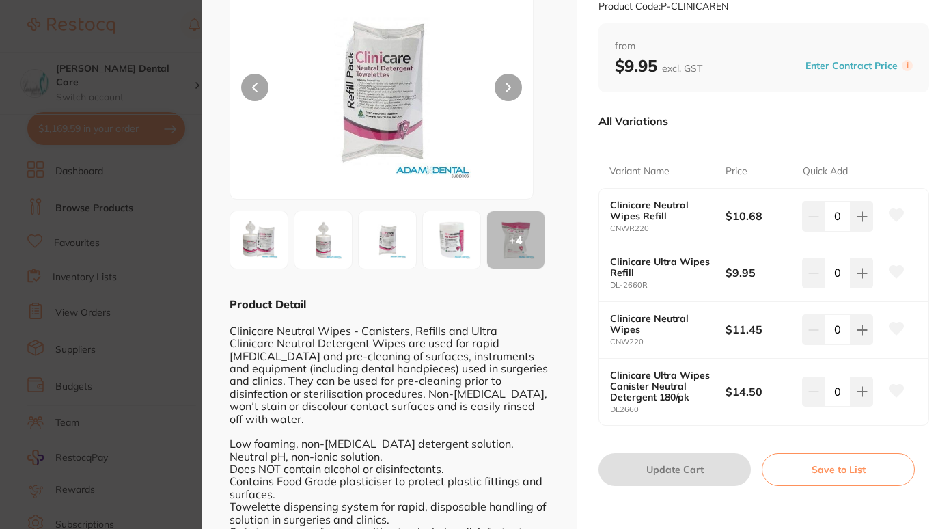
click at [260, 82] on button at bounding box center [254, 87] width 27 height 27
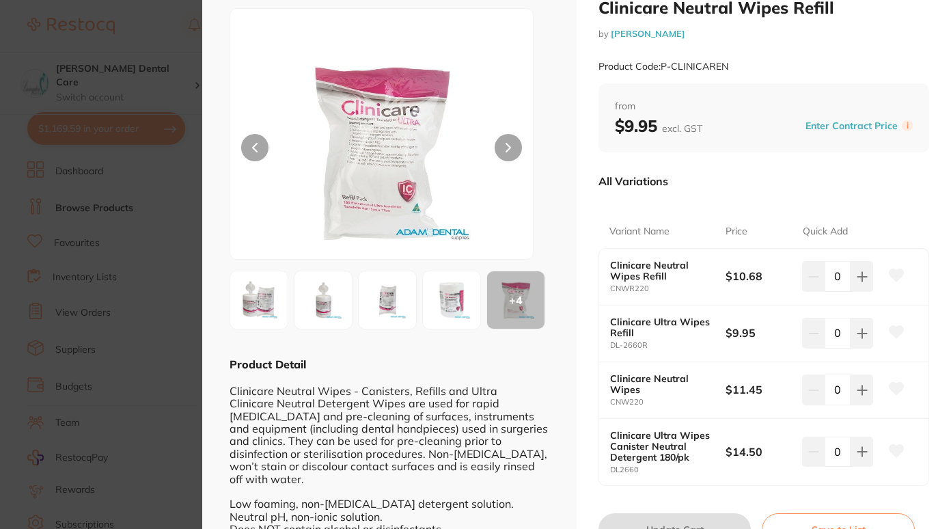
scroll to position [38, 0]
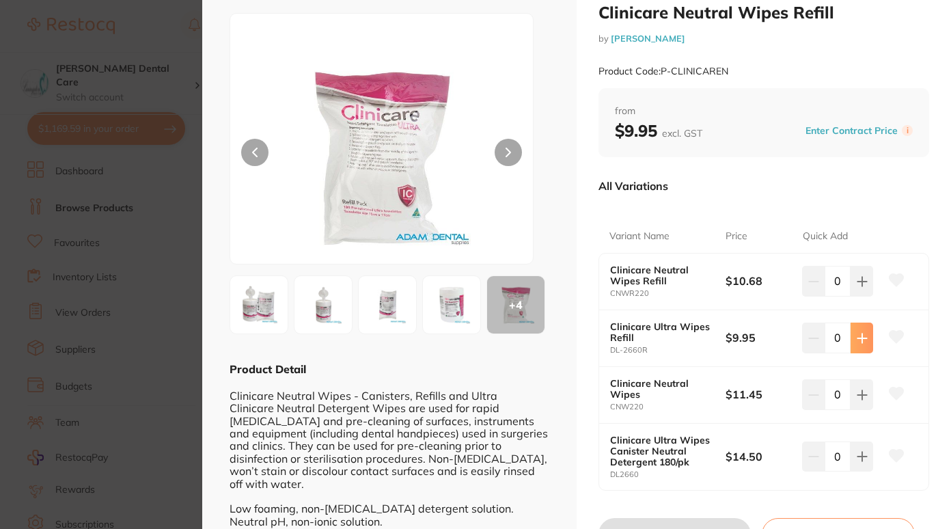
click at [856, 341] on icon at bounding box center [861, 338] width 11 height 11
type input "3"
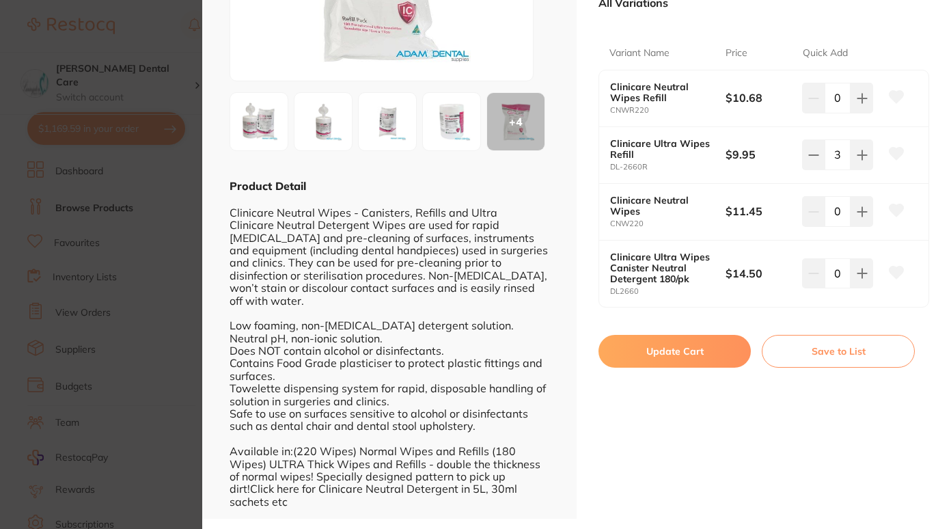
click at [692, 355] on button "Update Cart" at bounding box center [674, 351] width 152 height 33
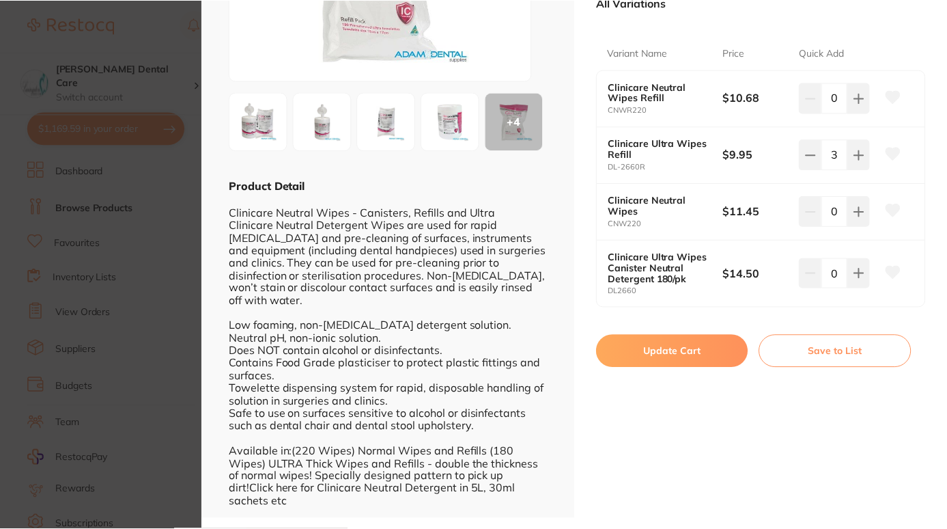
scroll to position [12, 0]
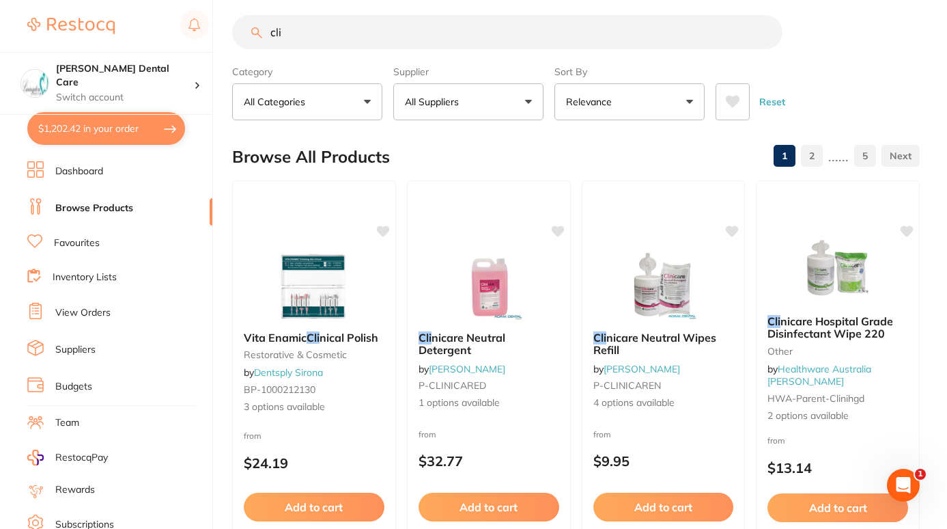
drag, startPoint x: 331, startPoint y: 37, endPoint x: 173, endPoint y: 47, distance: 158.1
click at [173, 47] on div "$1,202.42 Livingston Dental Care Switch account Livingston Dental Care $1,202.4…" at bounding box center [473, 252] width 947 height 529
type input "orotol"
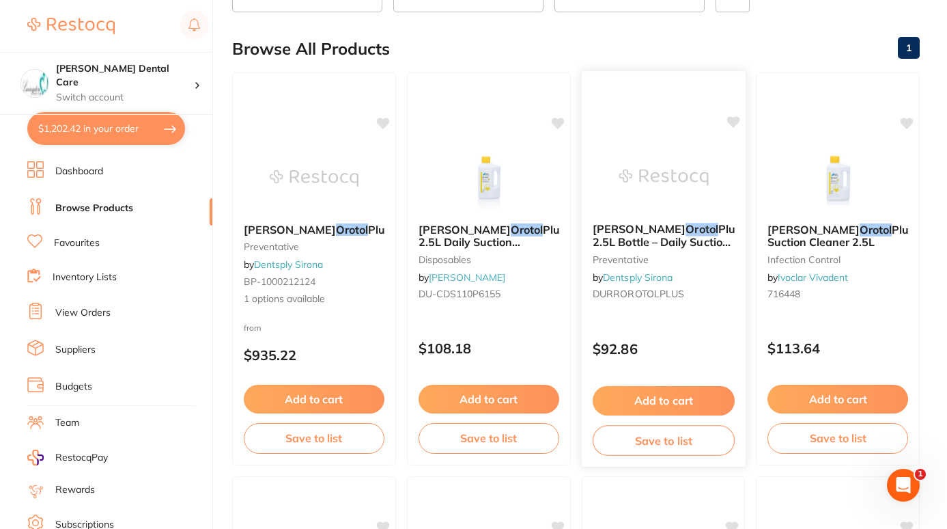
scroll to position [131, 0]
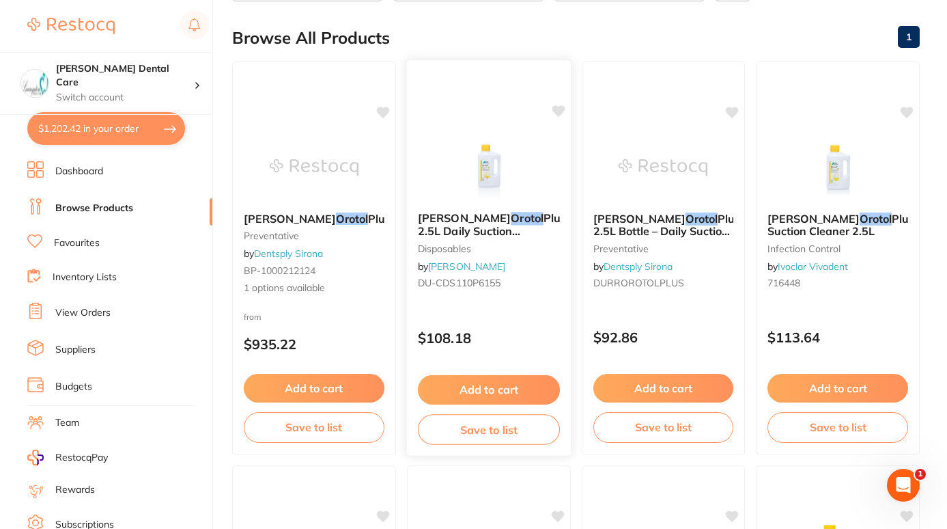
click at [494, 382] on button "Add to cart" at bounding box center [489, 389] width 142 height 29
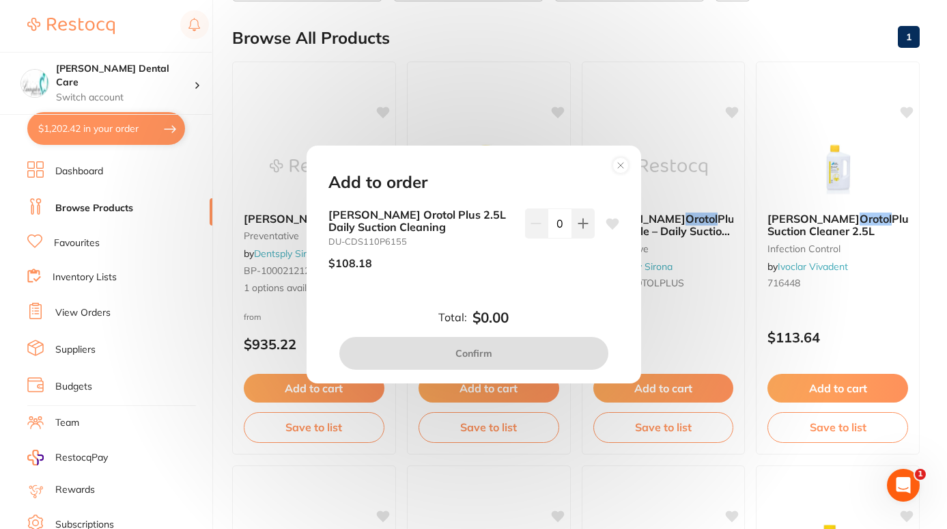
scroll to position [0, 0]
click at [583, 218] on icon at bounding box center [583, 223] width 11 height 11
type input "1"
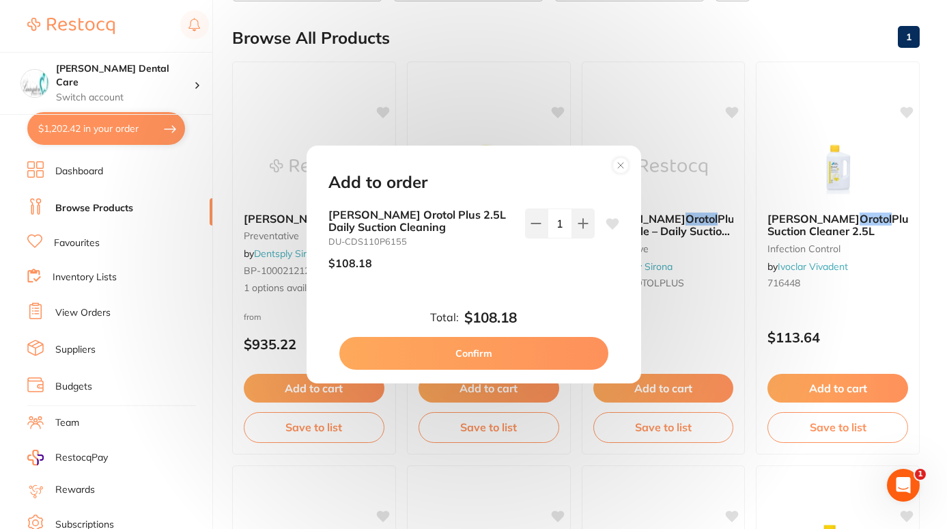
click at [621, 164] on circle at bounding box center [621, 166] width 16 height 16
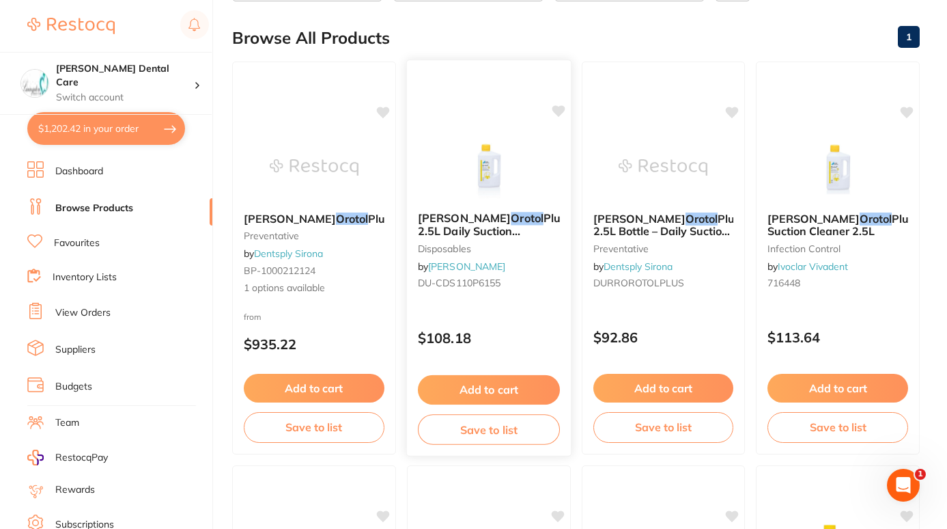
click at [471, 381] on button "Add to cart" at bounding box center [489, 389] width 142 height 29
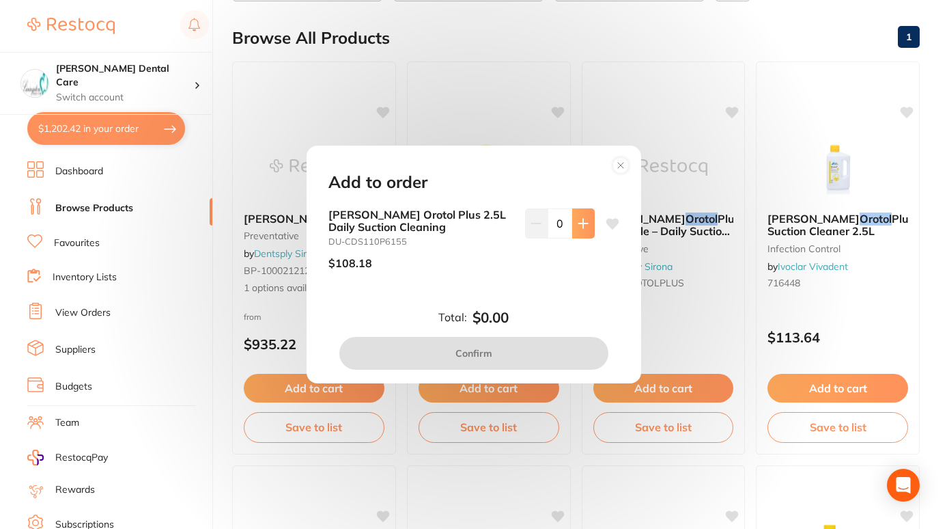
click at [585, 225] on icon at bounding box center [583, 223] width 11 height 11
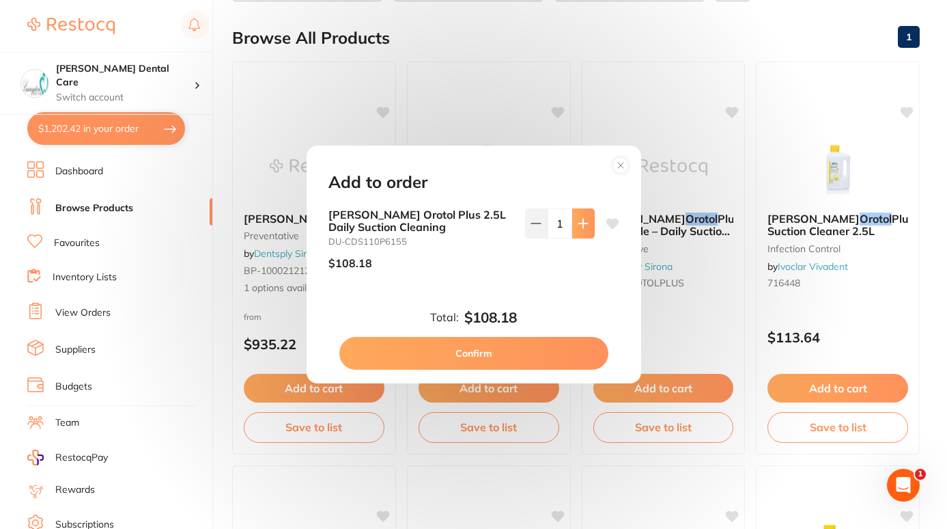
click at [585, 225] on icon at bounding box center [583, 223] width 11 height 11
type input "2"
click at [528, 365] on button "Confirm" at bounding box center [473, 353] width 269 height 33
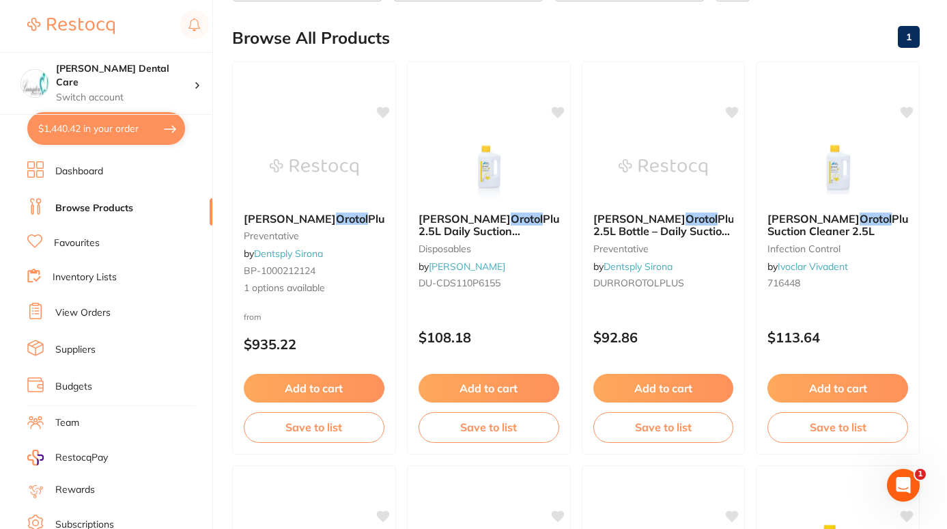
click at [61, 240] on link "Favourites" at bounding box center [77, 243] width 46 height 14
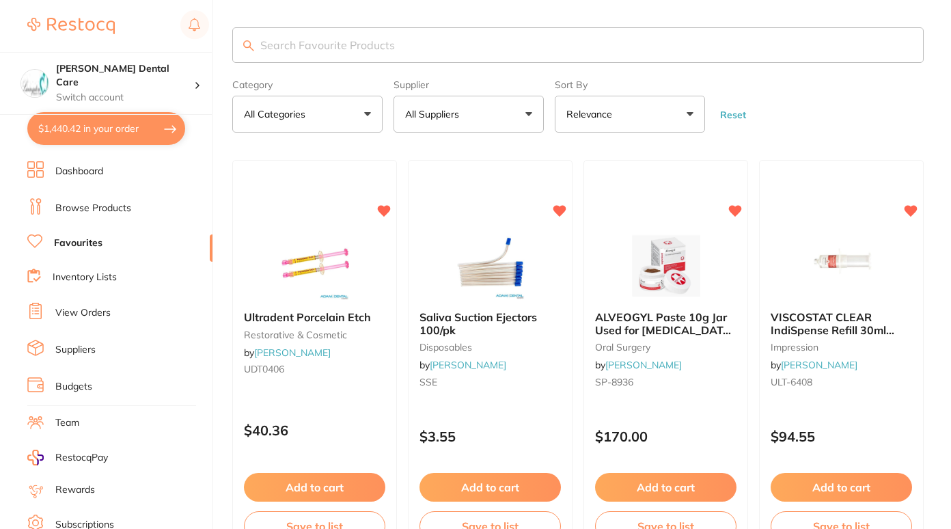
click at [467, 43] on input "search" at bounding box center [577, 45] width 691 height 36
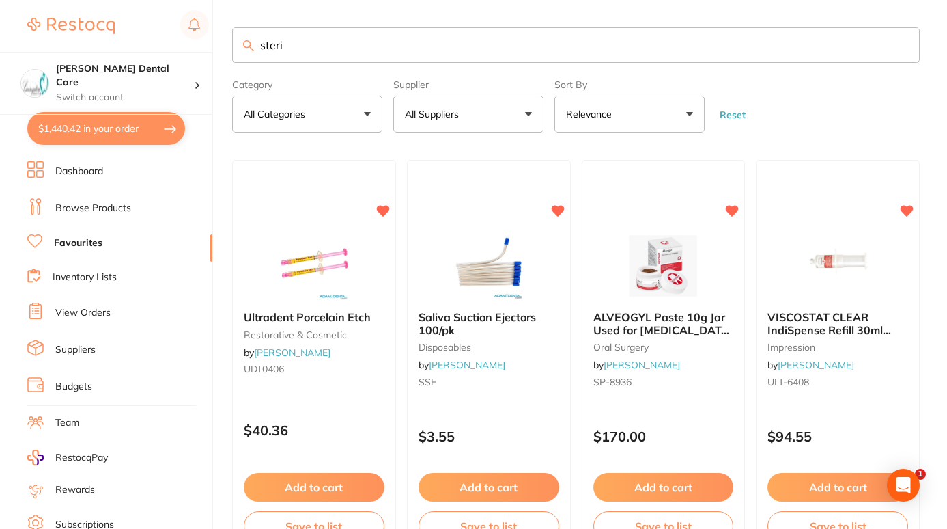
type input "steri"
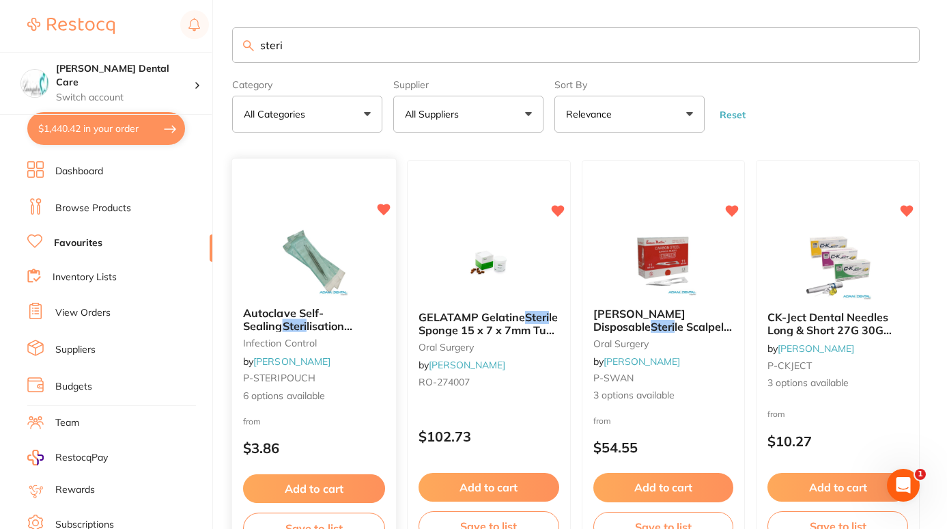
click at [291, 317] on span "Autoclave Self-Sealing" at bounding box center [283, 319] width 81 height 27
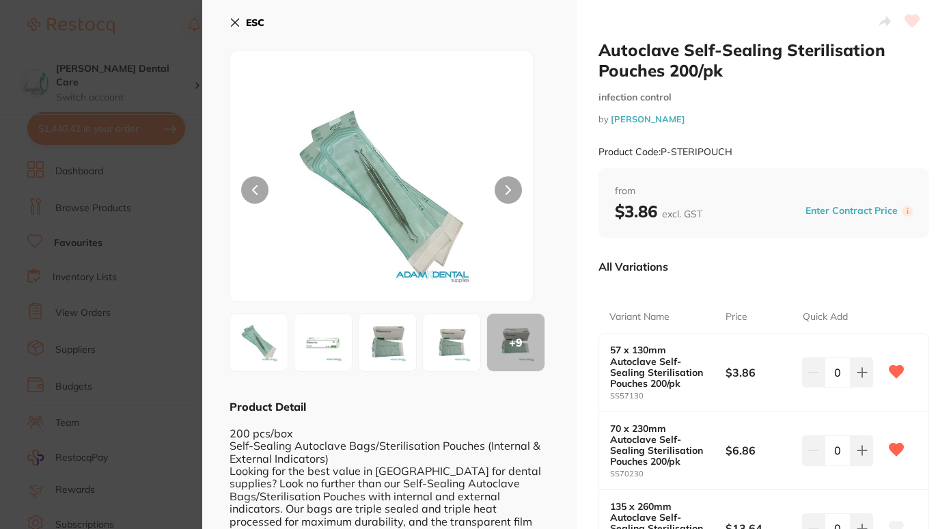
scroll to position [117, 0]
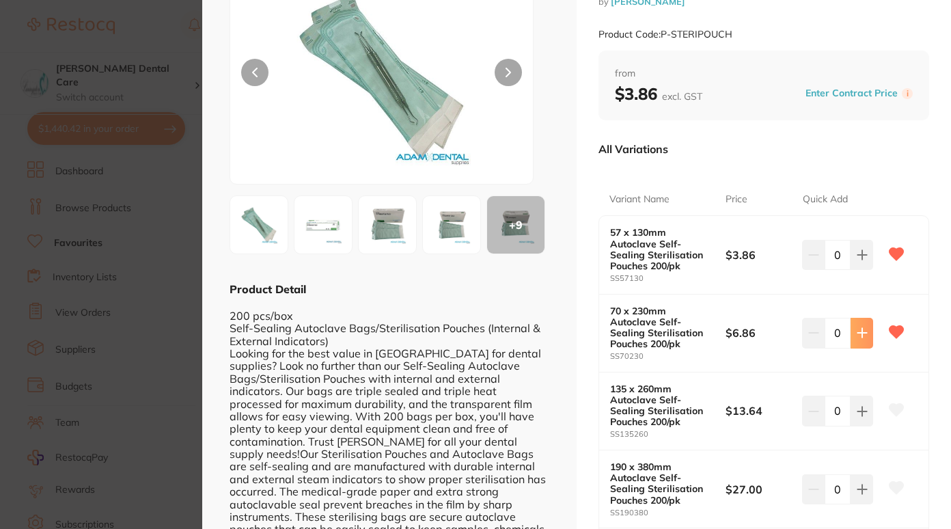
click at [857, 332] on icon at bounding box center [861, 332] width 9 height 9
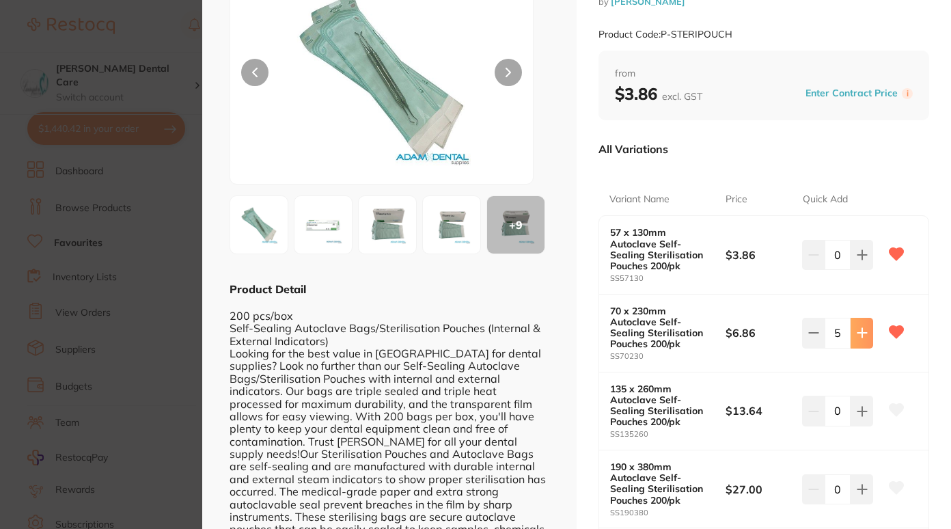
click at [857, 332] on icon at bounding box center [861, 332] width 9 height 9
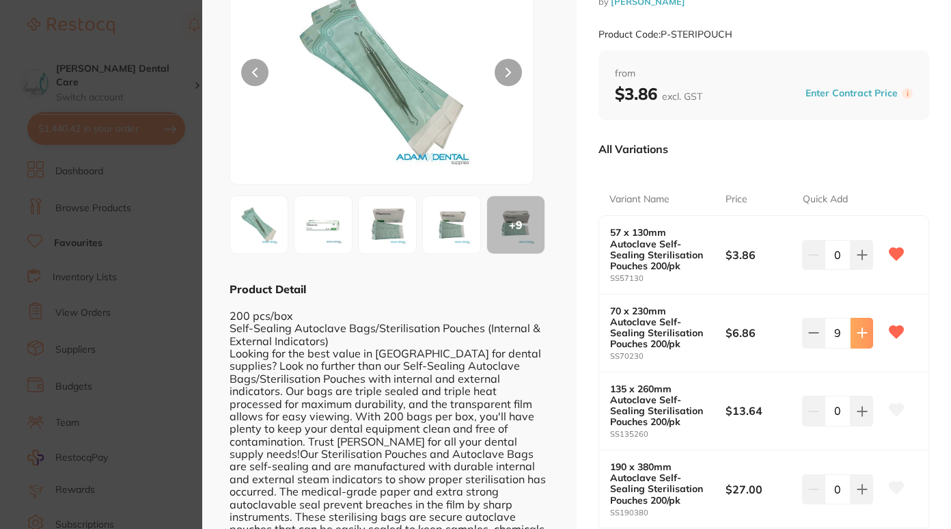
type input "10"
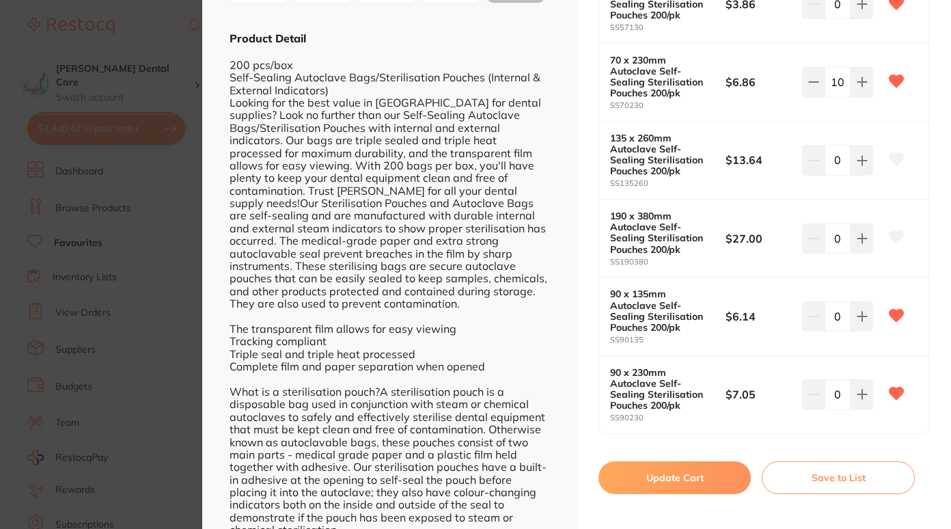
scroll to position [374, 0]
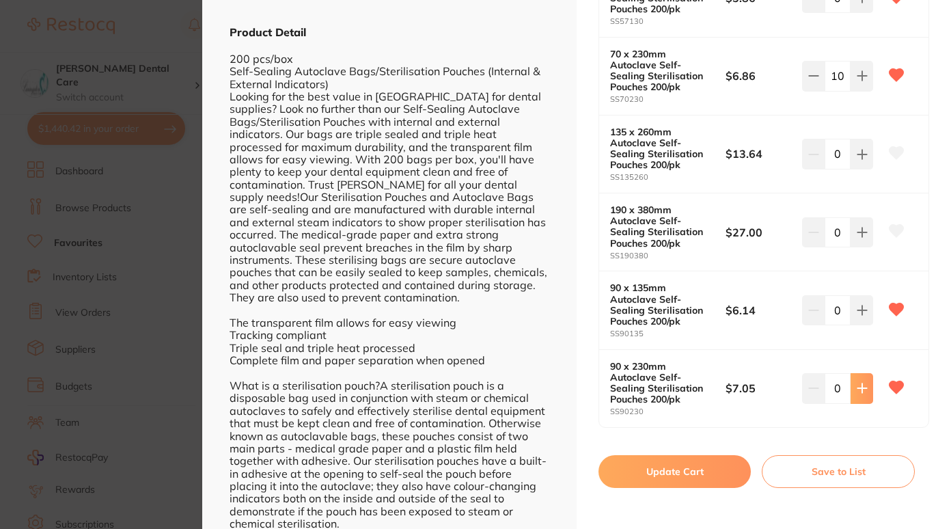
click at [856, 384] on icon at bounding box center [861, 387] width 11 height 11
click at [862, 387] on icon at bounding box center [861, 388] width 9 height 9
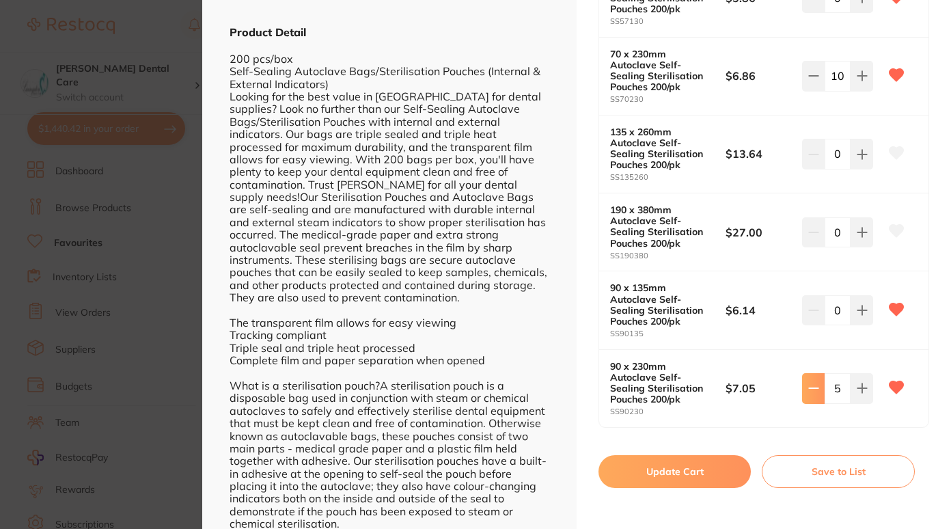
click at [813, 390] on icon at bounding box center [813, 387] width 11 height 11
type input "4"
click at [714, 468] on button "Update Cart" at bounding box center [674, 471] width 152 height 33
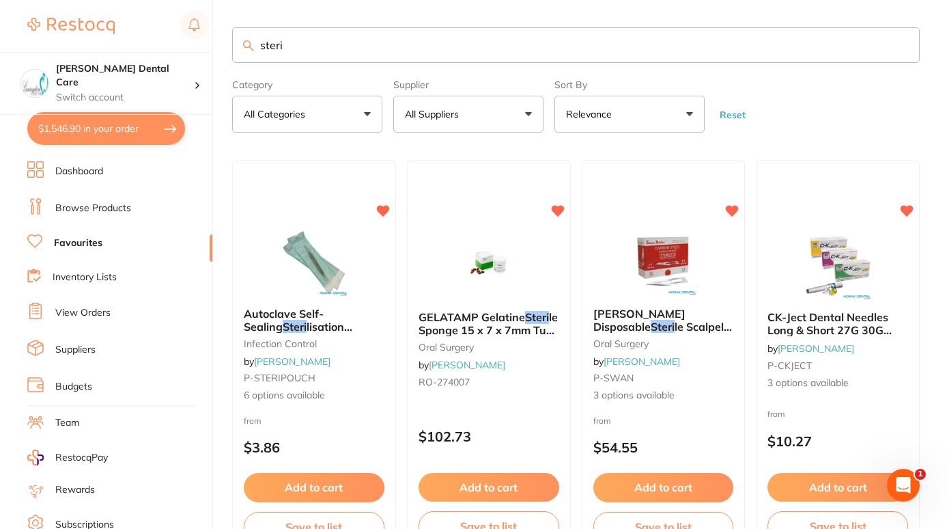
drag, startPoint x: 305, startPoint y: 38, endPoint x: 219, endPoint y: 46, distance: 86.4
click at [219, 46] on div "$1,546.90 Livingston Dental Care Switch account Livingston Dental Care $1,546.9…" at bounding box center [473, 264] width 947 height 529
type input "superfloss"
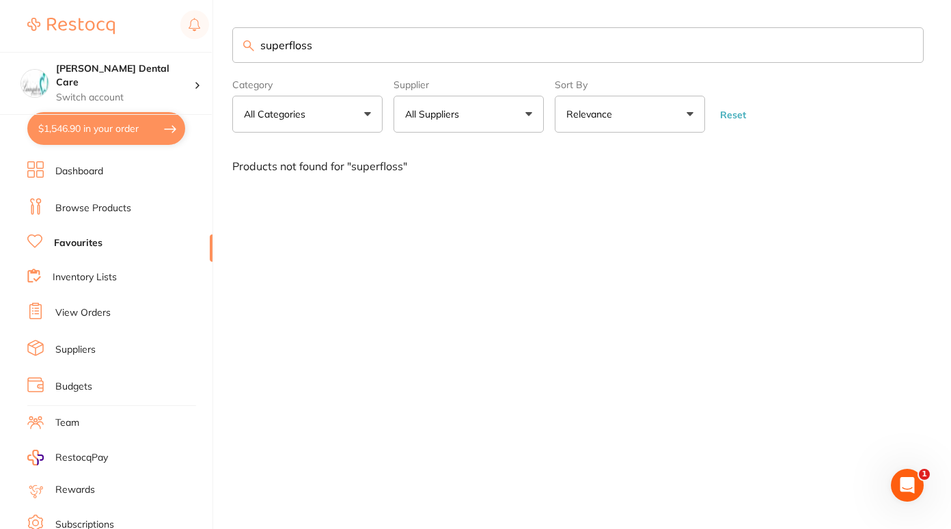
click at [85, 204] on link "Browse Products" at bounding box center [93, 208] width 76 height 14
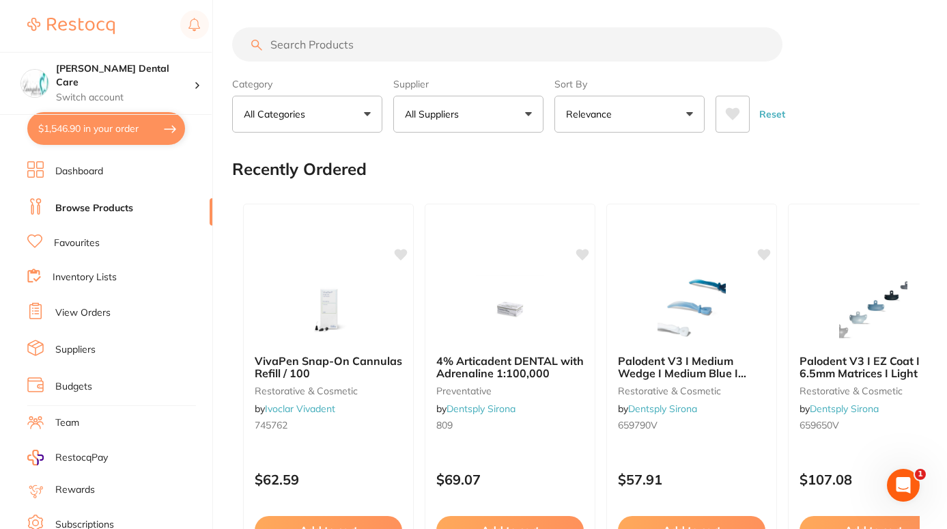
click at [322, 40] on input "search" at bounding box center [507, 44] width 550 height 34
type input "super floss"
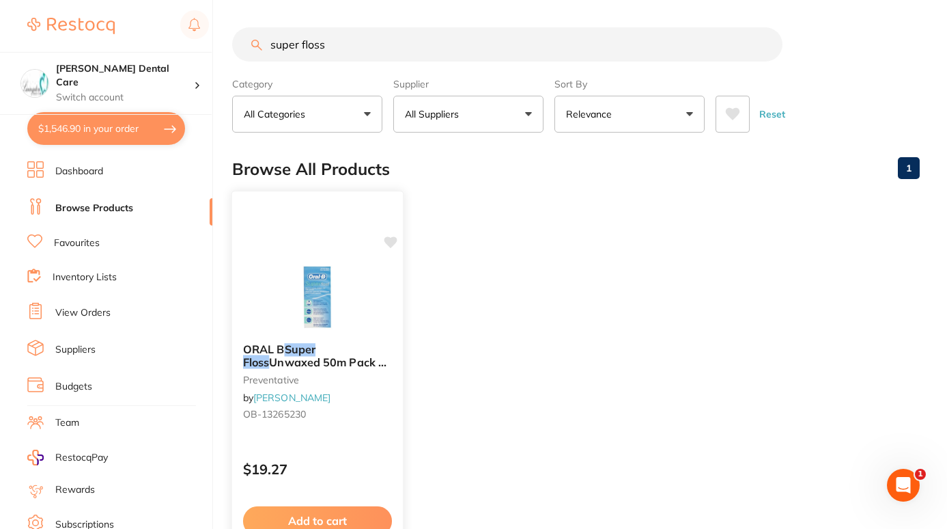
click at [360, 508] on button "Add to cart" at bounding box center [317, 520] width 149 height 29
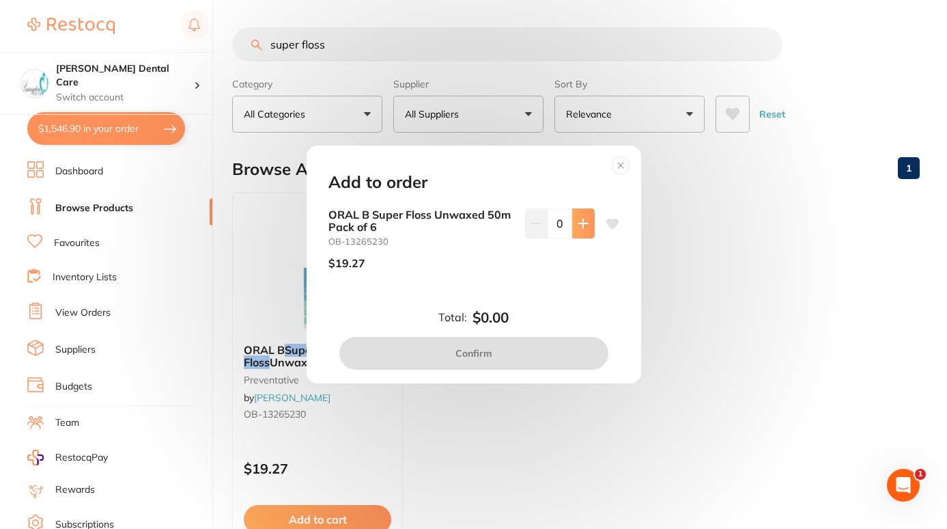
click at [579, 218] on icon at bounding box center [583, 223] width 11 height 11
type input "1"
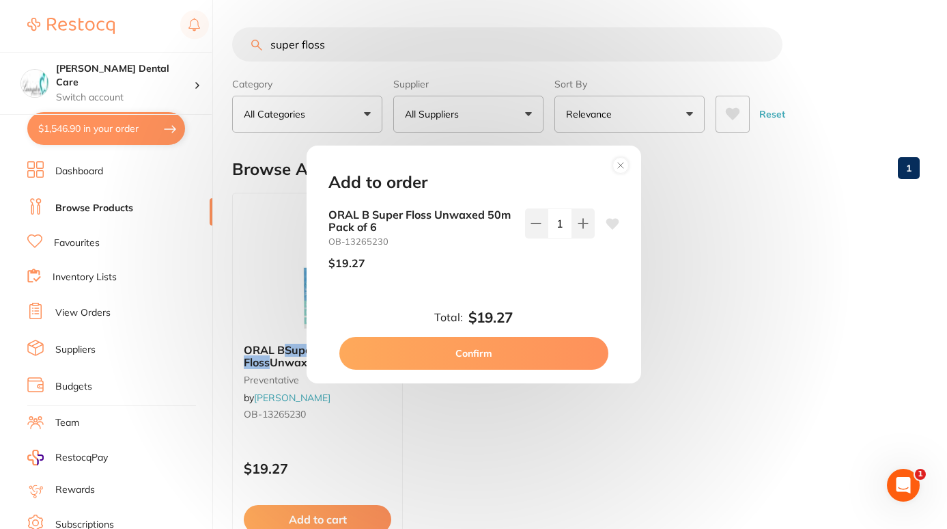
click at [512, 349] on button "Confirm" at bounding box center [473, 353] width 269 height 33
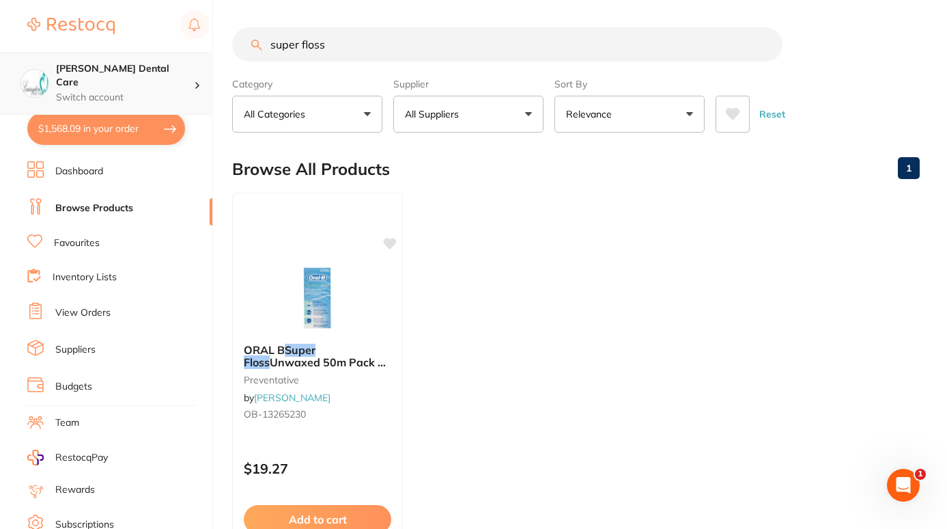
drag, startPoint x: 339, startPoint y: 31, endPoint x: 132, endPoint y: 57, distance: 208.5
click at [132, 57] on div "$1,568.09 Livingston Dental Care Switch account Livingston Dental Care $1,568.0…" at bounding box center [473, 264] width 947 height 529
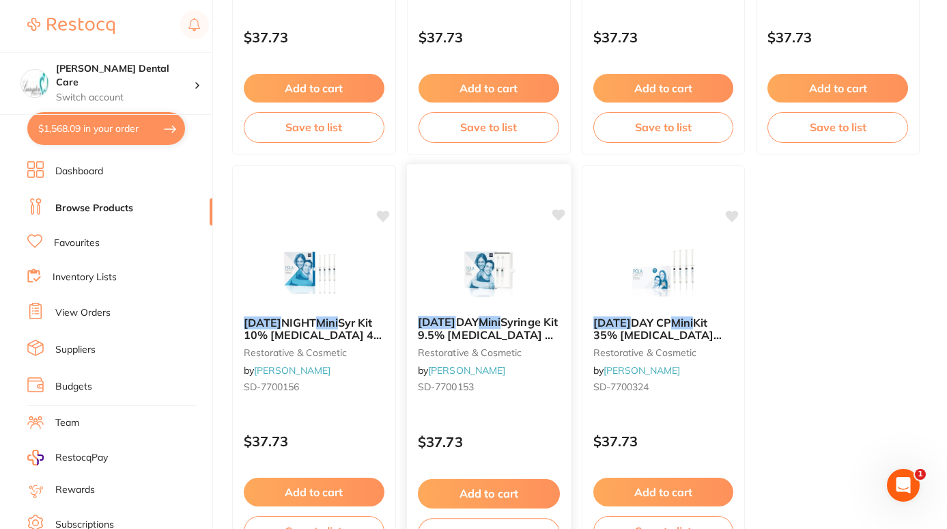
scroll to position [531, 0]
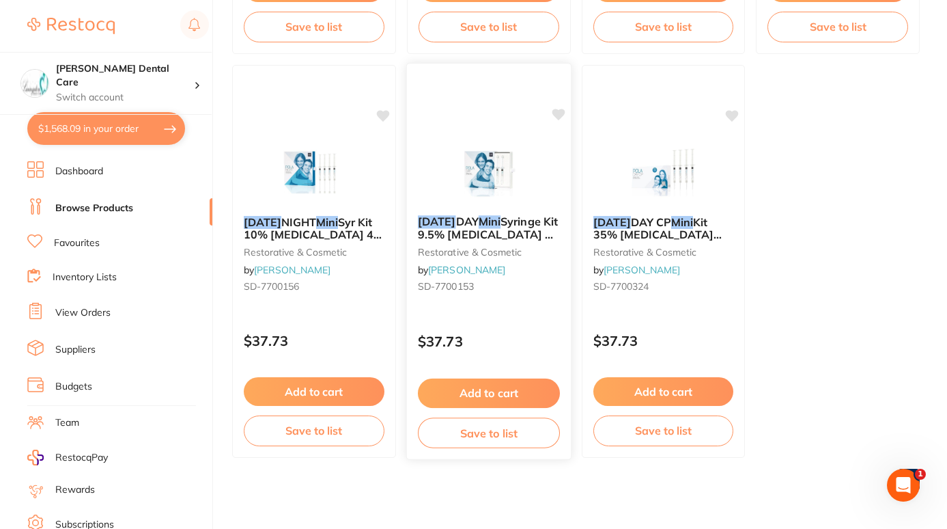
type input "pola mini"
click at [529, 391] on button "Add to cart" at bounding box center [489, 392] width 142 height 29
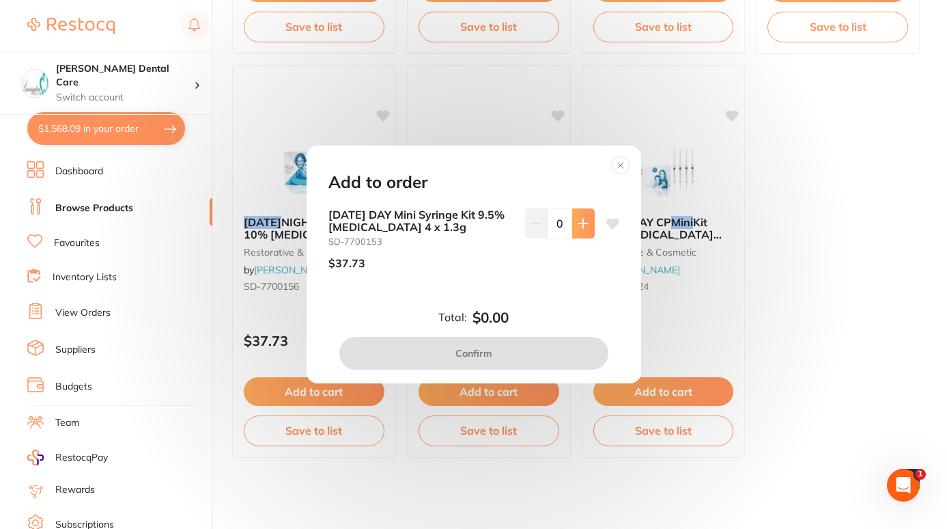
scroll to position [0, 0]
click at [574, 229] on button at bounding box center [583, 223] width 23 height 30
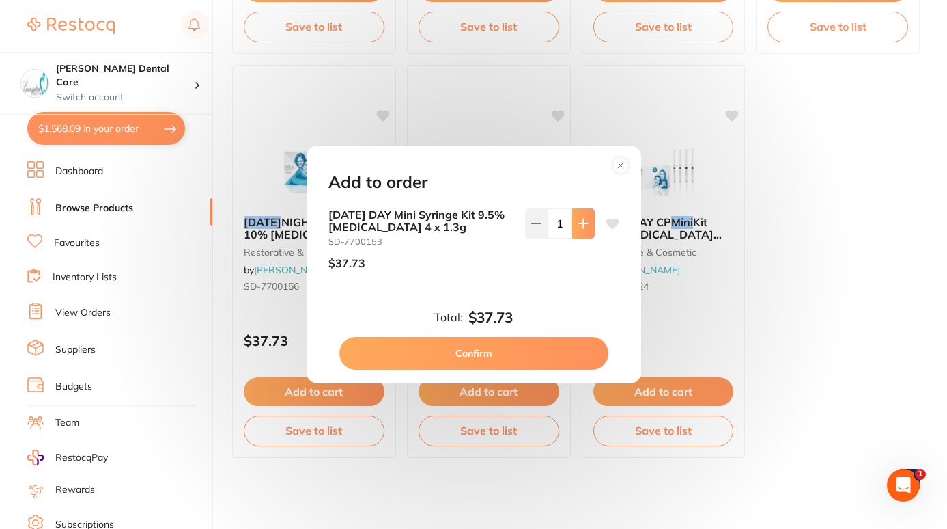
click at [574, 229] on button at bounding box center [583, 223] width 23 height 30
type input "4"
drag, startPoint x: 526, startPoint y: 347, endPoint x: 525, endPoint y: 336, distance: 10.9
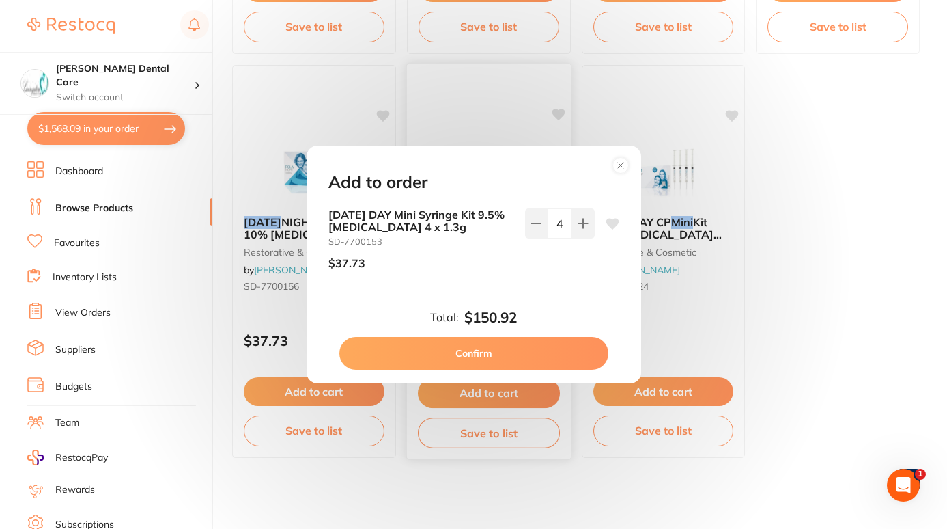
click at [525, 337] on button "Confirm" at bounding box center [473, 353] width 269 height 33
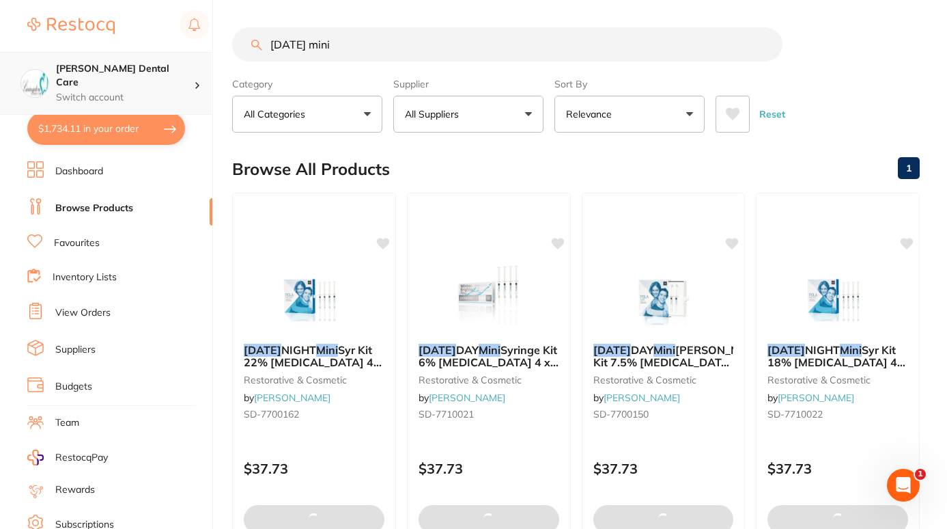
drag, startPoint x: 366, startPoint y: 40, endPoint x: 141, endPoint y: 100, distance: 233.2
click at [141, 100] on div "$1,734.11 Livingston Dental Care Switch account Livingston Dental Care $1,734.1…" at bounding box center [473, 264] width 947 height 529
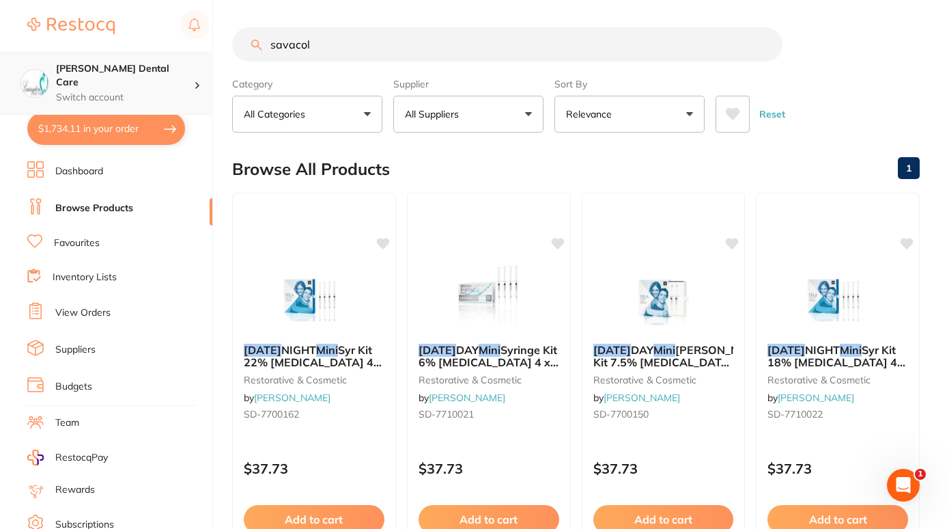
type input "savacol"
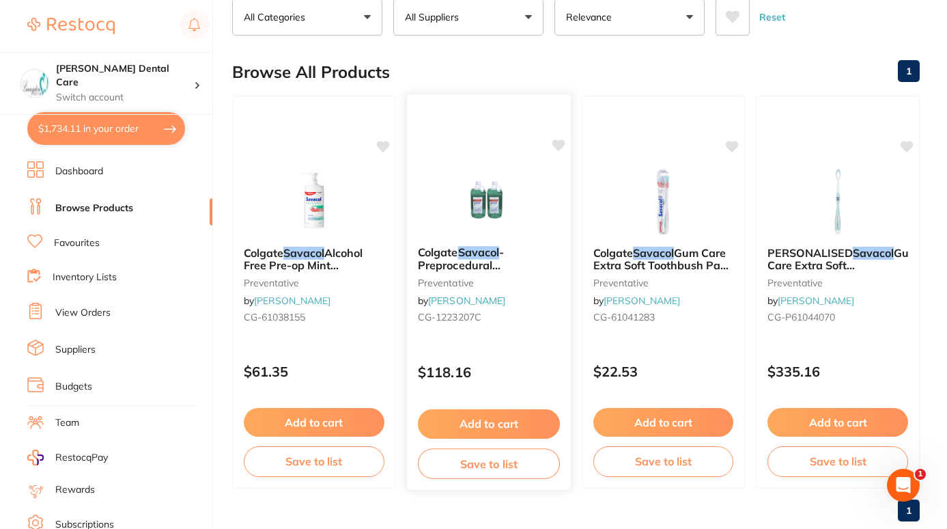
scroll to position [106, 0]
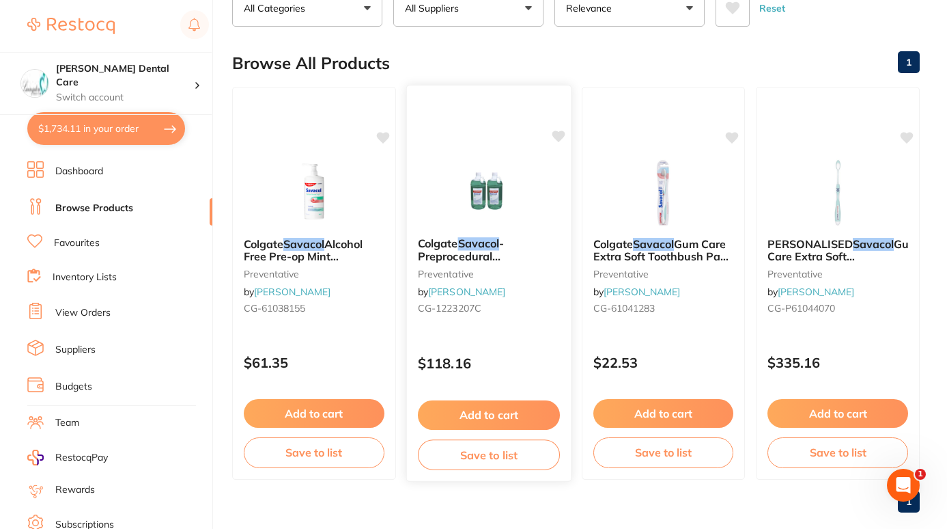
click at [492, 195] on img at bounding box center [488, 191] width 89 height 69
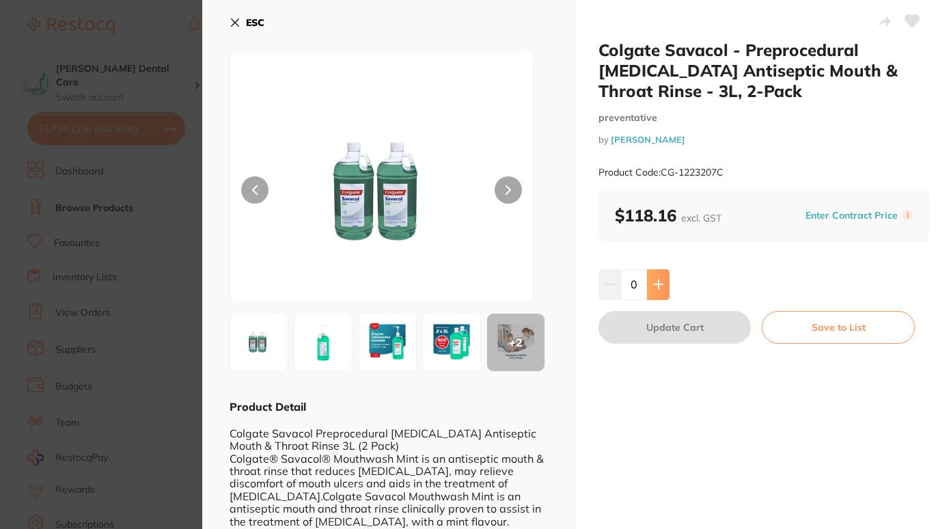
click at [656, 284] on icon at bounding box center [658, 284] width 9 height 9
type input "1"
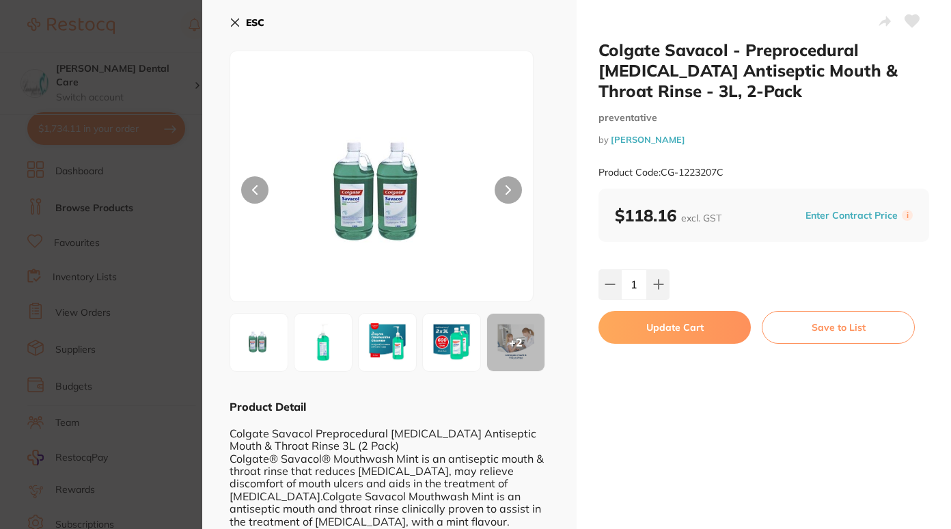
click at [654, 324] on button "Update Cart" at bounding box center [674, 327] width 152 height 33
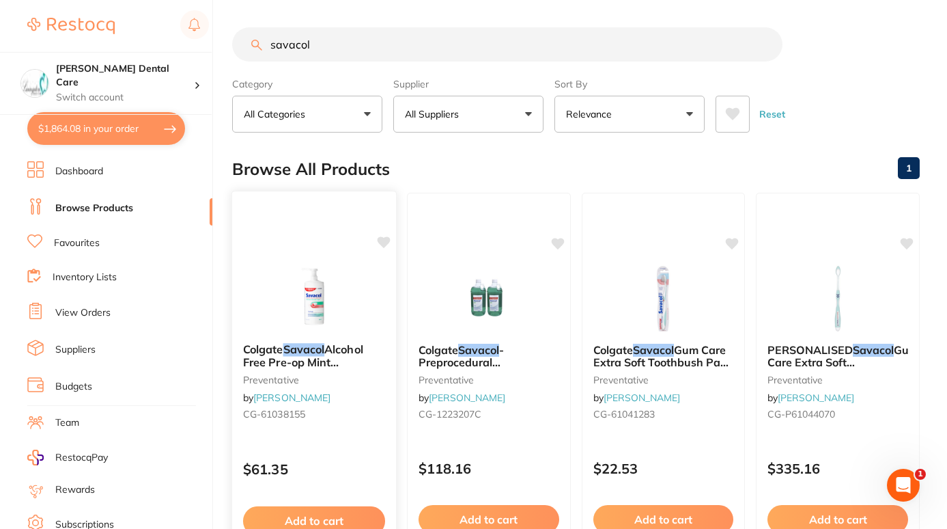
click at [346, 352] on span "Alcohol Free Pre-op Mint Mouthrinse 1L 3PK" at bounding box center [303, 361] width 120 height 39
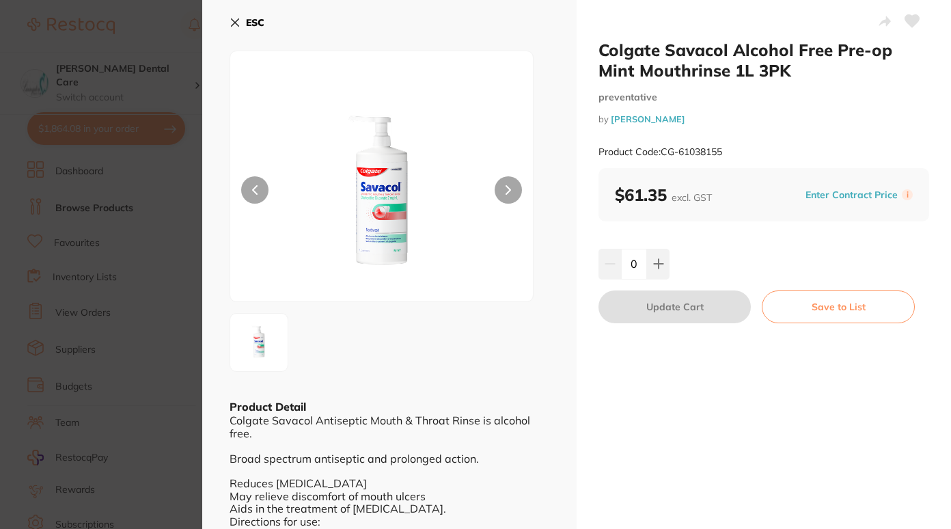
click at [236, 20] on icon at bounding box center [236, 23] width 8 height 8
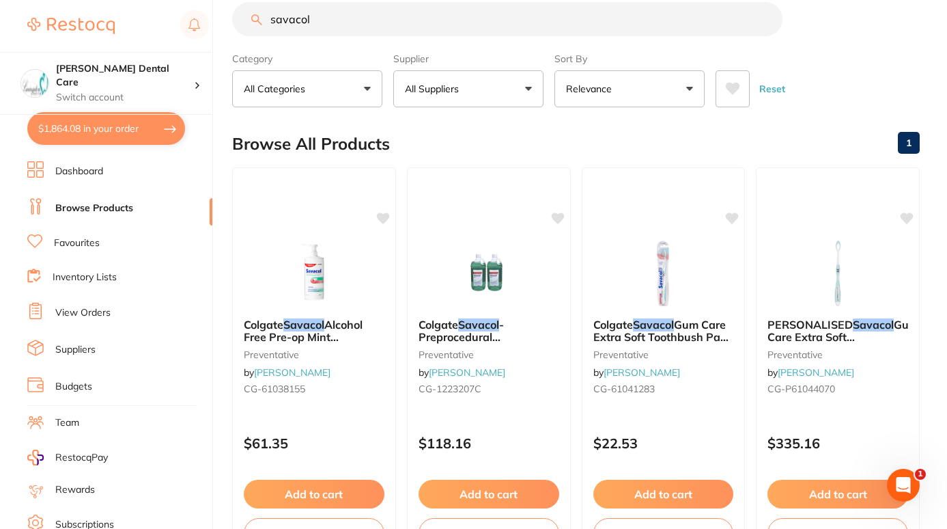
scroll to position [19, 0]
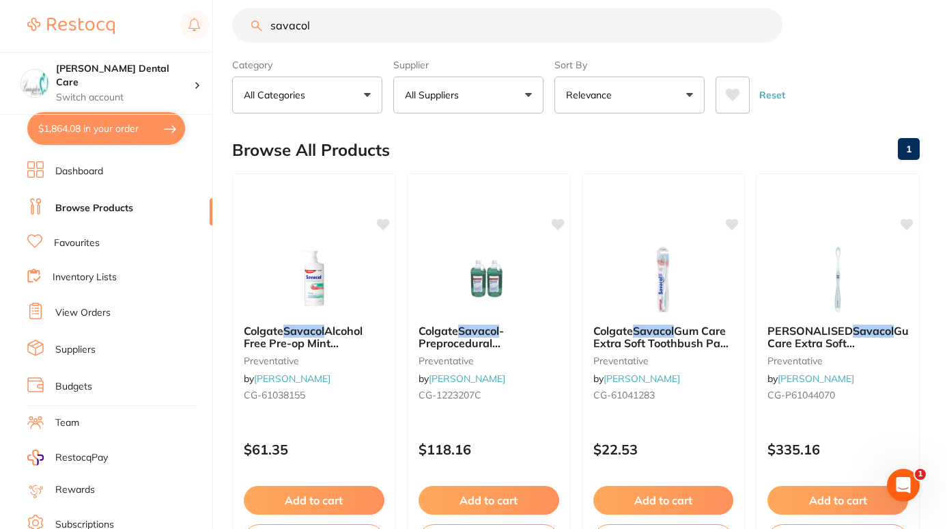
click at [348, 16] on input "savacol" at bounding box center [507, 25] width 550 height 34
type input "sava"
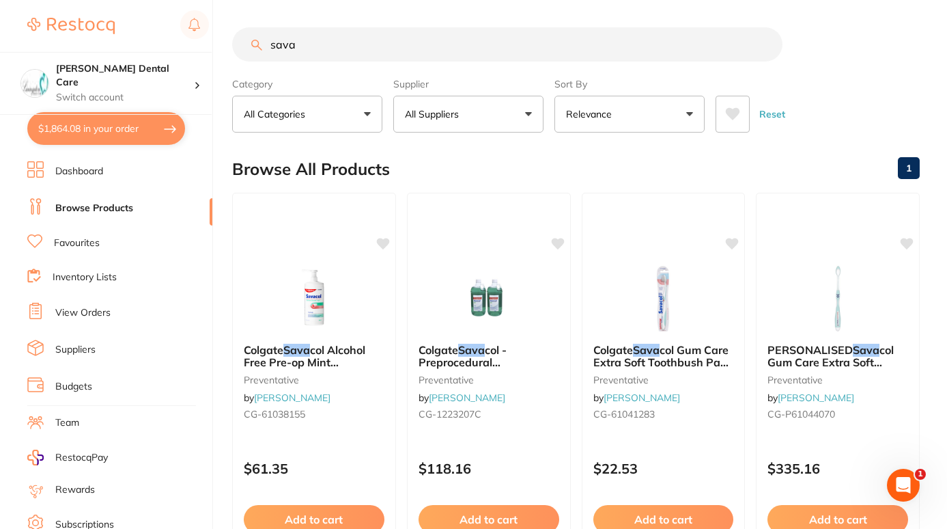
scroll to position [128, 0]
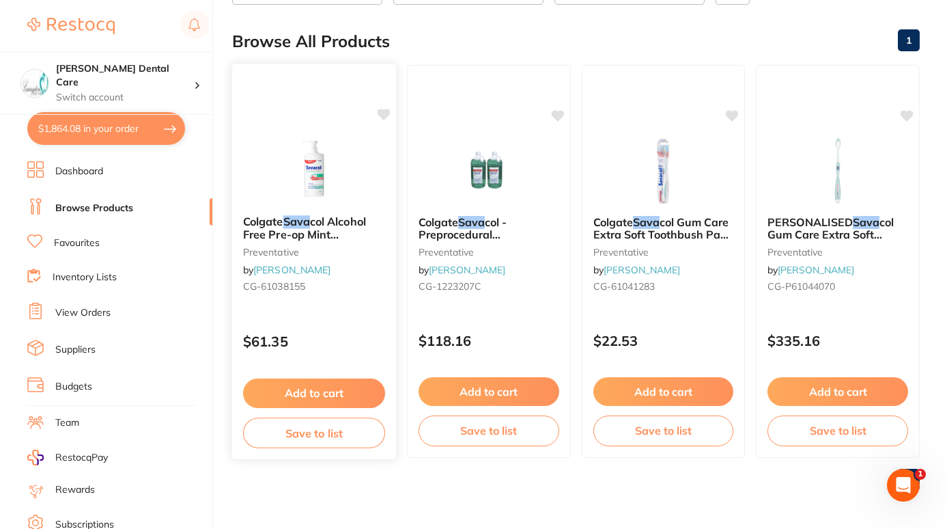
click at [272, 225] on span "Colgate" at bounding box center [263, 221] width 40 height 14
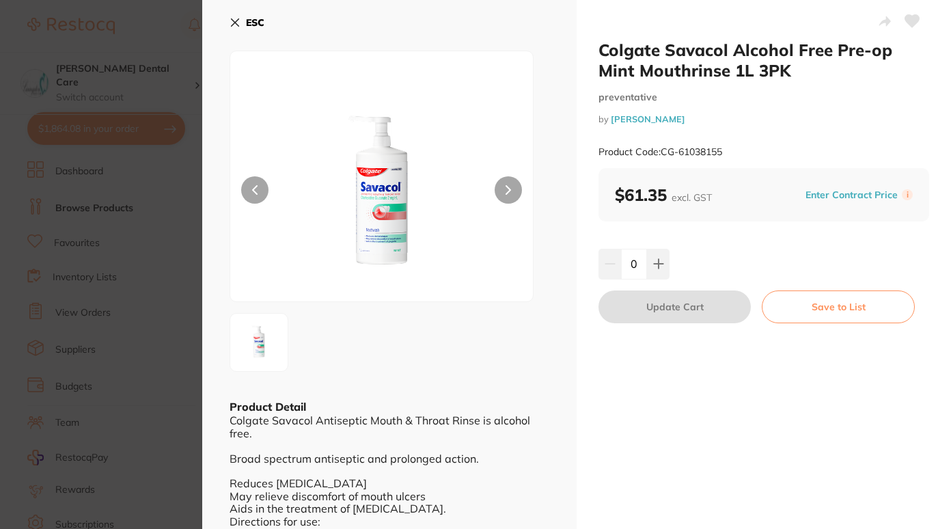
click at [236, 14] on button "ESC" at bounding box center [246, 22] width 35 height 23
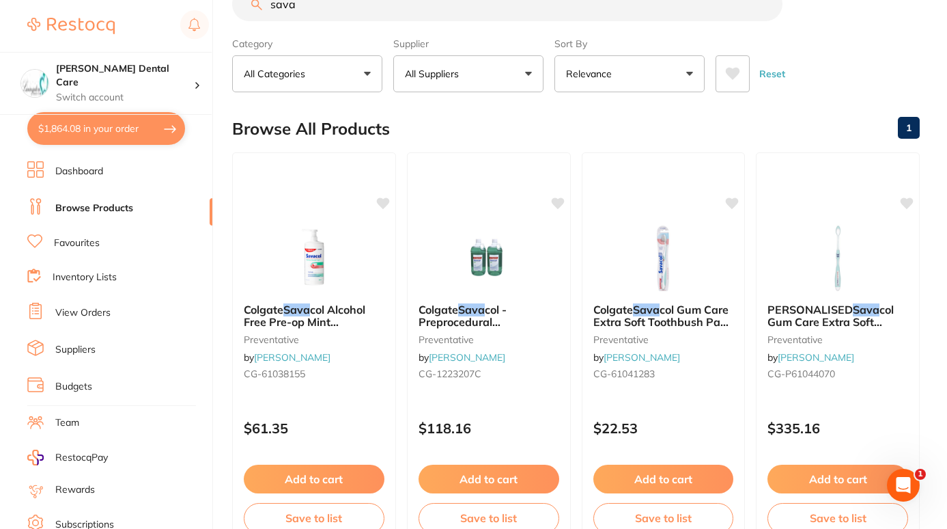
drag, startPoint x: 372, startPoint y: 13, endPoint x: 241, endPoint y: 18, distance: 131.2
click at [241, 18] on input "sava" at bounding box center [507, 4] width 550 height 34
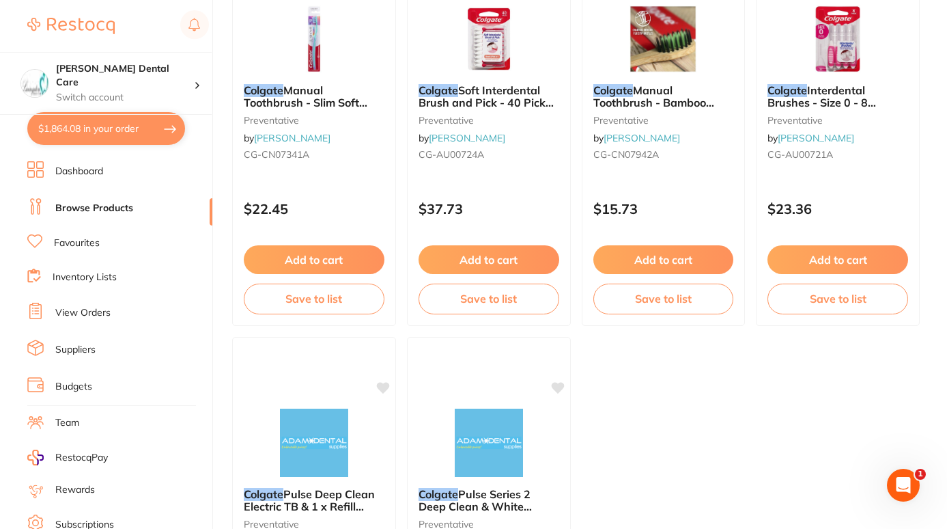
scroll to position [5375, 0]
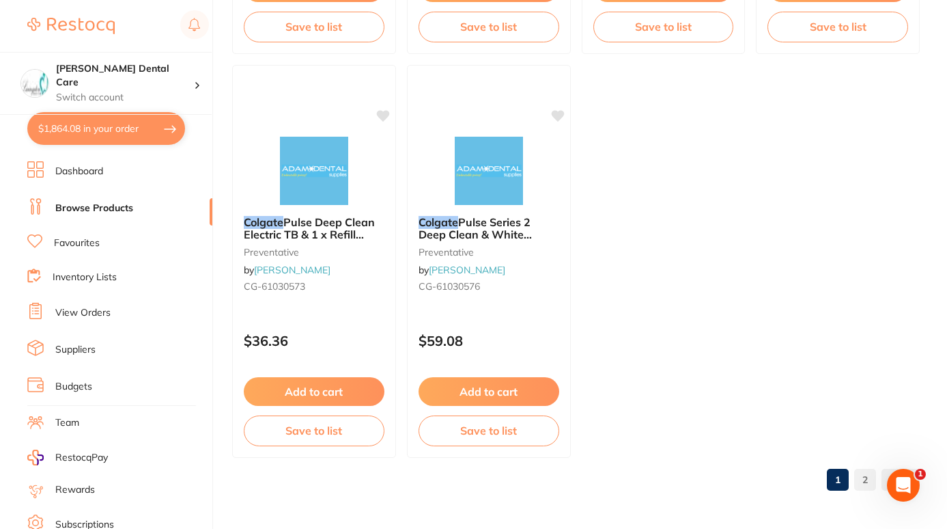
click at [884, 470] on link at bounding box center [901, 479] width 38 height 27
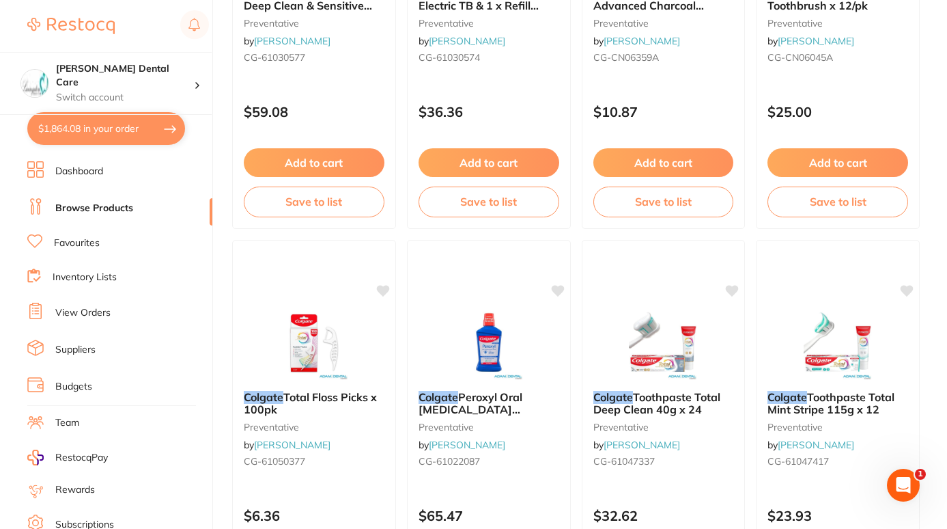
scroll to position [0, 0]
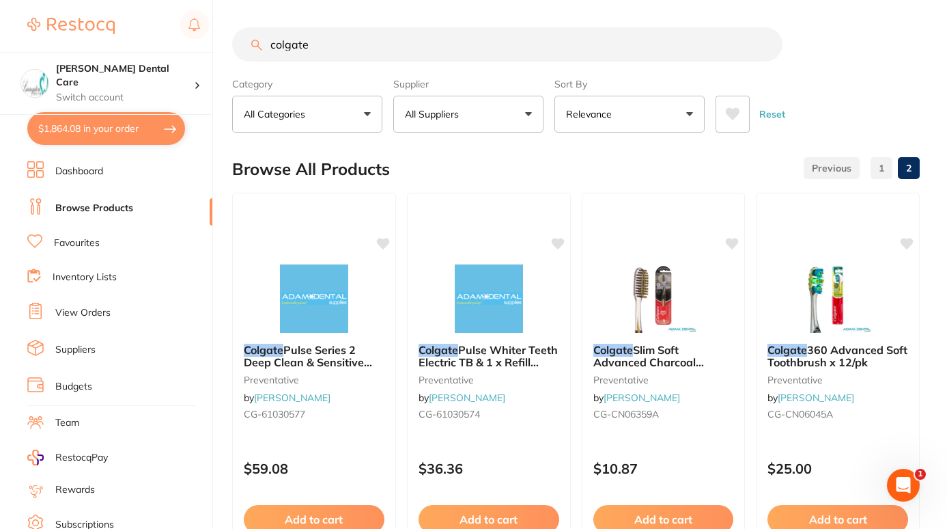
click at [316, 41] on input "colgate" at bounding box center [507, 44] width 550 height 34
type input "c"
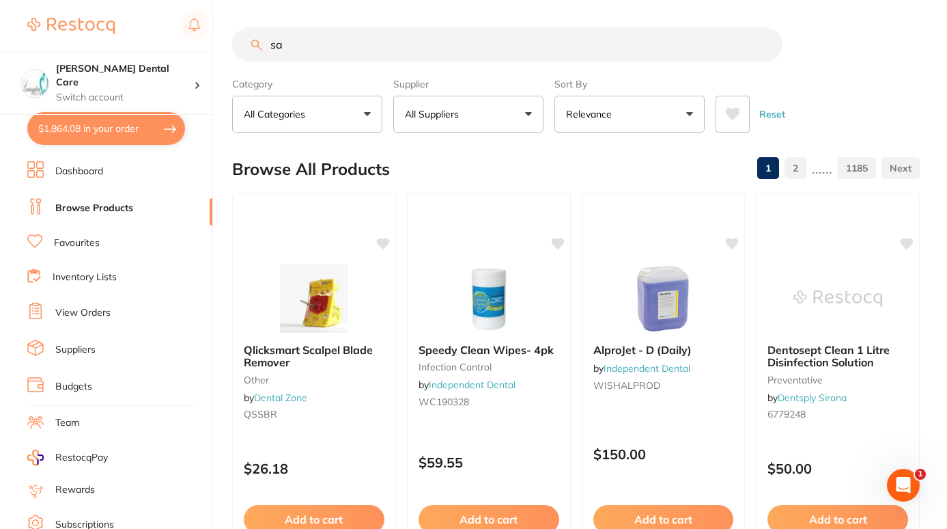
type input "s"
type input "savacol"
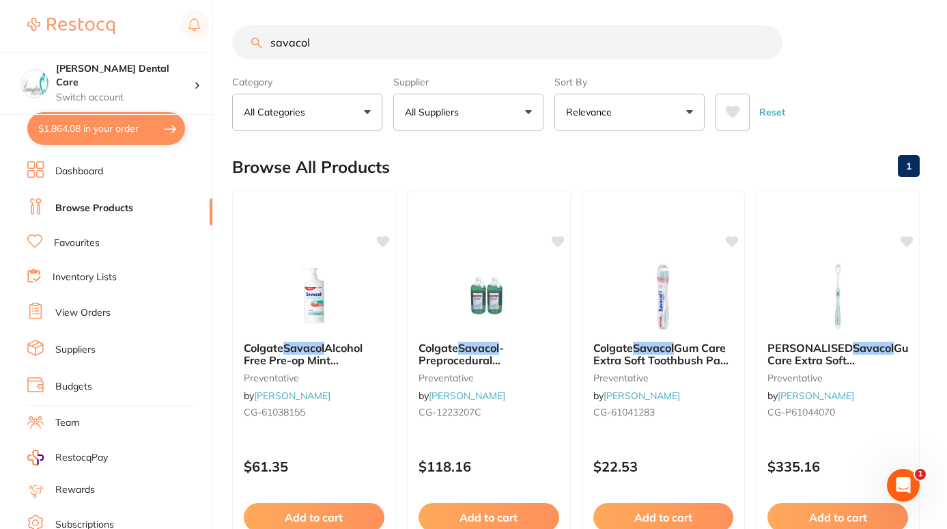
scroll to position [1, 0]
drag, startPoint x: 319, startPoint y: 49, endPoint x: 156, endPoint y: 72, distance: 164.9
click at [156, 72] on div "$1,864.08 Livingston Dental Care Switch account Livingston Dental Care $1,864.0…" at bounding box center [473, 263] width 947 height 529
paste input "CG-61038153"
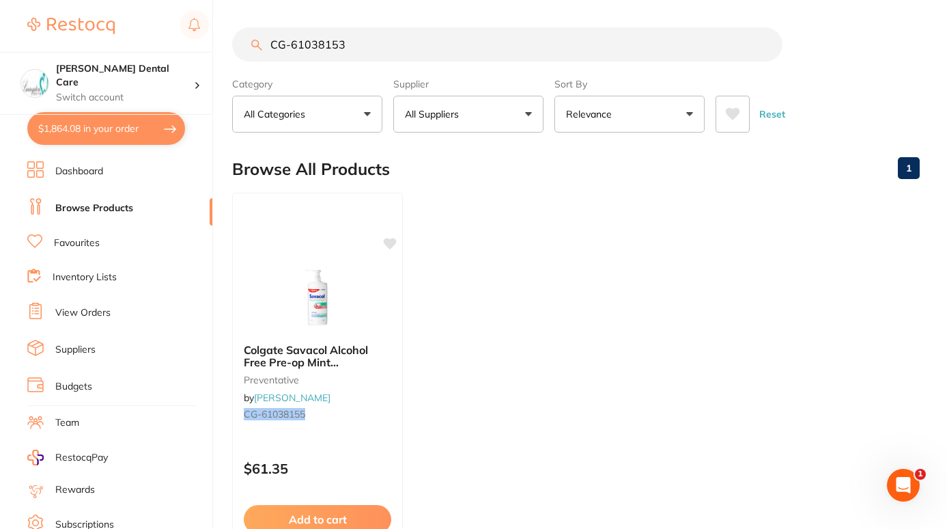
click at [535, 117] on button "All Suppliers" at bounding box center [468, 114] width 150 height 37
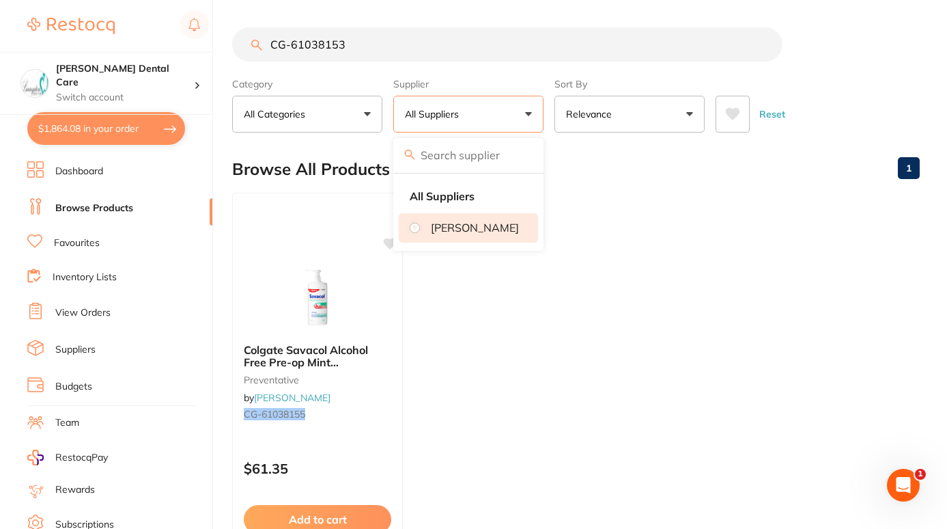
click at [478, 225] on p "[PERSON_NAME]" at bounding box center [475, 227] width 88 height 12
click at [354, 54] on input "CG-61038153" at bounding box center [507, 44] width 550 height 34
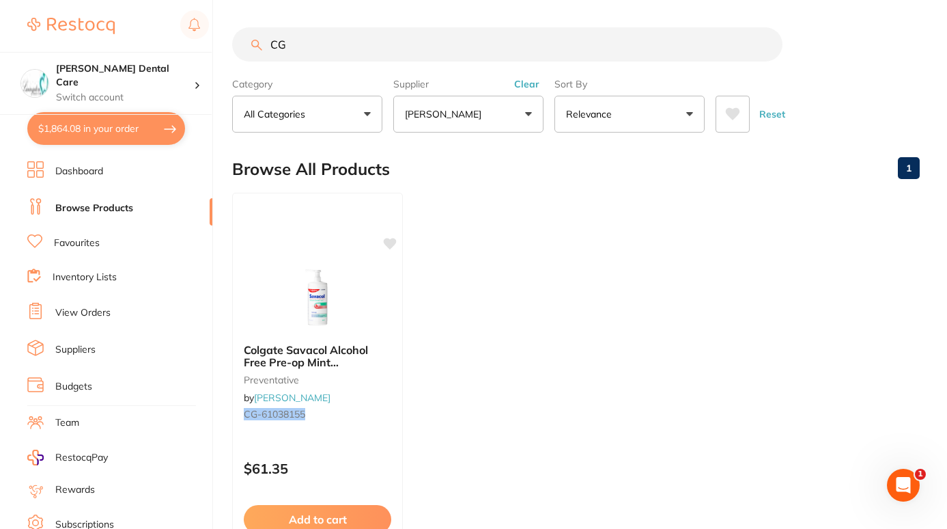
type input "C"
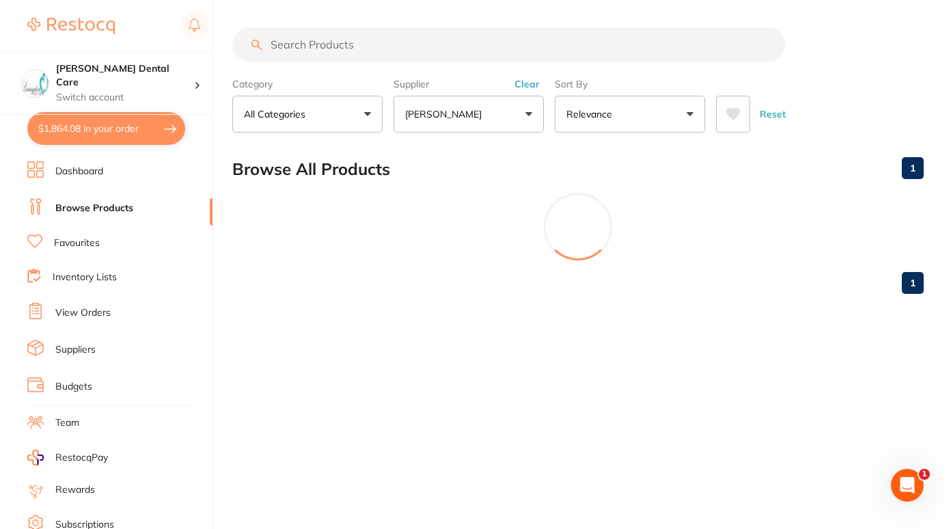
paste input "CG-61038153"
type input "CG-61038153"
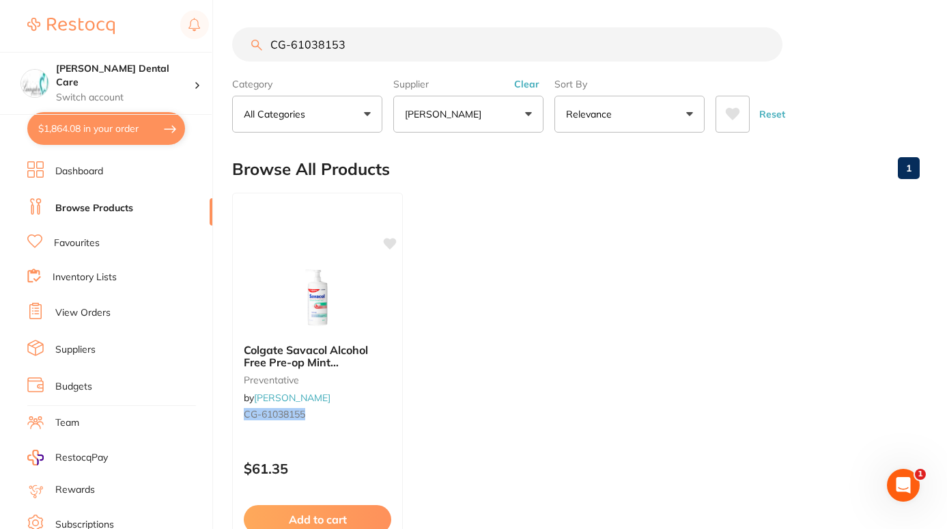
click at [117, 127] on button "$1,864.08 in your order" at bounding box center [106, 128] width 158 height 33
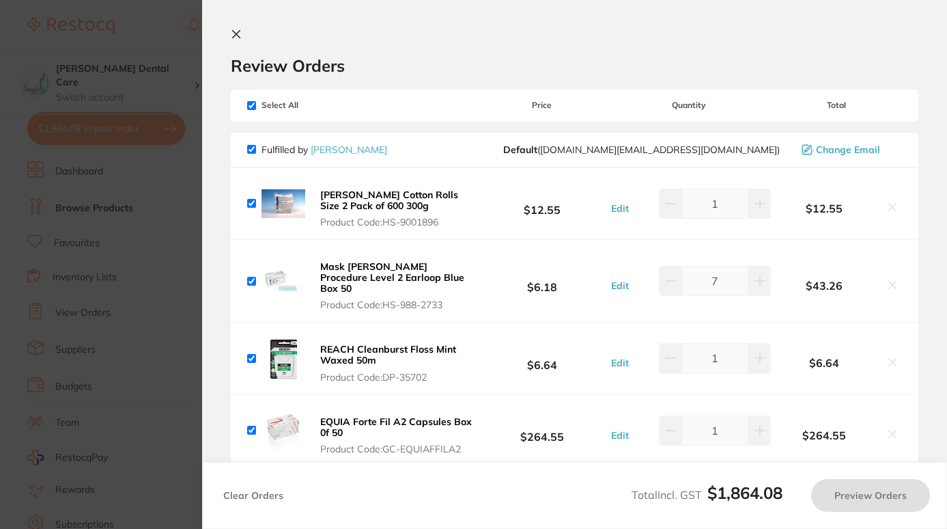
checkbox input "true"
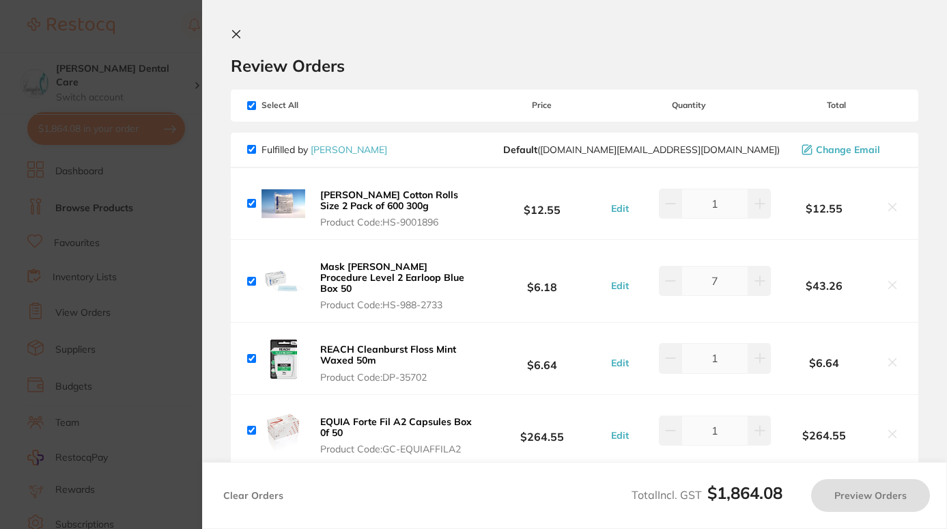
checkbox input "true"
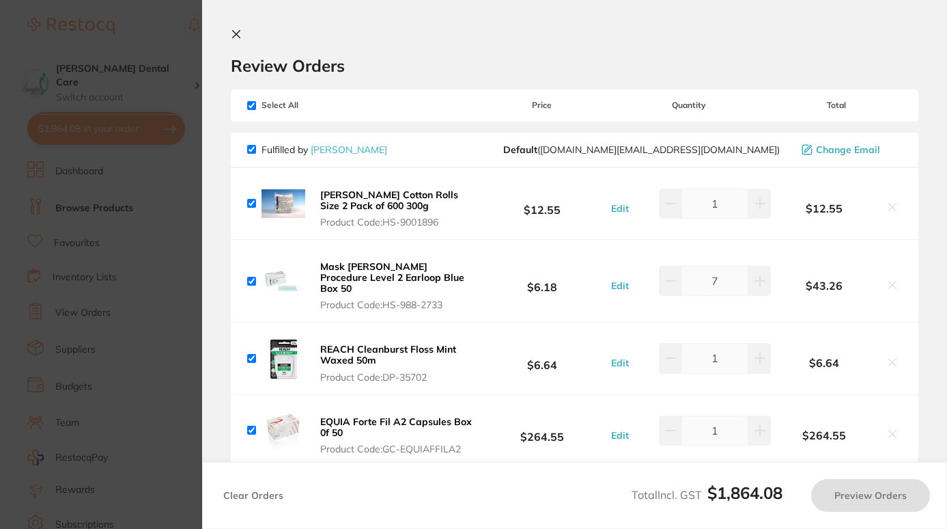
checkbox input "true"
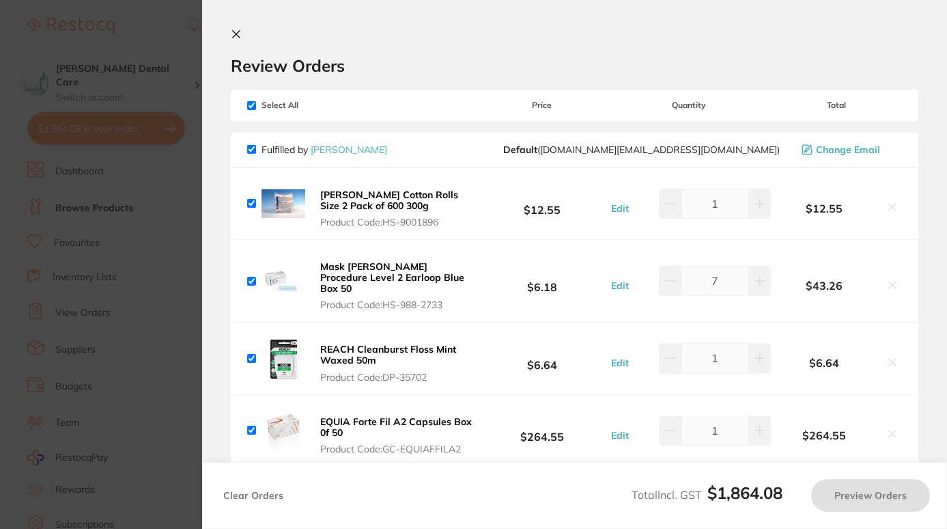
checkbox input "true"
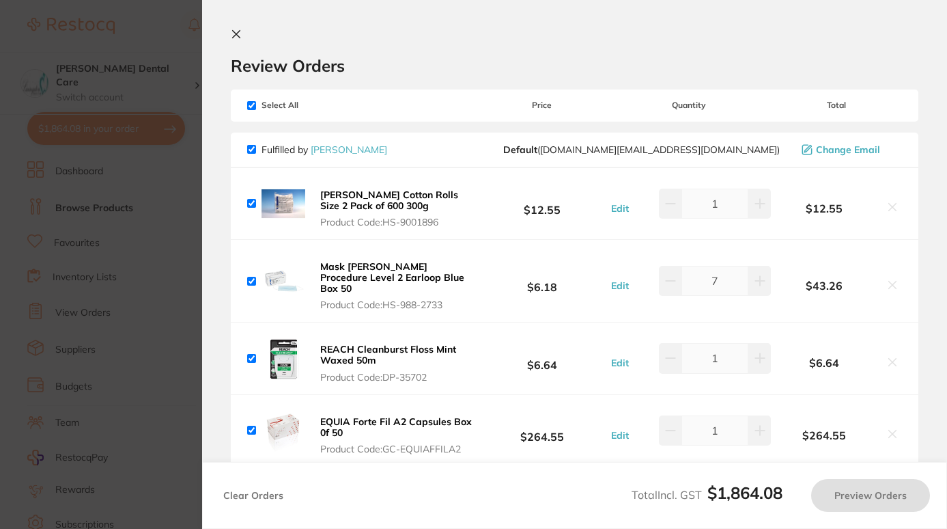
checkbox input "true"
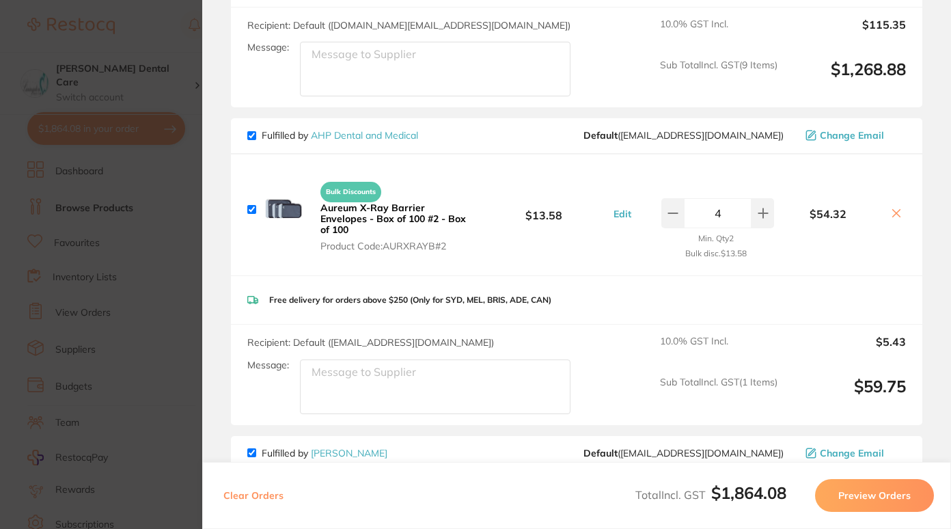
scroll to position [886, 0]
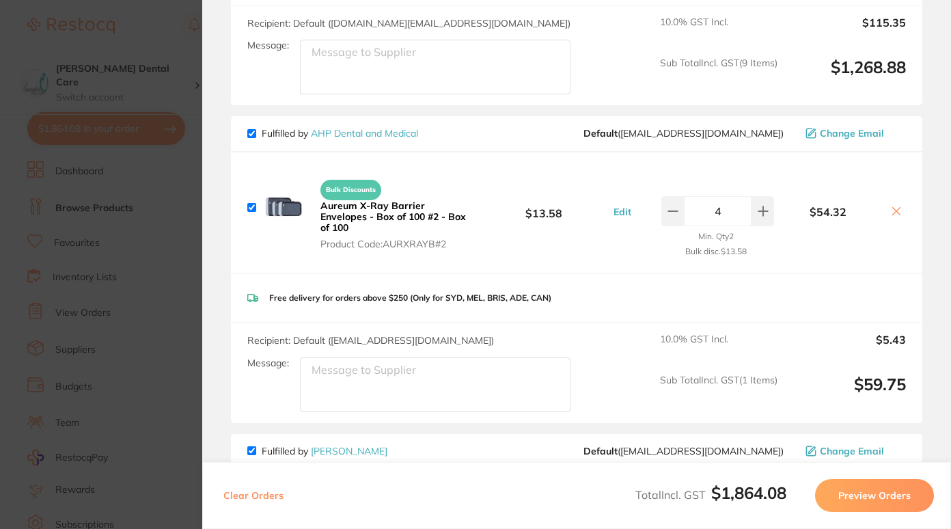
click at [893, 206] on icon at bounding box center [896, 211] width 11 height 11
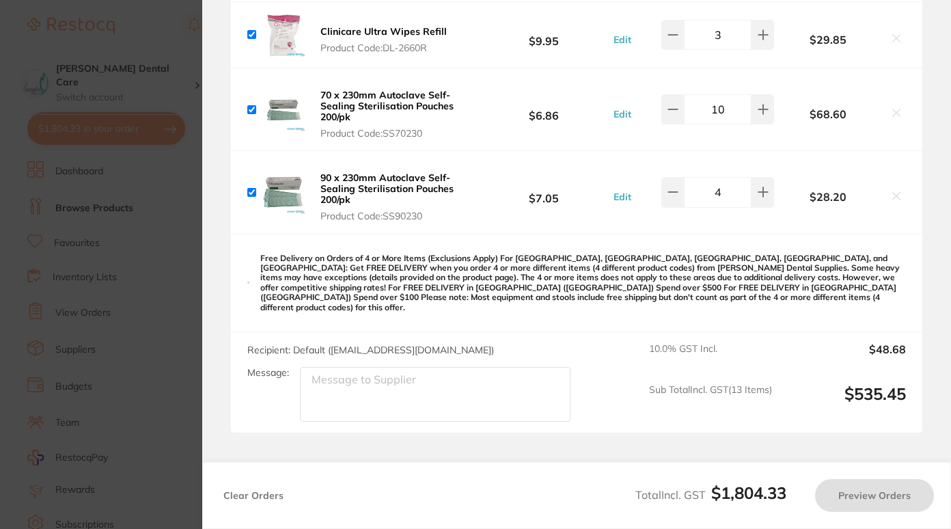
scroll to position [1762, 0]
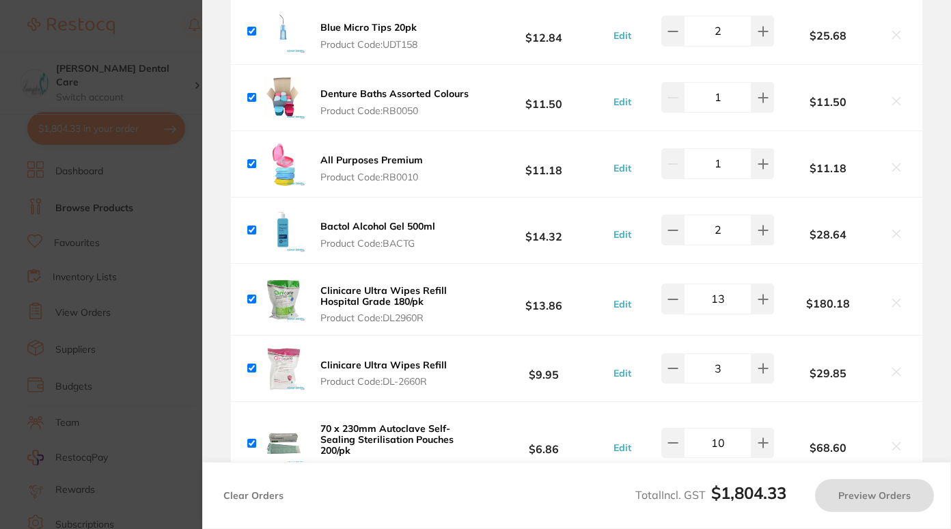
checkbox input "true"
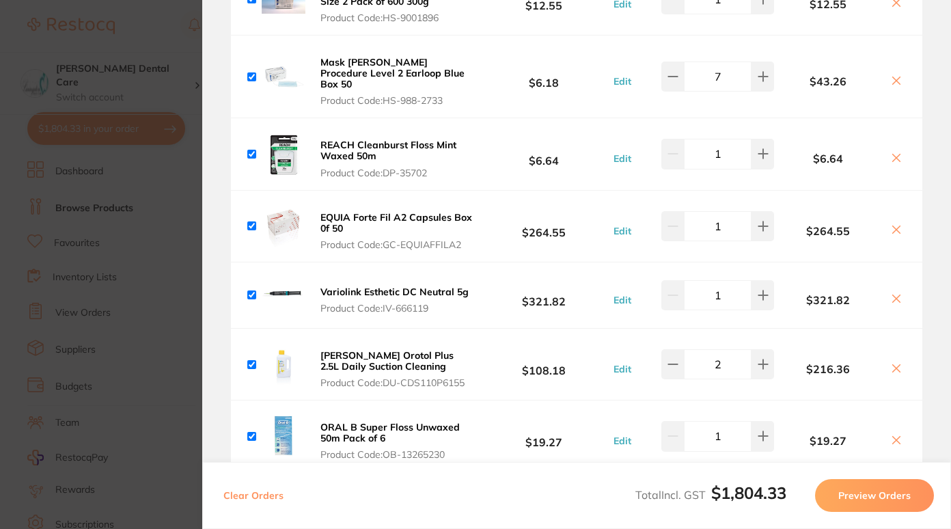
scroll to position [0, 0]
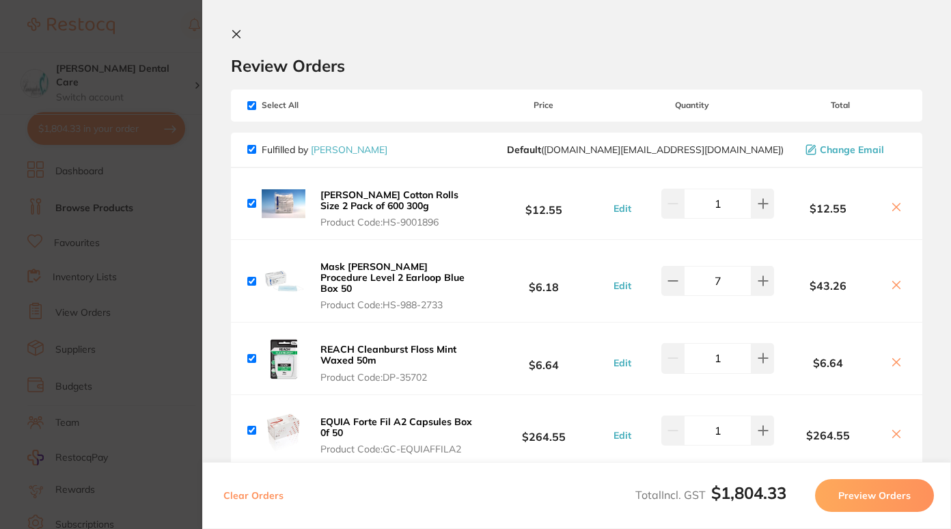
click at [255, 20] on section "Review Orders Your orders are being processed and we will notify you once we ha…" at bounding box center [576, 264] width 748 height 529
click at [240, 31] on icon at bounding box center [236, 34] width 11 height 11
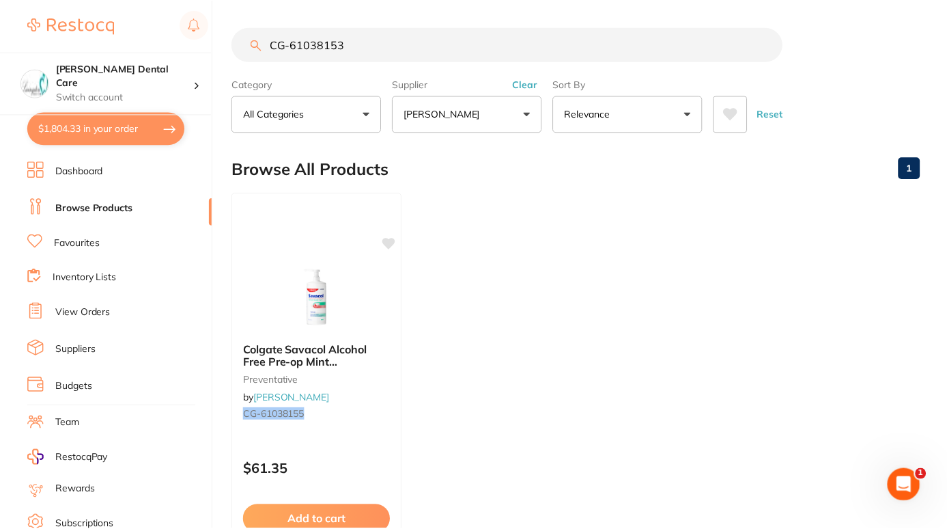
scroll to position [5, 0]
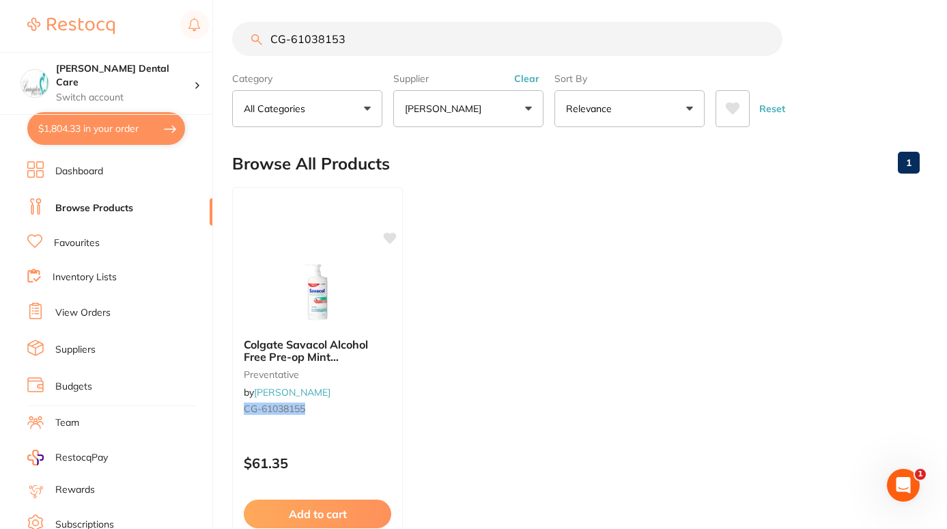
click at [524, 104] on button "[PERSON_NAME]" at bounding box center [468, 108] width 150 height 37
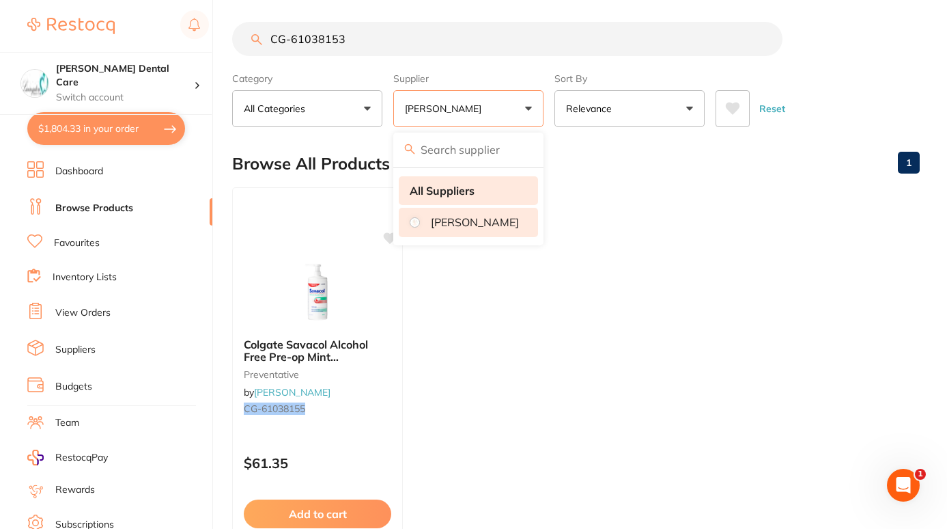
click at [443, 191] on strong "All Suppliers" at bounding box center [442, 190] width 65 height 12
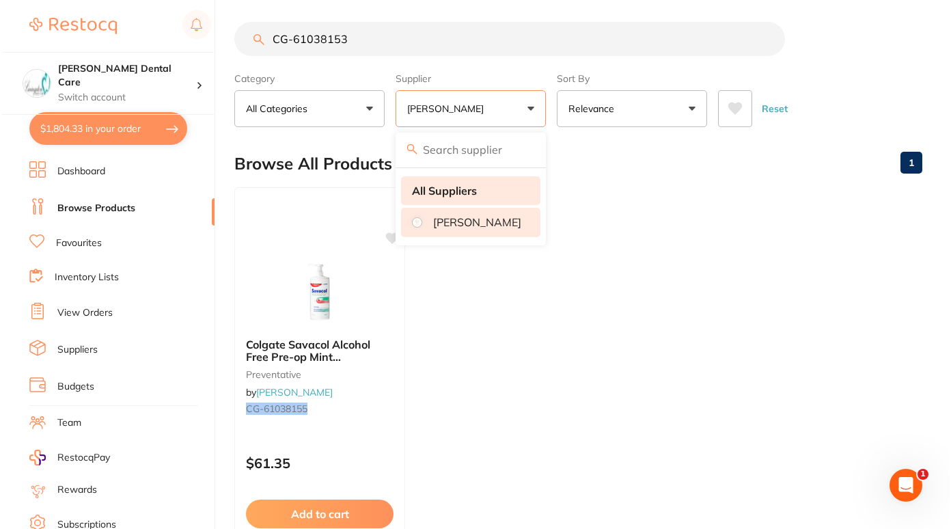
scroll to position [0, 0]
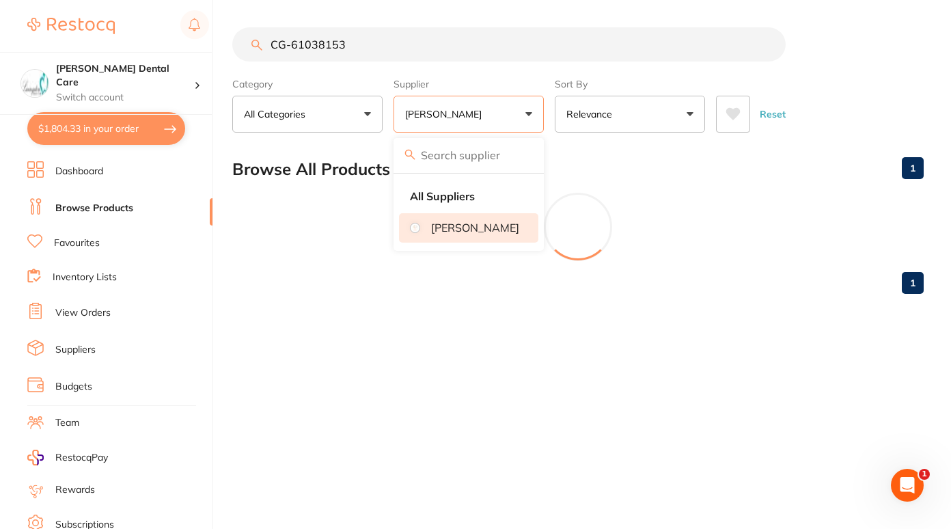
click at [368, 49] on input "CG-61038153" at bounding box center [508, 44] width 553 height 34
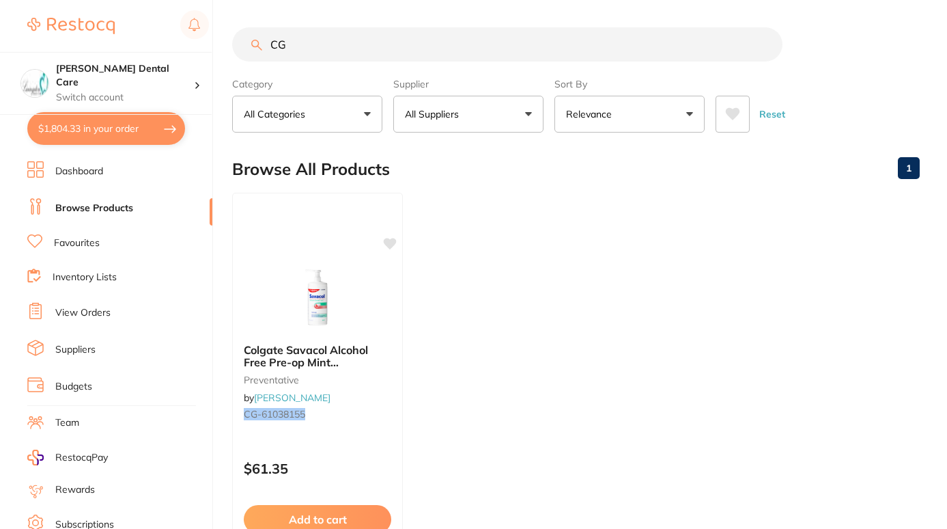
type input "C"
paste input "YG80102"
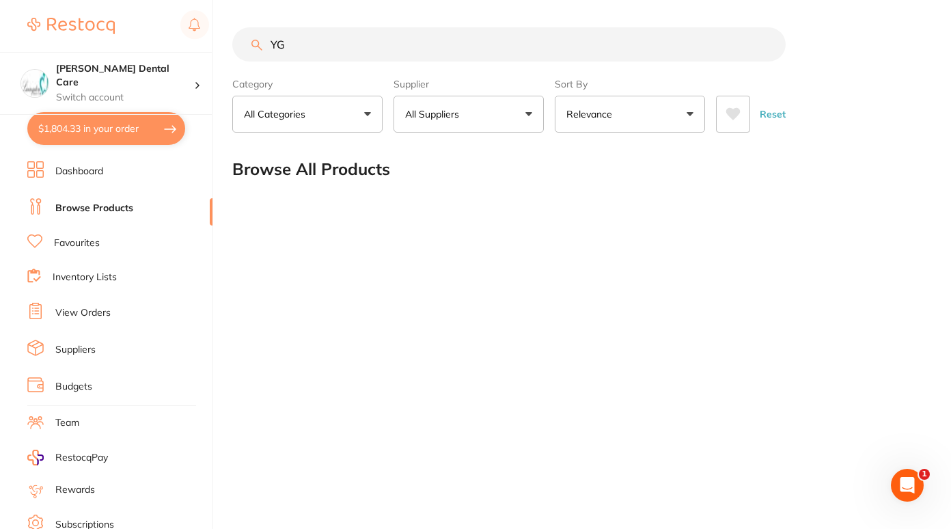
type input "Y"
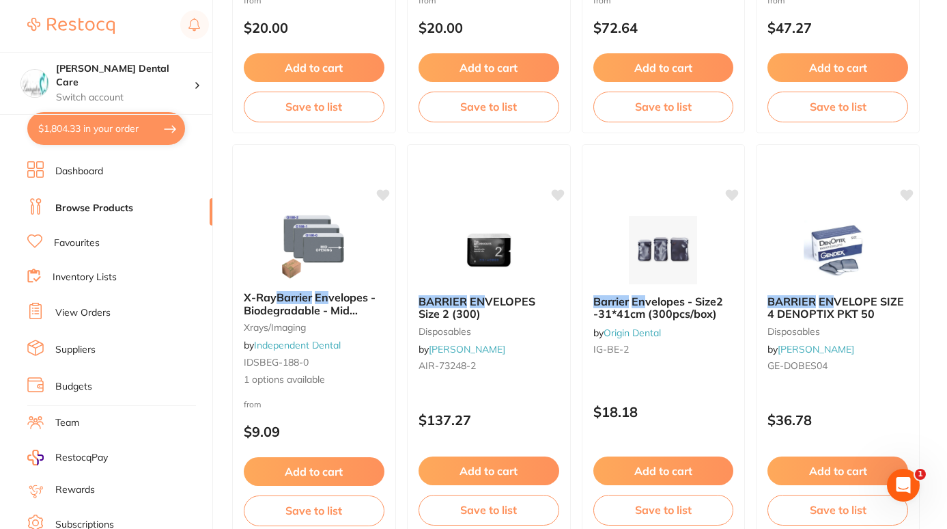
scroll to position [1669, 0]
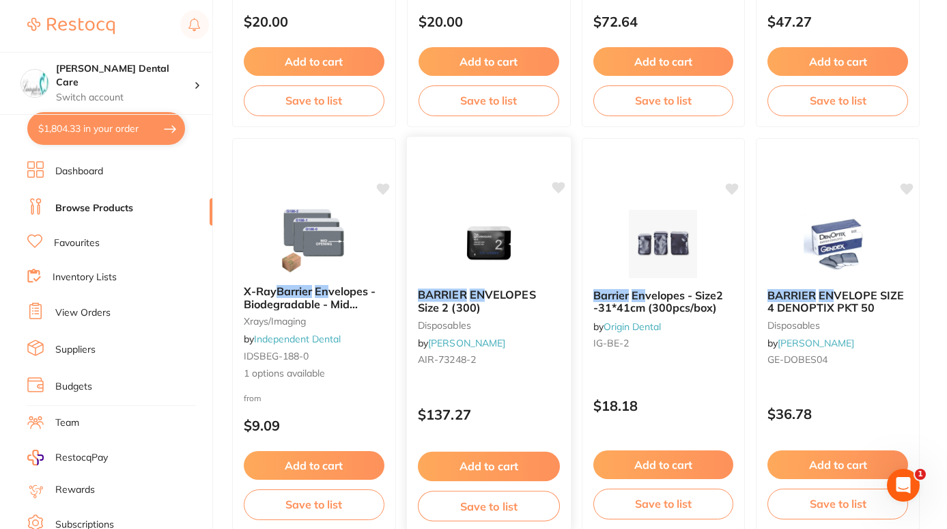
type input "barrier en"
click at [457, 291] on em "BARRIER" at bounding box center [442, 295] width 49 height 14
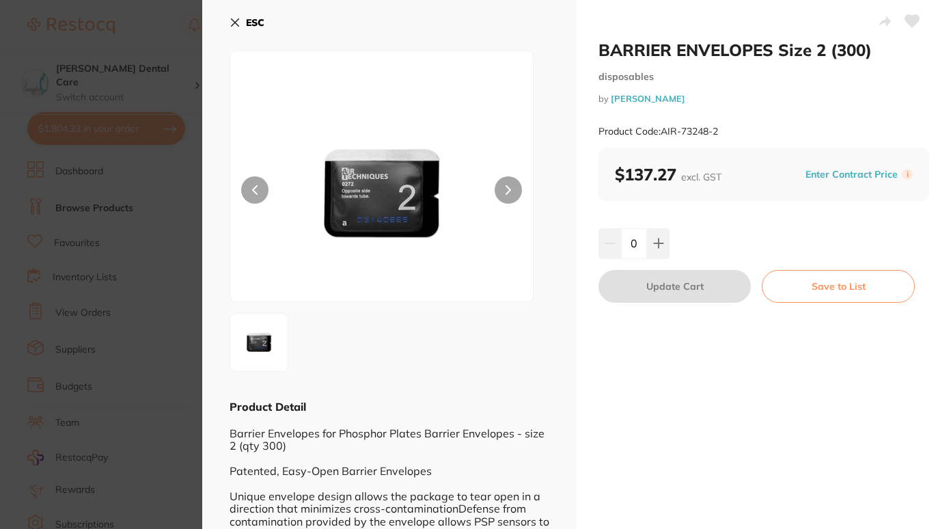
click at [240, 21] on icon at bounding box center [234, 22] width 11 height 11
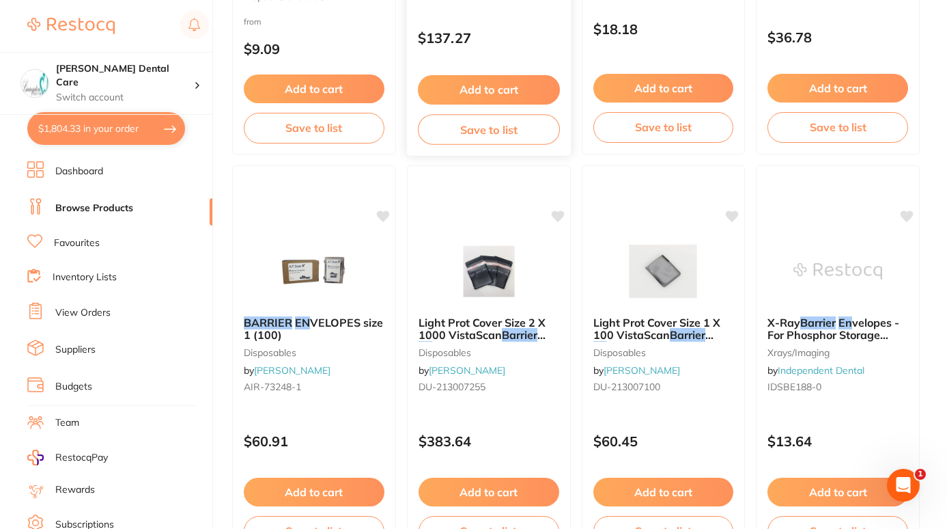
scroll to position [2046, 0]
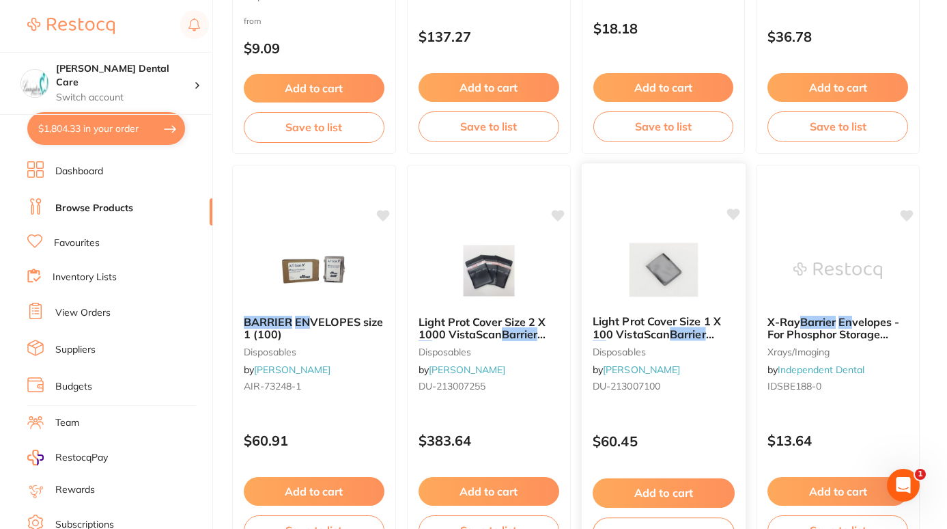
click at [654, 329] on span "Light Prot Cover Size 1 X 100 VistaScan" at bounding box center [656, 327] width 128 height 27
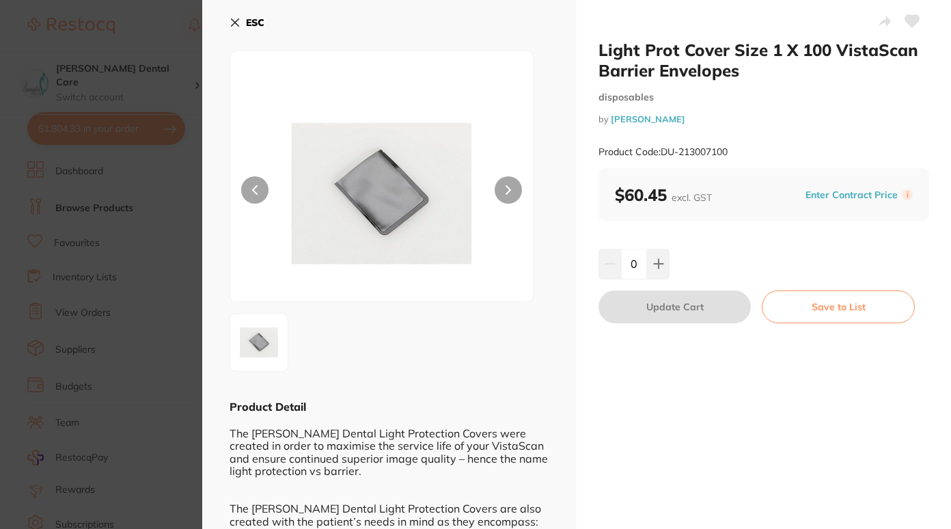
click at [241, 12] on button "ESC" at bounding box center [246, 22] width 35 height 23
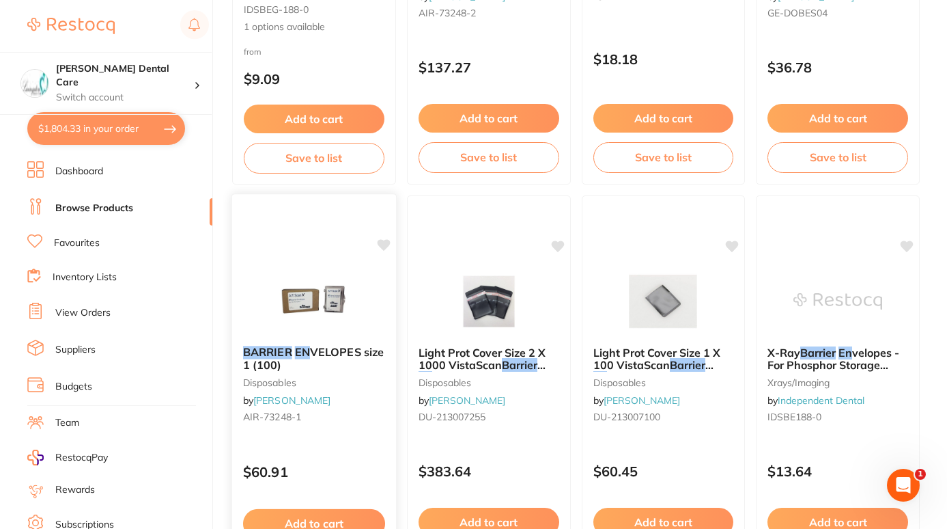
scroll to position [2016, 0]
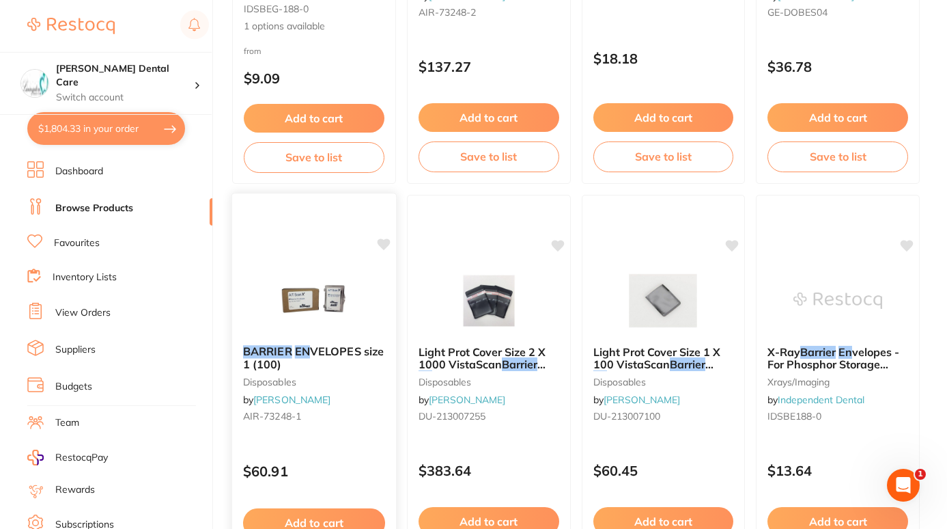
click at [337, 290] on img at bounding box center [313, 299] width 89 height 69
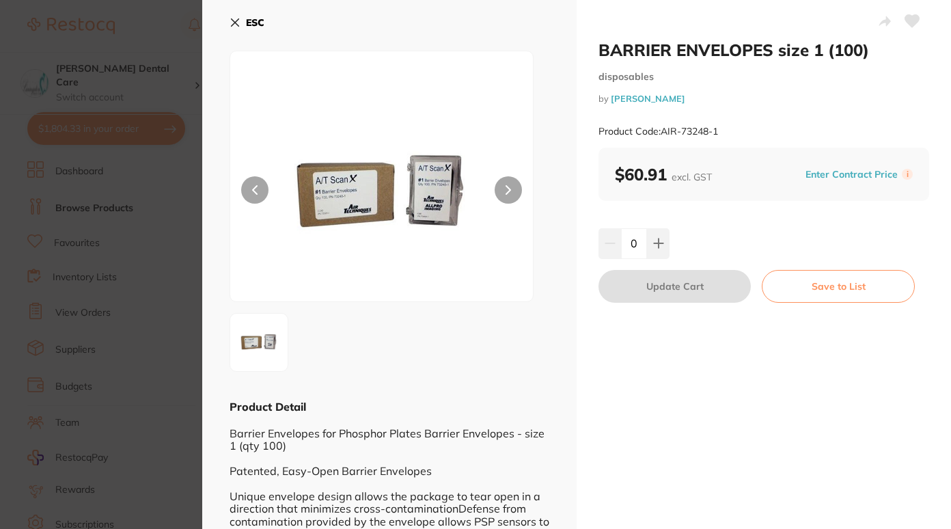
click at [246, 21] on b "ESC" at bounding box center [255, 22] width 18 height 12
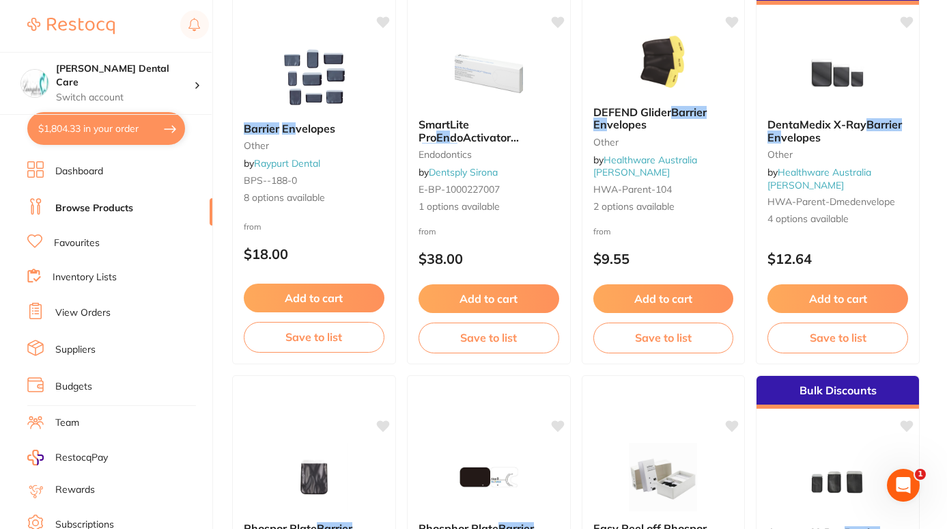
scroll to position [57, 0]
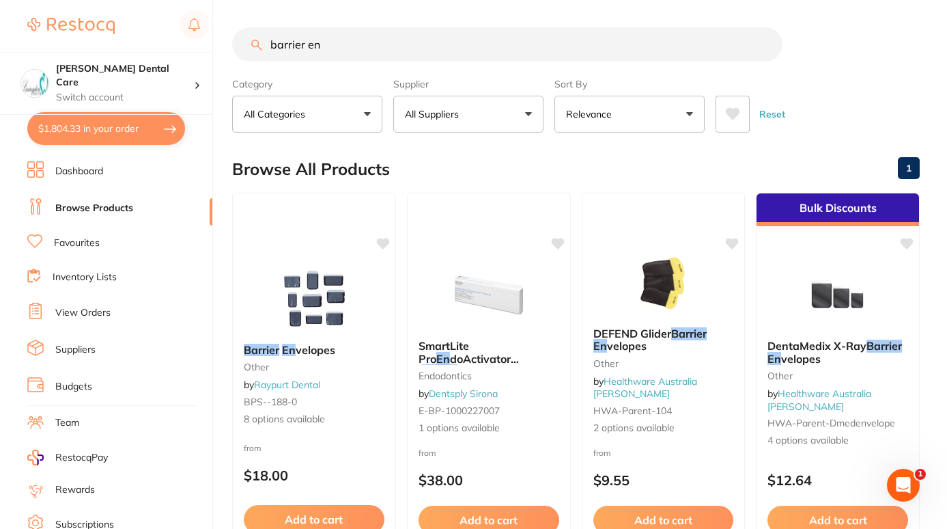
drag, startPoint x: 339, startPoint y: 37, endPoint x: 177, endPoint y: 32, distance: 162.6
click at [177, 32] on div "$1,804.33 [PERSON_NAME] Dental Care Switch account [PERSON_NAME] Dental Care $1…" at bounding box center [473, 264] width 947 height 529
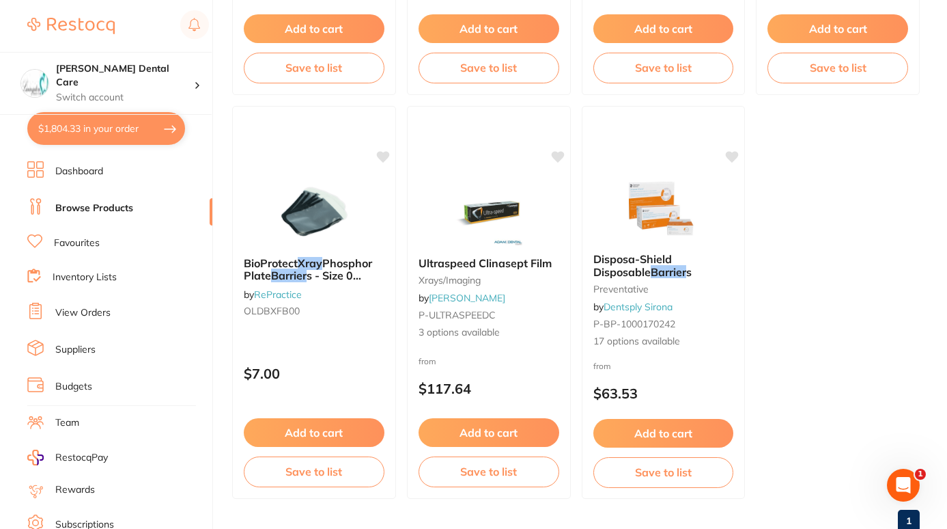
scroll to position [3720, 0]
click at [654, 275] on b "Disposa-Shield Disposable Barrier s" at bounding box center [663, 264] width 142 height 25
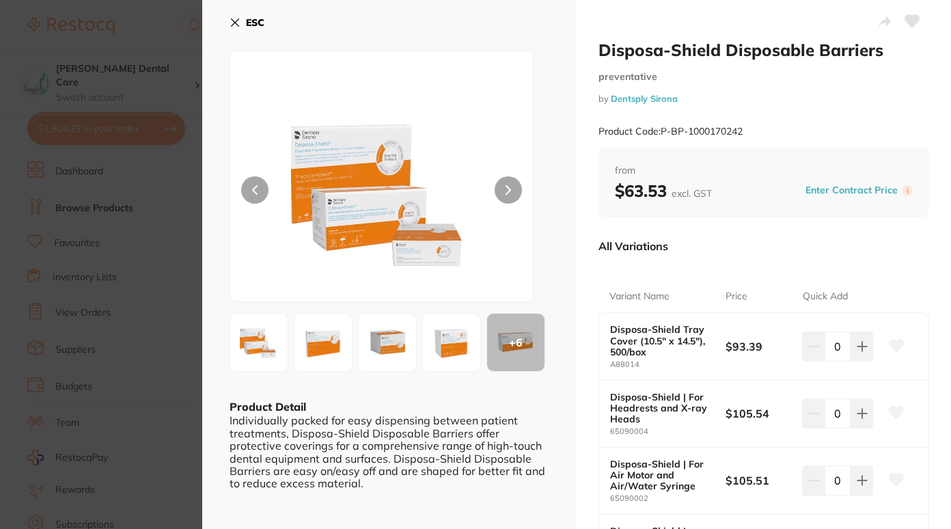
click at [252, 14] on button "ESC" at bounding box center [246, 22] width 35 height 23
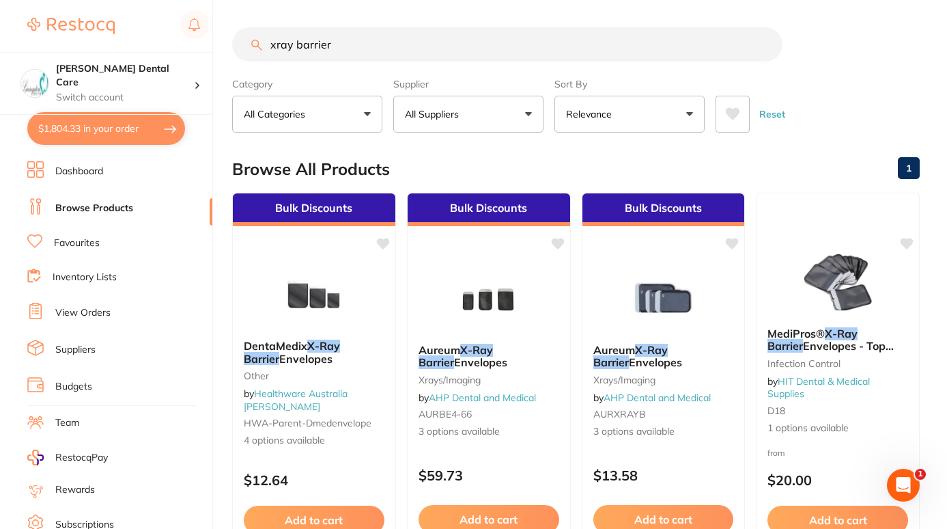
drag, startPoint x: 346, startPoint y: 38, endPoint x: 202, endPoint y: 46, distance: 144.3
click at [202, 46] on div "$1,804.33 [PERSON_NAME] Dental Care Switch account [PERSON_NAME] Dental Care $1…" at bounding box center [473, 264] width 947 height 529
type input "barrier envelope"
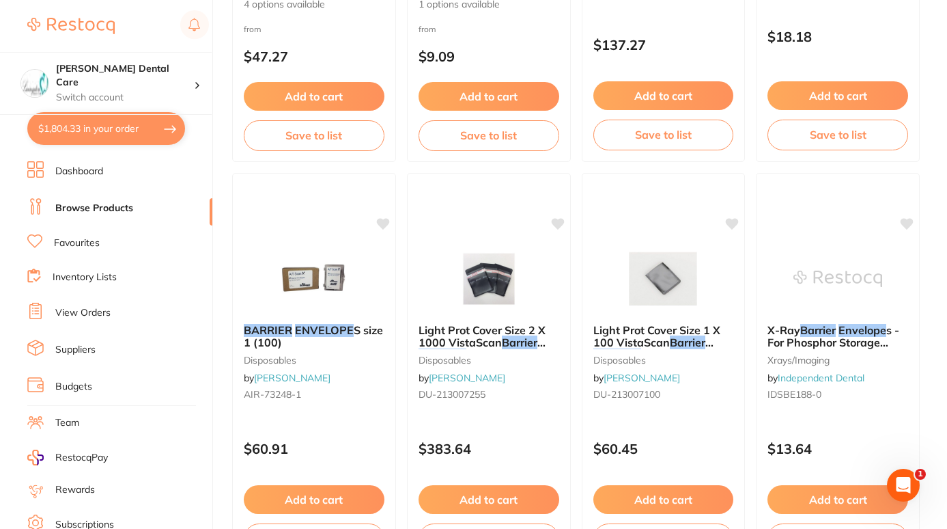
scroll to position [2039, 0]
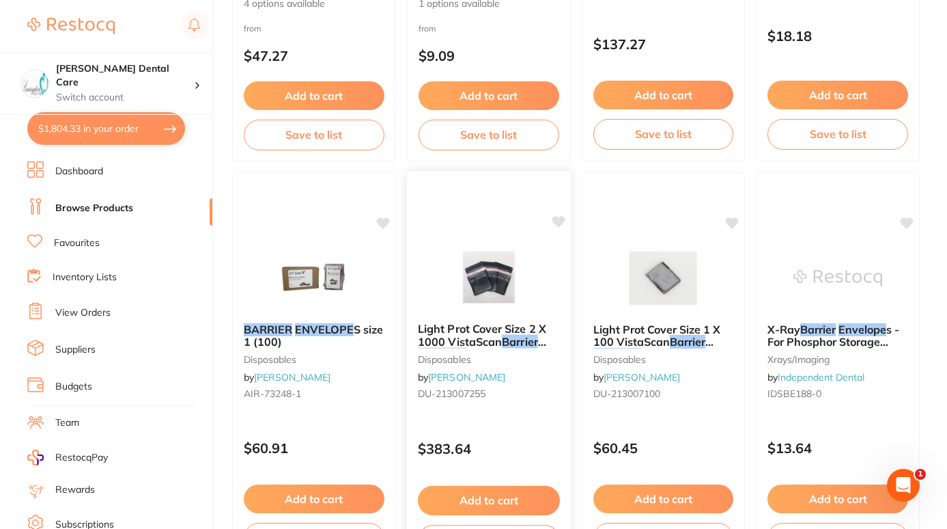
click at [465, 332] on span "Light Prot Cover Size 2 X 1000 VistaScan" at bounding box center [482, 335] width 128 height 27
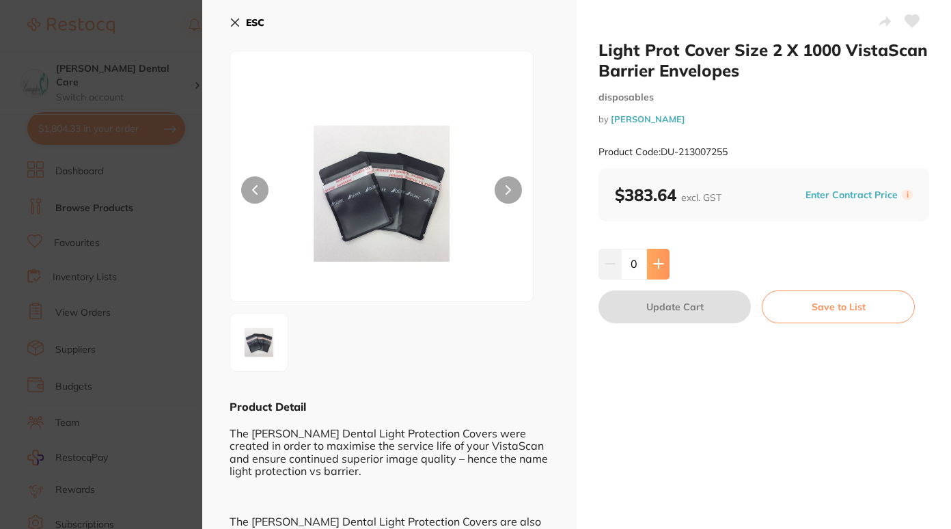
click at [662, 265] on button at bounding box center [658, 264] width 23 height 30
type input "1"
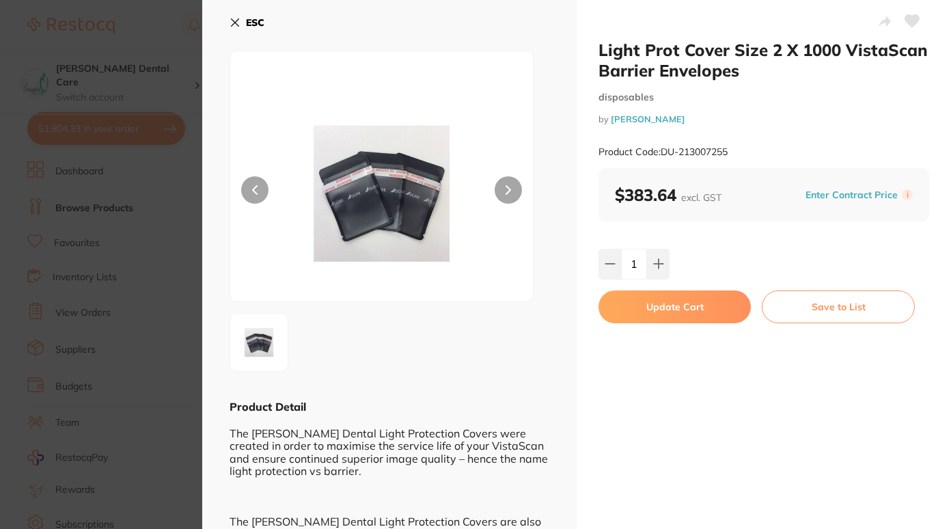
click at [675, 300] on button "Update Cart" at bounding box center [674, 306] width 152 height 33
checkbox input "false"
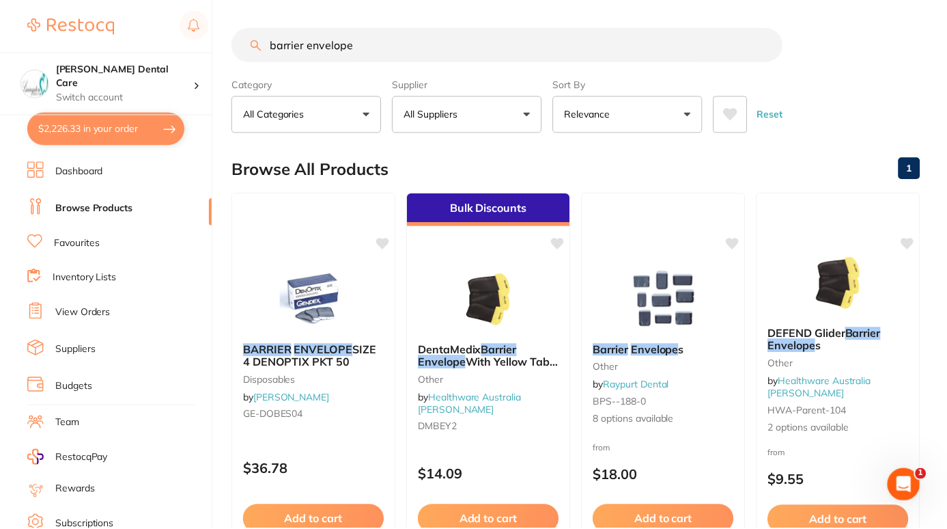
scroll to position [2039, 0]
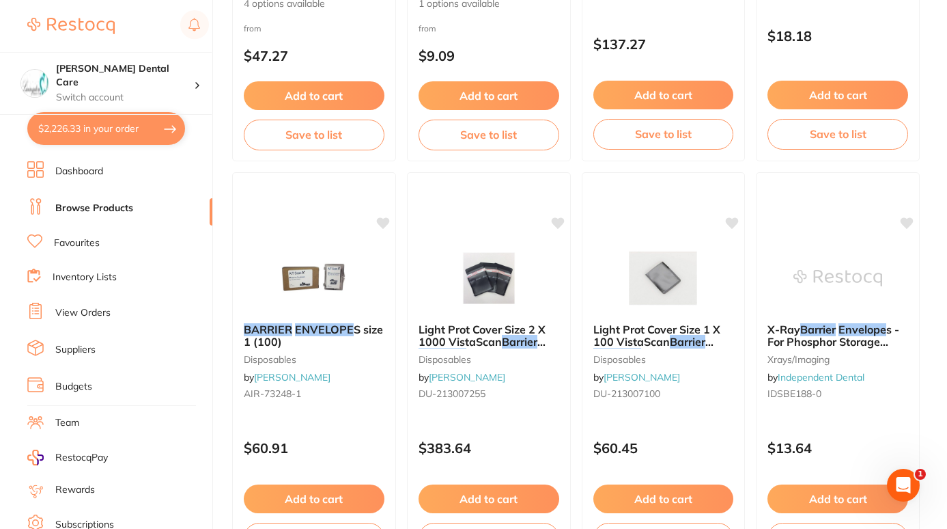
click at [81, 167] on link "Dashboard" at bounding box center [79, 172] width 48 height 14
click at [99, 127] on button "$2,226.33 in your order" at bounding box center [106, 128] width 158 height 33
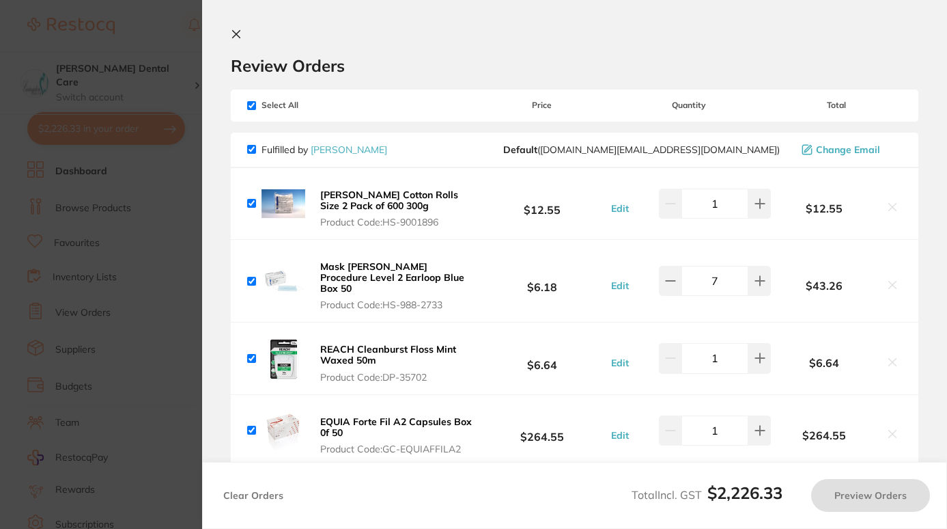
checkbox input "true"
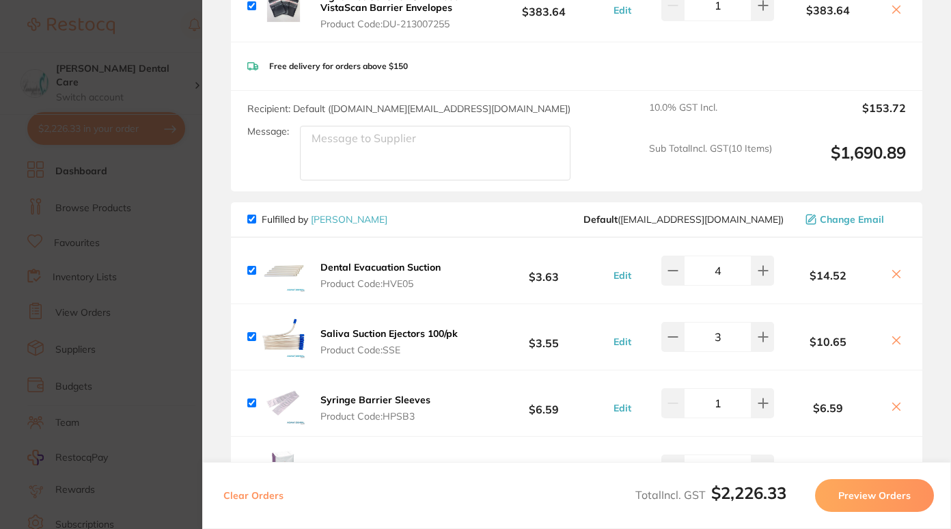
scroll to position [873, 0]
click at [892, 268] on icon at bounding box center [896, 273] width 11 height 11
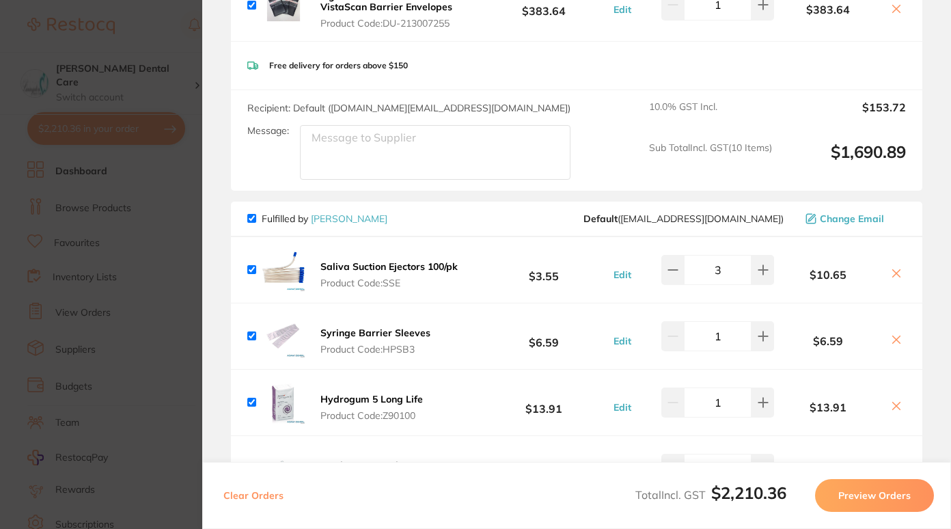
click at [892, 268] on icon at bounding box center [896, 273] width 11 height 11
click at [898, 267] on button at bounding box center [895, 274] width 19 height 14
click at [894, 270] on icon at bounding box center [897, 274] width 8 height 8
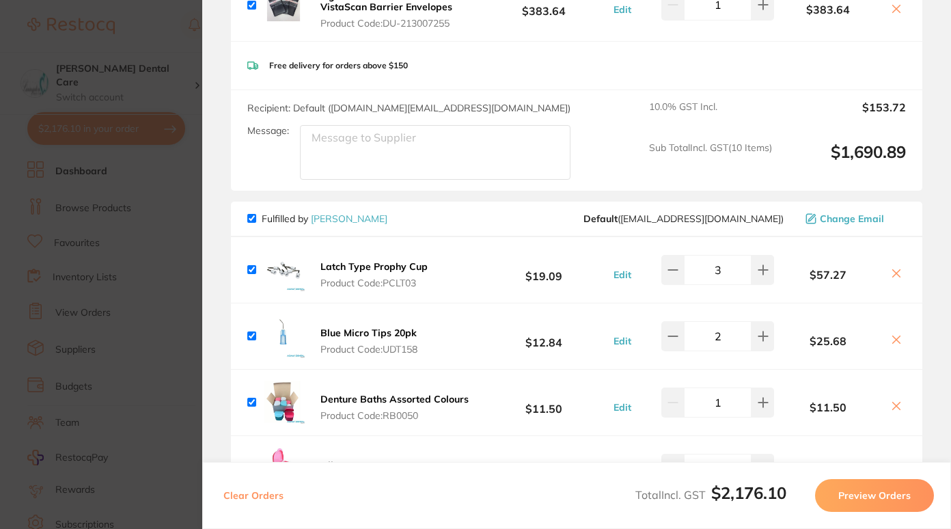
click at [896, 268] on icon at bounding box center [896, 273] width 11 height 11
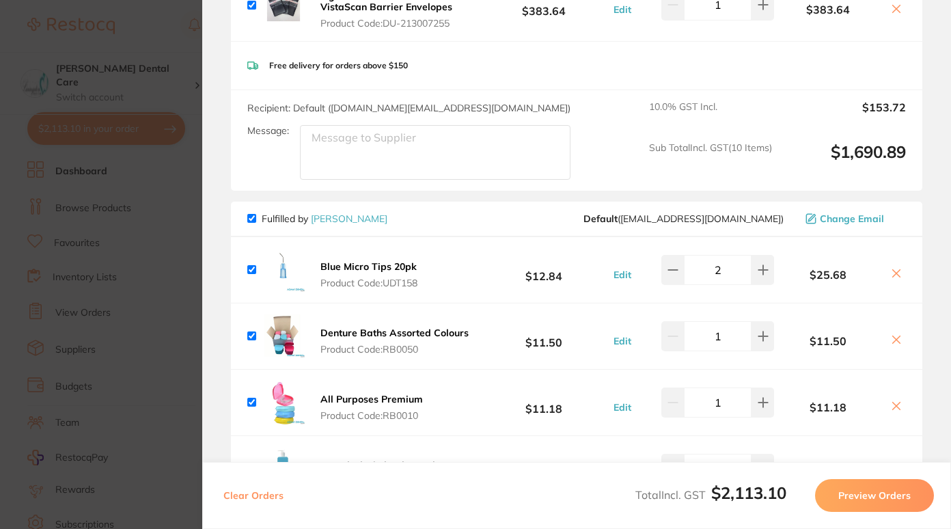
click at [895, 268] on icon at bounding box center [896, 273] width 11 height 11
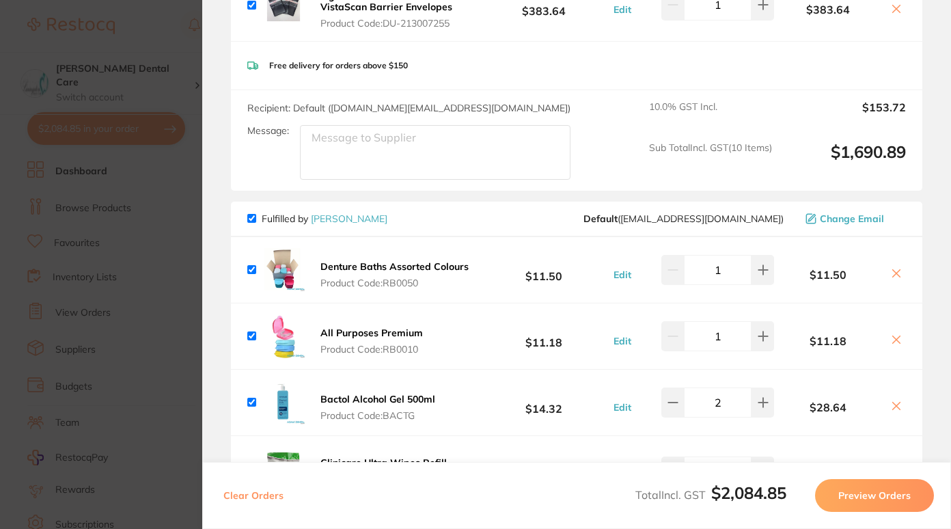
click at [891, 268] on icon at bounding box center [896, 273] width 11 height 11
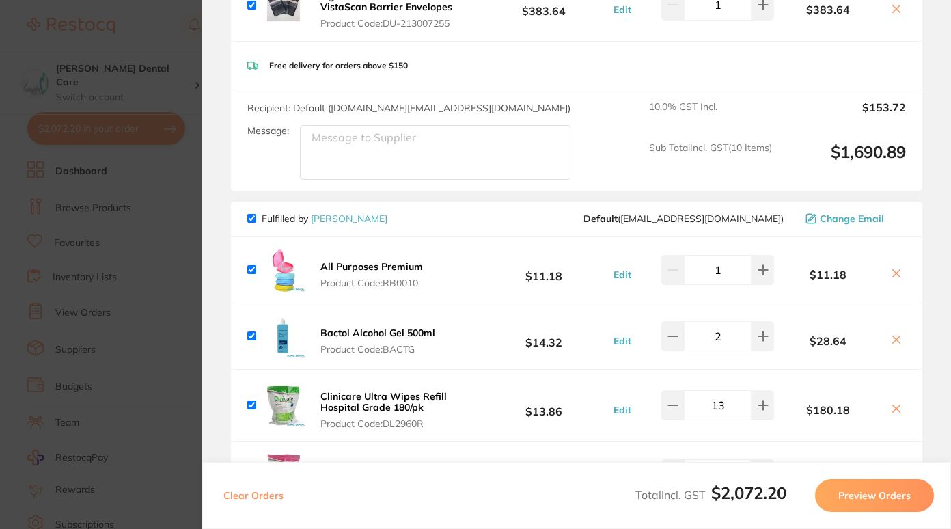
click at [891, 268] on icon at bounding box center [896, 273] width 11 height 11
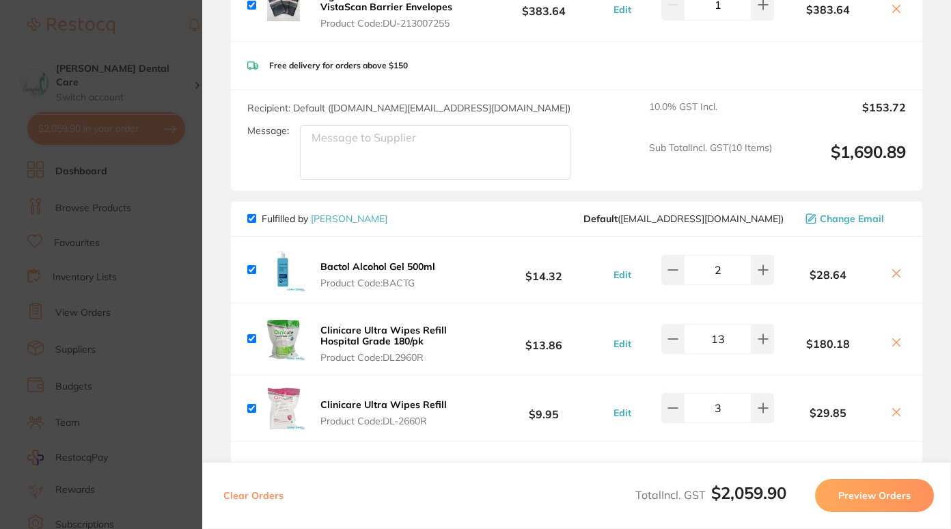
click at [896, 268] on icon at bounding box center [896, 273] width 11 height 11
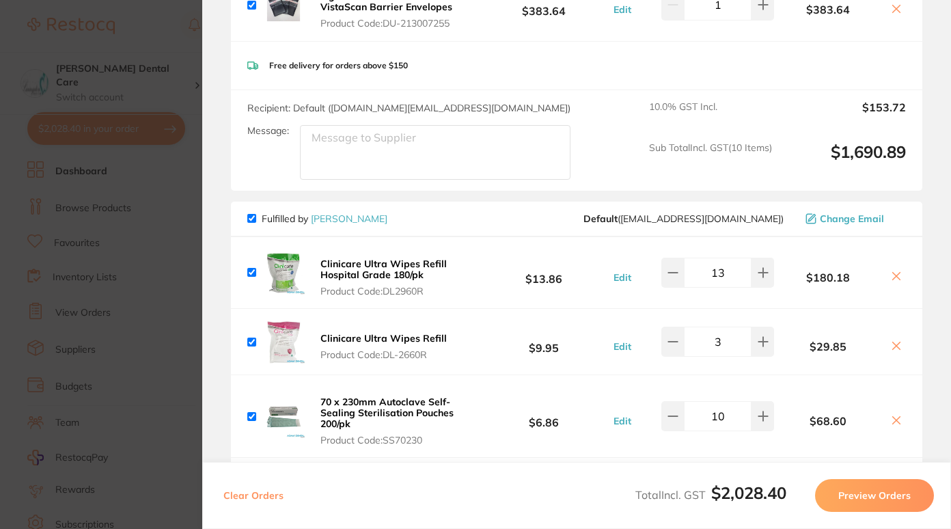
click at [895, 272] on icon at bounding box center [897, 276] width 8 height 8
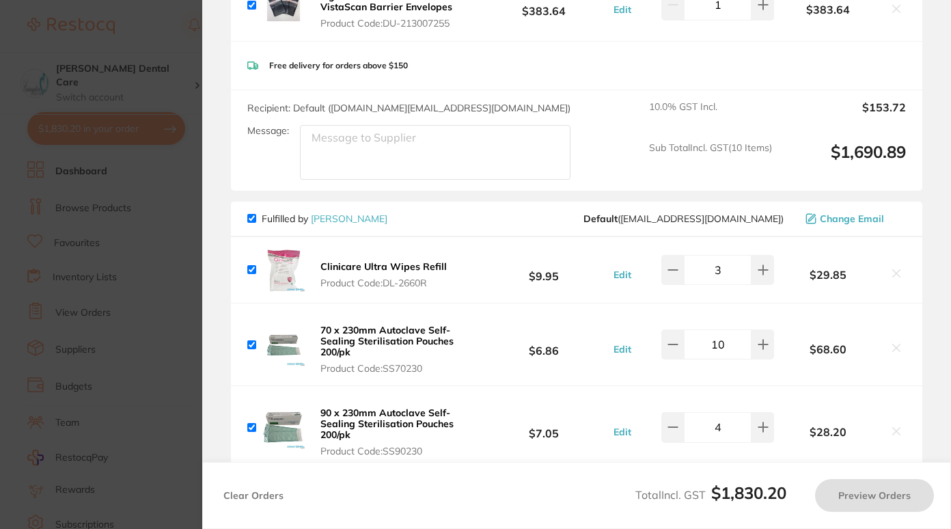
click at [895, 268] on icon at bounding box center [896, 273] width 11 height 11
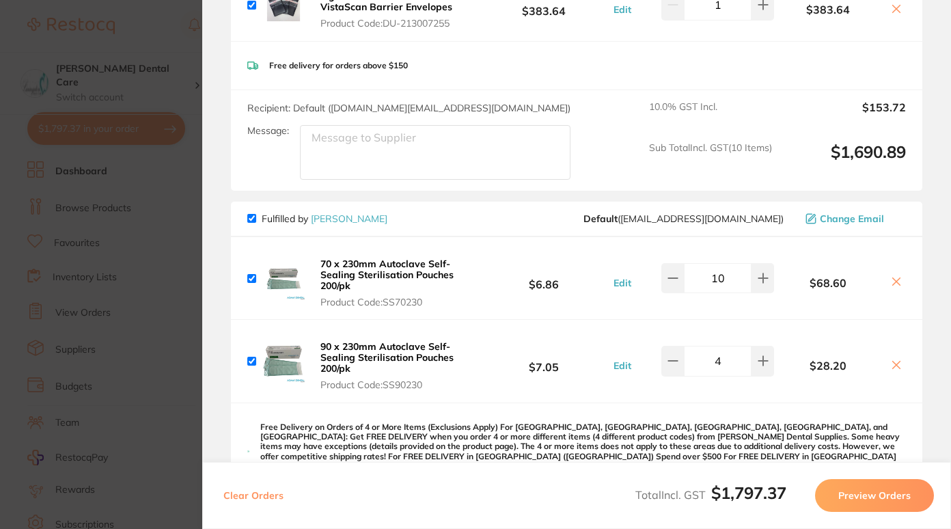
click at [899, 275] on button at bounding box center [895, 282] width 19 height 14
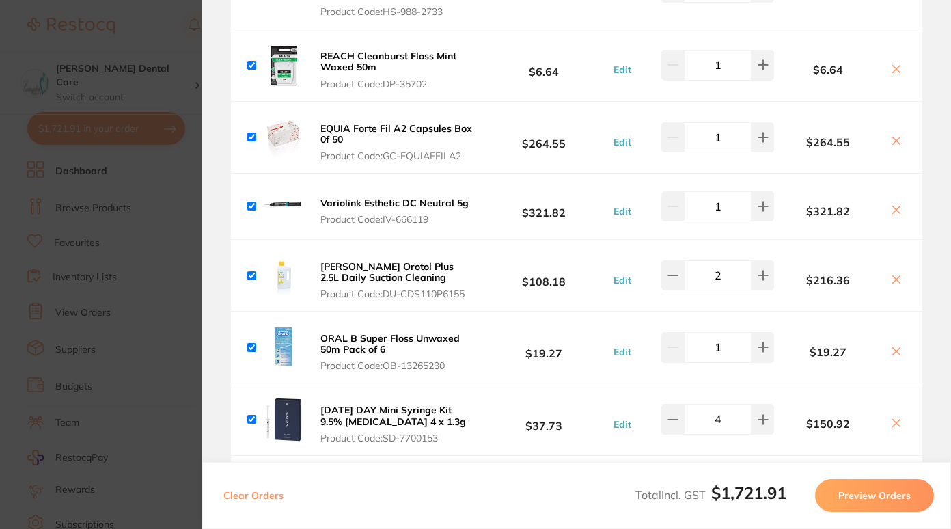
scroll to position [294, 0]
click at [893, 274] on icon at bounding box center [897, 278] width 8 height 8
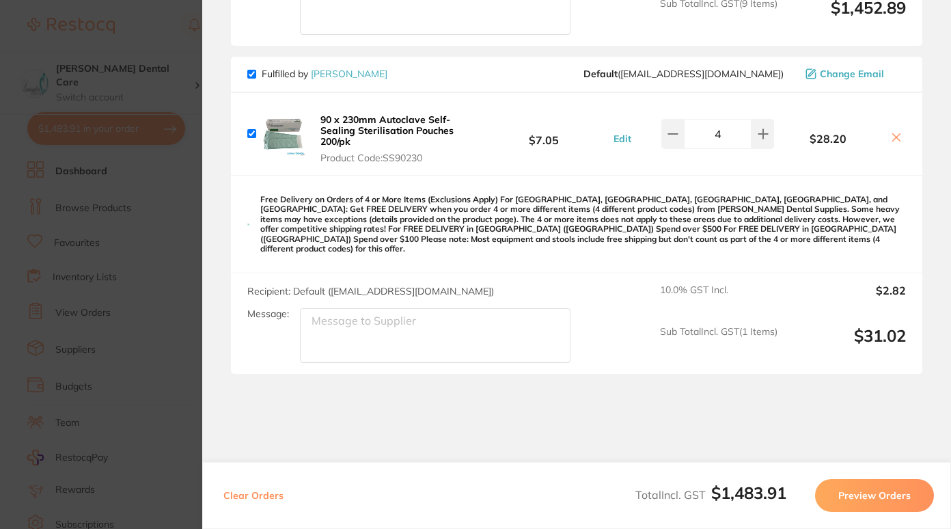
scroll to position [832, 0]
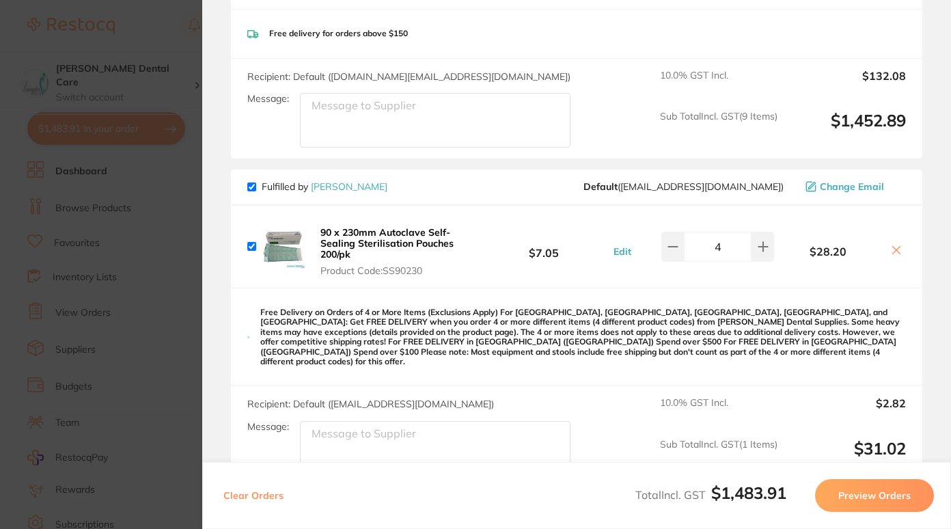
click at [895, 244] on icon at bounding box center [896, 249] width 11 height 11
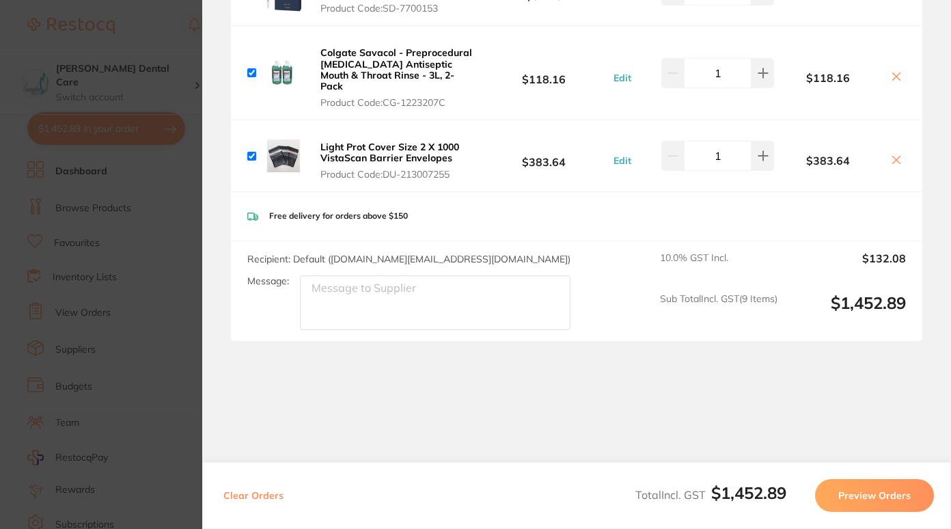
scroll to position [628, 0]
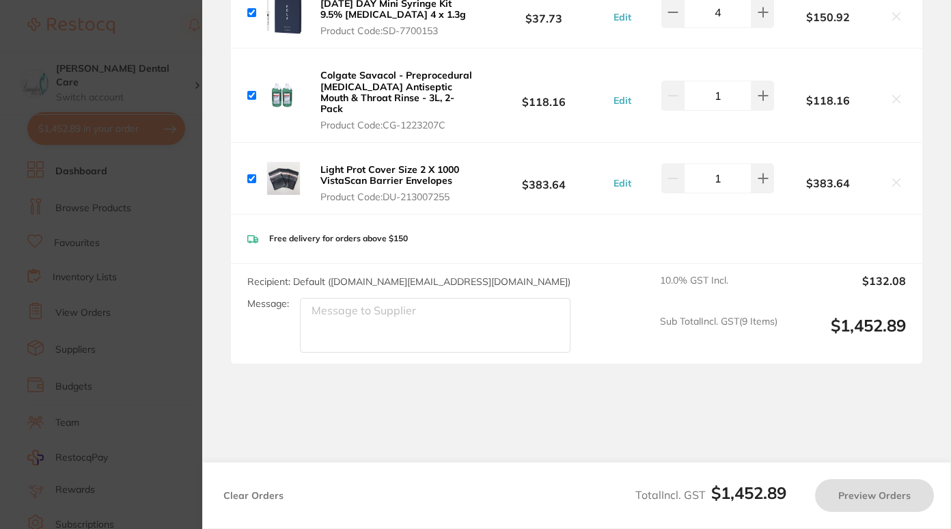
checkbox input "true"
